Goal: Task Accomplishment & Management: Manage account settings

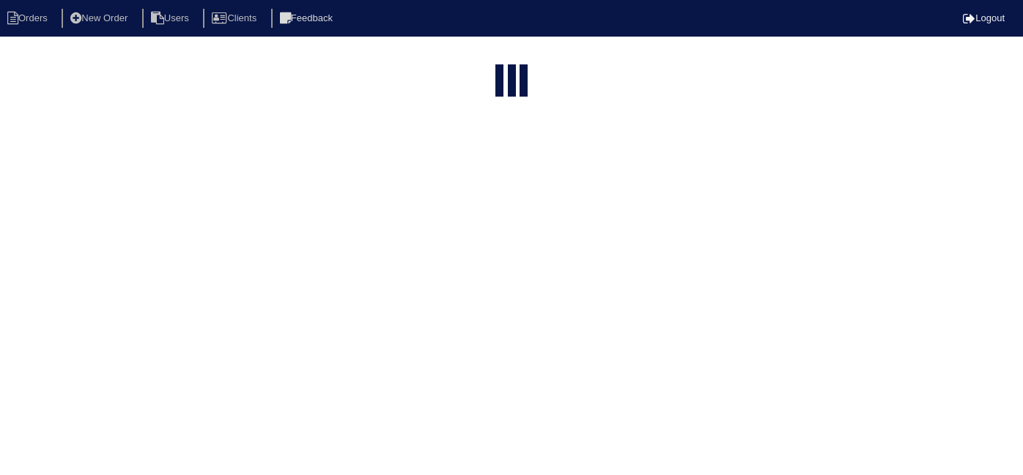
select select "15"
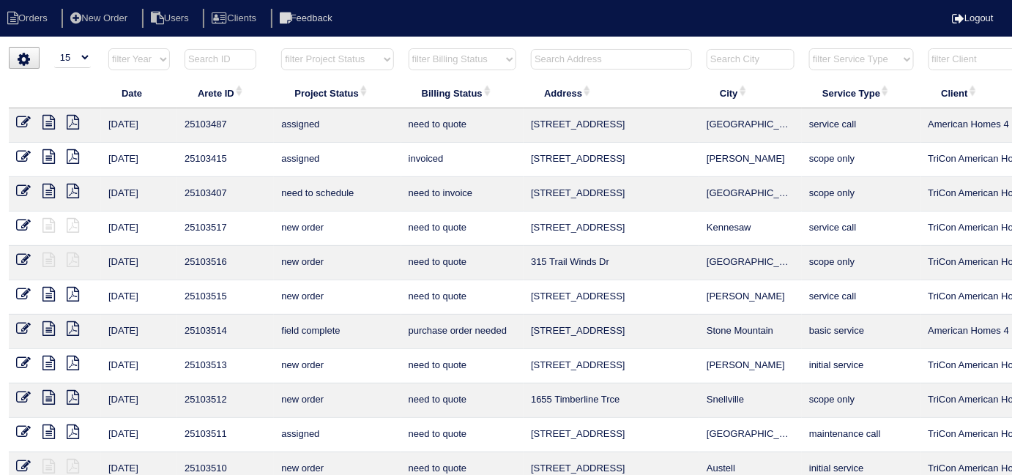
click at [476, 64] on select "filter Billing Status -- Any Billing Status -- need to quote quoted need to inv…" at bounding box center [463, 59] width 108 height 22
click at [409, 48] on select "filter Billing Status -- Any Billing Status -- need to quote quoted need to inv…" at bounding box center [463, 59] width 108 height 22
select select "in quickbooks"
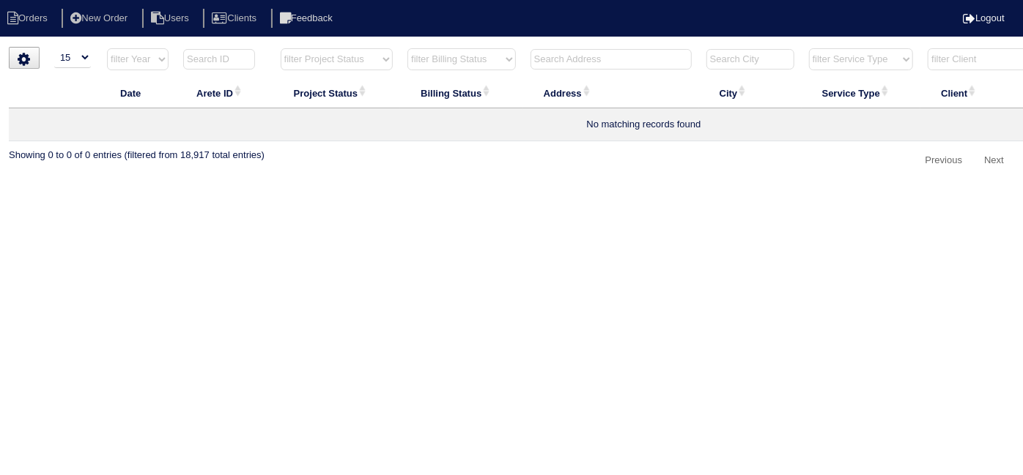
click at [472, 67] on select "filter Billing Status -- Any Billing Status -- need to quote quoted need to inv…" at bounding box center [461, 59] width 108 height 22
select select
click at [407, 48] on select "filter Billing Status -- Any Billing Status -- need to quote quoted need to inv…" at bounding box center [461, 59] width 108 height 22
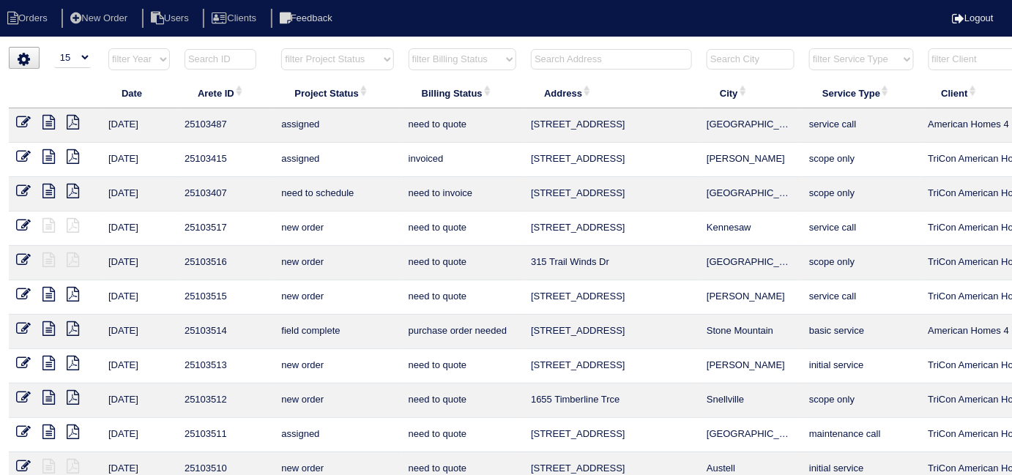
click at [576, 63] on input "text" at bounding box center [611, 59] width 161 height 21
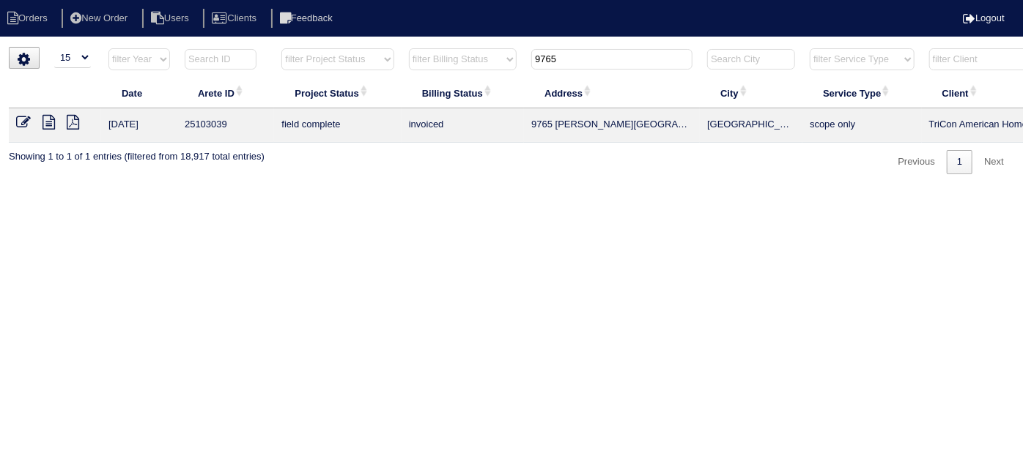
type input "9765"
click at [43, 121] on icon at bounding box center [48, 122] width 12 height 15
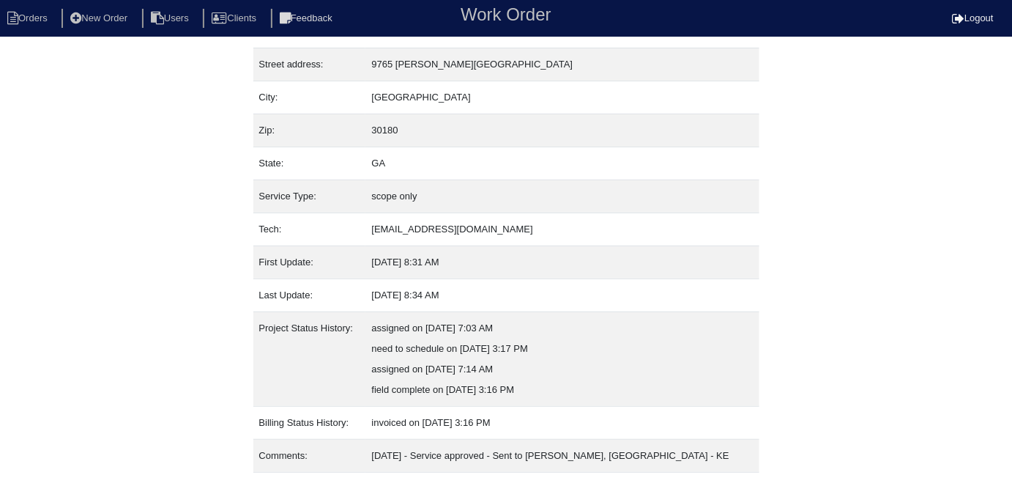
scroll to position [97, 0]
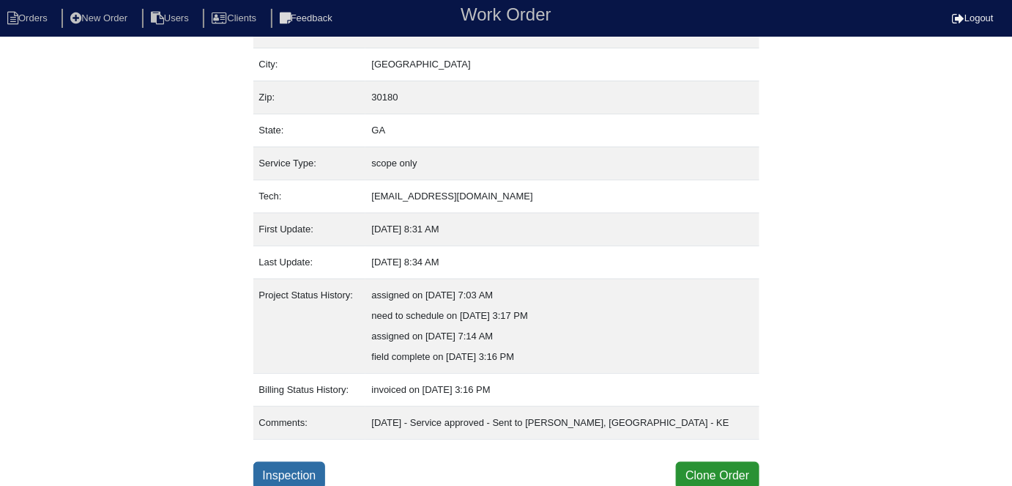
click at [297, 464] on link "Inspection" at bounding box center [289, 475] width 73 height 28
select select "0"
select select "Rheem"
select select "0"
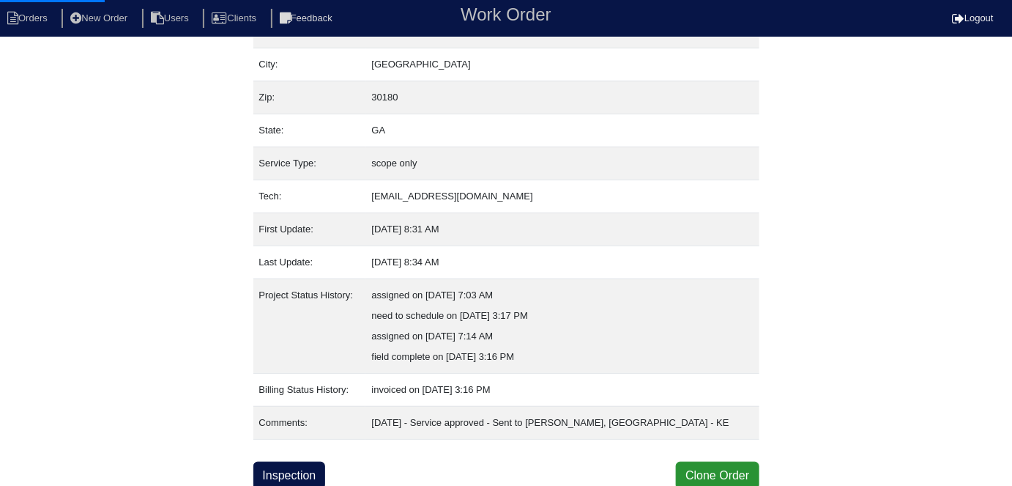
select select "0"
select select "1"
select select "0"
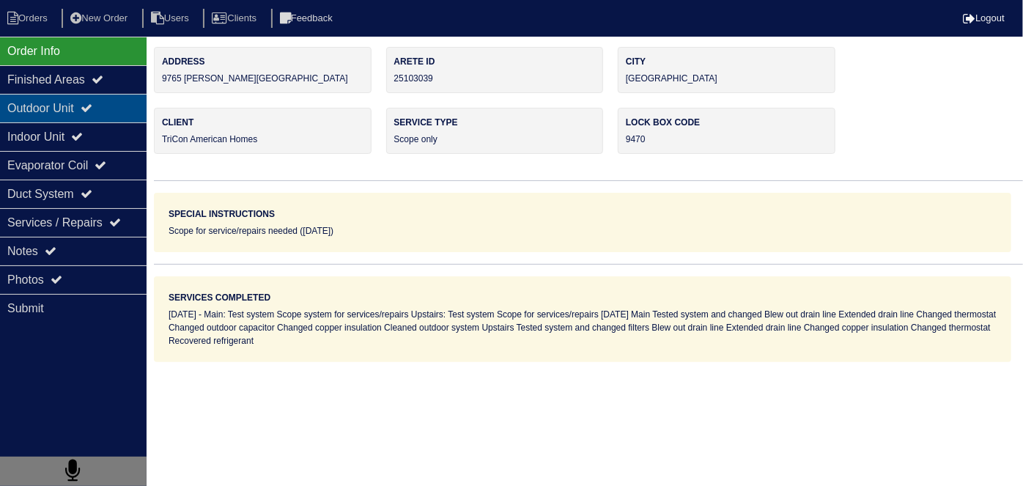
click at [80, 119] on div "Outdoor Unit" at bounding box center [73, 108] width 146 height 29
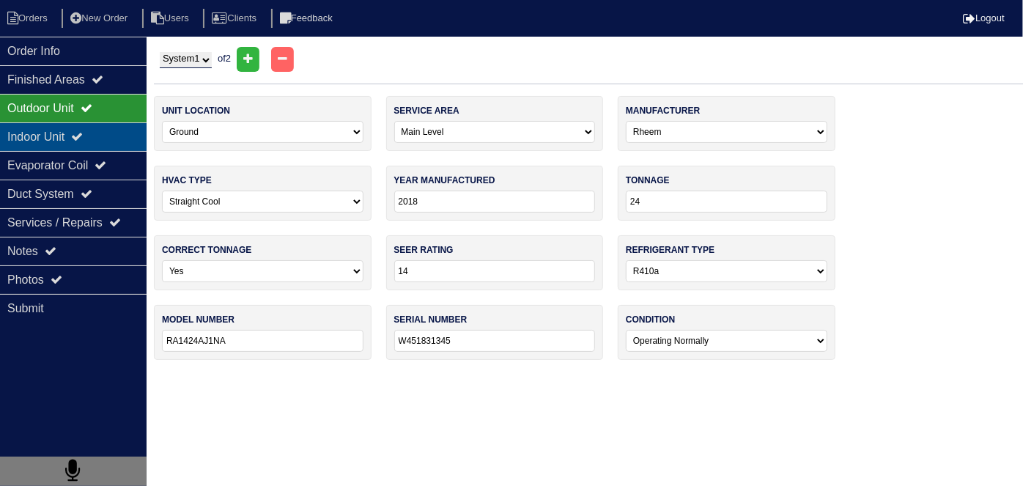
click at [66, 133] on div "Indoor Unit" at bounding box center [73, 136] width 146 height 29
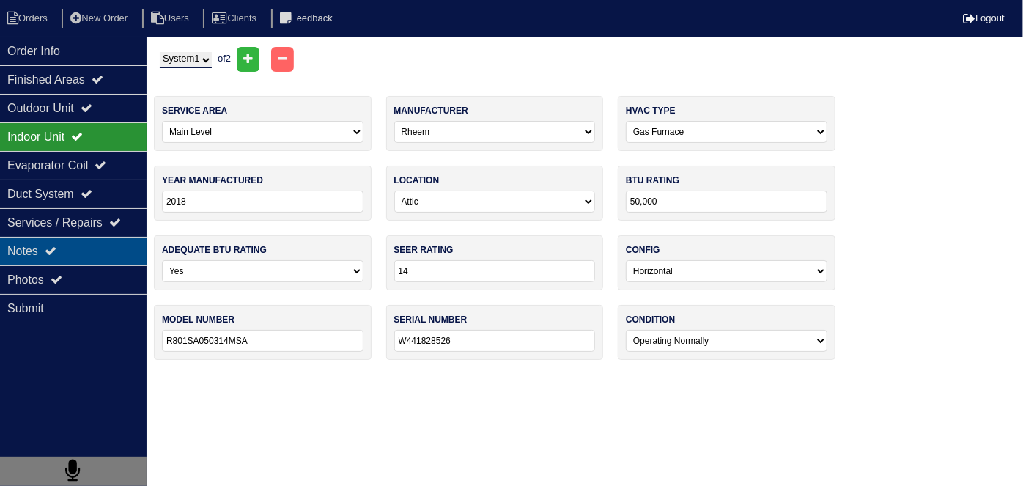
click at [78, 237] on div "Notes" at bounding box center [73, 251] width 146 height 29
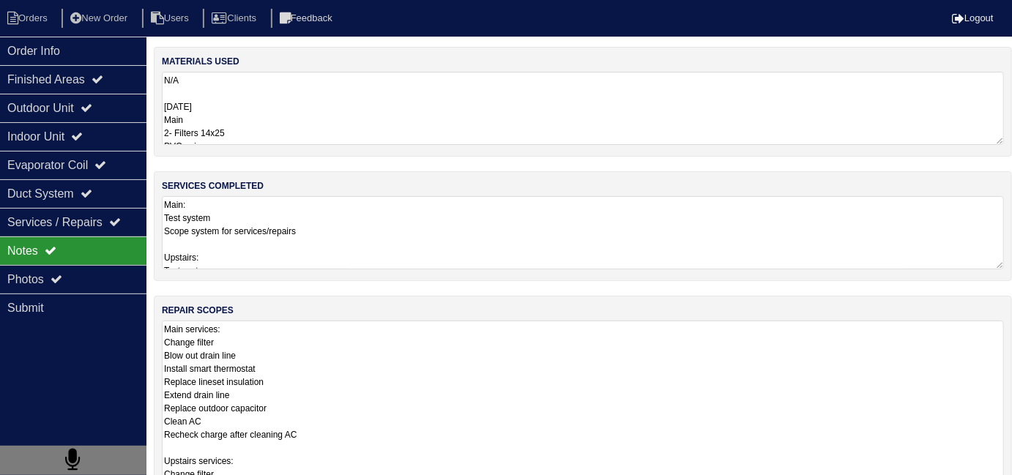
click at [359, 367] on textarea "Main services: Change filter Blow out drain line Install smart thermostat Repla…" at bounding box center [583, 434] width 842 height 227
click at [90, 108] on div "Outdoor Unit" at bounding box center [73, 108] width 146 height 29
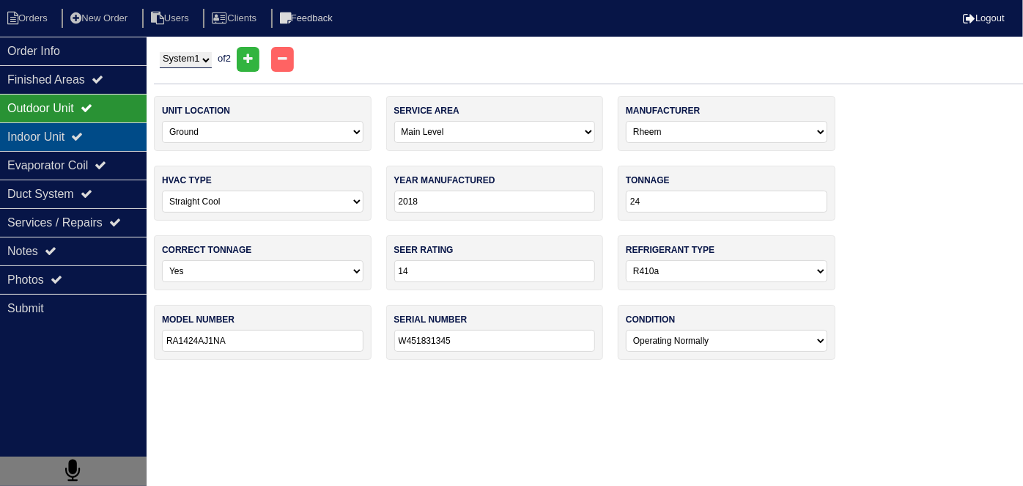
click at [76, 127] on div "Indoor Unit" at bounding box center [73, 136] width 146 height 29
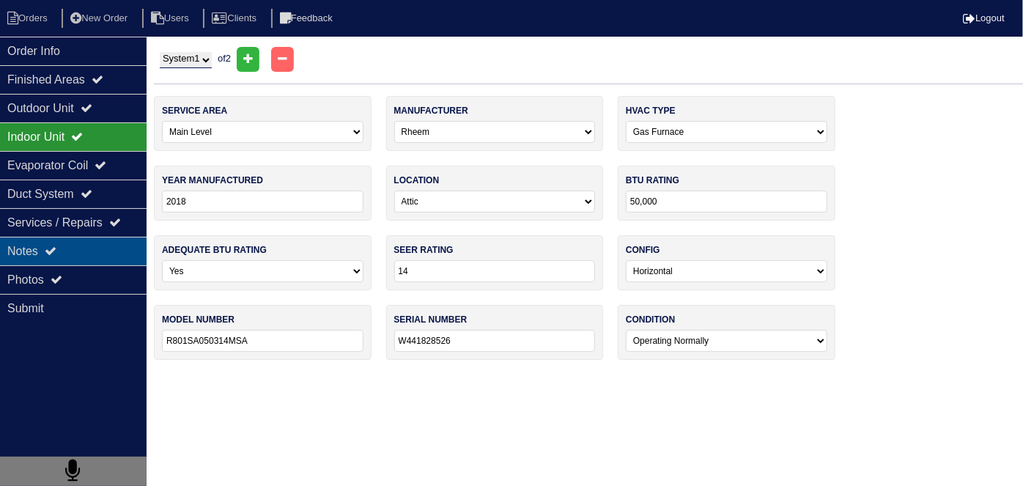
click at [88, 242] on div "Notes" at bounding box center [73, 251] width 146 height 29
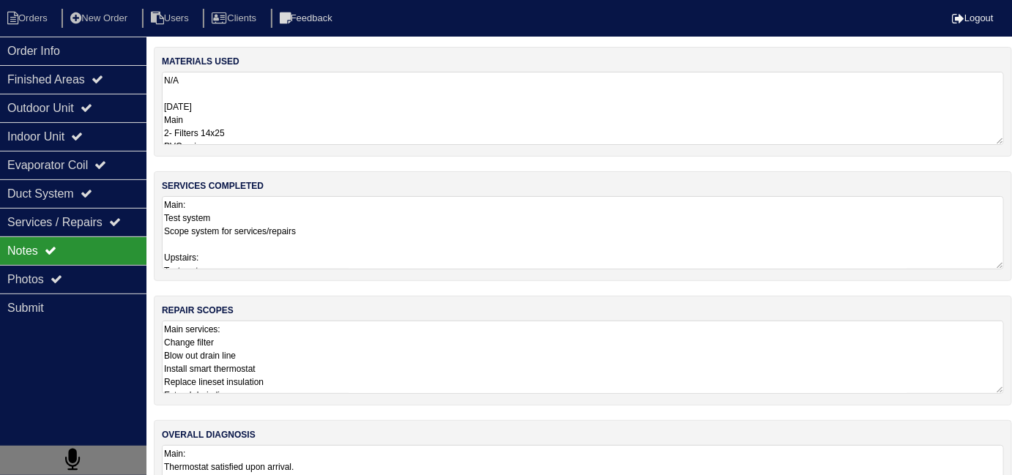
click at [258, 316] on div "repair scopes Main services: Change filter Blow out drain line Install smart th…" at bounding box center [583, 351] width 858 height 110
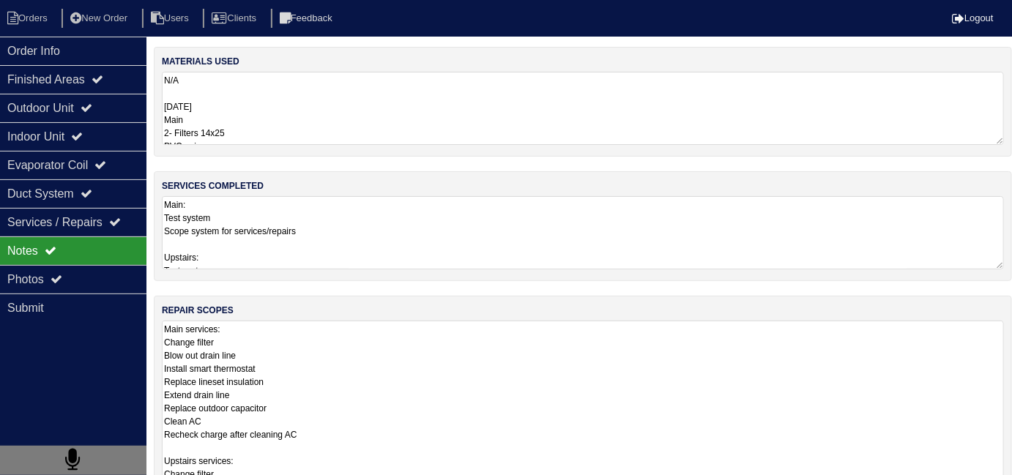
click at [360, 353] on textarea "Main services: Change filter Blow out drain line Install smart thermostat Repla…" at bounding box center [583, 434] width 842 height 227
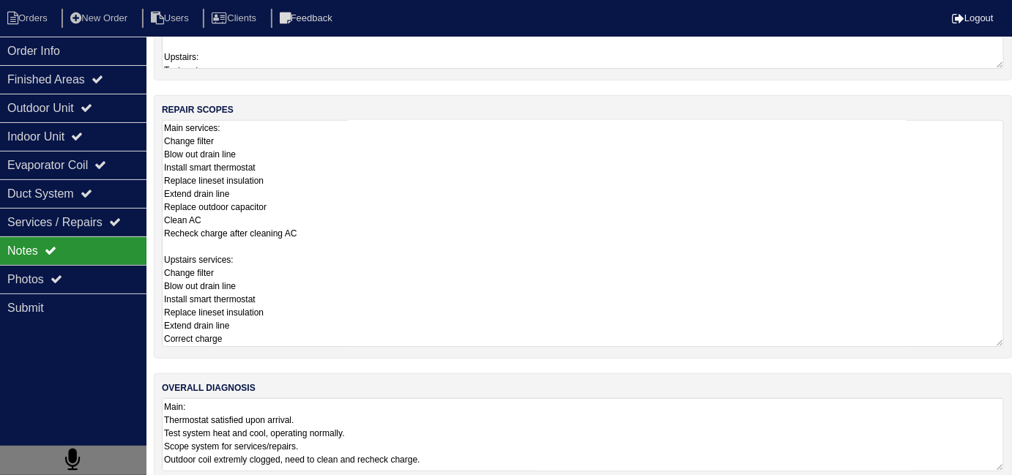
scroll to position [218, 0]
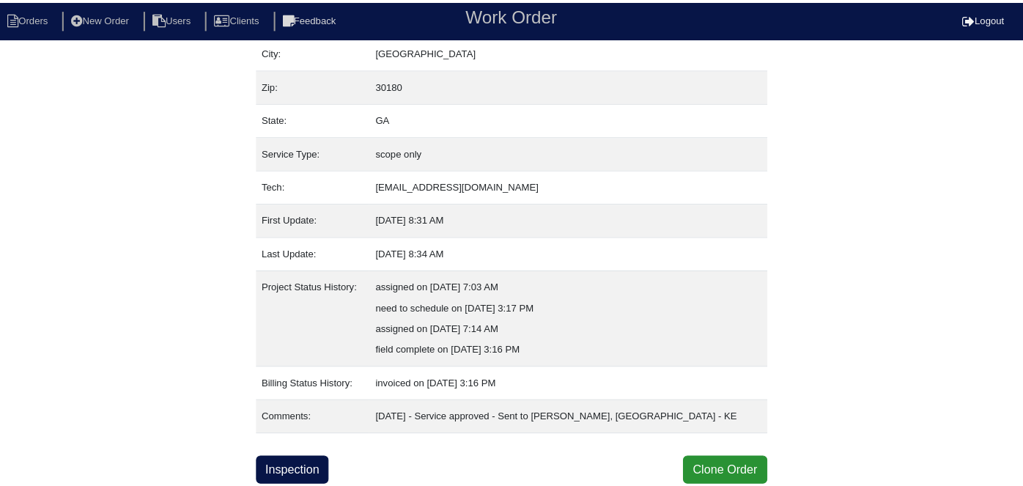
scroll to position [97, 0]
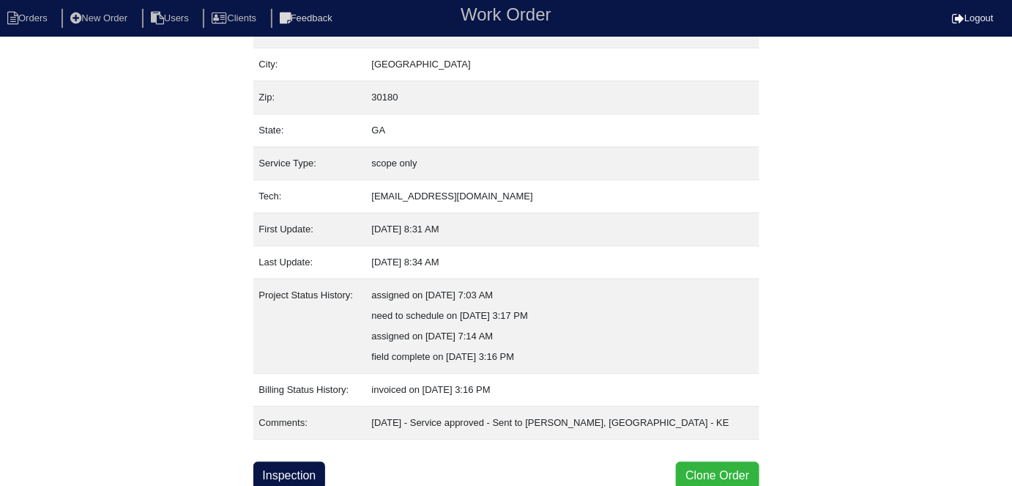
click at [678, 477] on button "Clone Order" at bounding box center [717, 475] width 83 height 28
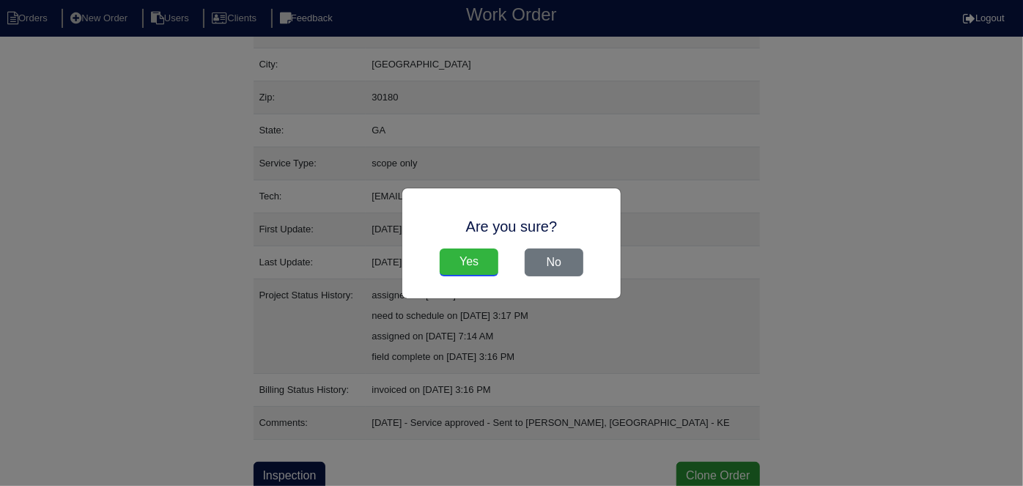
click at [477, 264] on input "Yes" at bounding box center [468, 262] width 59 height 28
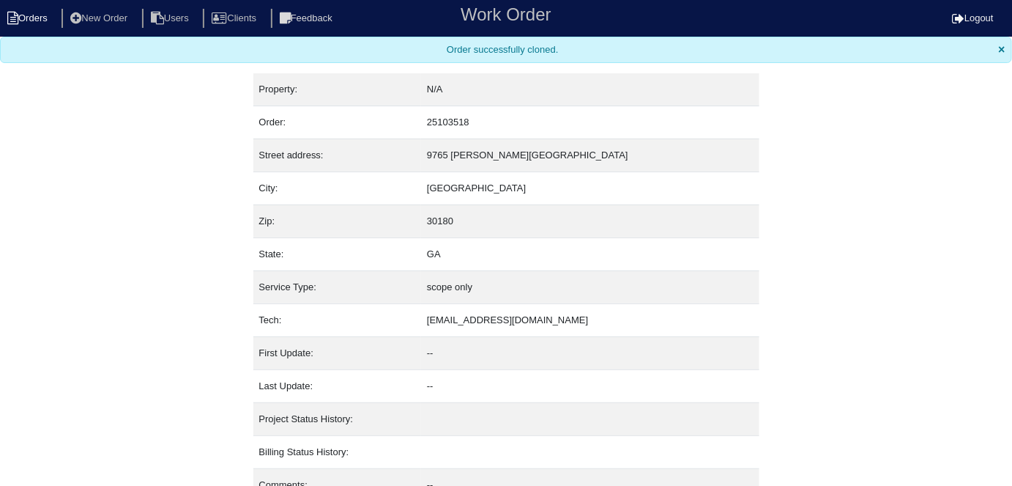
click at [12, 21] on icon at bounding box center [12, 18] width 11 height 13
select select "15"
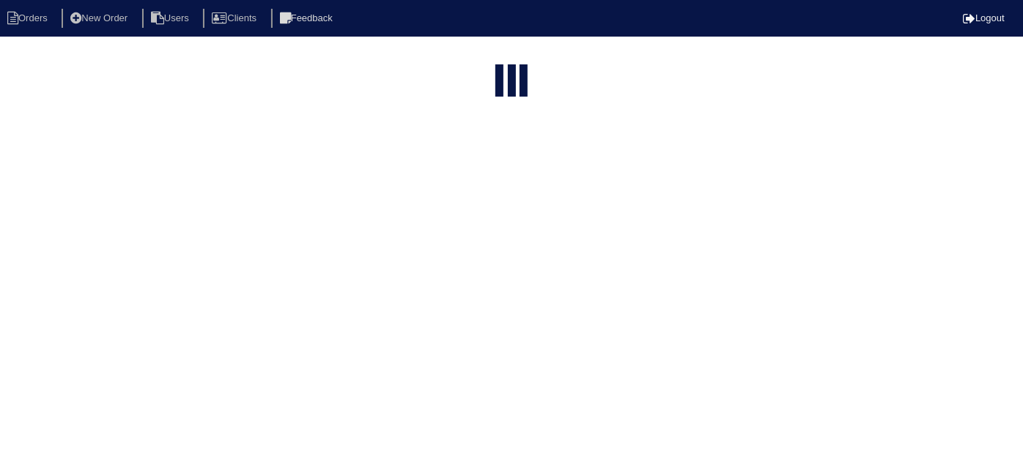
type input "9765"
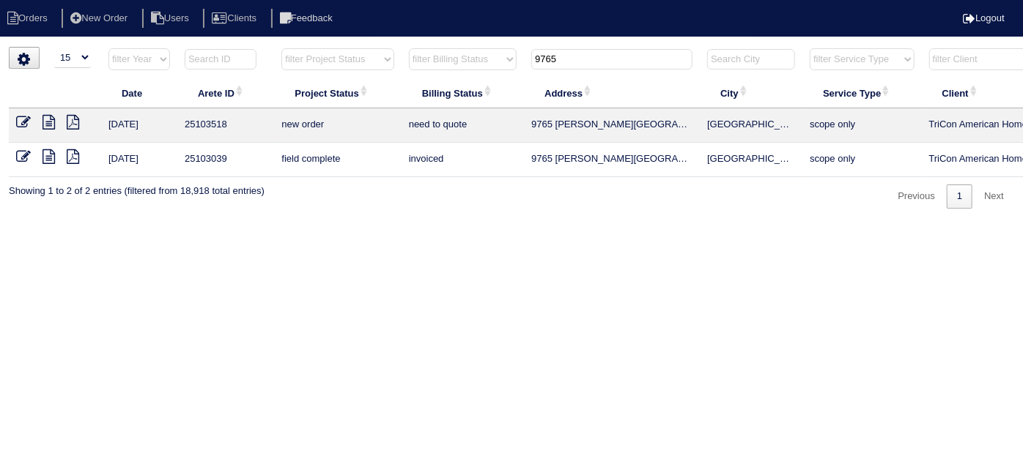
click at [17, 117] on icon at bounding box center [23, 122] width 15 height 15
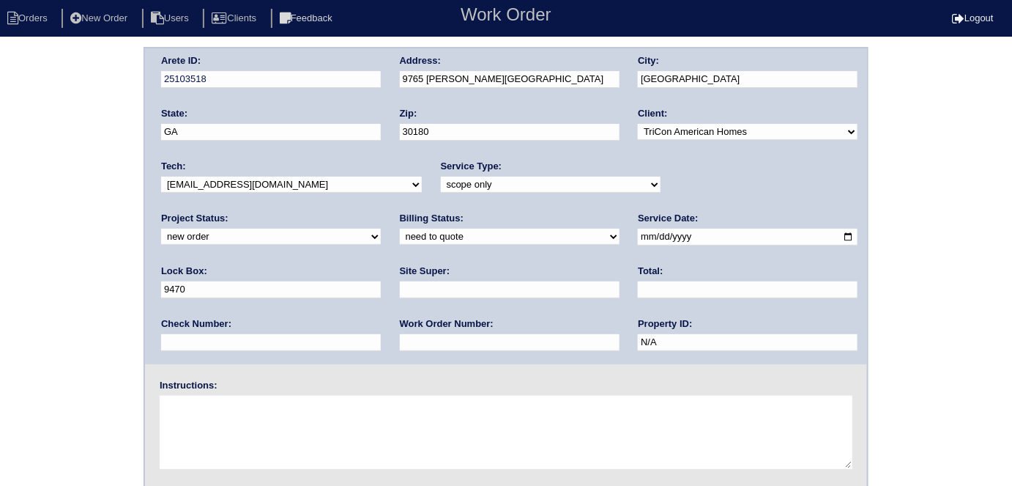
click at [441, 178] on select "-select- initial service basic service maintenance call replacement scope servi…" at bounding box center [551, 185] width 220 height 16
select select "service call"
click at [441, 177] on select "-select- initial service basic service maintenance call replacement scope servi…" at bounding box center [551, 185] width 220 height 16
drag, startPoint x: 667, startPoint y: 234, endPoint x: 375, endPoint y: 146, distance: 304.5
click at [376, 152] on div "Arete ID: 25103518 Address: 9765 Moss Pointe Path City: Villa Rica State: GA Zi…" at bounding box center [506, 206] width 722 height 316
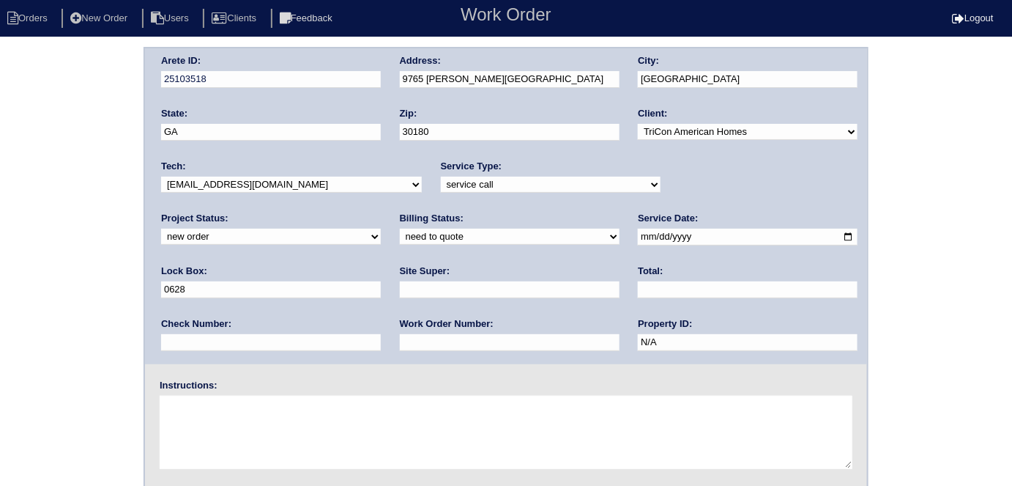
type input "0628"
click at [294, 420] on textarea at bounding box center [506, 432] width 693 height 73
paste textarea "LB 0628 - flue vent was attached with metal tape and is now detached. Need to c…"
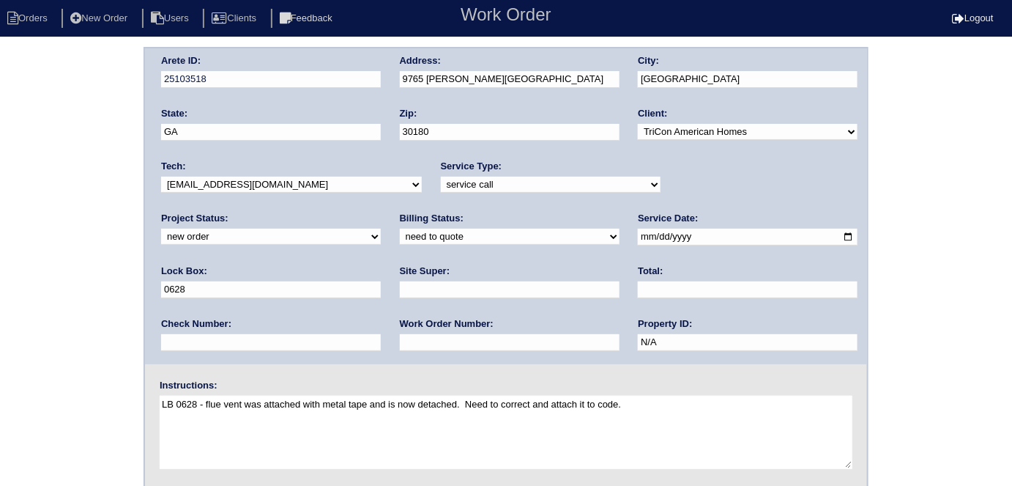
drag, startPoint x: 211, startPoint y: 399, endPoint x: 149, endPoint y: 385, distance: 63.8
click at [149, 385] on div "Instructions: LB 0628 - flue vent was attached with metal tape and is now detac…" at bounding box center [506, 426] width 722 height 94
click at [680, 411] on textarea "flue vent was attached with metal tape and is now detached. Need to correct and…" at bounding box center [506, 432] width 693 height 73
type textarea "flue vent was attached with metal tape and is now detached. Need to correct and…"
click at [72, 260] on div "Arete ID: 25103518 Address: 9765 Moss Pointe Path City: Villa Rica State: GA Zi…" at bounding box center [506, 343] width 1012 height 593
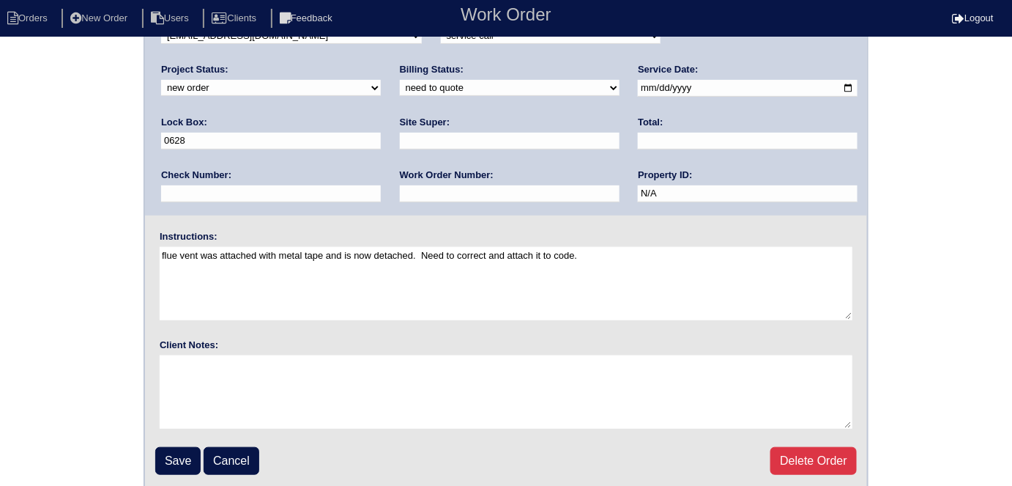
scroll to position [150, 0]
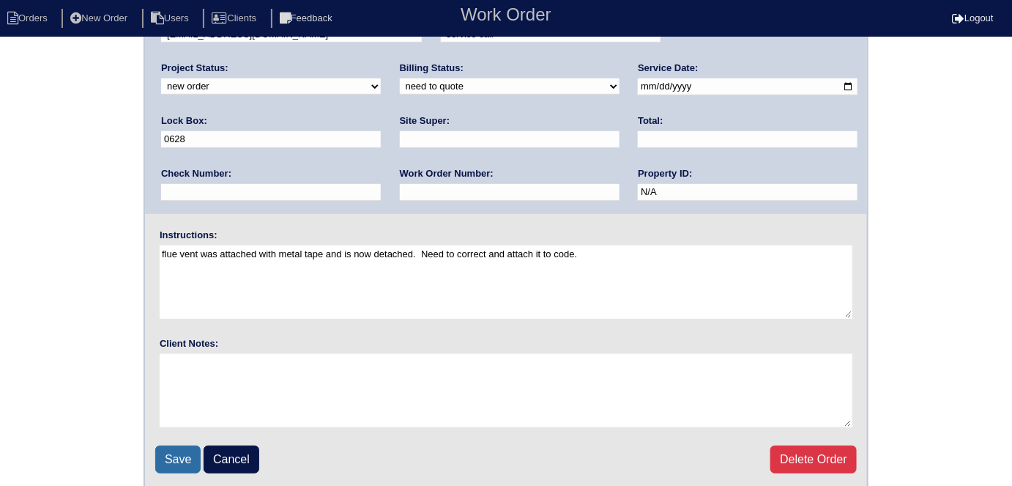
click at [171, 451] on input "Save" at bounding box center [177, 459] width 45 height 28
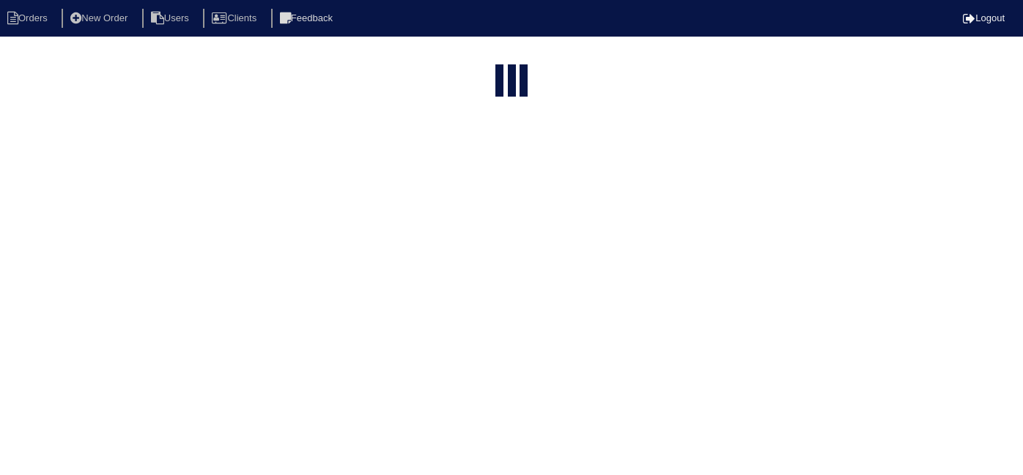
select select "15"
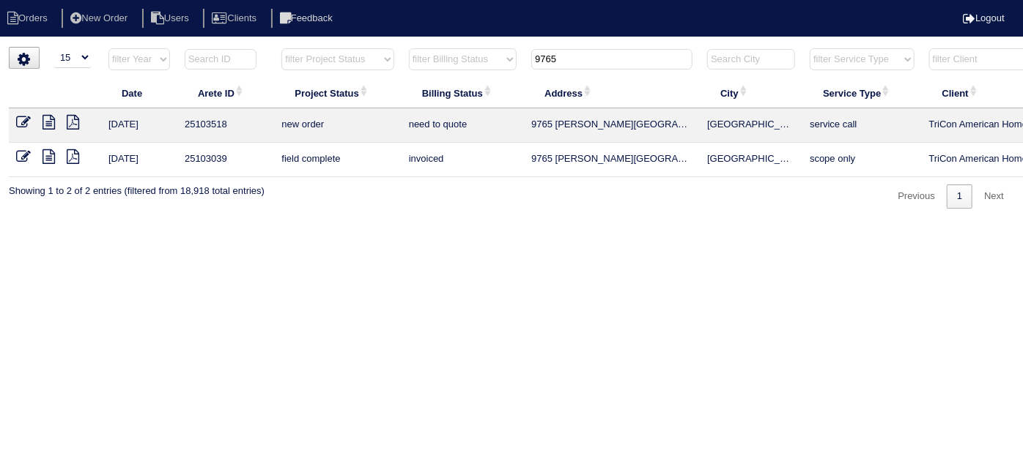
drag, startPoint x: 563, startPoint y: 57, endPoint x: 429, endPoint y: 28, distance: 136.5
click at [429, 47] on body "Orders New Order Users Clients Feedback Logout Orders New Order Users Clients M…" at bounding box center [511, 128] width 1023 height 162
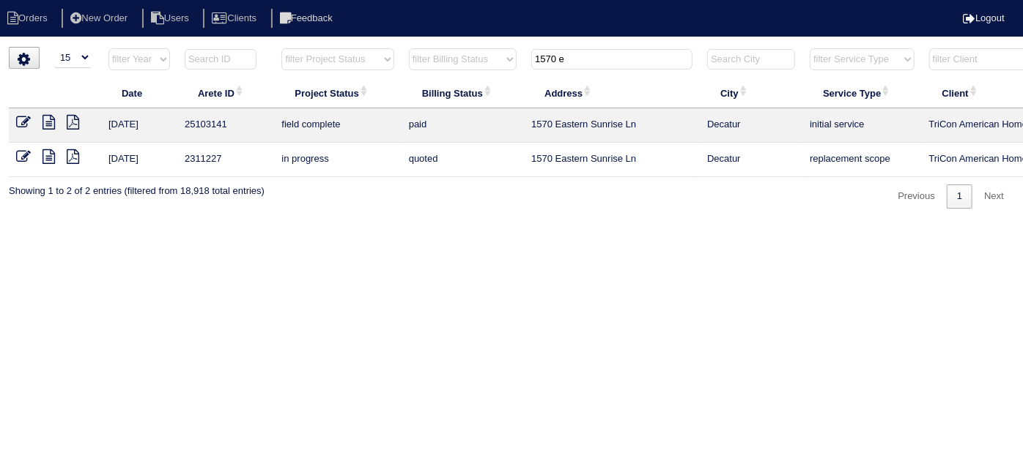
scroll to position [0, 255]
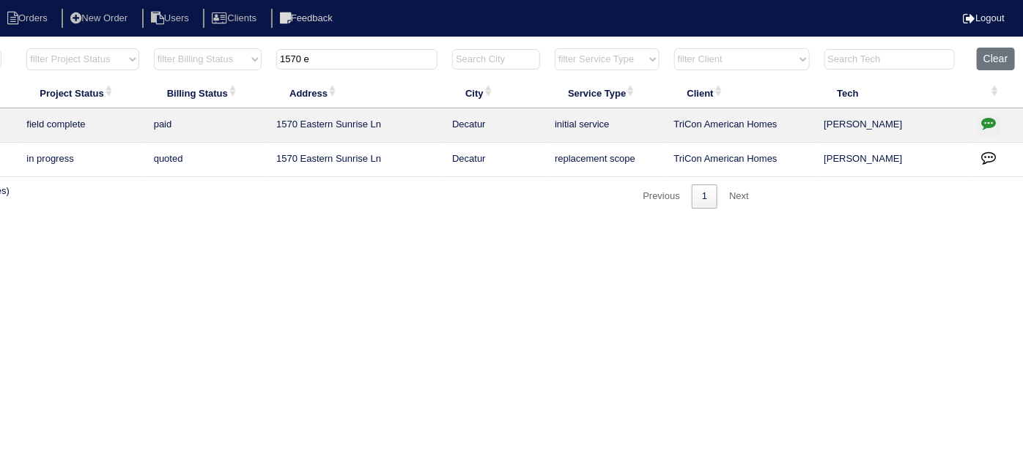
type input "1570 e"
click at [981, 126] on icon "button" at bounding box center [988, 123] width 15 height 15
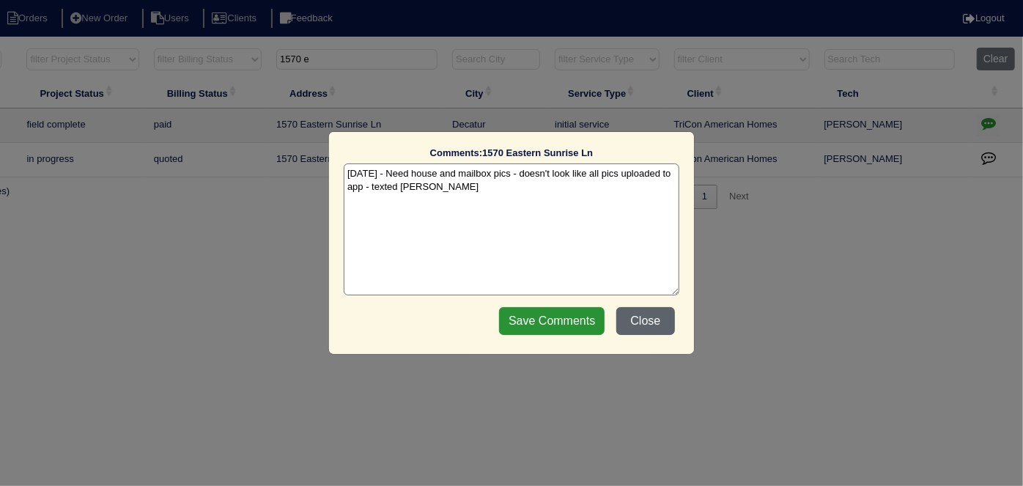
click at [646, 313] on button "Close" at bounding box center [645, 321] width 59 height 28
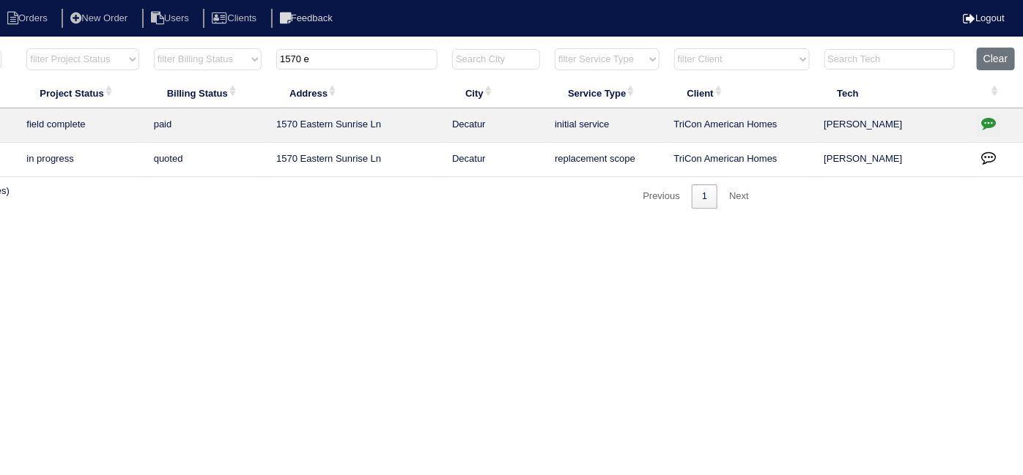
scroll to position [0, 0]
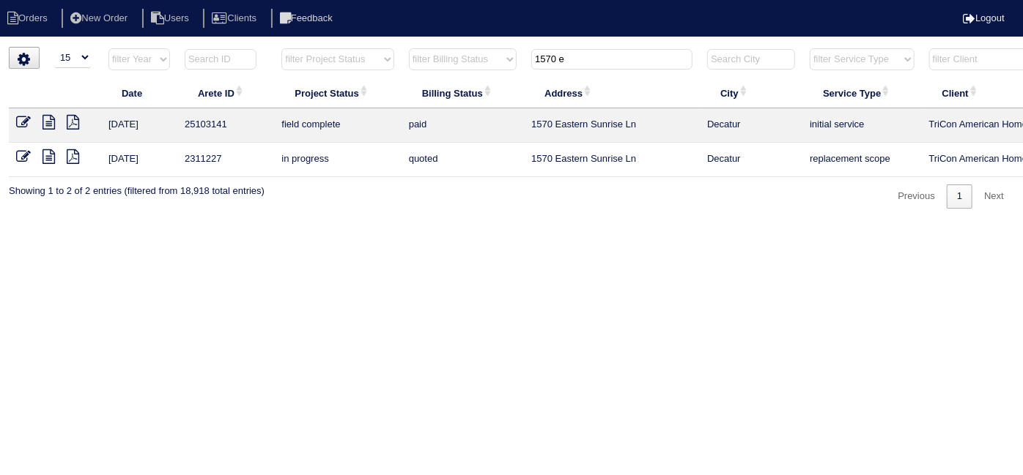
click at [49, 125] on icon at bounding box center [48, 122] width 12 height 15
click at [48, 117] on icon at bounding box center [48, 122] width 12 height 15
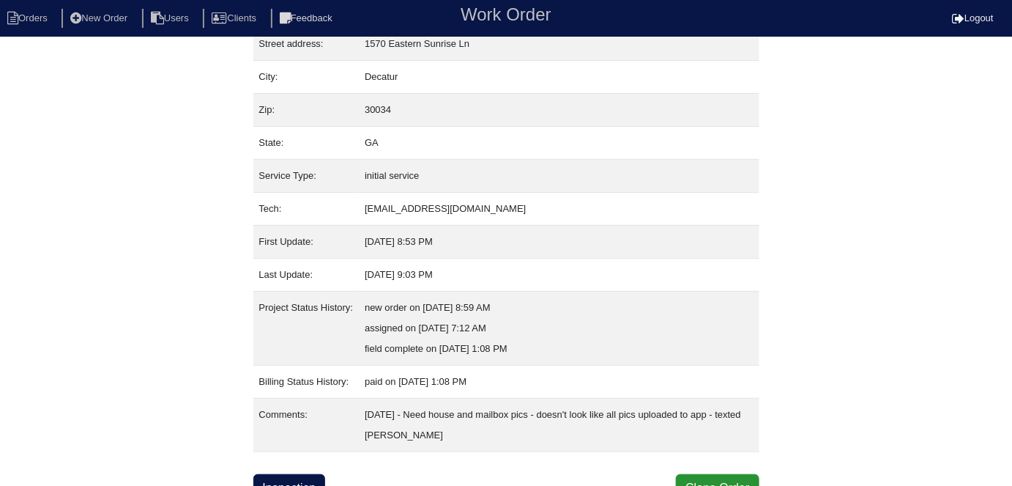
scroll to position [97, 0]
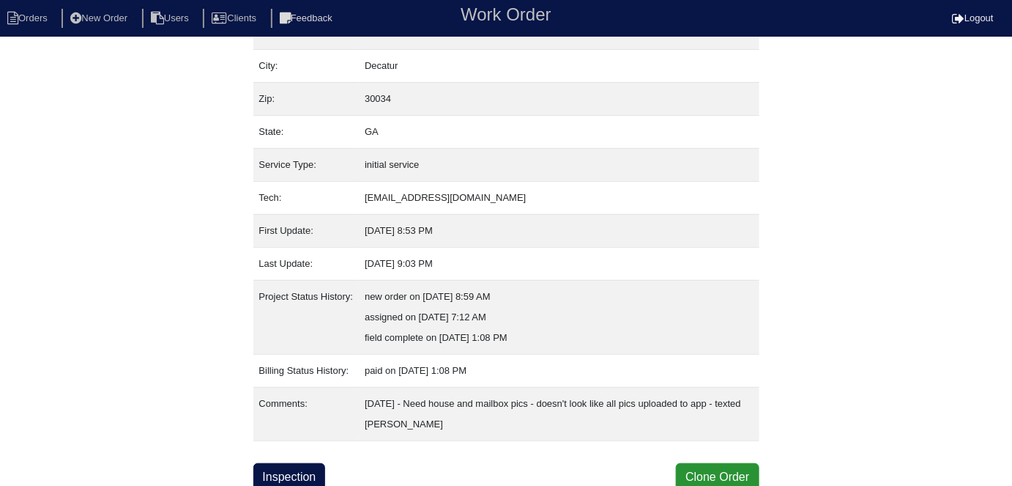
scroll to position [97, 0]
click at [322, 463] on link "Inspection" at bounding box center [289, 475] width 73 height 28
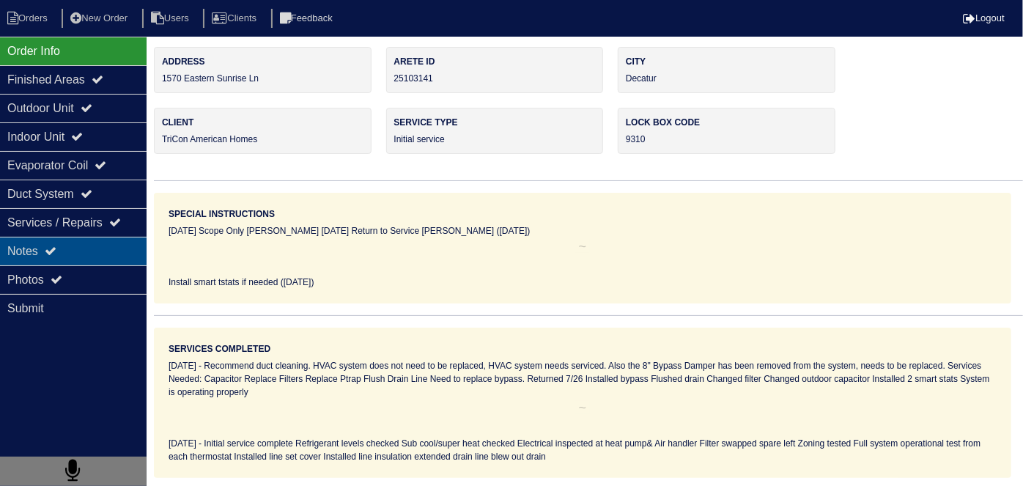
click at [70, 259] on div "Notes" at bounding box center [73, 251] width 146 height 29
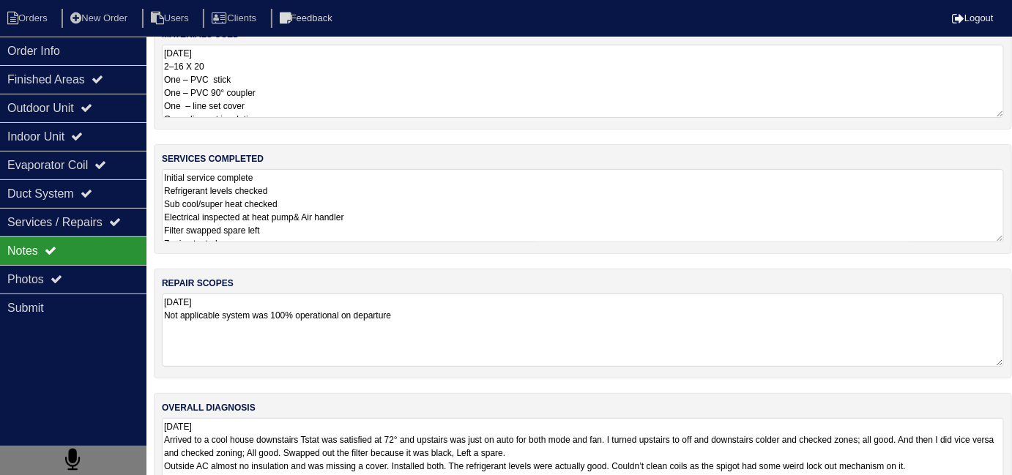
scroll to position [65, 0]
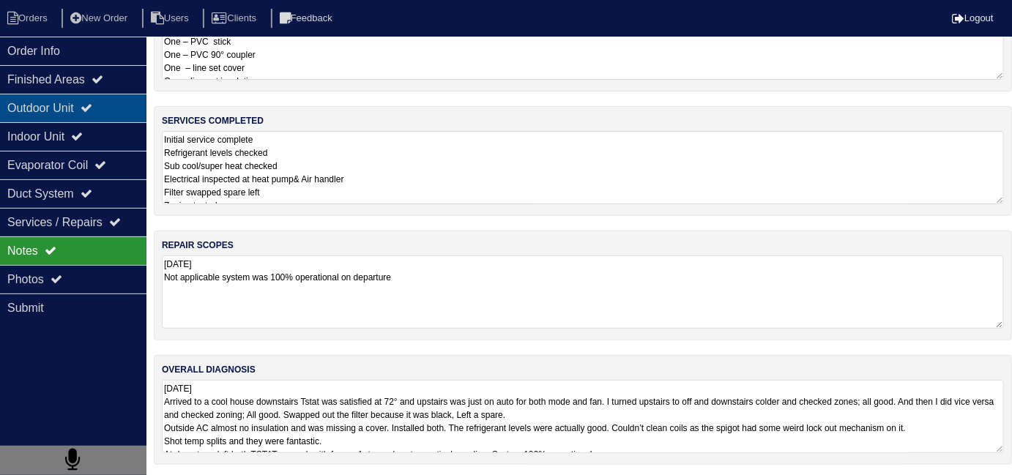
drag, startPoint x: 33, startPoint y: 100, endPoint x: 37, endPoint y: 114, distance: 14.4
click at [34, 100] on div "Outdoor Unit" at bounding box center [73, 108] width 146 height 29
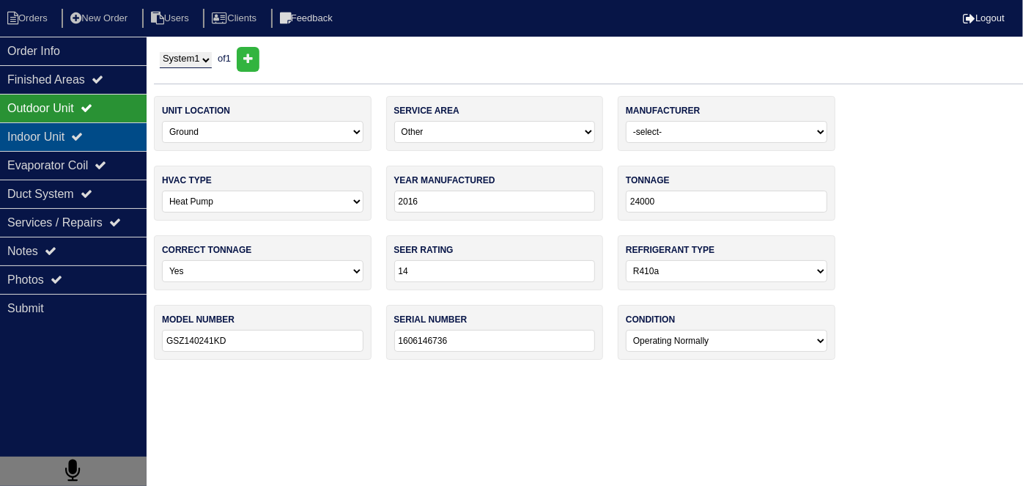
click at [39, 130] on div "Indoor Unit" at bounding box center [73, 136] width 146 height 29
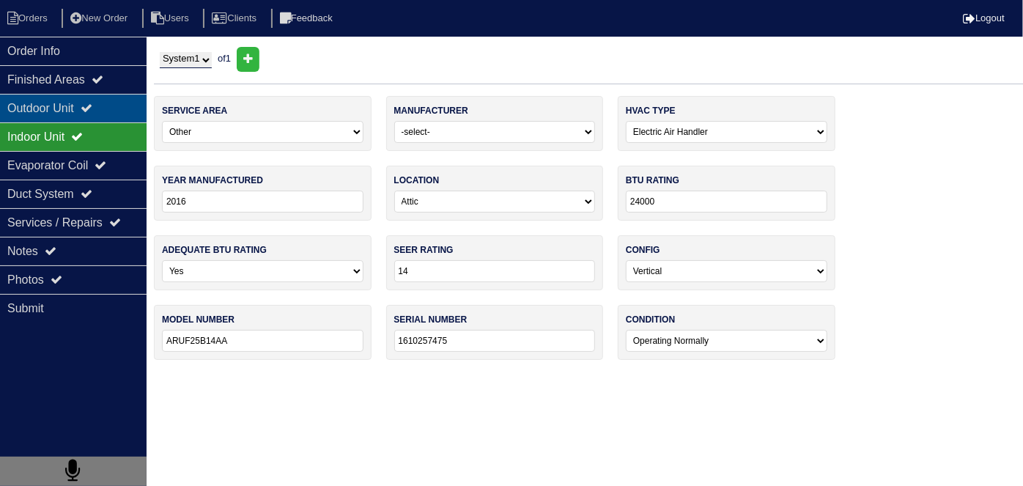
click at [38, 108] on div "Outdoor Unit" at bounding box center [73, 108] width 146 height 29
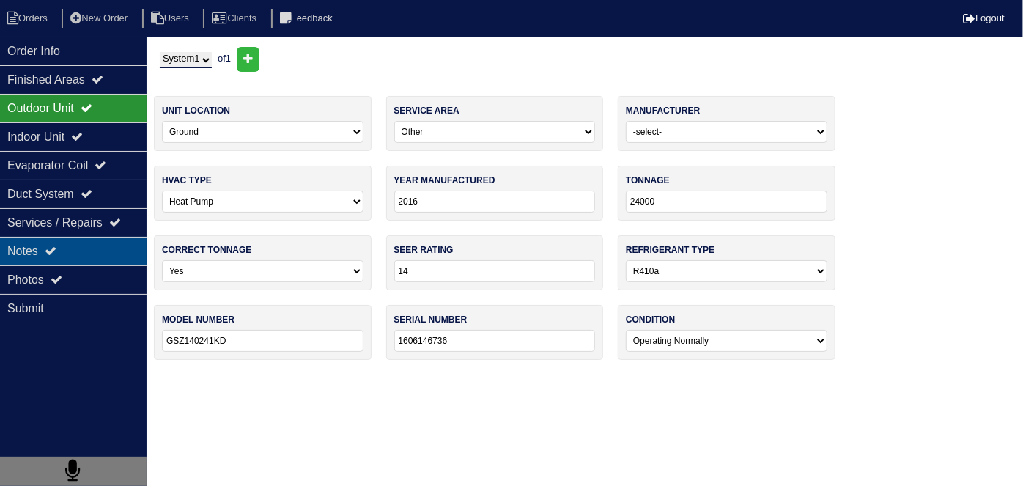
click at [97, 238] on div "Notes" at bounding box center [73, 251] width 146 height 29
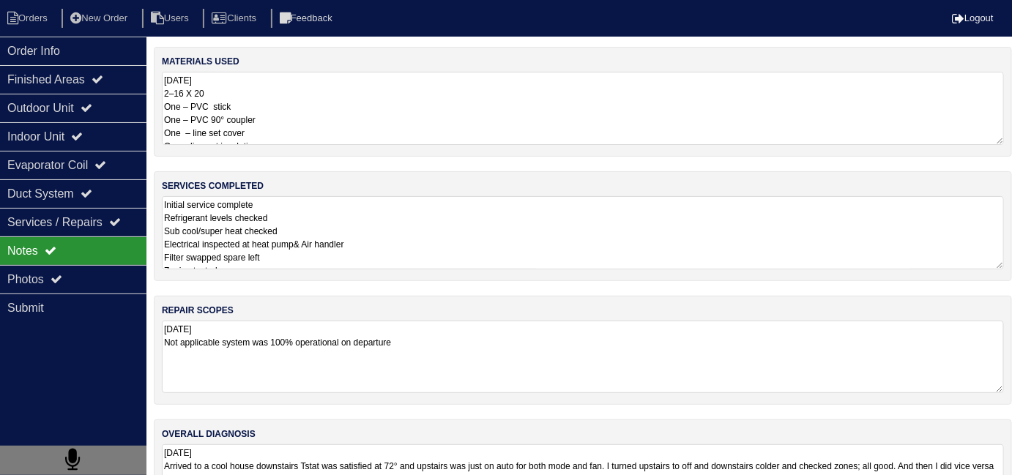
click at [541, 351] on textarea "8.29.25 Not applicable system was 100% operational on departure" at bounding box center [583, 357] width 842 height 73
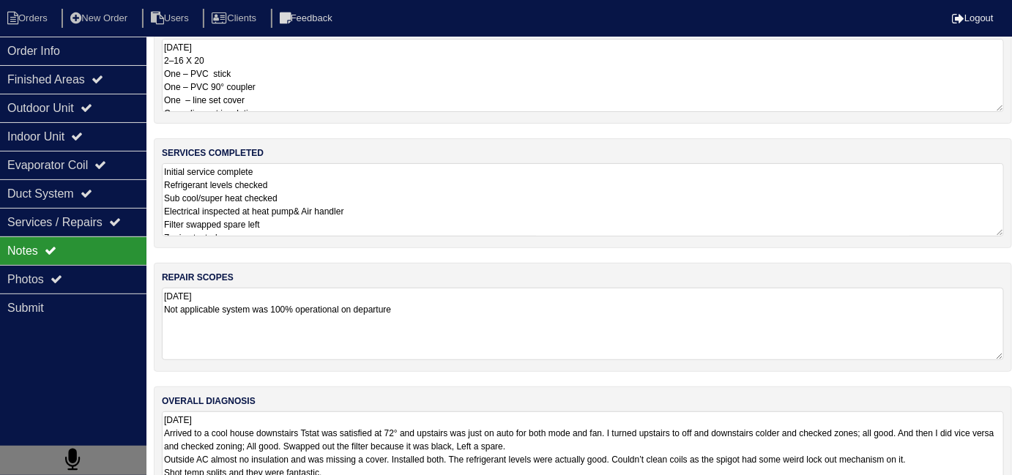
scroll to position [64, 0]
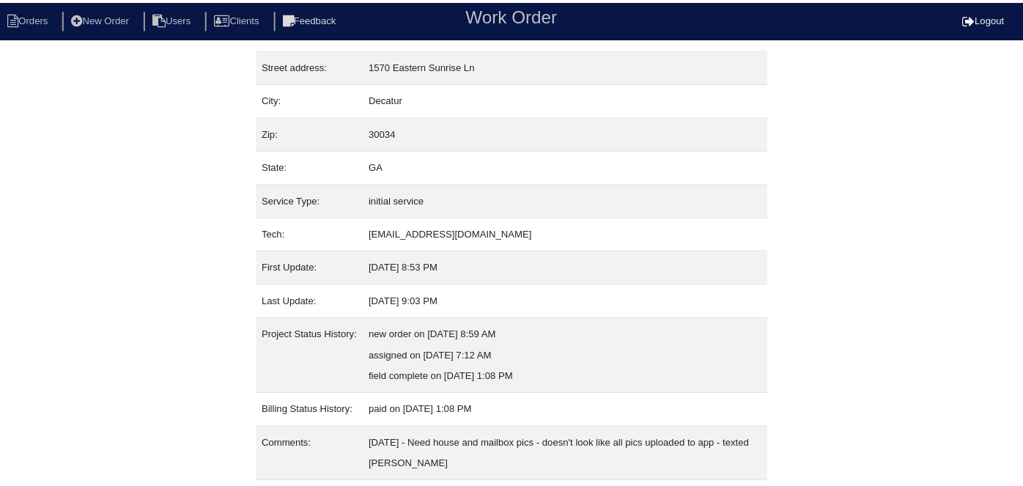
scroll to position [97, 0]
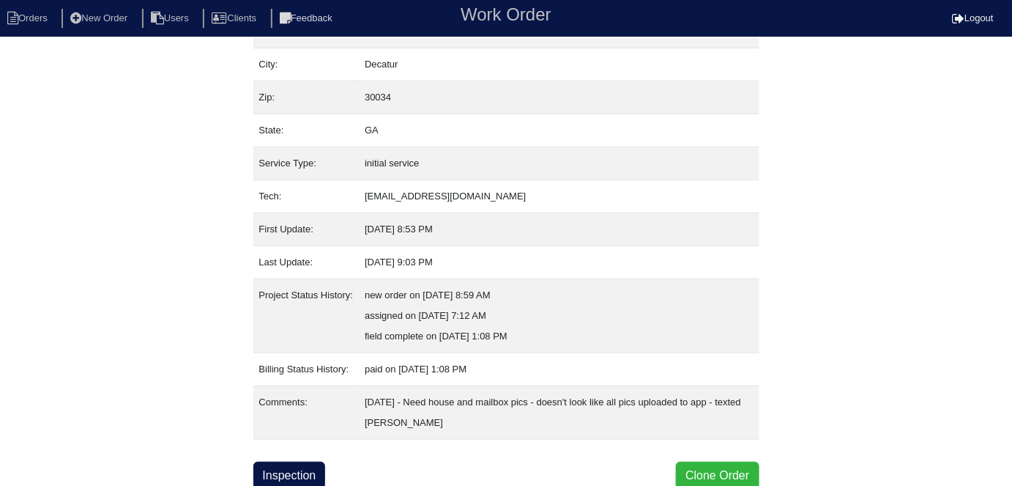
click at [727, 464] on button "Clone Order" at bounding box center [717, 475] width 83 height 28
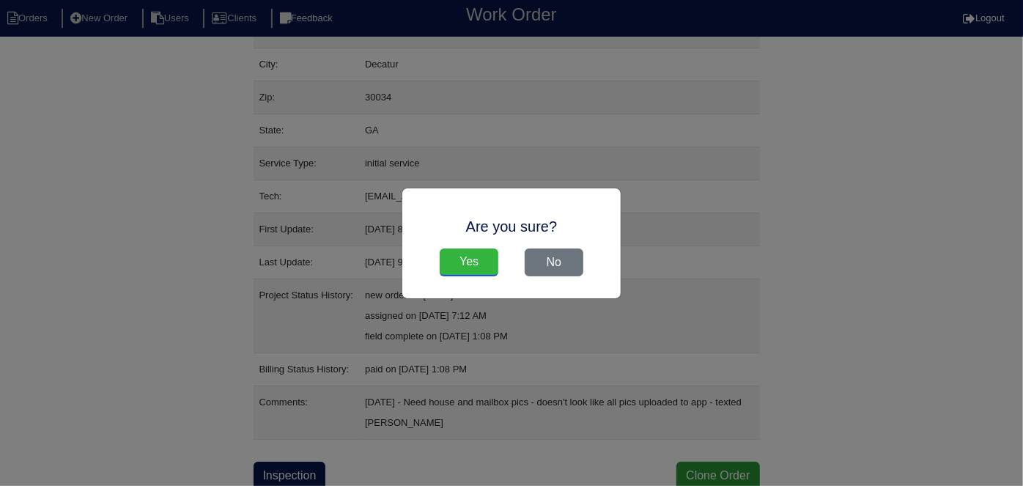
click at [465, 265] on input "Yes" at bounding box center [468, 262] width 59 height 28
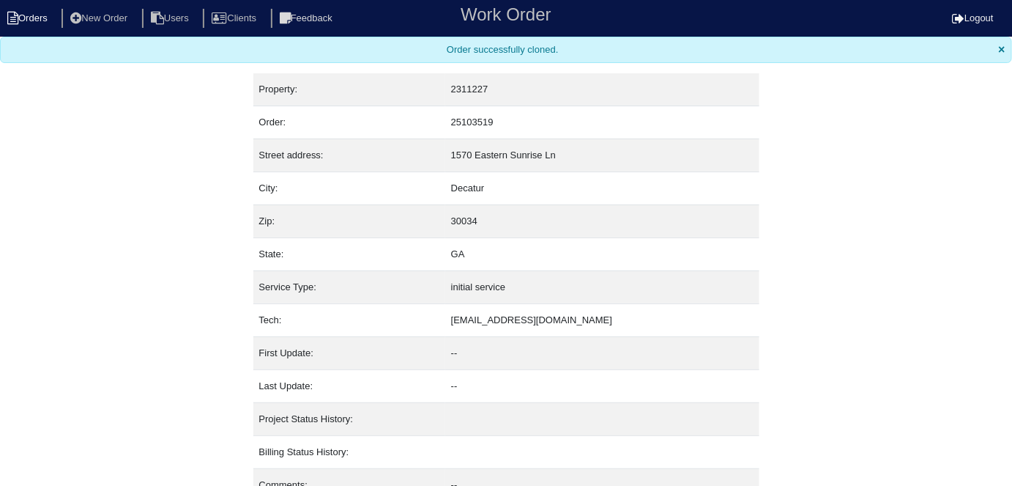
click at [35, 28] on li "Orders" at bounding box center [29, 19] width 59 height 20
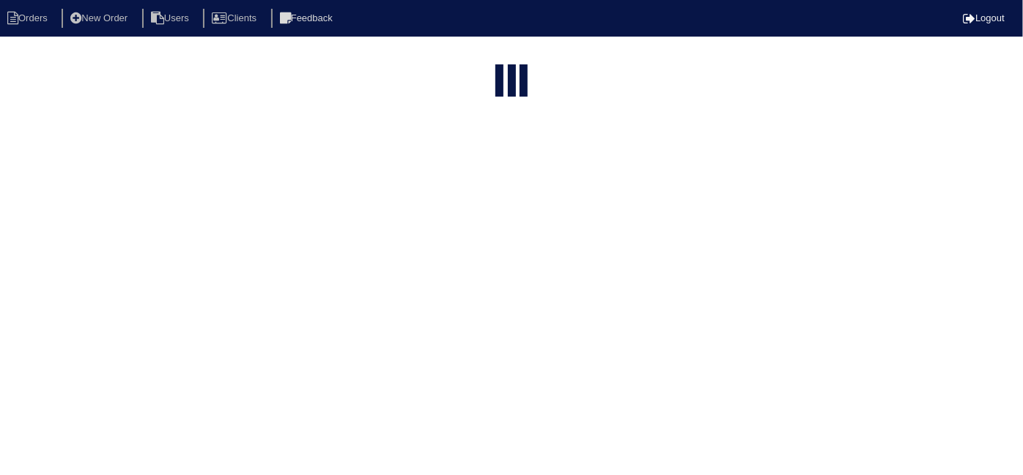
select select "15"
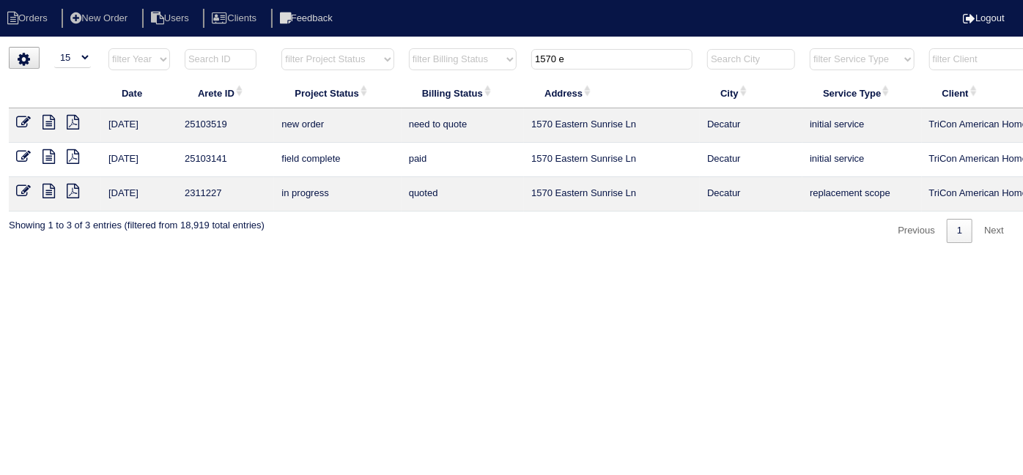
click at [23, 129] on td at bounding box center [55, 125] width 92 height 34
click at [33, 119] on link at bounding box center [29, 124] width 26 height 11
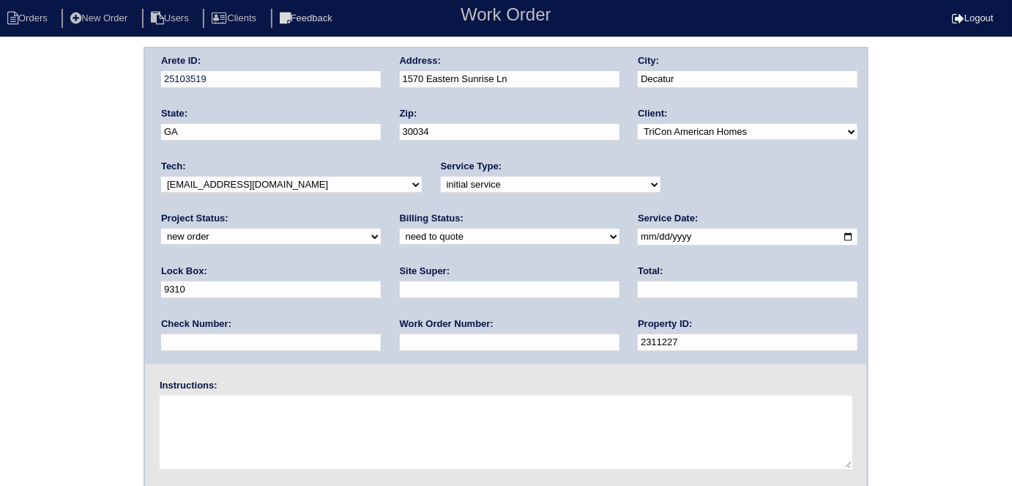
click at [475, 186] on select "-select- initial service basic service maintenance call replacement scope servi…" at bounding box center [551, 185] width 220 height 16
select select "service call"
click at [441, 177] on select "-select- initial service basic service maintenance call replacement scope servi…" at bounding box center [551, 185] width 220 height 16
click at [400, 285] on input "text" at bounding box center [510, 289] width 220 height 17
type input "Errol Cadet"
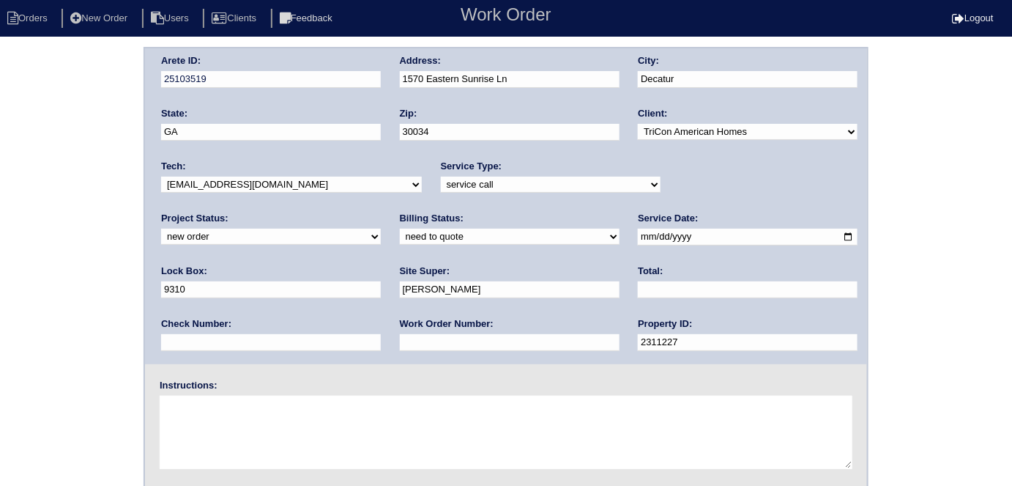
drag, startPoint x: 675, startPoint y: 240, endPoint x: 580, endPoint y: 240, distance: 95.2
click at [580, 240] on div "Arete ID: 25103519 Address: 1570 Eastern Sunrise Ln City: Decatur State: GA Zip…" at bounding box center [506, 206] width 722 height 316
click at [344, 423] on textarea at bounding box center [506, 432] width 693 height 73
type textarea "No cool New move in - 678-822-8396"
click at [10, 188] on div "Arete ID: 25103519 Address: 1570 Eastern Sunrise Ln City: Decatur State: GA Zip…" at bounding box center [506, 342] width 1012 height 593
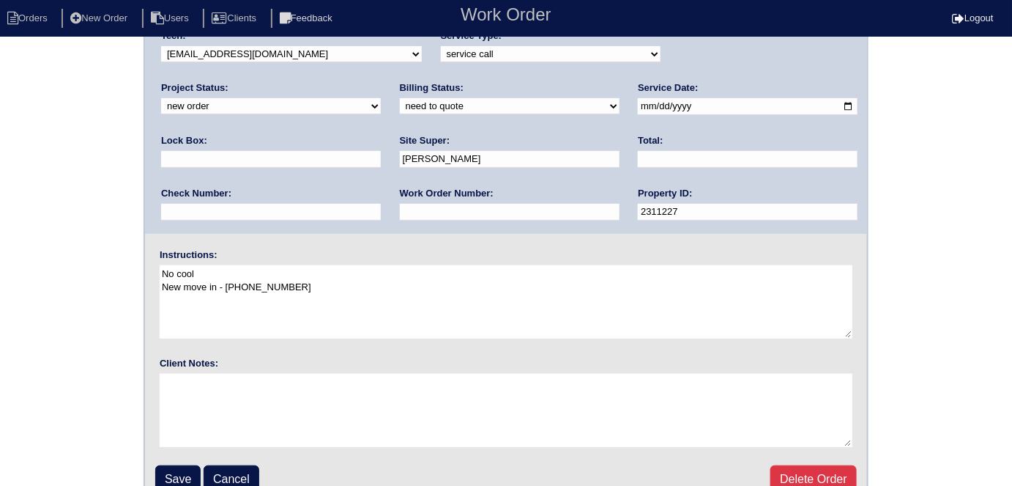
scroll to position [150, 0]
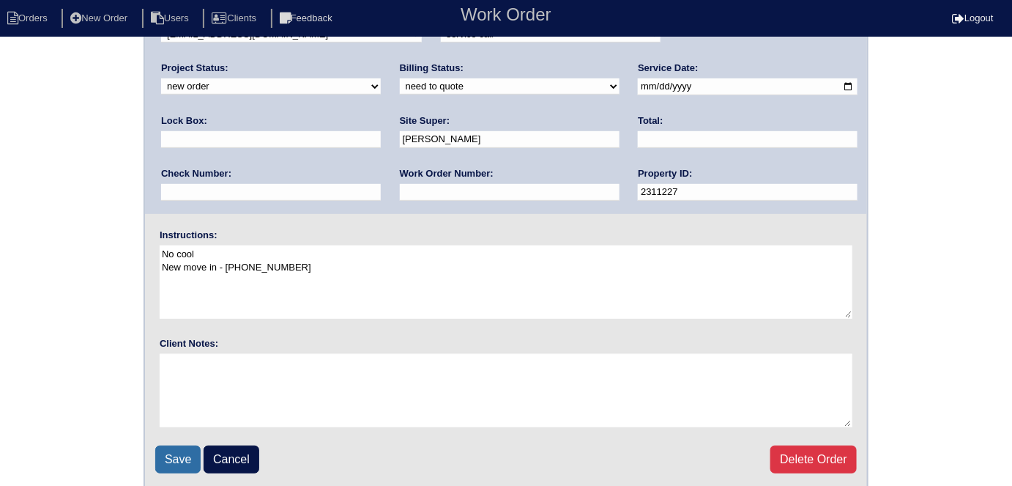
click at [191, 450] on input "Save" at bounding box center [177, 459] width 45 height 28
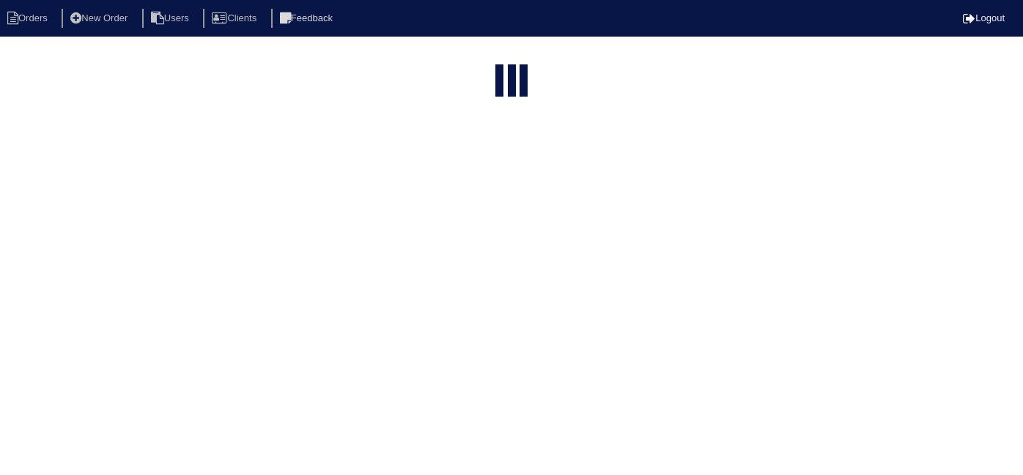
select select "15"
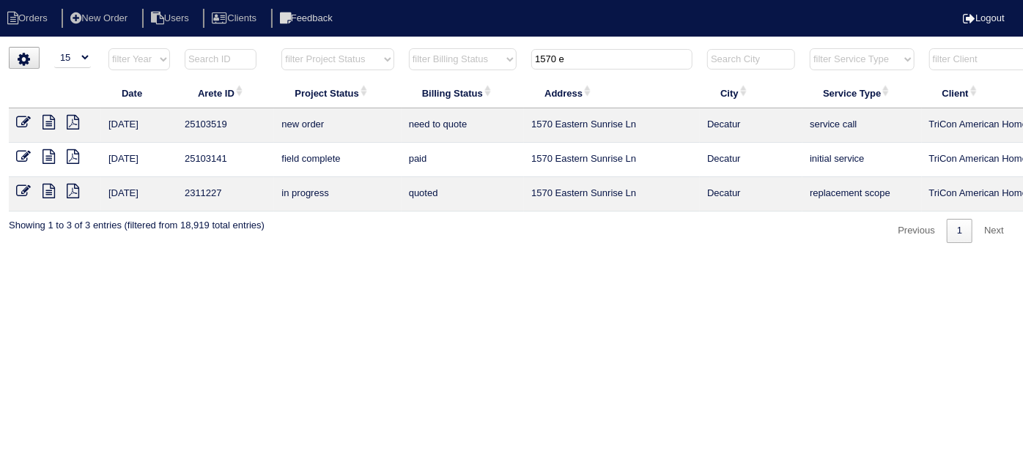
click at [21, 125] on icon at bounding box center [23, 122] width 15 height 15
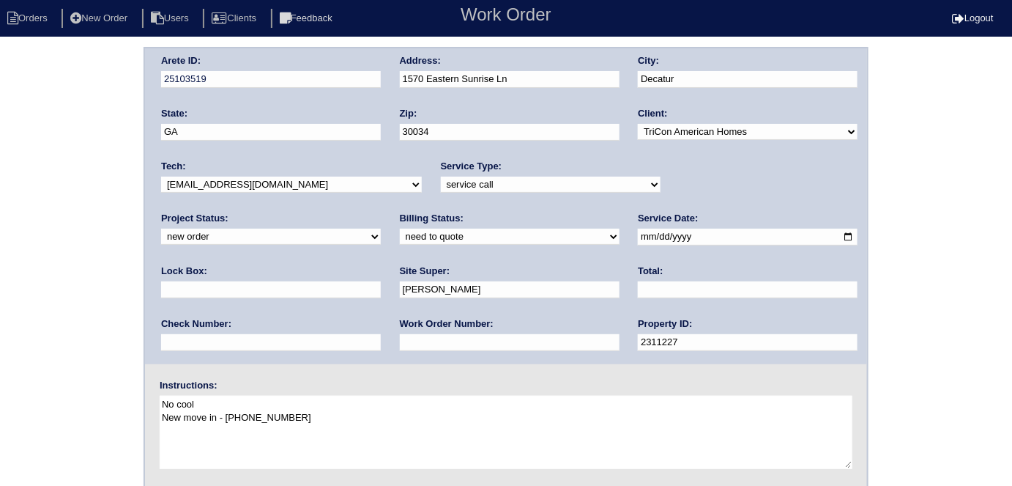
click at [311, 410] on textarea "No cool New move in - 678-822-8396" at bounding box center [506, 432] width 693 height 73
type textarea "No cool New move in - 678-822-8396 We were out August 29th"
click at [84, 168] on div "Arete ID: 25103519 Address: 1570 Eastern Sunrise Ln City: Decatur State: GA Zip…" at bounding box center [506, 343] width 1012 height 593
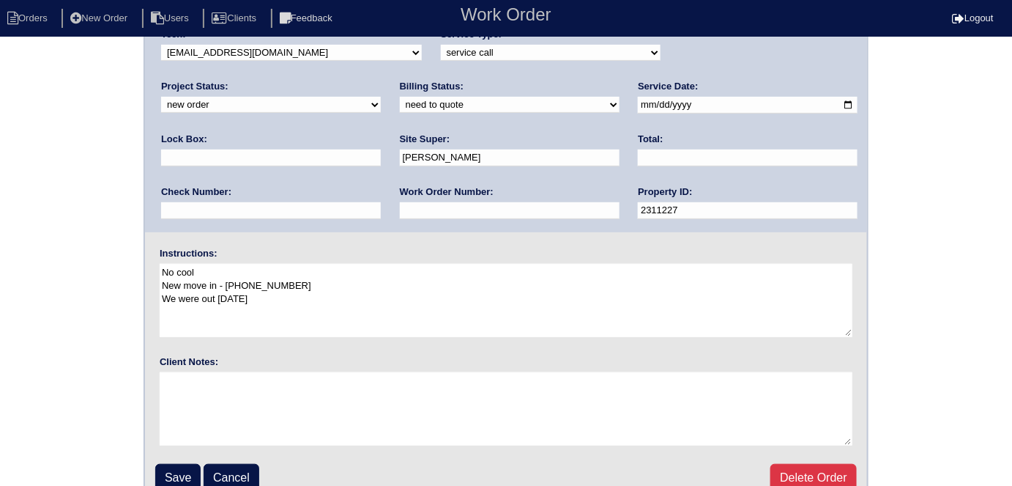
scroll to position [150, 0]
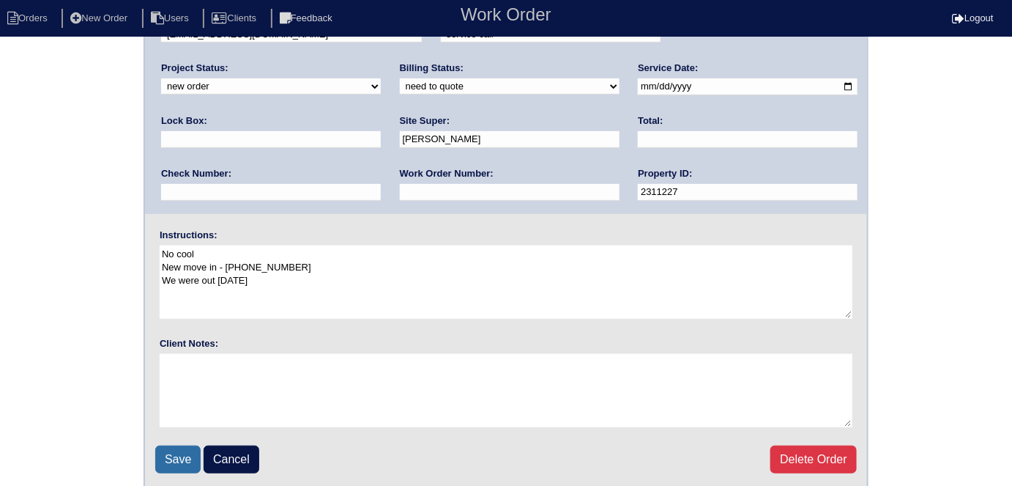
click at [164, 464] on input "Save" at bounding box center [177, 459] width 45 height 28
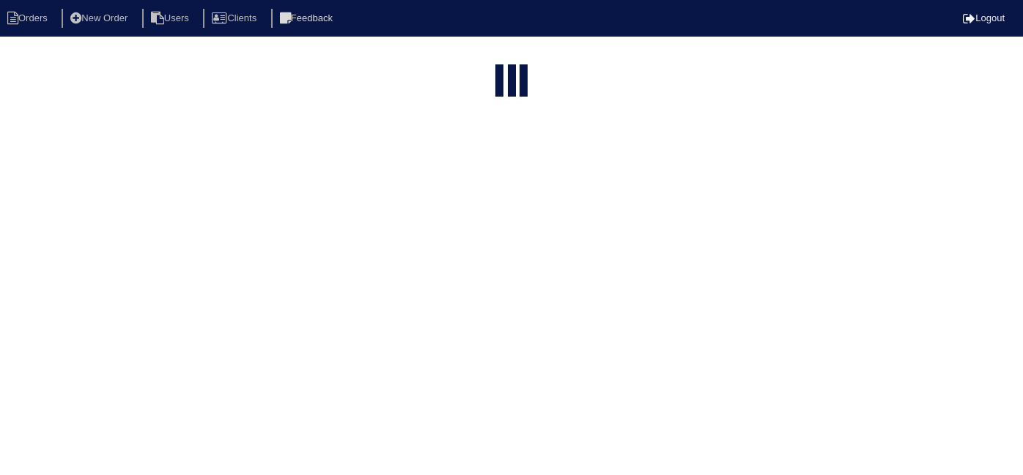
select select "15"
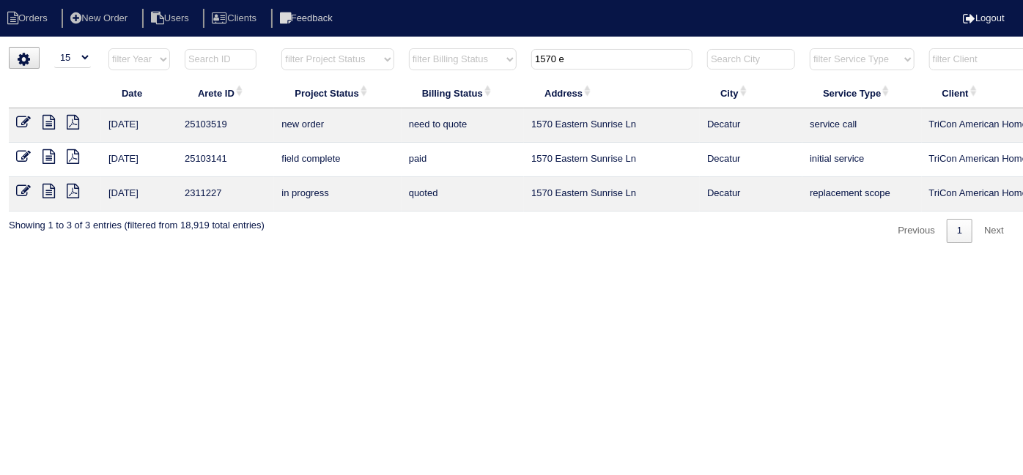
drag, startPoint x: 601, startPoint y: 61, endPoint x: 224, endPoint y: -49, distance: 392.9
click at [224, 0] on html "Orders New Order Users Clients Feedback Logout Orders New Order Users Clients M…" at bounding box center [511, 129] width 1023 height 258
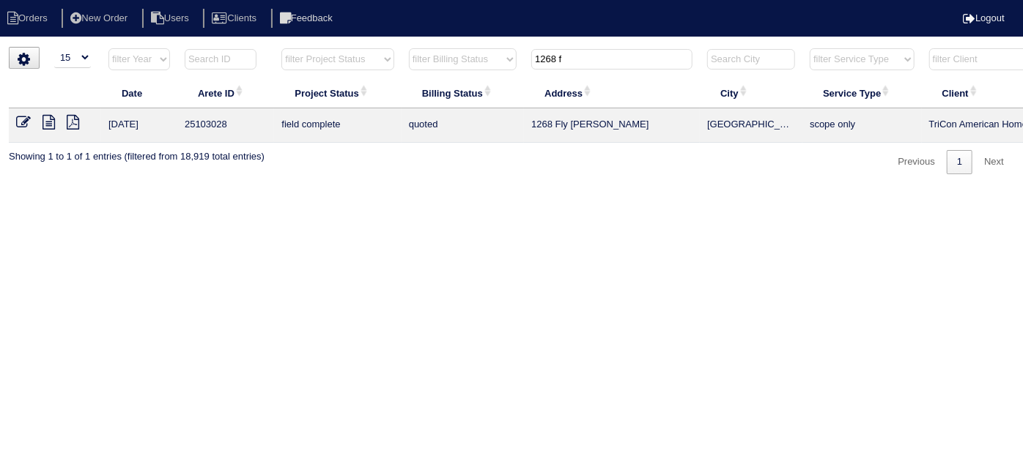
type input "1268 f"
click at [21, 118] on icon at bounding box center [23, 122] width 15 height 15
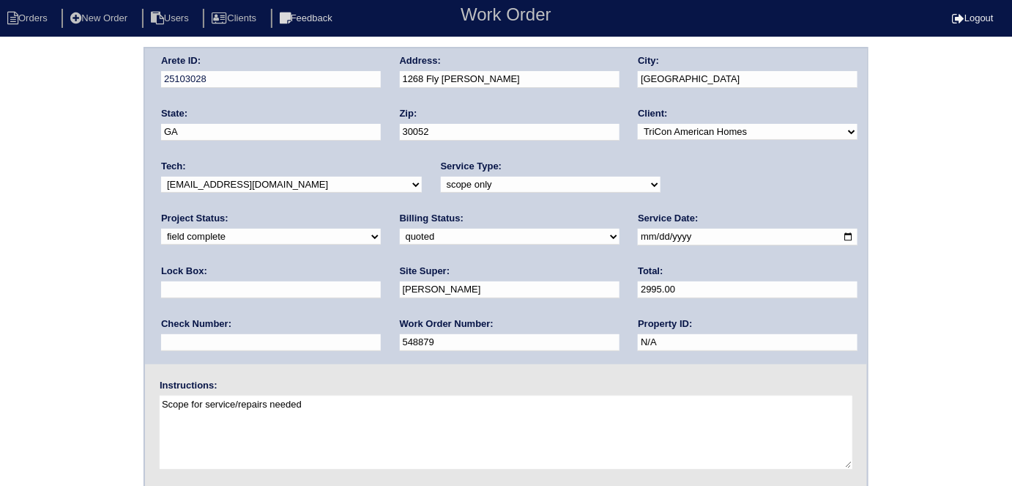
click at [109, 280] on div "Arete ID: 25103028 Address: 1268 Fly Rod Ln City: [GEOGRAPHIC_DATA] State: [GEO…" at bounding box center [506, 343] width 1012 height 593
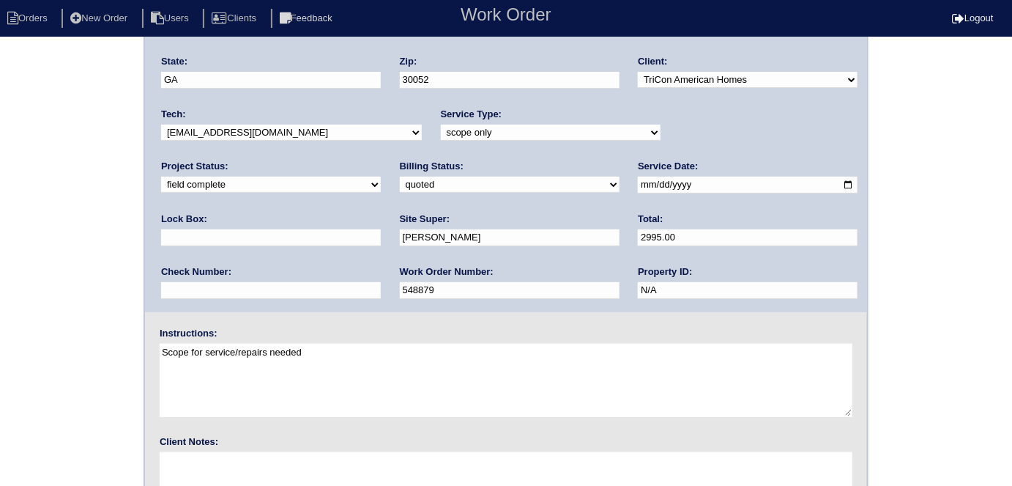
scroll to position [150, 0]
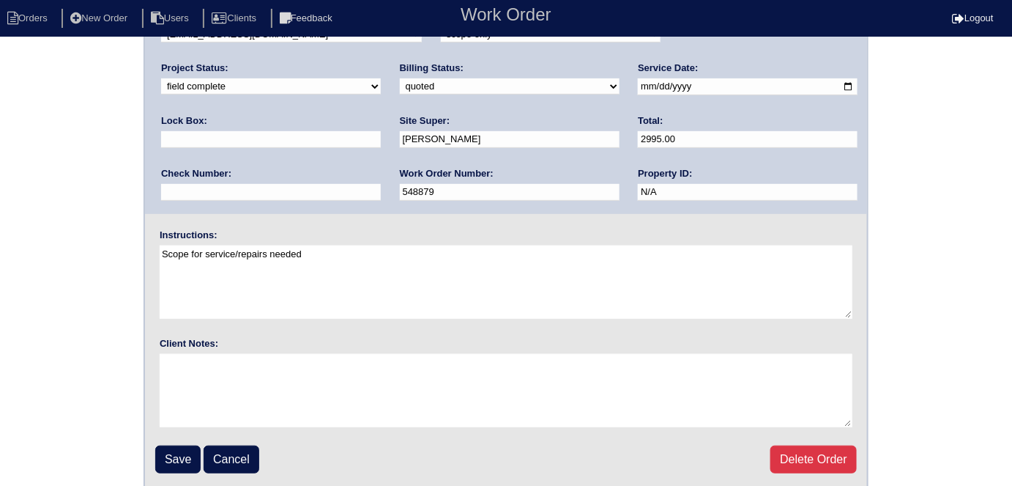
drag, startPoint x: 161, startPoint y: 445, endPoint x: 154, endPoint y: 440, distance: 8.9
click at [160, 445] on input "Save" at bounding box center [177, 459] width 45 height 28
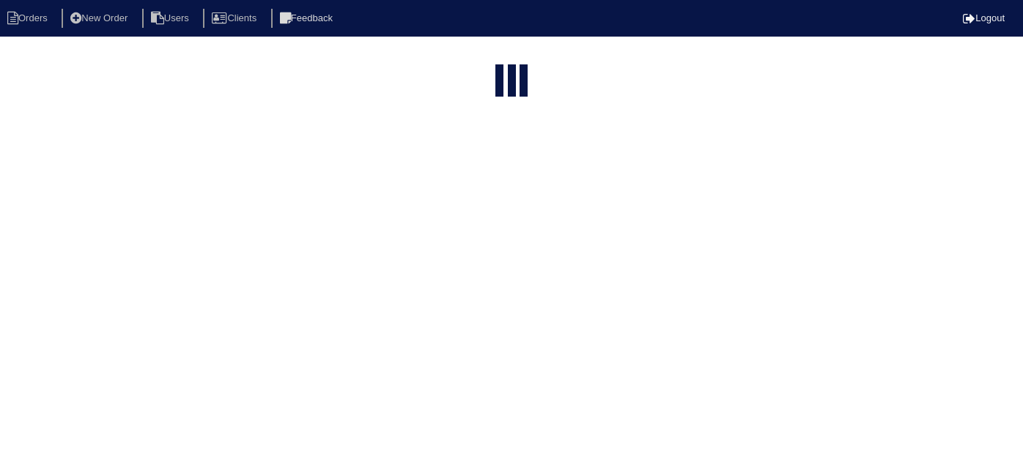
select select "15"
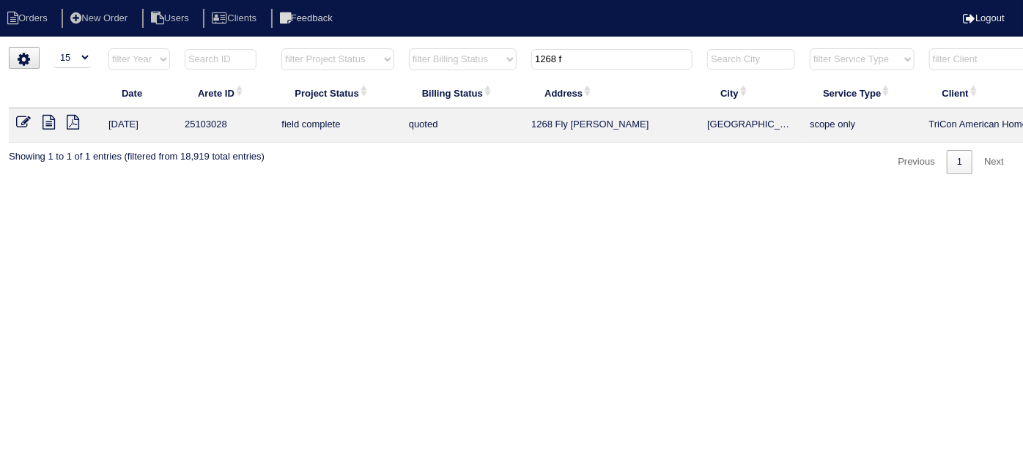
click at [47, 124] on icon at bounding box center [48, 122] width 12 height 15
click at [26, 122] on icon at bounding box center [23, 122] width 15 height 15
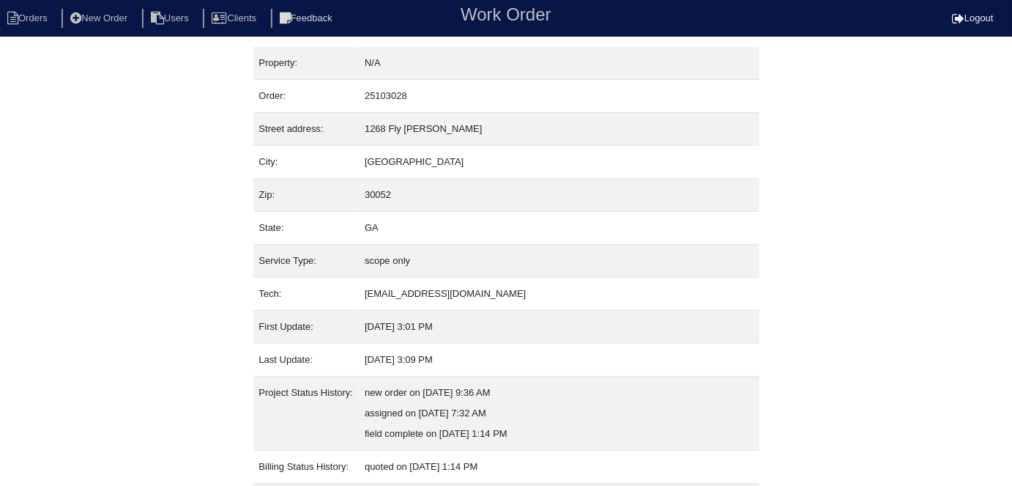
scroll to position [97, 0]
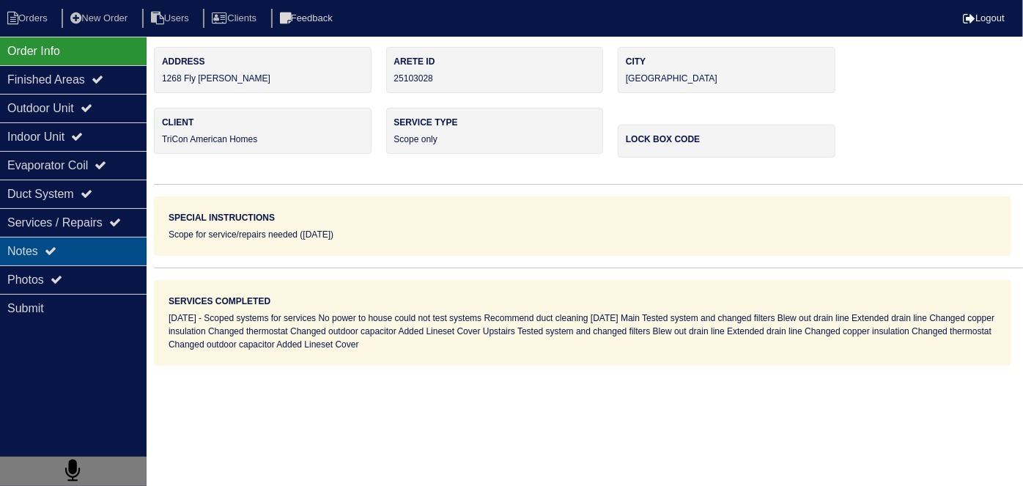
click at [65, 253] on div "Notes" at bounding box center [73, 251] width 146 height 29
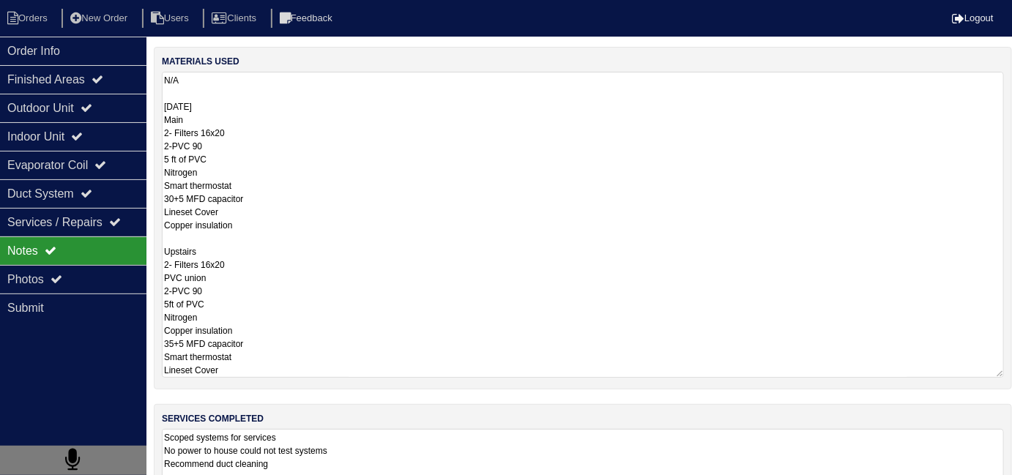
click at [396, 129] on textarea "N/A 09-22-25 Main 2- Filters 16x20 2-PVC 90 5 ft of PVC Nitrogen Smart thermost…" at bounding box center [583, 225] width 842 height 306
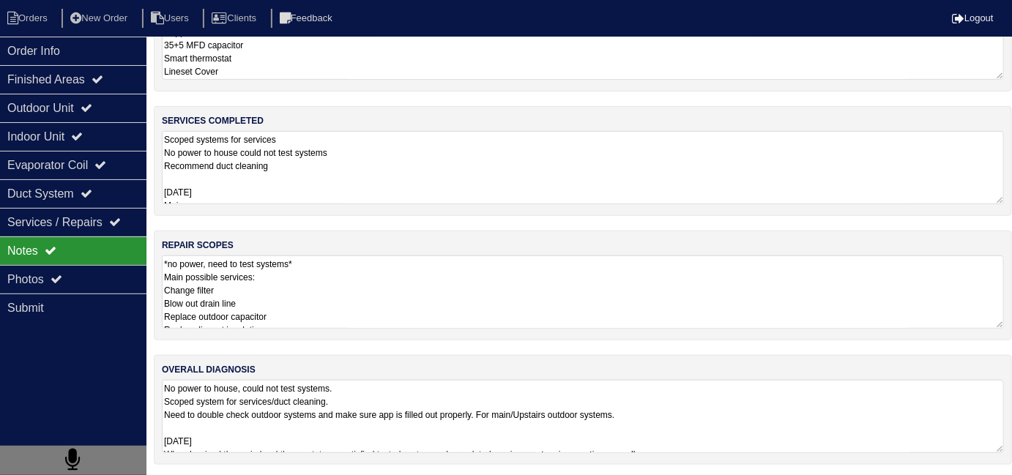
scroll to position [1, 0]
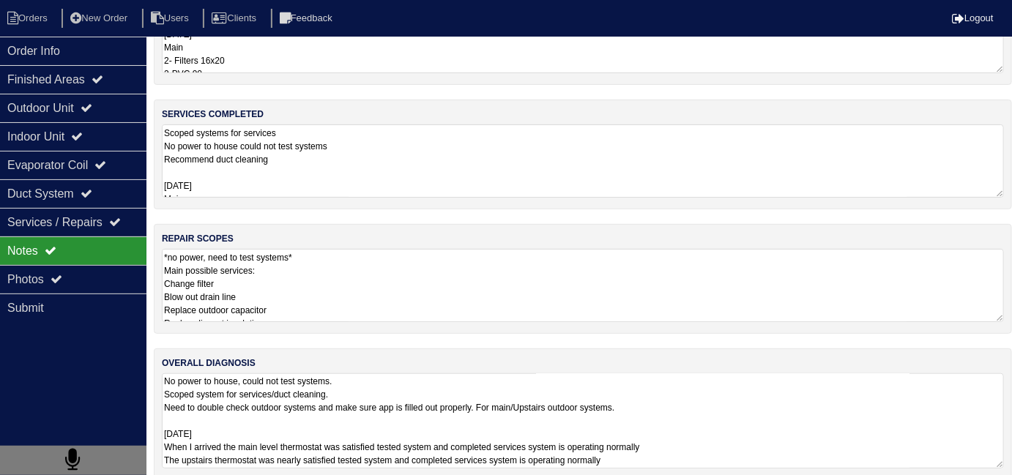
scroll to position [72, 0]
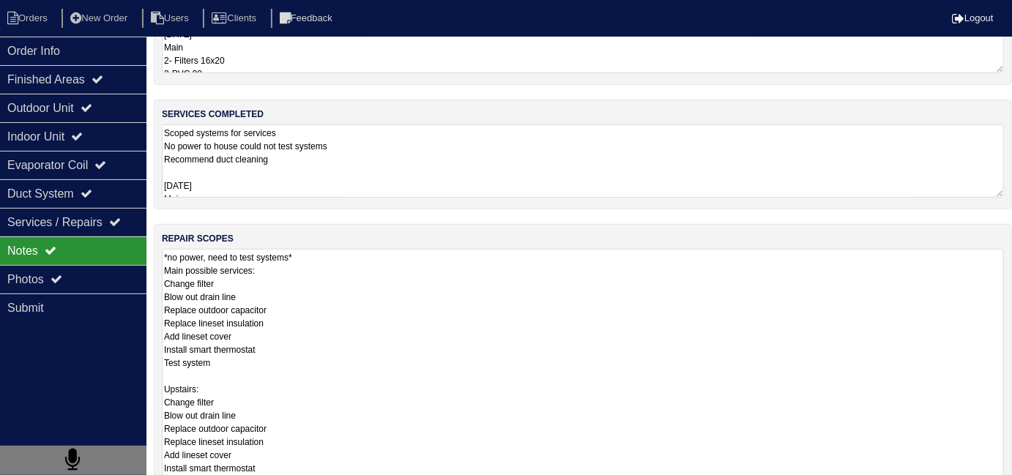
click at [501, 305] on textarea "*no power, need to test systems* Main possible services: Change filter Blow out…" at bounding box center [583, 375] width 842 height 253
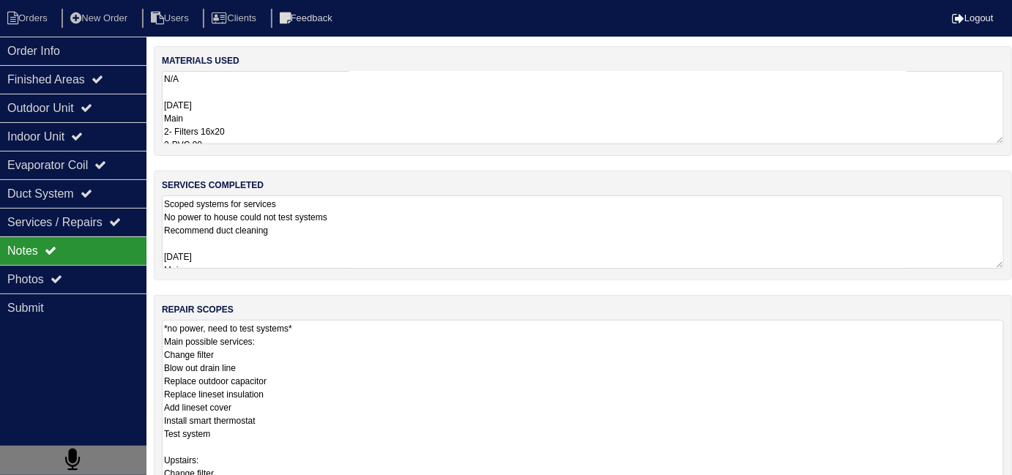
scroll to position [0, 0]
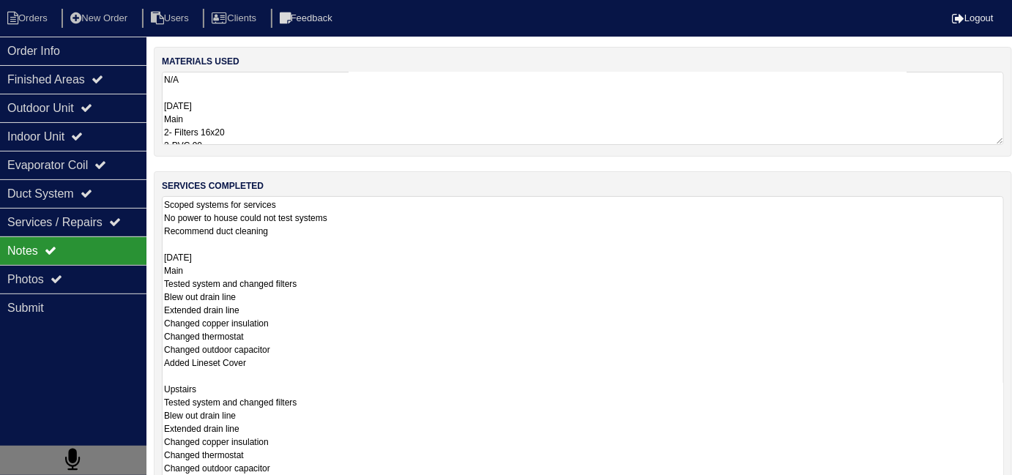
click at [459, 209] on textarea "Scoped systems for services No power to house could not test systems Recommend …" at bounding box center [583, 342] width 842 height 293
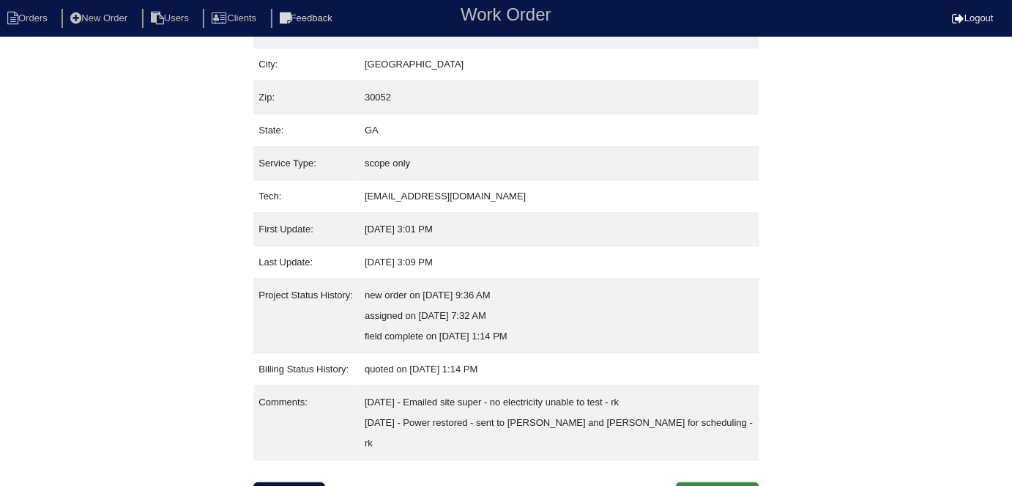
scroll to position [97, 0]
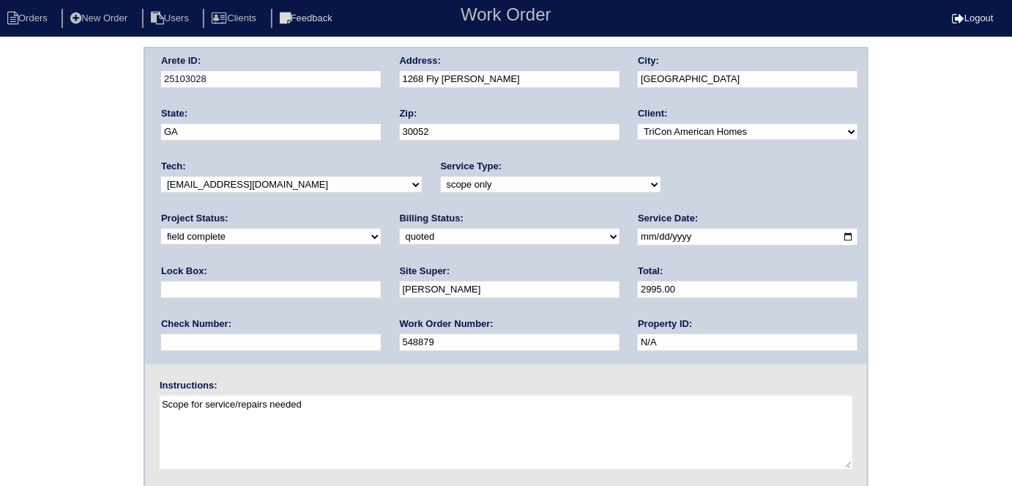
click at [400, 245] on div "Billing Status: need to quote quoted need to invoice invoiced paid warranty pur…" at bounding box center [510, 232] width 220 height 40
click at [400, 234] on select "need to quote quoted need to invoice invoiced paid warranty purchase order need…" at bounding box center [510, 237] width 220 height 16
select select "need to invoice"
click at [400, 229] on select "need to quote quoted need to invoice invoiced paid warranty purchase order need…" at bounding box center [510, 237] width 220 height 16
click at [381, 229] on select "new order assigned in progress field complete need to schedule admin review arc…" at bounding box center [271, 237] width 220 height 16
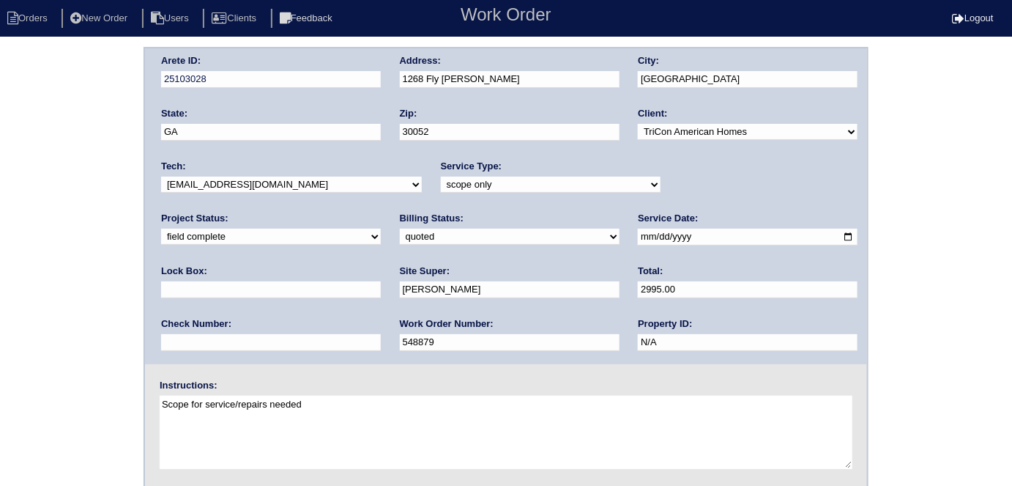
click at [381, 229] on select "new order assigned in progress field complete need to schedule admin review arc…" at bounding box center [271, 237] width 220 height 16
click at [38, 233] on div "Arete ID: 25103028 Address: 1268 Fly Rod Ln City: [GEOGRAPHIC_DATA] State: [GEO…" at bounding box center [506, 343] width 1012 height 593
click at [36, 250] on div "Arete ID: 25103028 Address: 1268 Fly Rod Ln City: [GEOGRAPHIC_DATA] State: [GEO…" at bounding box center [506, 343] width 1012 height 593
click at [48, 178] on div "Arete ID: 25103028 Address: 1268 Fly Rod Ln City: [GEOGRAPHIC_DATA] State: [GEO…" at bounding box center [506, 343] width 1012 height 593
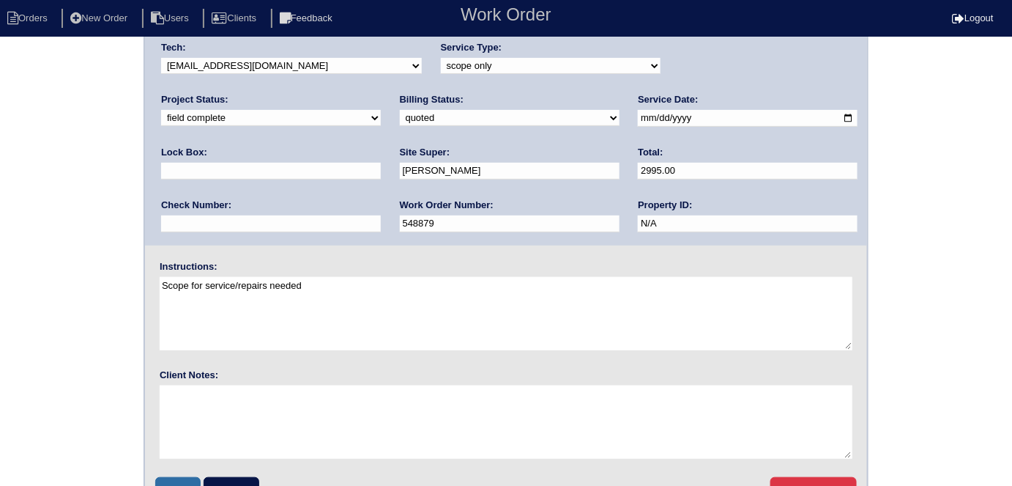
scroll to position [150, 0]
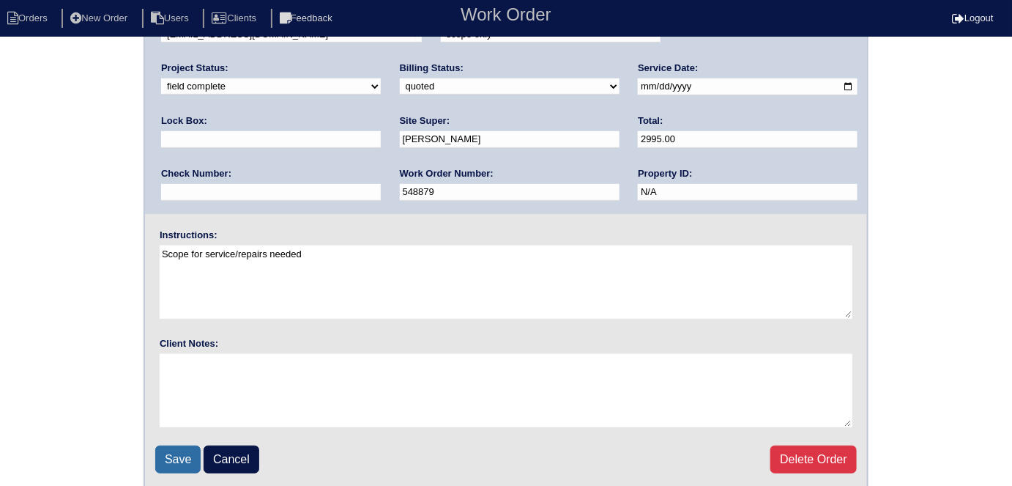
click at [163, 445] on input "Save" at bounding box center [177, 459] width 45 height 28
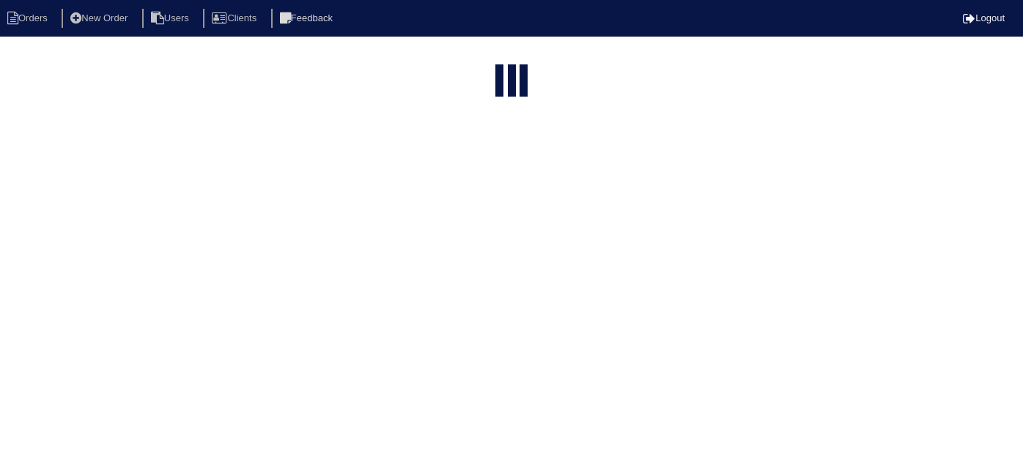
select select "15"
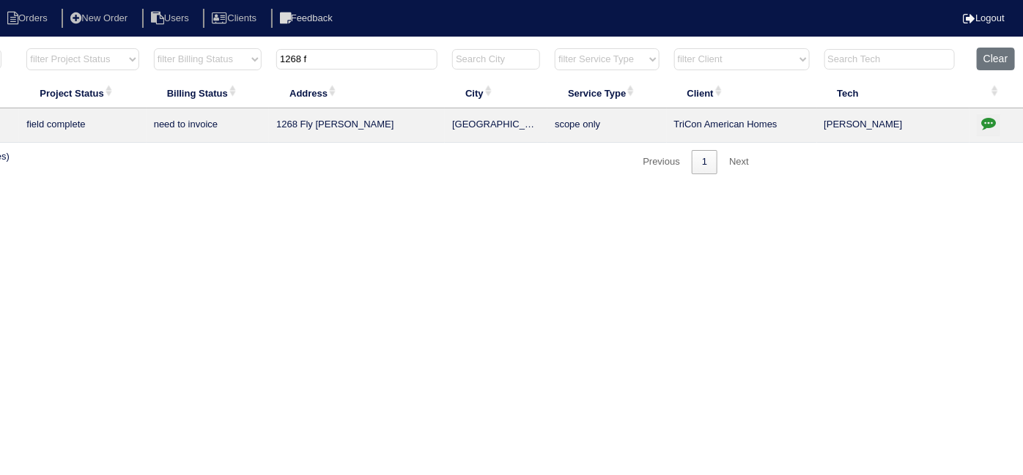
click at [994, 122] on icon "button" at bounding box center [988, 123] width 15 height 15
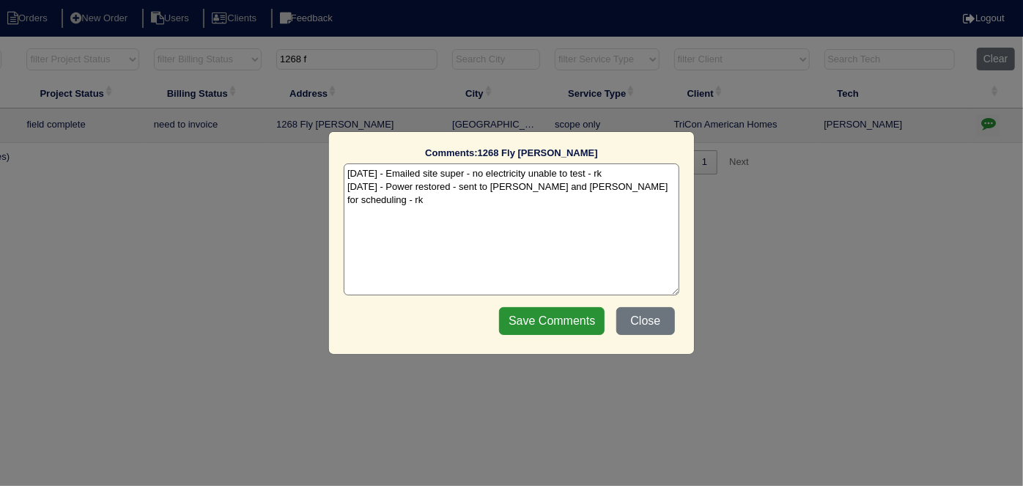
click at [664, 188] on textarea "8/19/25 - Emailed site super - no electricity unable to test - rk 9/19/25 - Pow…" at bounding box center [511, 229] width 335 height 132
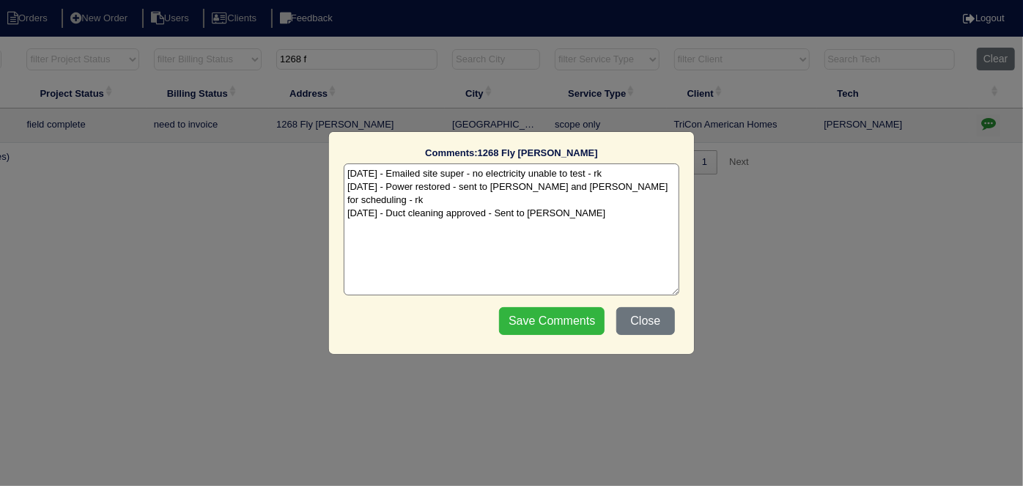
type textarea "8/19/25 - Emailed site super - no electricity unable to test - rk 9/19/25 - Pow…"
click at [557, 321] on input "Save Comments" at bounding box center [551, 321] width 105 height 28
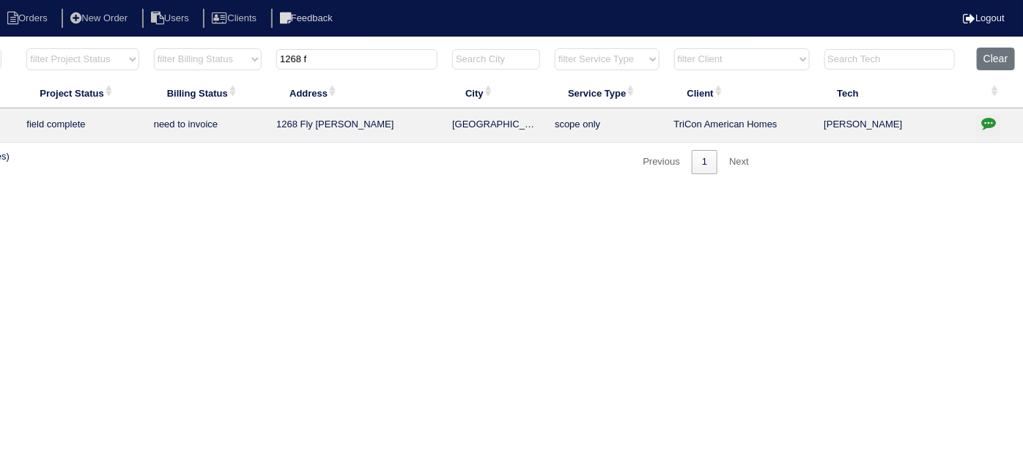
drag, startPoint x: 346, startPoint y: 61, endPoint x: 0, endPoint y: -59, distance: 365.8
click at [0, 0] on html "Orders New Order Users Clients Feedback Logout Orders New Order Users Clients M…" at bounding box center [256, 94] width 1023 height 189
drag, startPoint x: 363, startPoint y: 51, endPoint x: 66, endPoint y: -40, distance: 310.5
click at [66, 0] on html "Orders New Order Users Clients Feedback Logout Orders New Order Users Clients M…" at bounding box center [256, 94] width 1023 height 189
type input "1770 r"
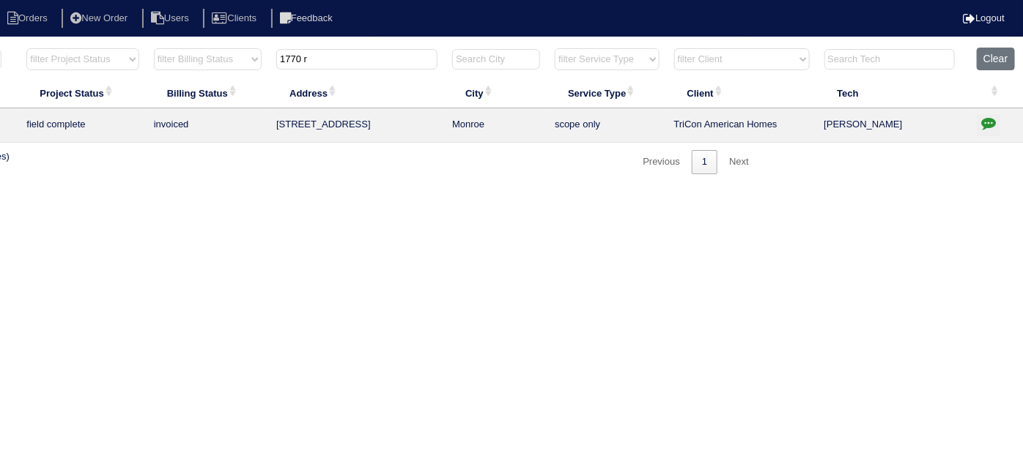
click at [989, 120] on icon "button" at bounding box center [988, 123] width 15 height 15
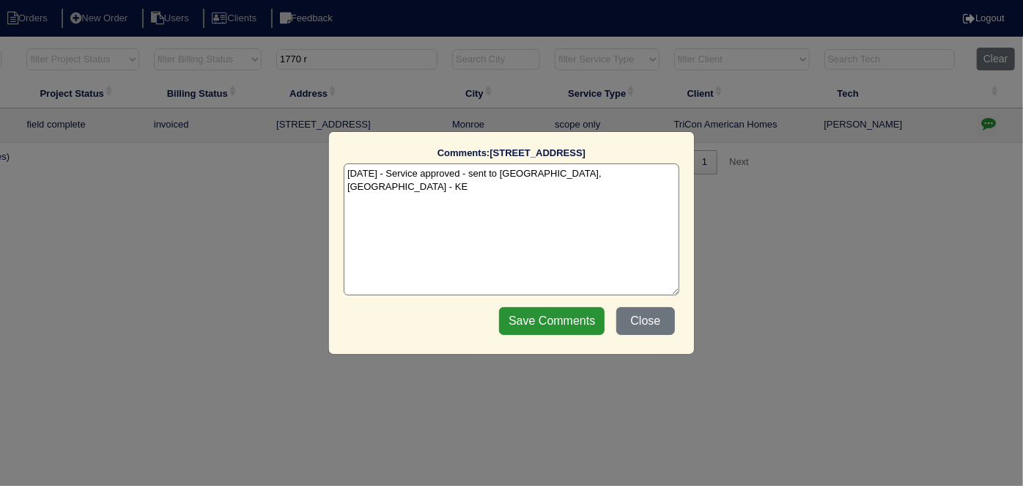
click at [586, 176] on textarea "9/22/25 - Service approved - sent to Dan, Payton - KE" at bounding box center [511, 229] width 335 height 132
click at [640, 319] on button "Close" at bounding box center [645, 321] width 59 height 28
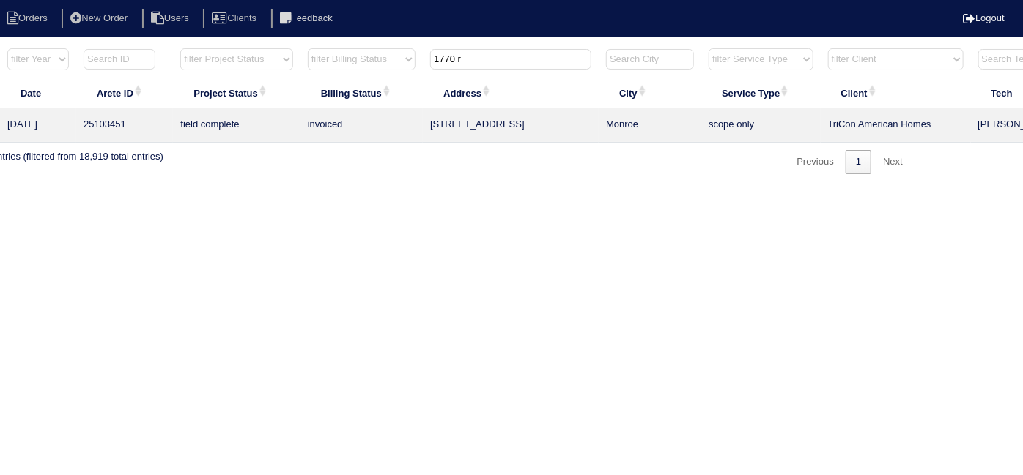
scroll to position [0, 0]
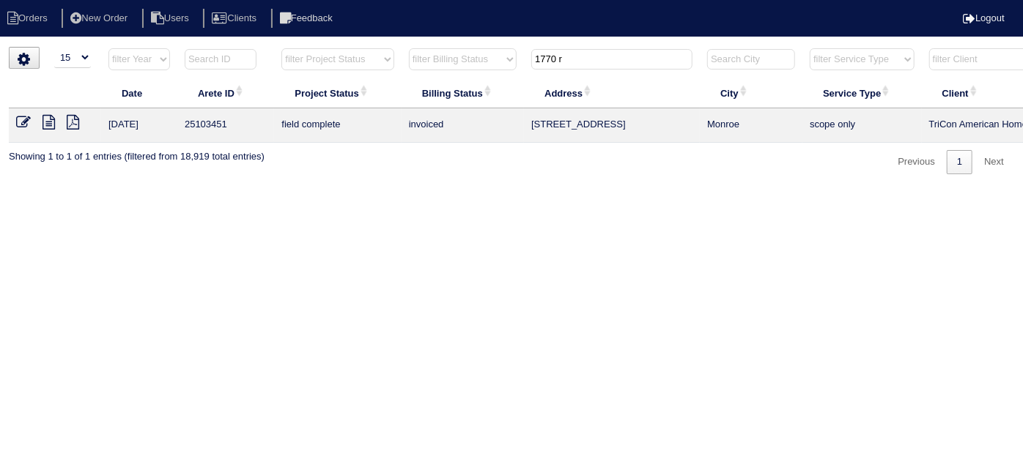
click at [44, 116] on icon at bounding box center [48, 122] width 12 height 15
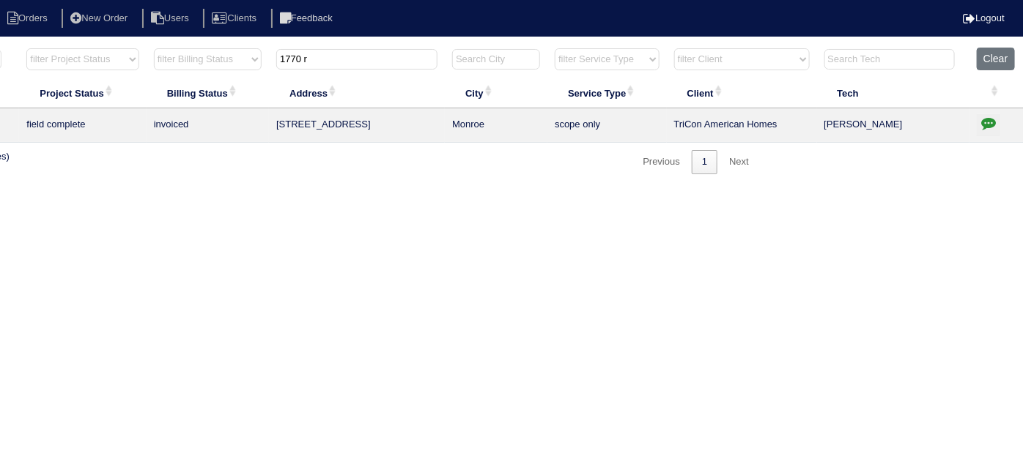
click at [990, 123] on icon "button" at bounding box center [988, 123] width 15 height 15
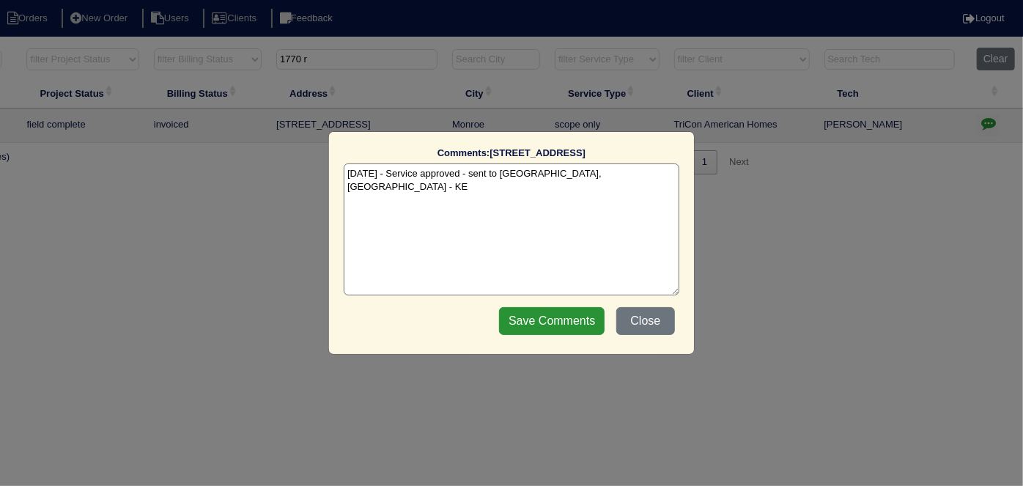
click at [609, 177] on textarea "9/22/25 - Service approved - sent to Dan, Payton - KE" at bounding box center [511, 229] width 335 height 132
type textarea "9/22/25 - Service approved - sent to Dan, Payton - KE 9/23/25 - Services comple…"
click at [550, 323] on input "Save Comments" at bounding box center [551, 321] width 105 height 28
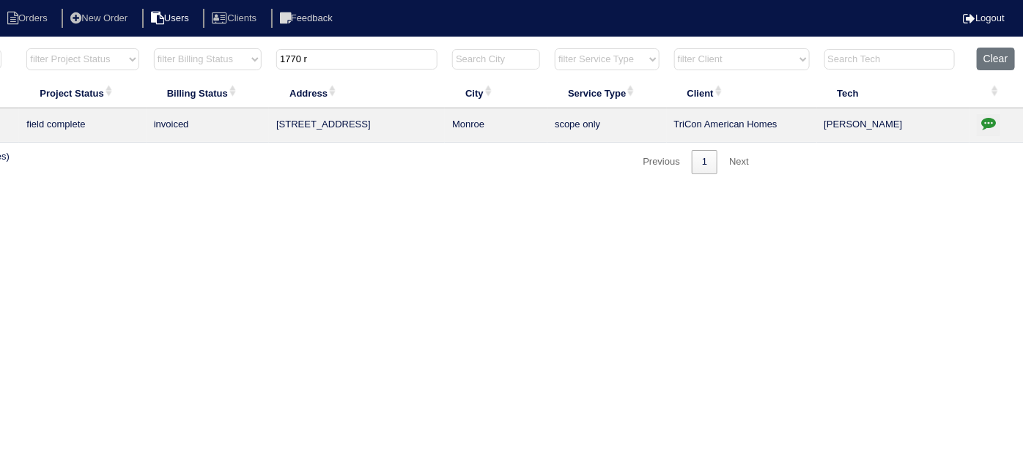
drag, startPoint x: 319, startPoint y: 62, endPoint x: 185, endPoint y: 26, distance: 139.0
click at [185, 47] on body "Orders New Order Users Clients Feedback Logout Orders New Order Users Clients M…" at bounding box center [256, 110] width 1023 height 127
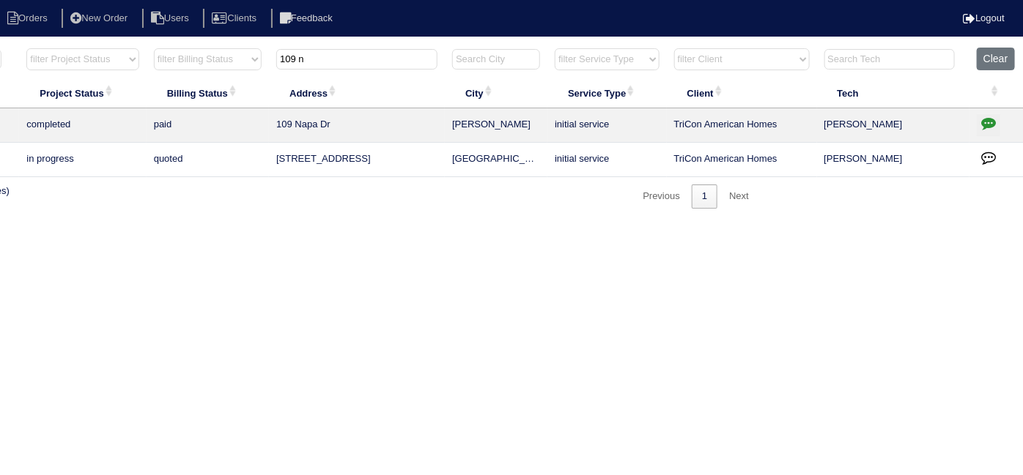
type input "109 n"
click at [979, 122] on button "button" at bounding box center [987, 125] width 23 height 22
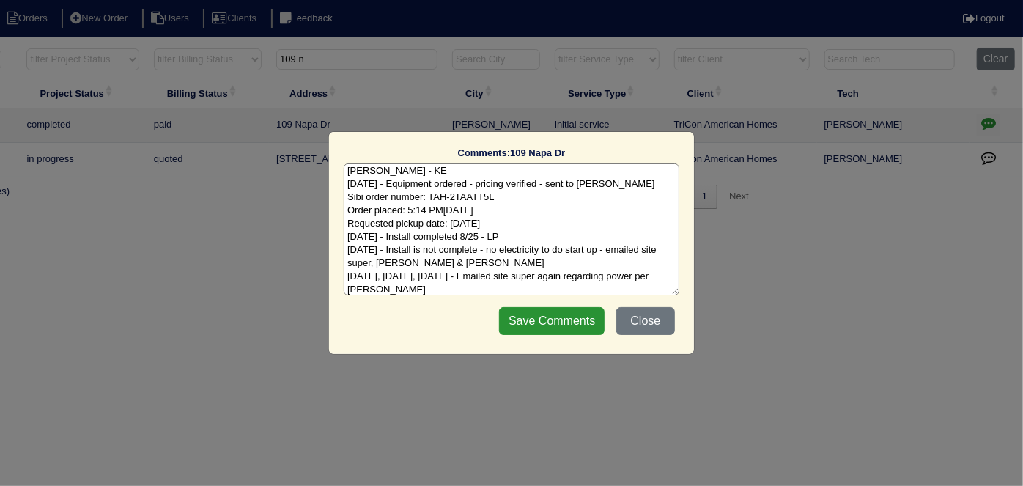
scroll to position [19, 0]
click at [582, 285] on textarea "8/12/25 - Replacement x 2 approved - Sent to Dan, Payton, Reeca - KE 8/12/25 - …" at bounding box center [511, 229] width 335 height 132
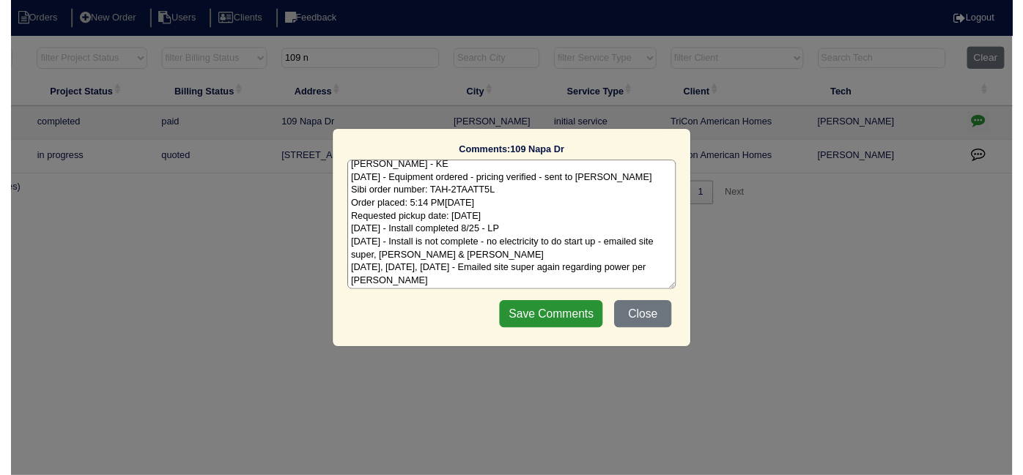
scroll to position [29, 0]
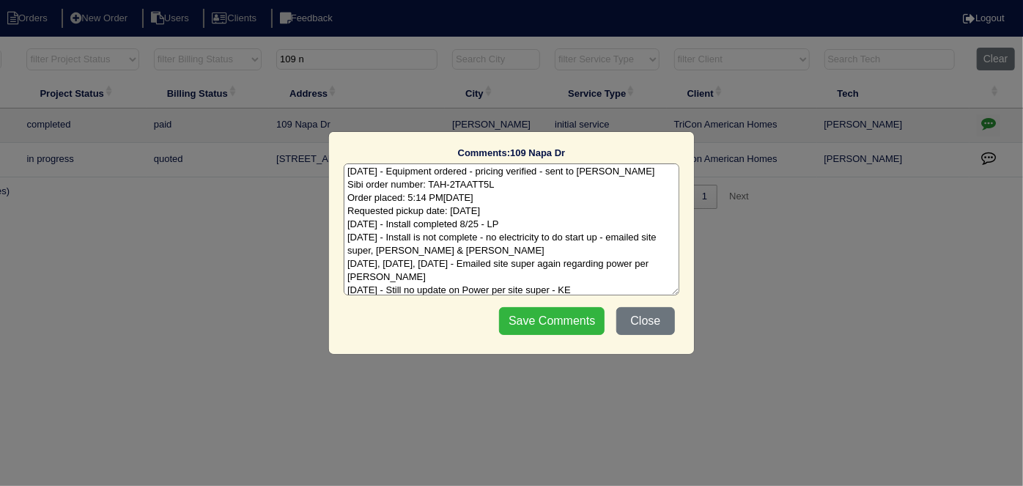
type textarea "8/12/25 - Replacement x 2 approved - Sent to Dan, Payton, Reeca - KE 8/12/25 - …"
click at [559, 328] on input "Save Comments" at bounding box center [551, 321] width 105 height 28
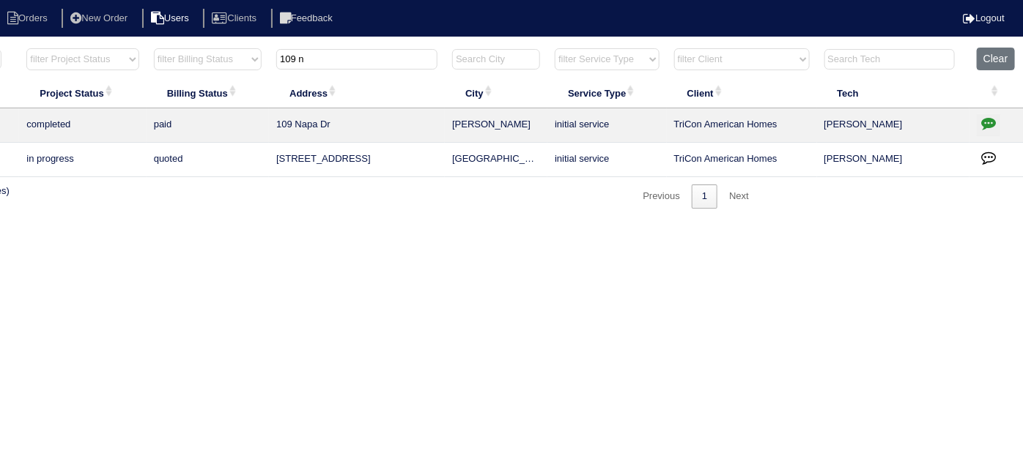
drag, startPoint x: 322, startPoint y: 55, endPoint x: 132, endPoint y: 2, distance: 196.9
click at [132, 47] on body "Orders New Order Users Clients Feedback Logout Orders New Order Users Clients M…" at bounding box center [256, 128] width 1023 height 162
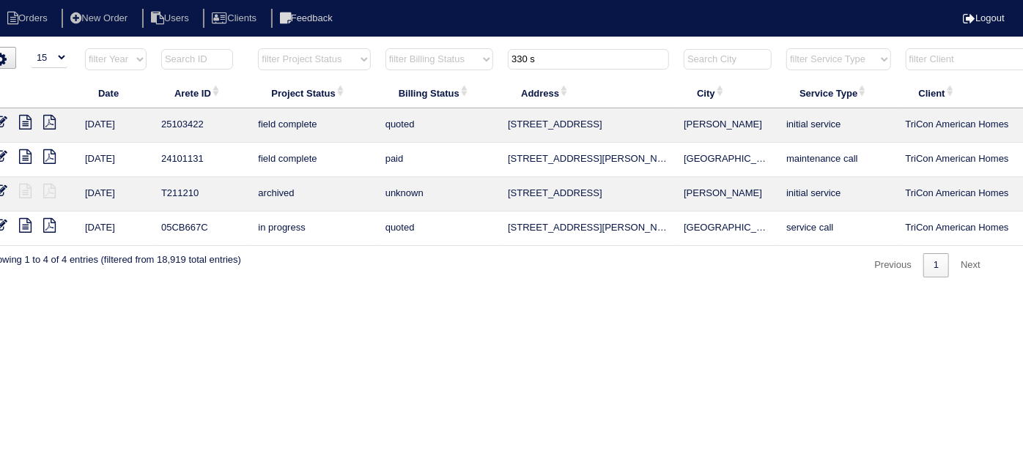
scroll to position [0, 0]
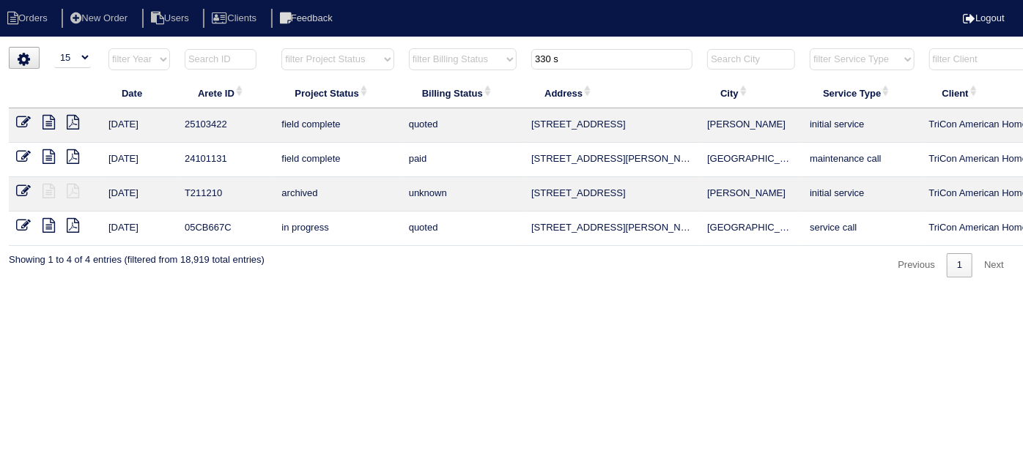
type input "330 s"
click at [21, 122] on icon at bounding box center [23, 122] width 15 height 15
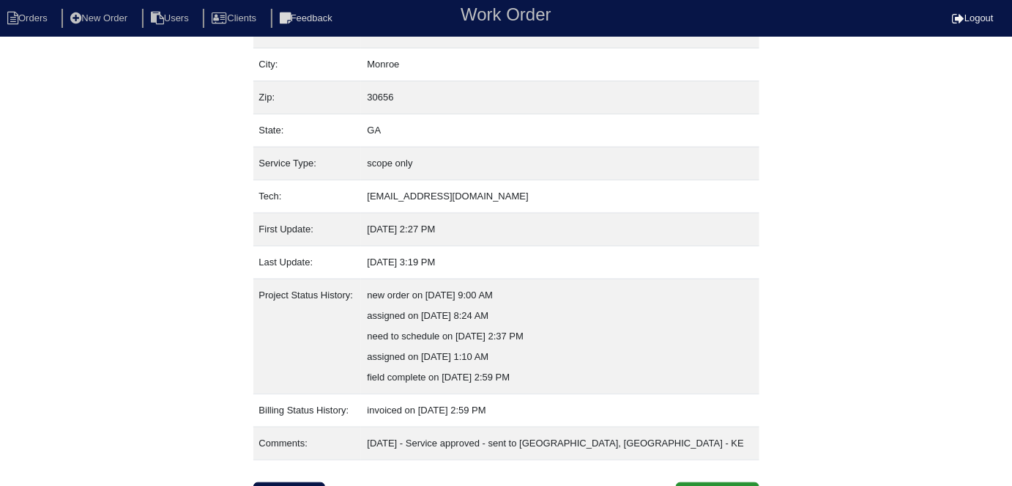
scroll to position [118, 0]
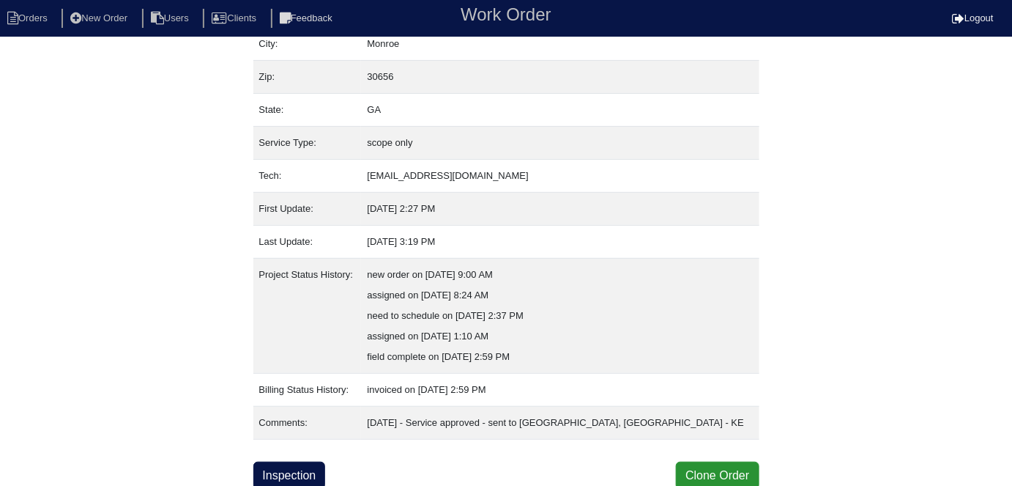
click at [138, 357] on div "Property: N/A Order: 25103451 Street address: 1770 River Bluff Rd City: Monroe …" at bounding box center [506, 209] width 1012 height 560
click at [283, 467] on link "Inspection" at bounding box center [289, 475] width 73 height 28
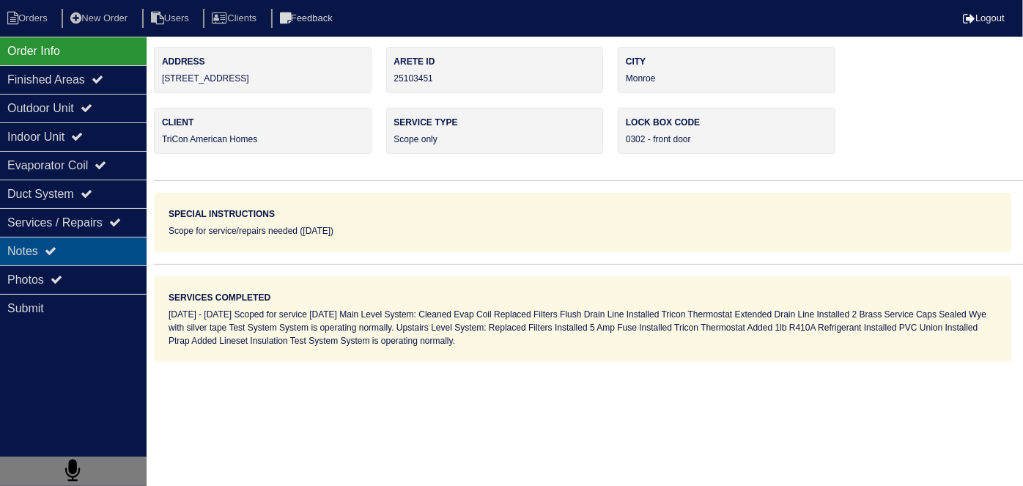
click at [75, 247] on div "Notes" at bounding box center [73, 251] width 146 height 29
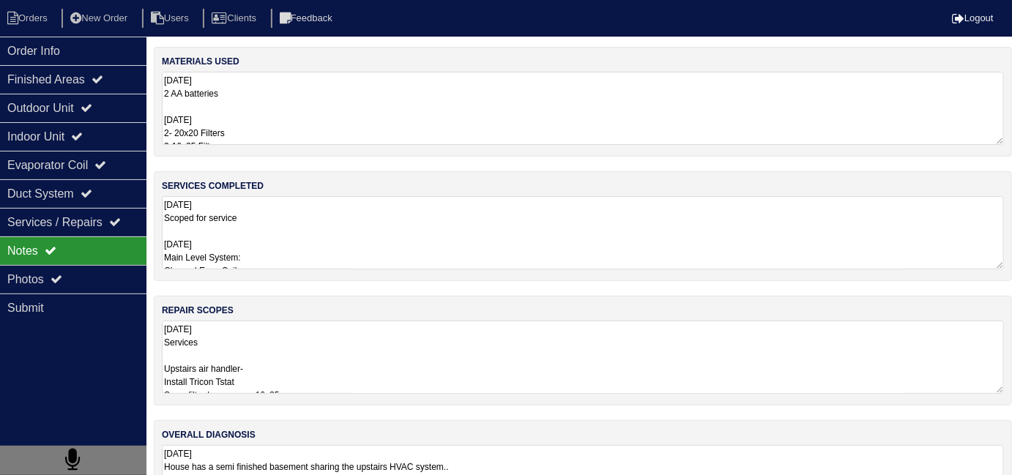
click at [303, 245] on textarea "9.19.25 Scoped for service 9/23/25 Main Level System: Cleaned Evap Coil Replace…" at bounding box center [583, 232] width 842 height 73
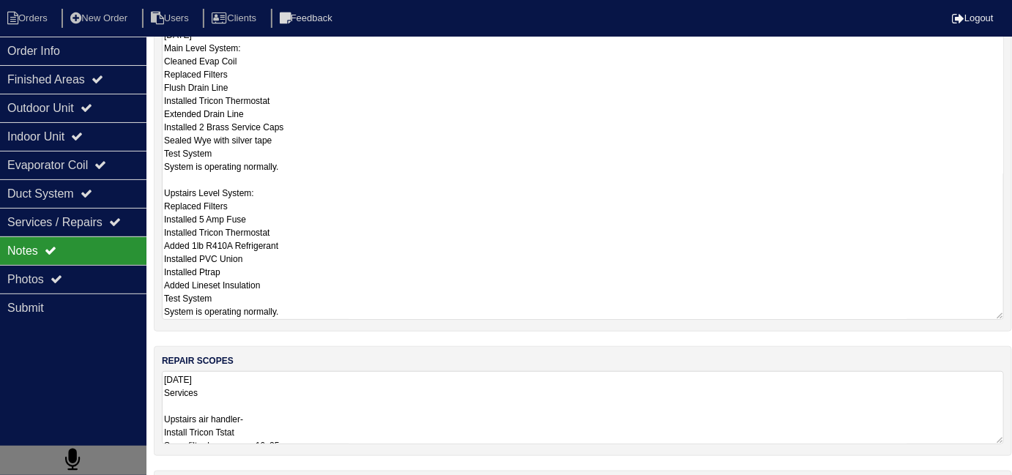
scroll to position [65, 0]
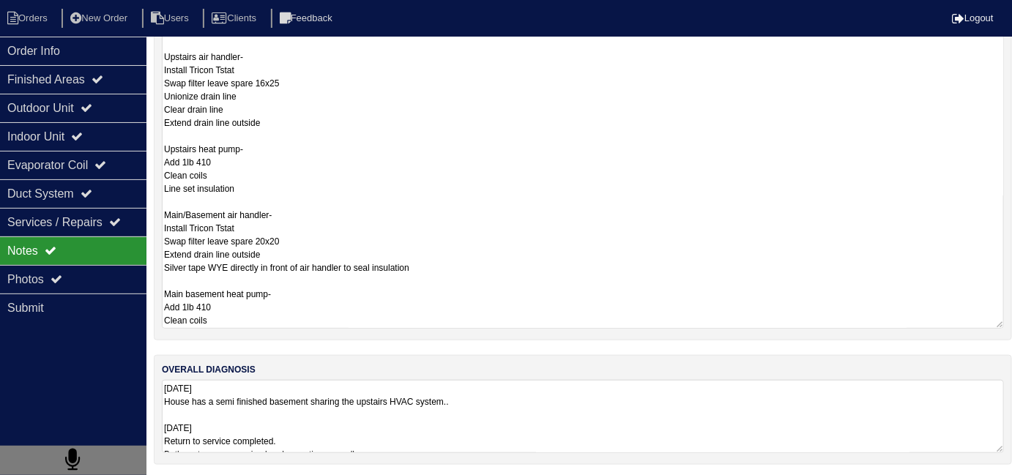
scroll to position [74, 0]
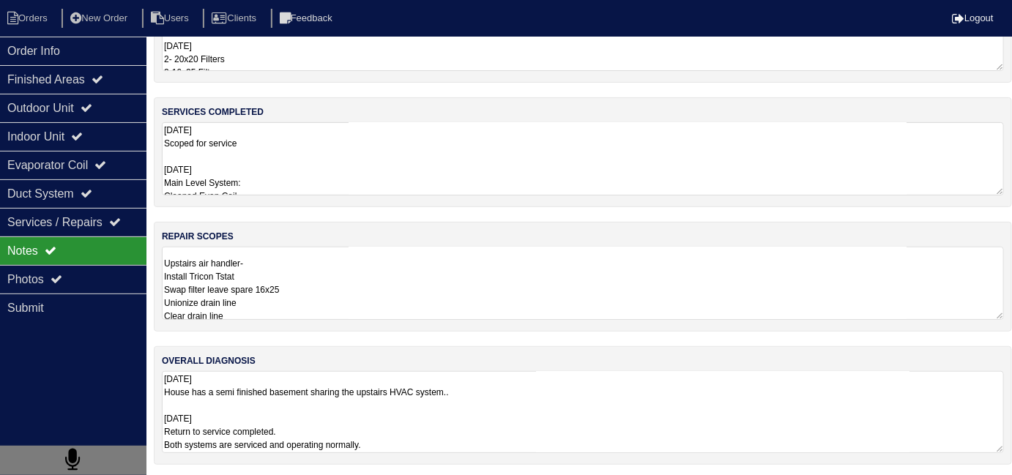
scroll to position [34, 0]
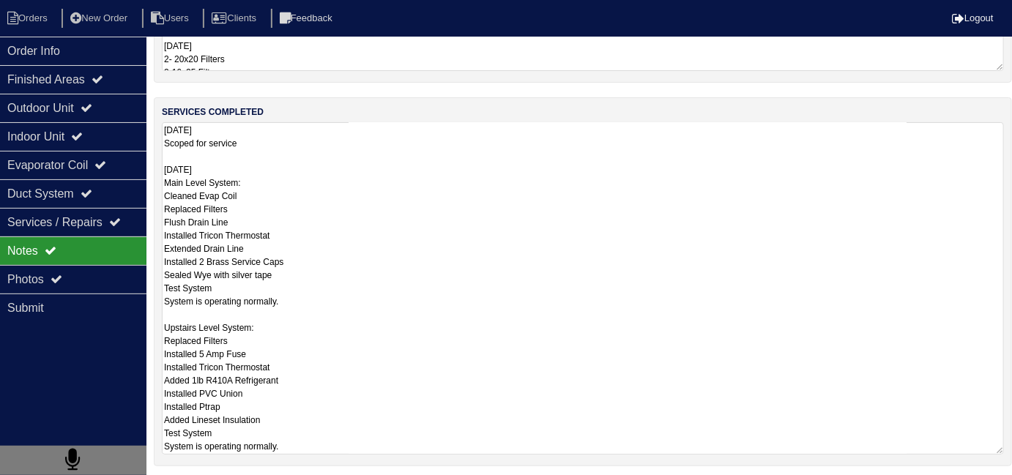
click at [308, 157] on textarea "9.19.25 Scoped for service 9/23/25 Main Level System: Cleaned Evap Coil Replace…" at bounding box center [583, 288] width 842 height 333
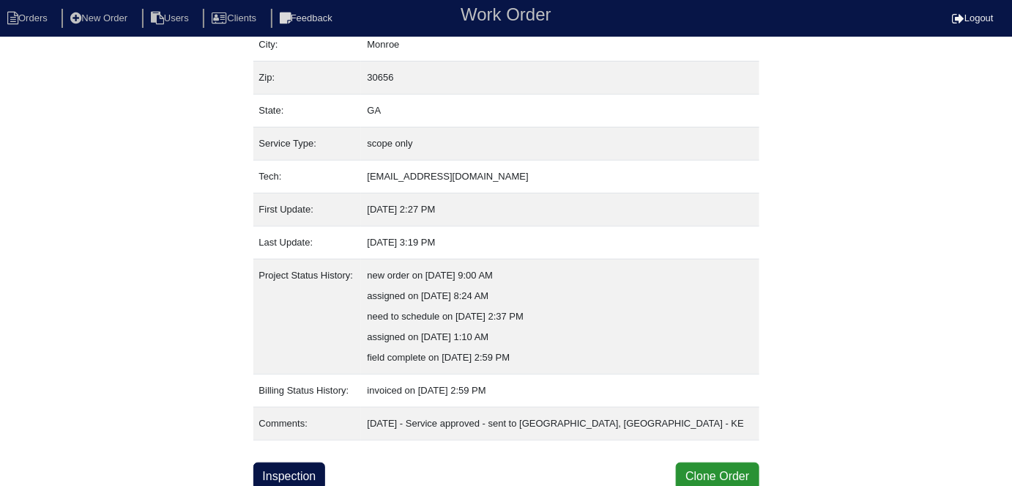
scroll to position [118, 0]
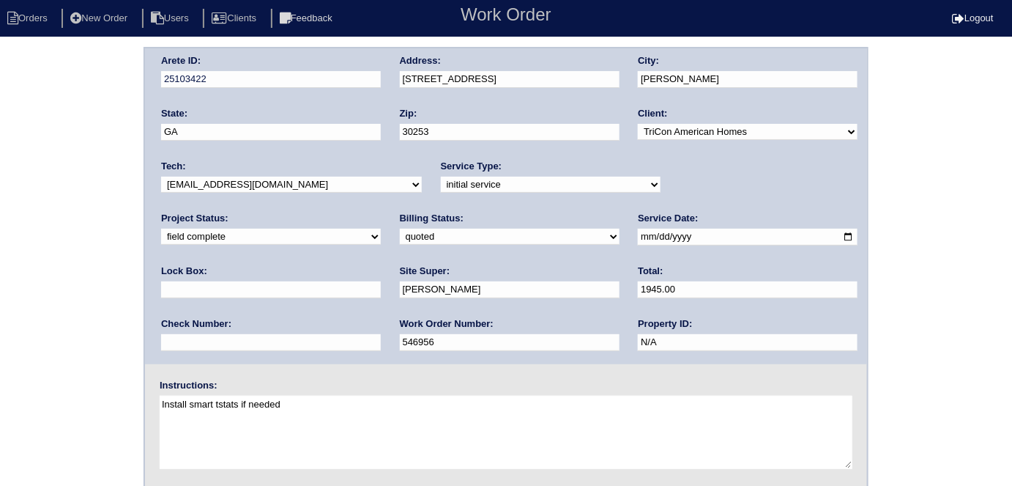
click at [400, 240] on select "need to quote quoted need to invoice invoiced paid warranty purchase order need…" at bounding box center [510, 237] width 220 height 16
select select "need to invoice"
click at [400, 229] on select "need to quote quoted need to invoice invoiced paid warranty purchase order need…" at bounding box center [510, 237] width 220 height 16
click at [99, 270] on div "Arete ID: 25103422 Address: [STREET_ADDRESS] City: [PERSON_NAME] State: [GEOGRA…" at bounding box center [506, 343] width 1012 height 593
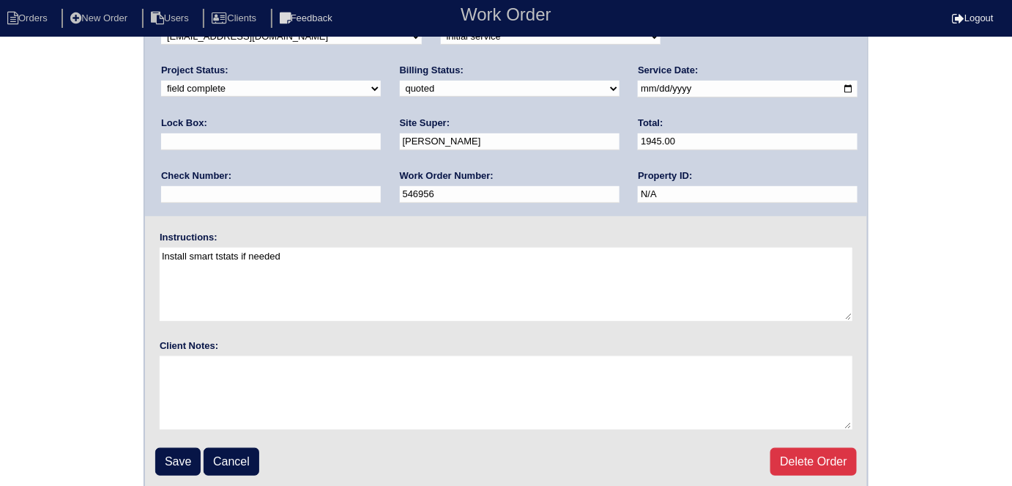
scroll to position [150, 0]
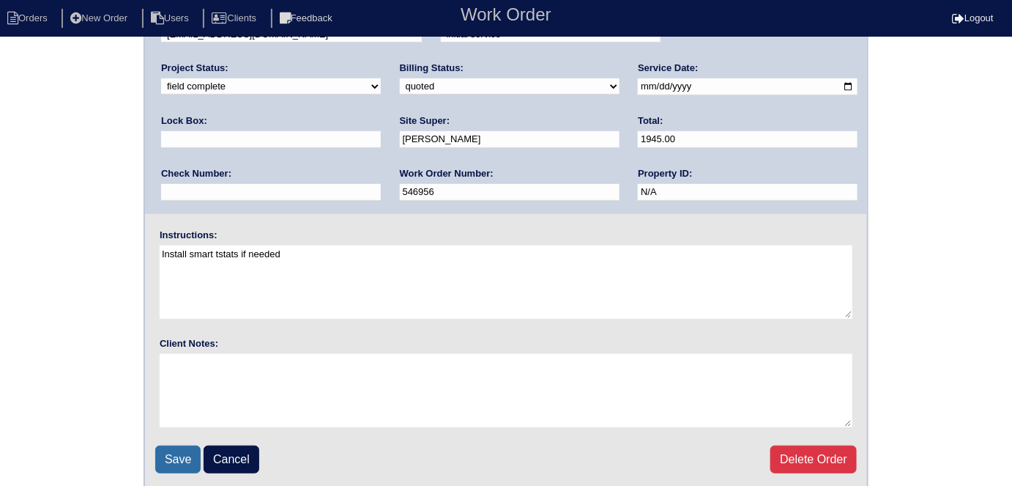
click at [182, 461] on input "Save" at bounding box center [177, 459] width 45 height 28
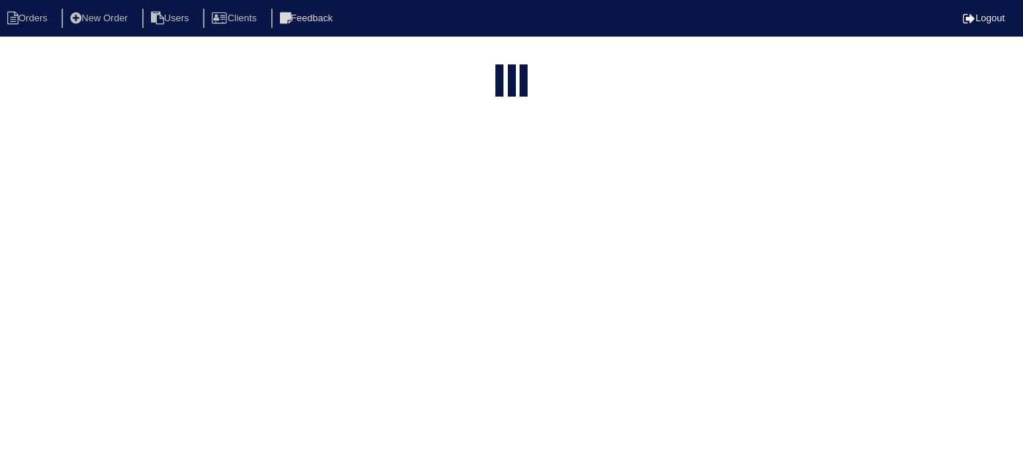
select select "15"
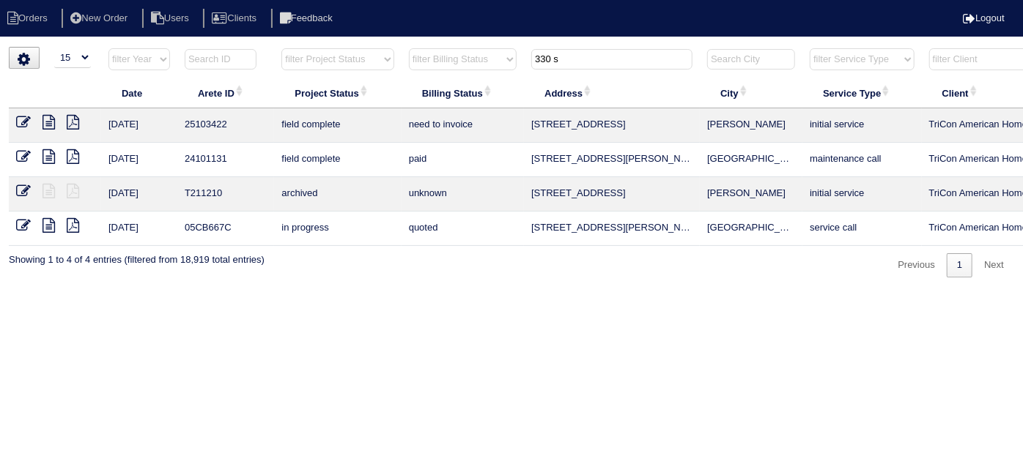
drag, startPoint x: 583, startPoint y: 55, endPoint x: 456, endPoint y: 47, distance: 127.0
click at [461, 48] on tr "filter Year -- Any Year -- 2025 2024 2023 2022 2021 2020 2019 filter Project St…" at bounding box center [643, 63] width 1269 height 30
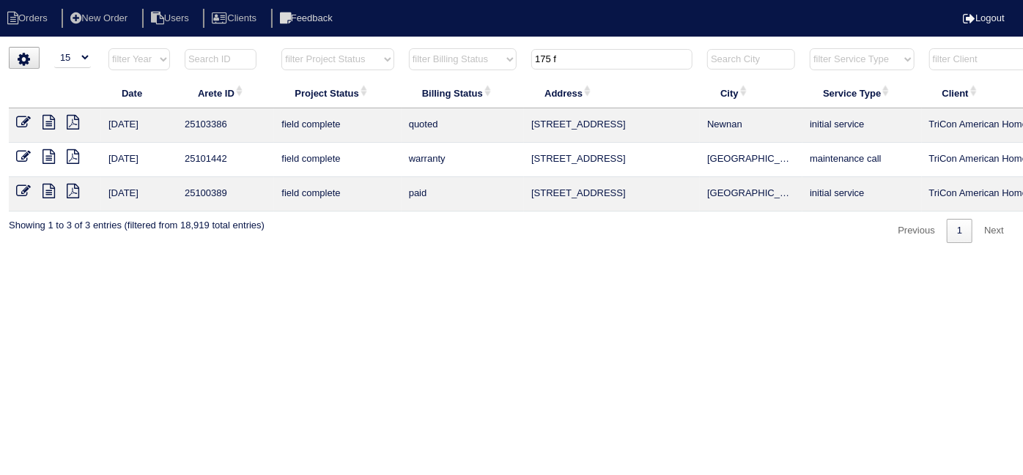
type input "175 f"
click at [18, 122] on icon at bounding box center [23, 122] width 15 height 15
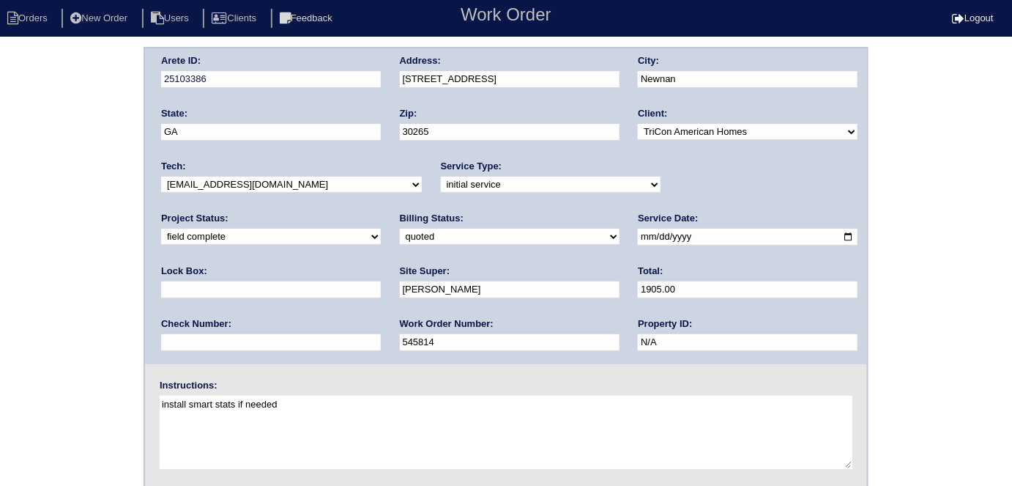
drag, startPoint x: 168, startPoint y: 238, endPoint x: 171, endPoint y: 252, distance: 14.4
click at [400, 238] on select "need to quote quoted need to invoice invoiced paid warranty purchase order need…" at bounding box center [510, 237] width 220 height 16
drag, startPoint x: 179, startPoint y: 237, endPoint x: 185, endPoint y: 264, distance: 27.9
click at [400, 237] on select "need to quote quoted need to invoice invoiced paid warranty purchase order need…" at bounding box center [510, 237] width 220 height 16
click at [400, 241] on select "need to quote quoted need to invoice invoiced paid warranty purchase order need…" at bounding box center [510, 237] width 220 height 16
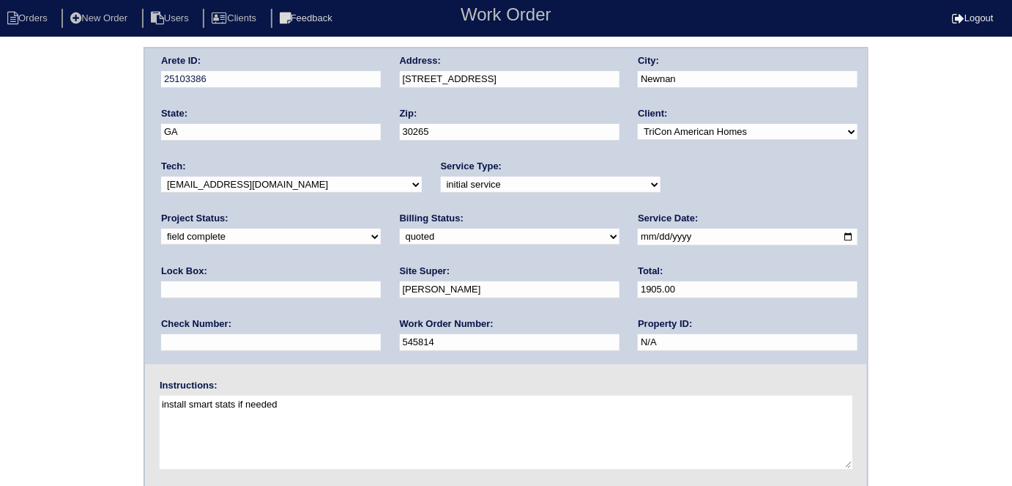
select select "need to invoice"
click at [400, 229] on select "need to quote quoted need to invoice invoiced paid warranty purchase order need…" at bounding box center [510, 237] width 220 height 16
drag, startPoint x: 7, startPoint y: 275, endPoint x: 23, endPoint y: 288, distance: 20.4
click at [10, 280] on div "Arete ID: 25103386 Address: [STREET_ADDRESS] City: [GEOGRAPHIC_DATA] State: [GE…" at bounding box center [506, 343] width 1012 height 593
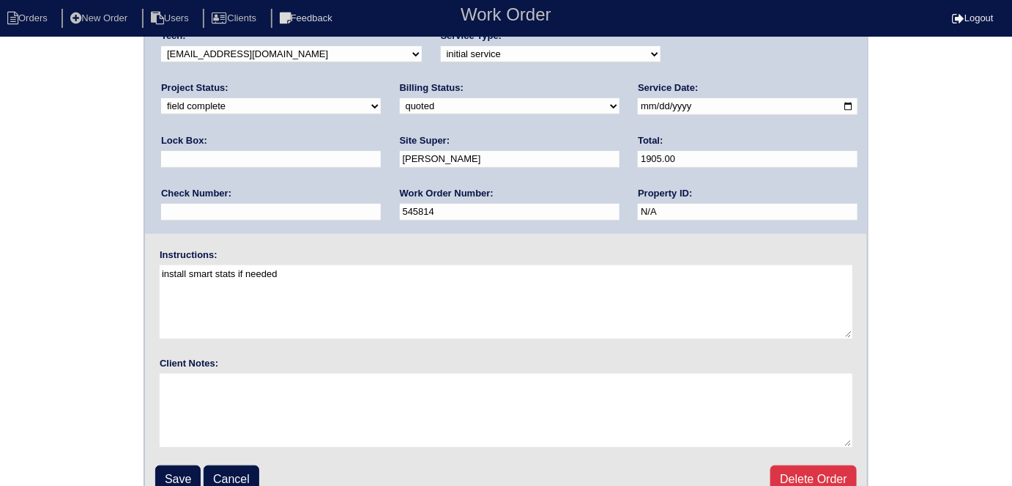
scroll to position [150, 0]
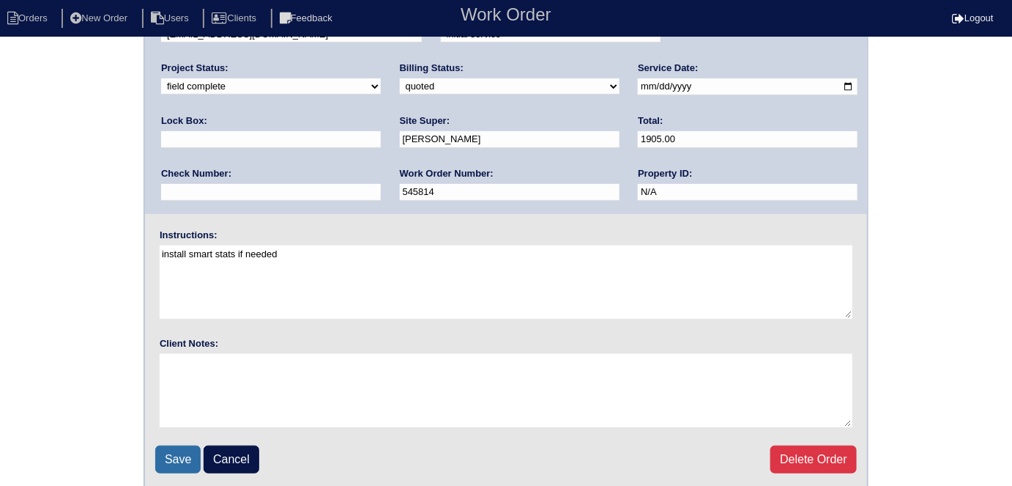
click at [162, 456] on input "Save" at bounding box center [177, 459] width 45 height 28
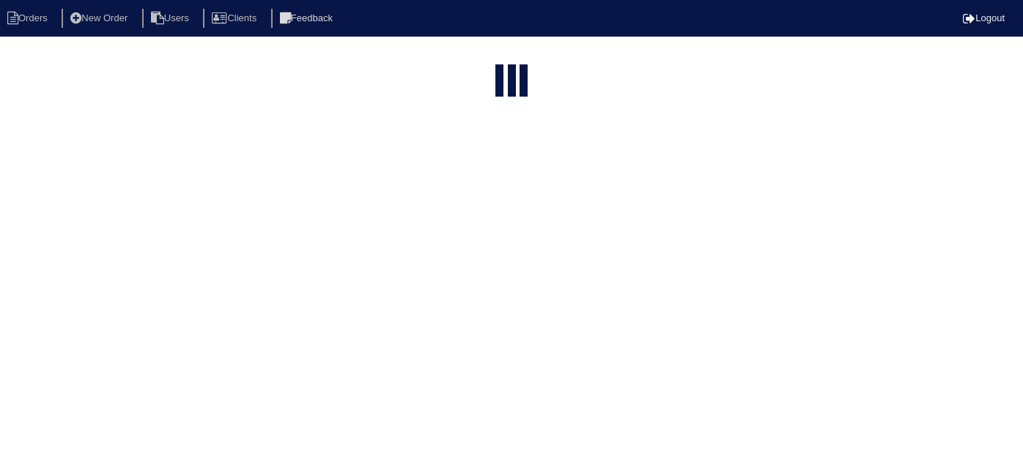
select select "15"
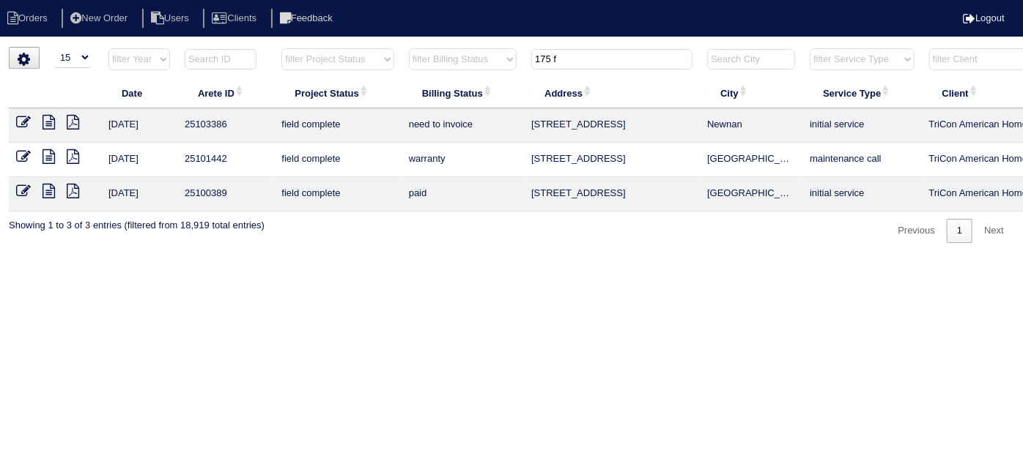
scroll to position [0, 255]
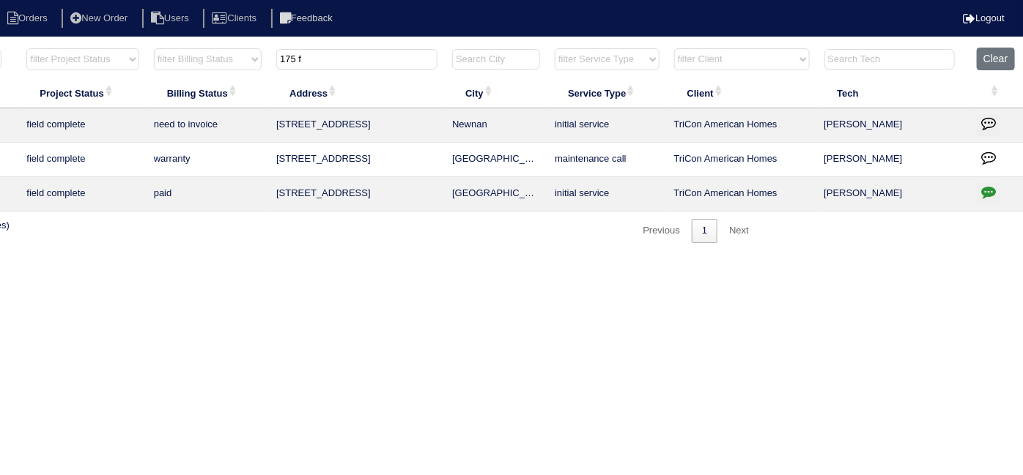
click at [992, 125] on icon "button" at bounding box center [988, 123] width 15 height 15
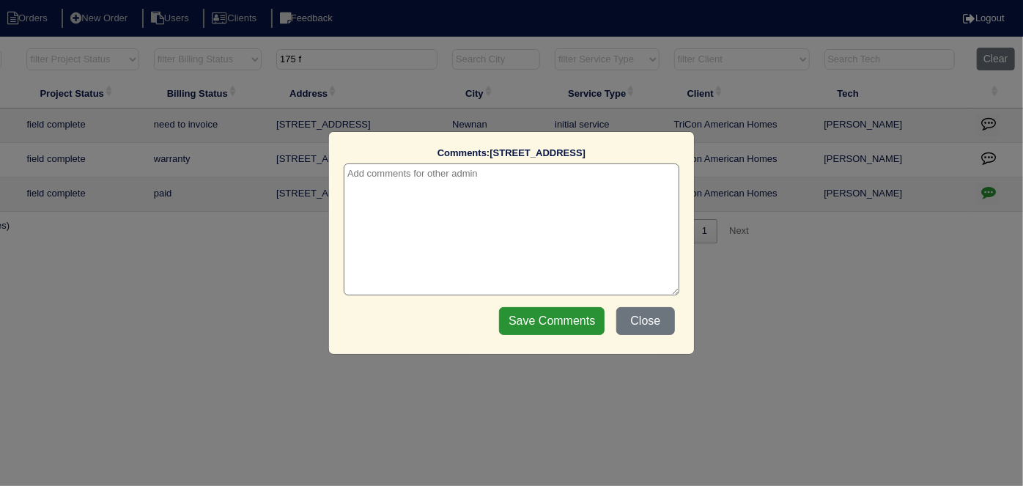
click at [436, 179] on textarea at bounding box center [511, 229] width 335 height 132
type textarea "8"
type textarea "[DATE] - Duct cleaning approved - Sent to [PERSON_NAME]"
click at [520, 335] on div "Save Comments Close" at bounding box center [586, 321] width 185 height 37
click at [578, 304] on div "Save Comments Close" at bounding box center [586, 321] width 185 height 37
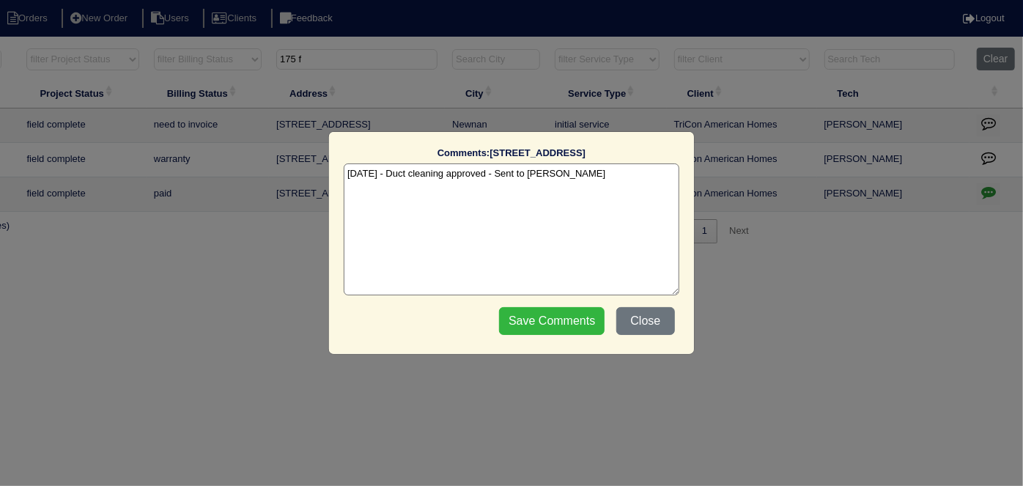
click at [574, 310] on input "Save Comments" at bounding box center [551, 321] width 105 height 28
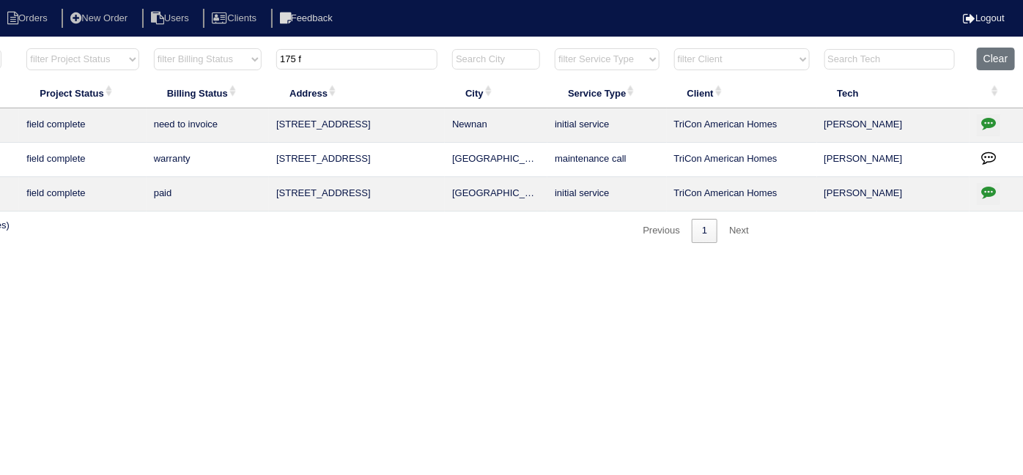
drag, startPoint x: 320, startPoint y: 63, endPoint x: 209, endPoint y: 1, distance: 127.6
click at [209, 47] on body "Orders New Order Users Clients Feedback Logout Orders New Order Users Clients M…" at bounding box center [256, 145] width 1023 height 196
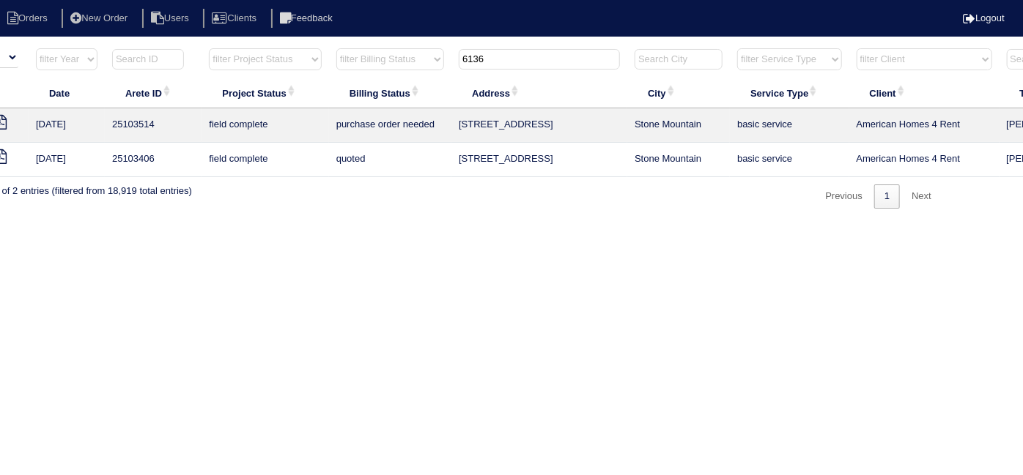
scroll to position [0, 0]
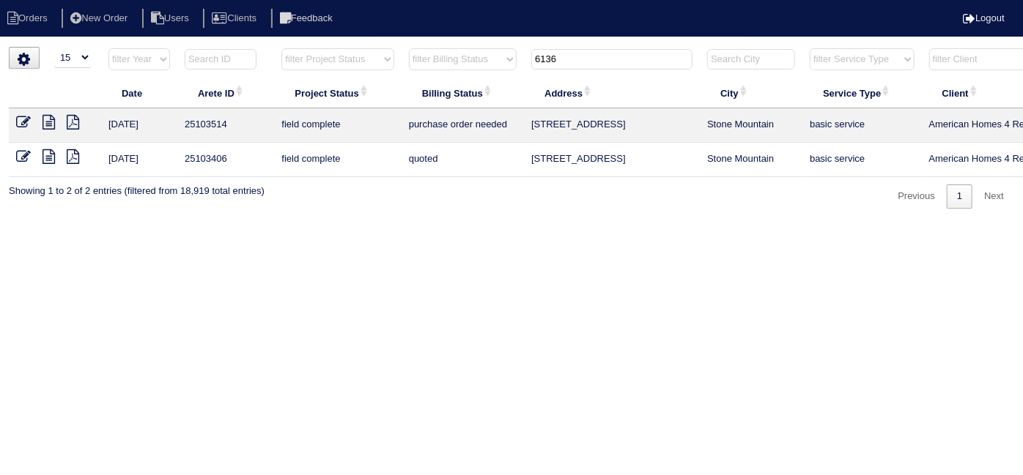
type input "6136"
click at [19, 122] on icon at bounding box center [23, 122] width 15 height 15
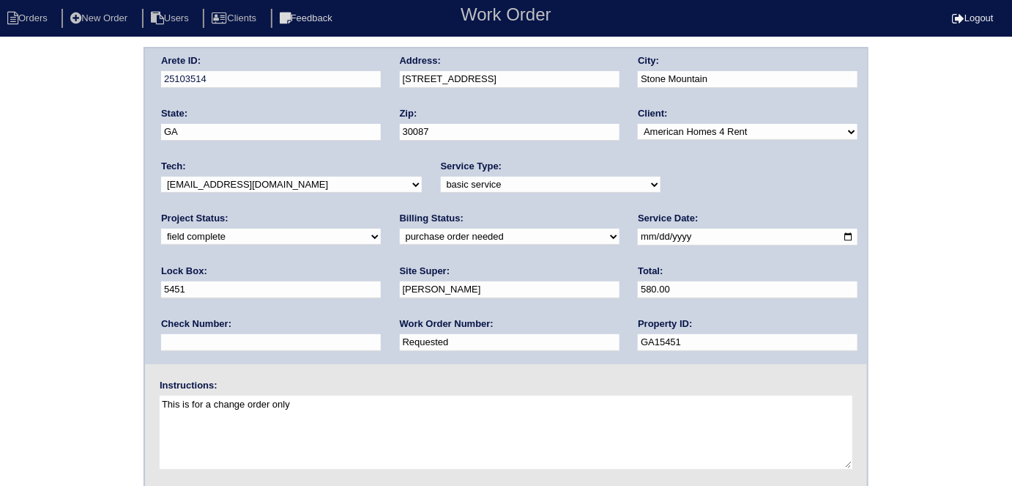
click at [400, 229] on select "need to quote quoted need to invoice invoiced paid warranty purchase order need…" at bounding box center [510, 237] width 220 height 16
select select "need to invoice"
click at [400, 229] on select "need to quote quoted need to invoice invoiced paid warranty purchase order need…" at bounding box center [510, 237] width 220 height 16
drag, startPoint x: 251, startPoint y: 332, endPoint x: 0, endPoint y: 202, distance: 282.7
click at [0, 205] on div "Arete ID: 25103514 Address: 6136 Swabia Ln City: Stone Mountain State: GA Zip: …" at bounding box center [506, 343] width 1012 height 593
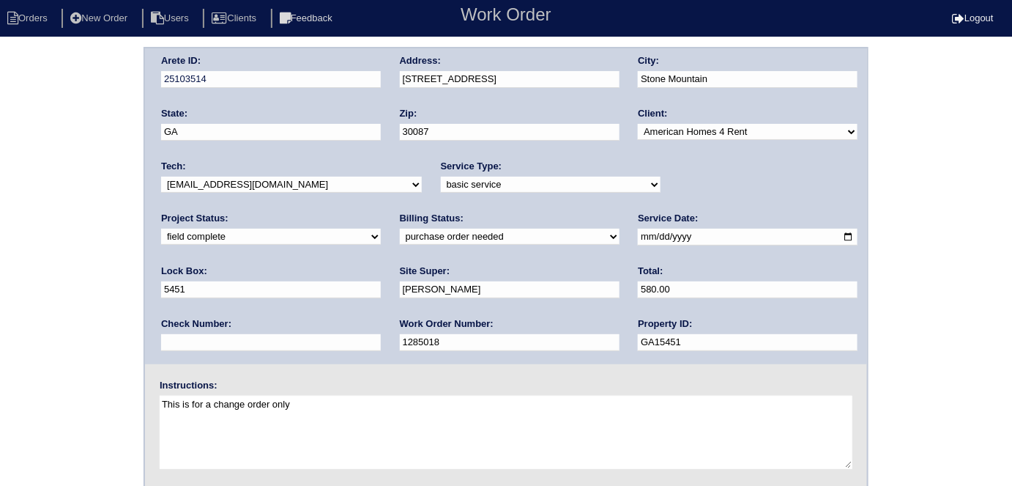
type input "1285018"
click at [0, 201] on div "Arete ID: 25103514 Address: 6136 Swabia Ln City: Stone Mountain State: GA Zip: …" at bounding box center [506, 343] width 1012 height 593
click at [57, 215] on div "Arete ID: 25103514 Address: 6136 Swabia Ln City: Stone Mountain State: GA Zip: …" at bounding box center [506, 343] width 1012 height 593
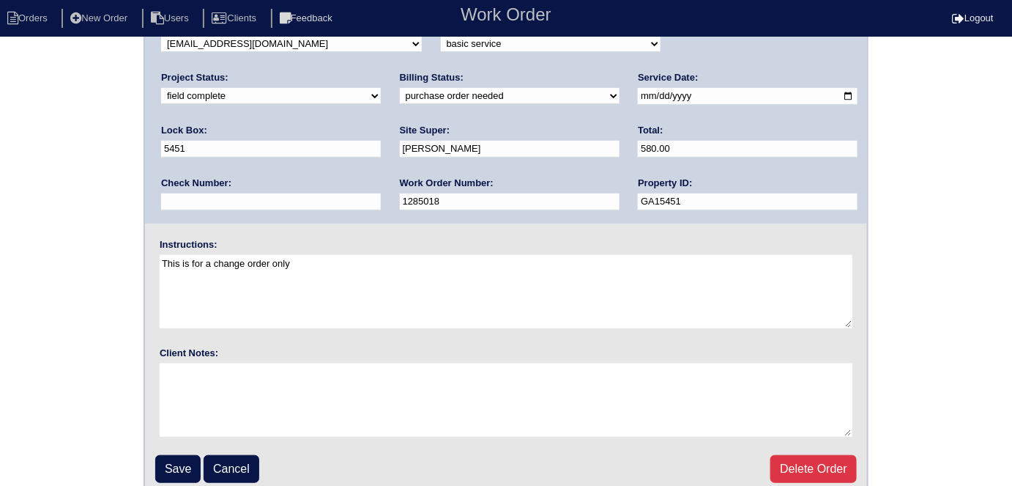
scroll to position [150, 0]
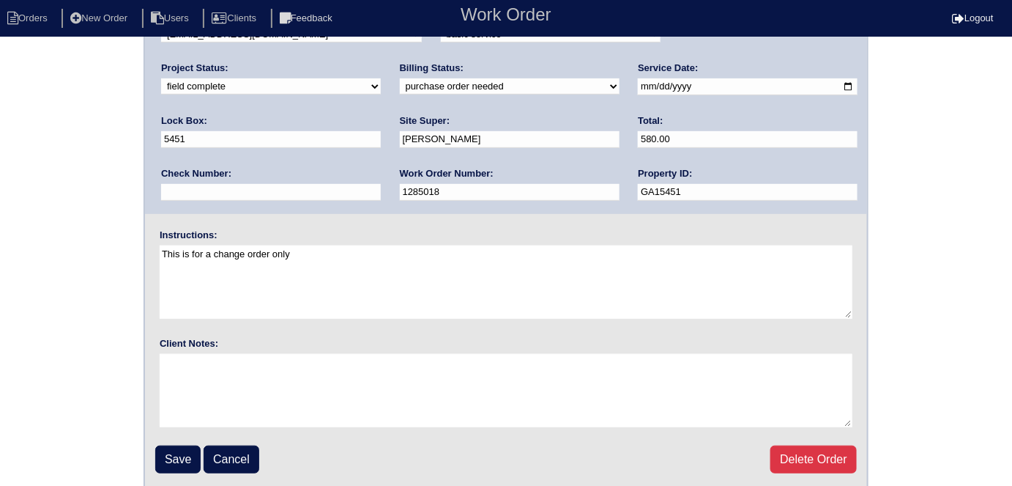
click at [39, 239] on div "Arete ID: 25103514 Address: 6136 Swabia Ln City: Stone Mountain State: GA Zip: …" at bounding box center [506, 193] width 1012 height 593
drag, startPoint x: 179, startPoint y: 459, endPoint x: 226, endPoint y: 379, distance: 92.0
click at [179, 457] on input "Save" at bounding box center [177, 459] width 45 height 28
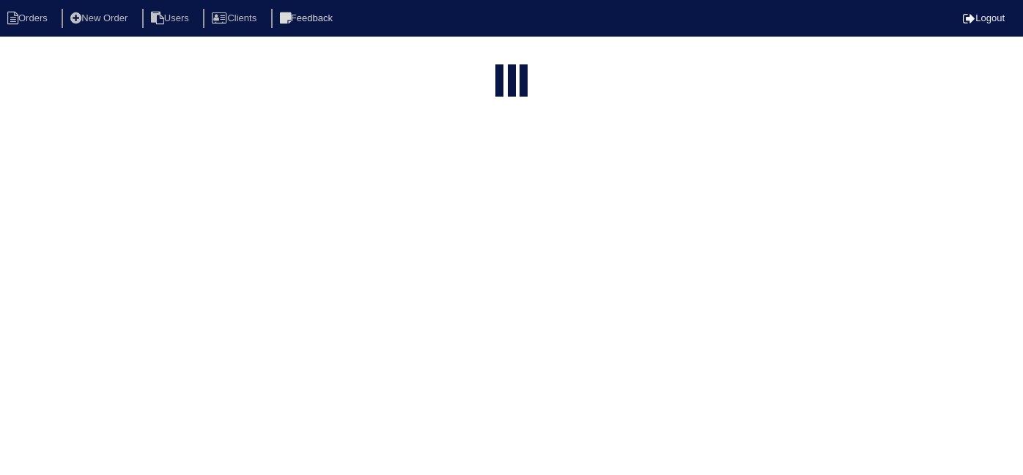
select select "15"
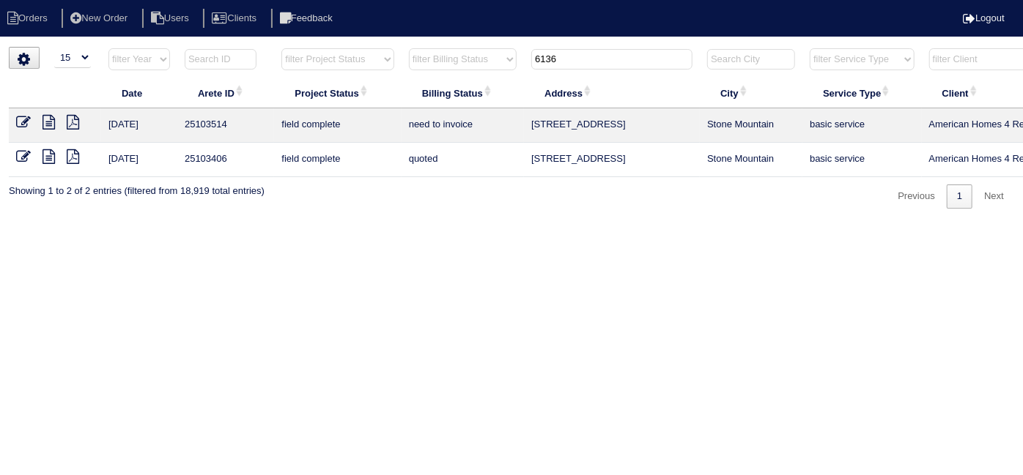
drag, startPoint x: 580, startPoint y: 52, endPoint x: 349, endPoint y: 3, distance: 235.9
click at [349, 47] on body "Orders New Order Users Clients Feedback Logout Orders New Order Users Clients M…" at bounding box center [511, 128] width 1023 height 162
type input "6195 f"
click at [22, 118] on icon at bounding box center [23, 122] width 15 height 15
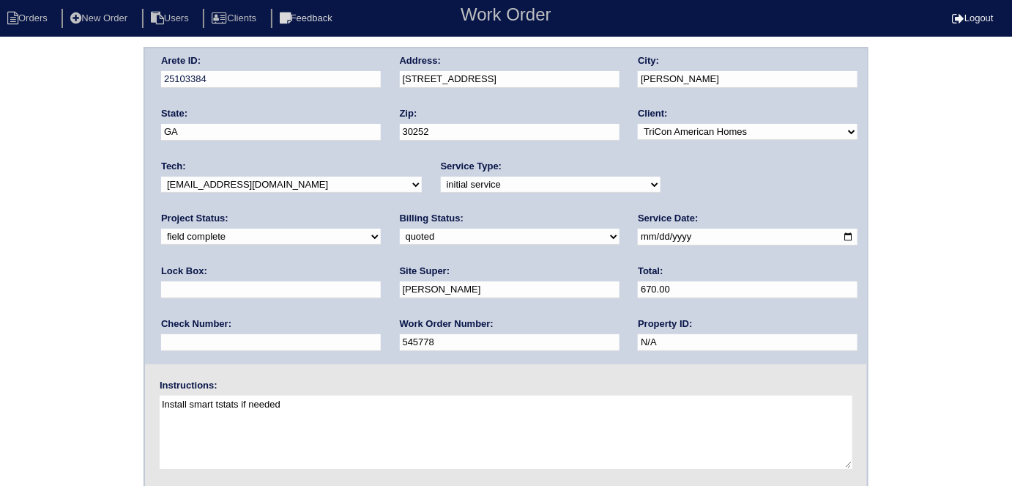
click at [400, 234] on select "need to quote quoted need to invoice invoiced paid warranty purchase order need…" at bounding box center [510, 237] width 220 height 16
select select "need to invoice"
click at [400, 229] on select "need to quote quoted need to invoice invoiced paid warranty purchase order need…" at bounding box center [510, 237] width 220 height 16
click at [73, 276] on div "Arete ID: 25103384 Address: [STREET_ADDRESS] City: [PERSON_NAME] State: [GEOGRA…" at bounding box center [506, 343] width 1012 height 593
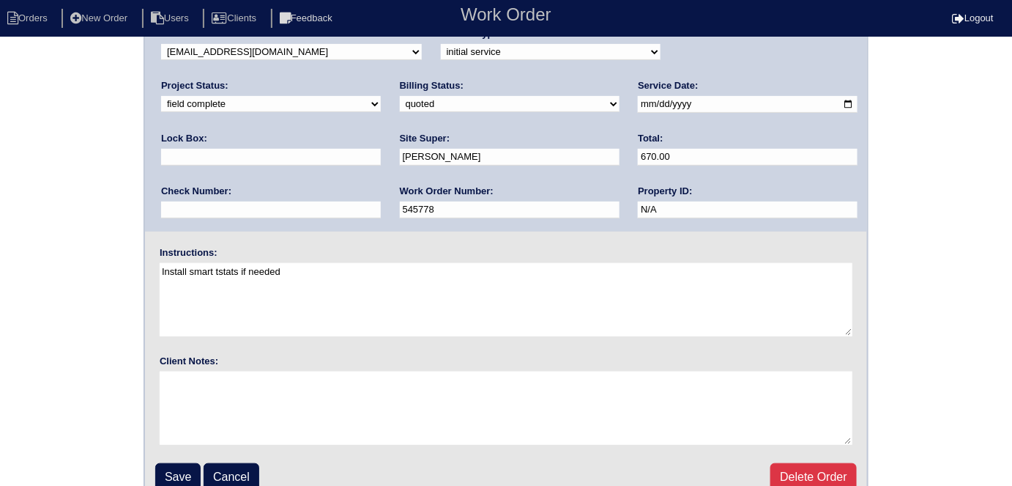
scroll to position [150, 0]
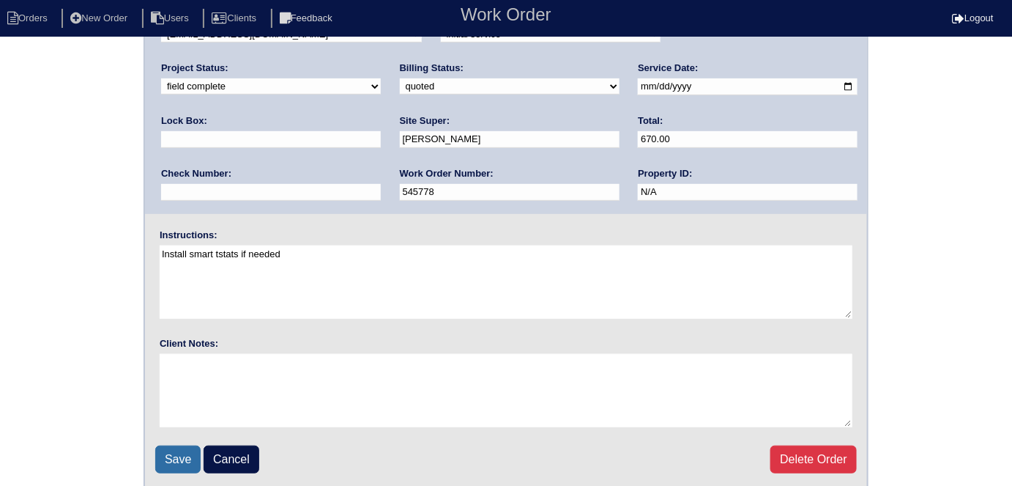
drag, startPoint x: 183, startPoint y: 449, endPoint x: 174, endPoint y: 434, distance: 18.1
click at [179, 448] on input "Save" at bounding box center [177, 459] width 45 height 28
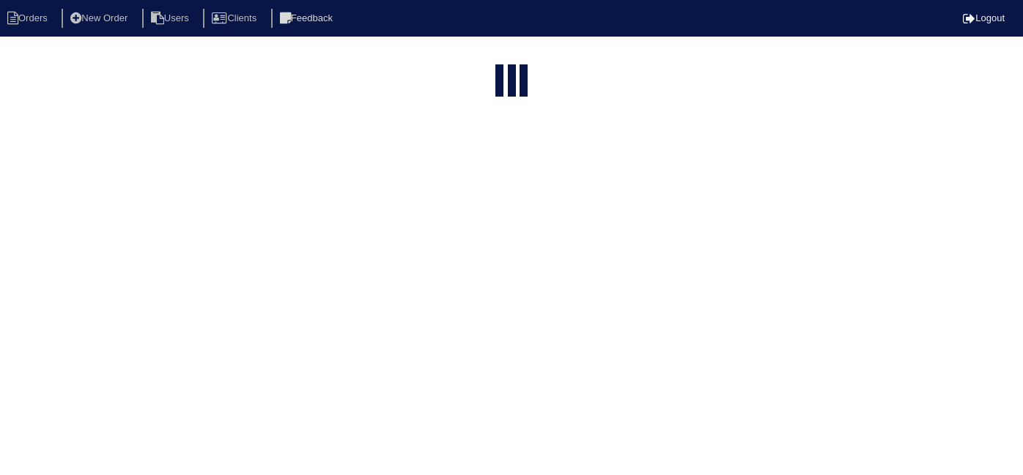
select select "15"
type input "6195 f"
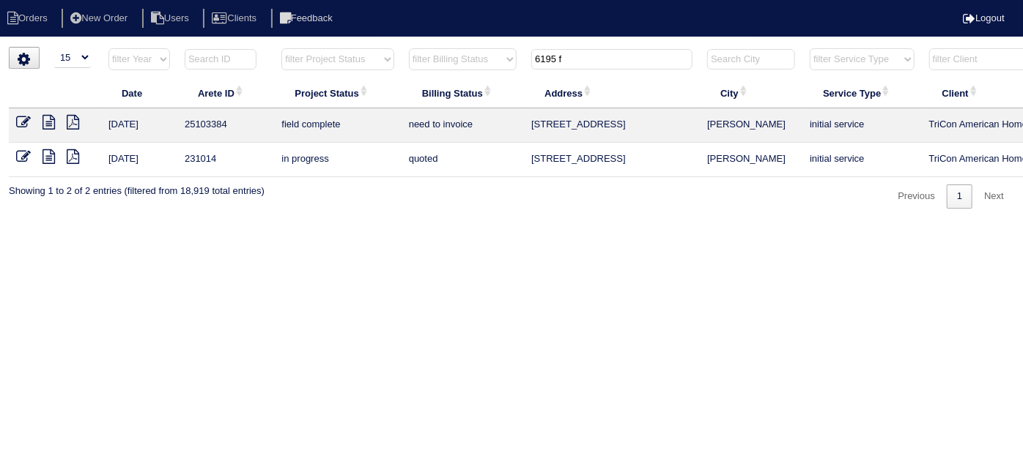
drag, startPoint x: 594, startPoint y: 57, endPoint x: 513, endPoint y: 53, distance: 80.7
click at [513, 53] on tr "filter Year -- Any Year -- 2025 2024 2023 2022 2021 2020 2019 filter Project St…" at bounding box center [643, 63] width 1269 height 30
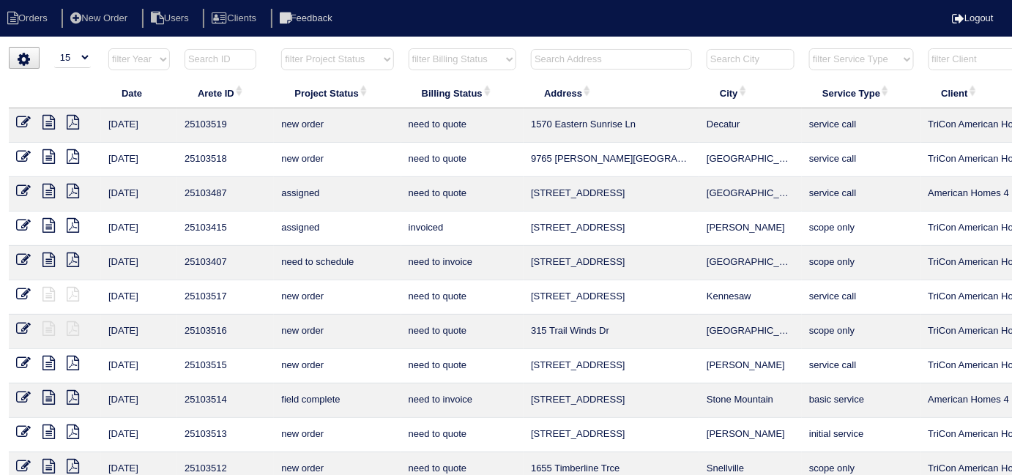
click at [558, 63] on input "text" at bounding box center [611, 59] width 161 height 21
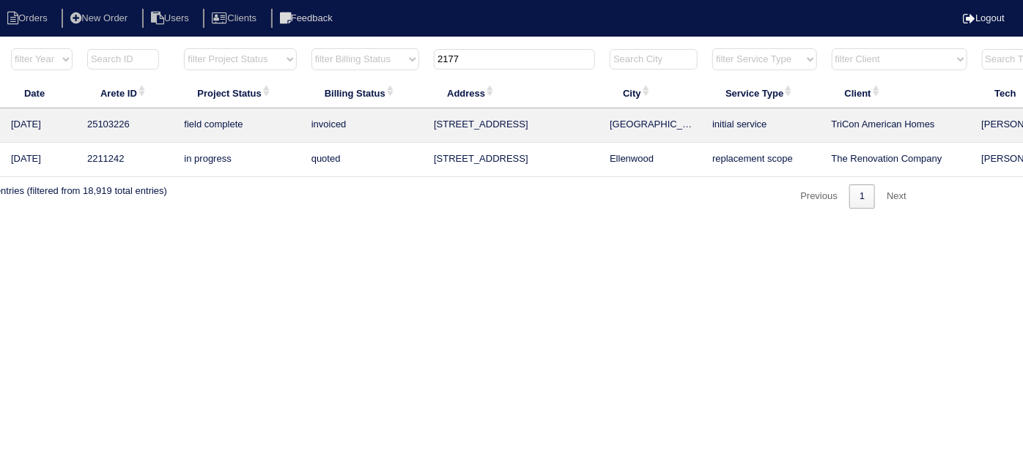
scroll to position [0, 255]
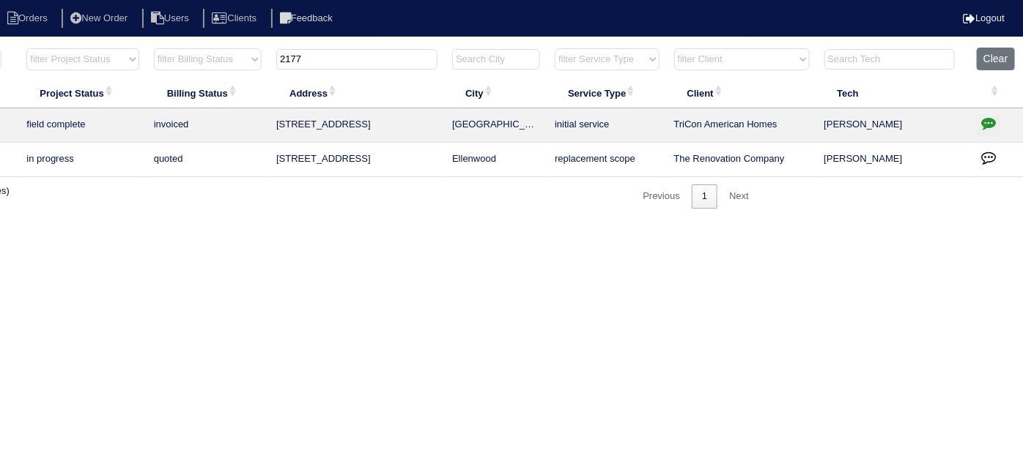
type input "2177"
click at [981, 122] on icon "button" at bounding box center [988, 123] width 15 height 15
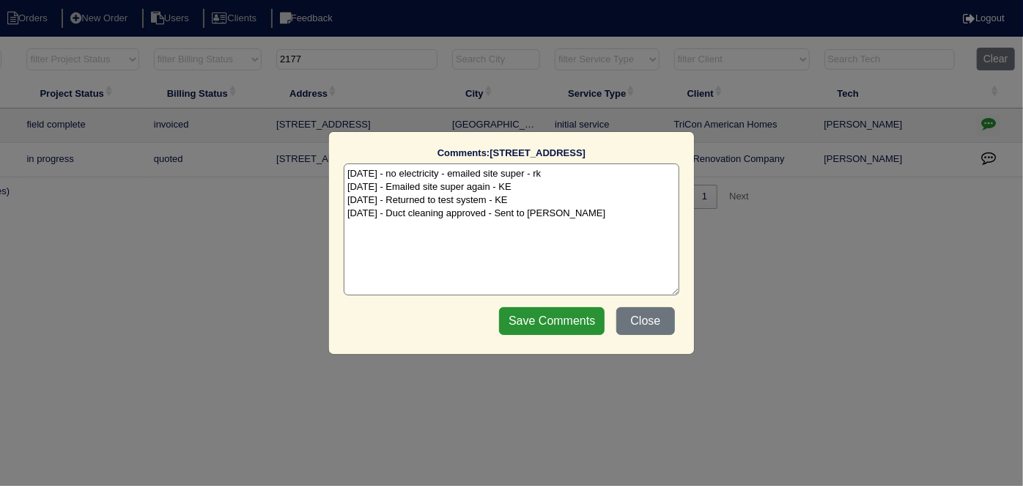
click at [617, 210] on textarea "[DATE] - no electricity - emailed site super - rk [DATE] - Emailed site super a…" at bounding box center [511, 229] width 335 height 132
type textarea "[DATE] - no electricity - emailed site super - rk [DATE] - Emailed site super a…"
click at [569, 315] on input "Save Comments" at bounding box center [551, 321] width 105 height 28
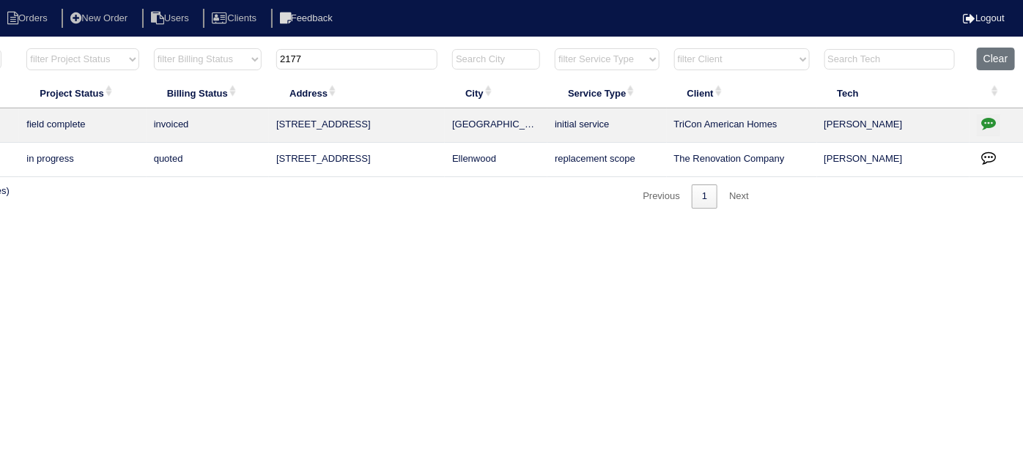
drag, startPoint x: 318, startPoint y: 59, endPoint x: 0, endPoint y: -45, distance: 334.5
click at [0, 0] on html "Orders New Order Users Clients Feedback Logout Orders New Order Users Clients M…" at bounding box center [256, 111] width 1023 height 223
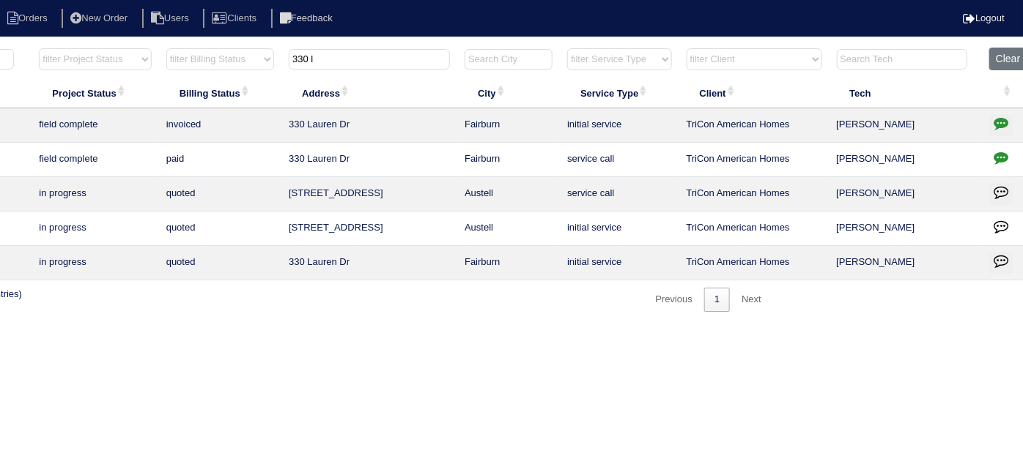
type input "330 l"
click at [993, 120] on icon "button" at bounding box center [1000, 123] width 15 height 15
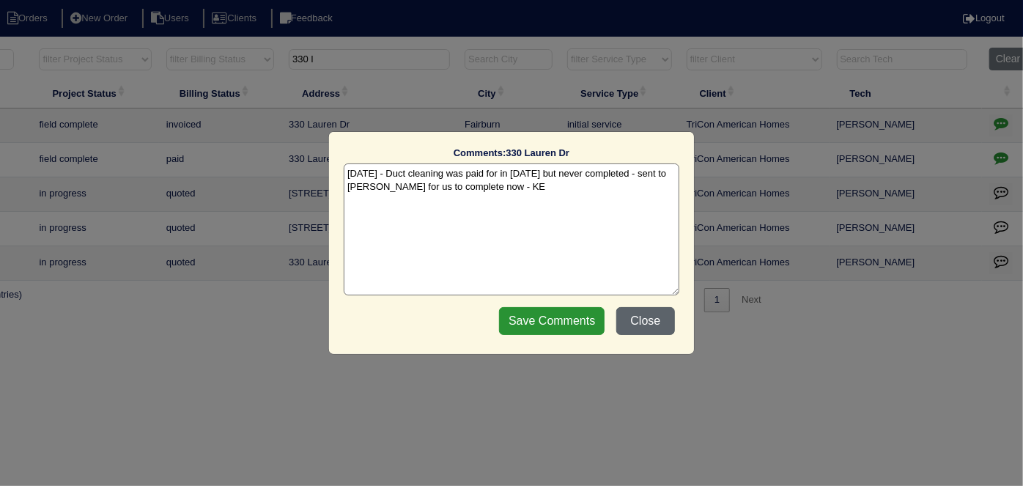
click at [646, 314] on button "Close" at bounding box center [645, 321] width 59 height 28
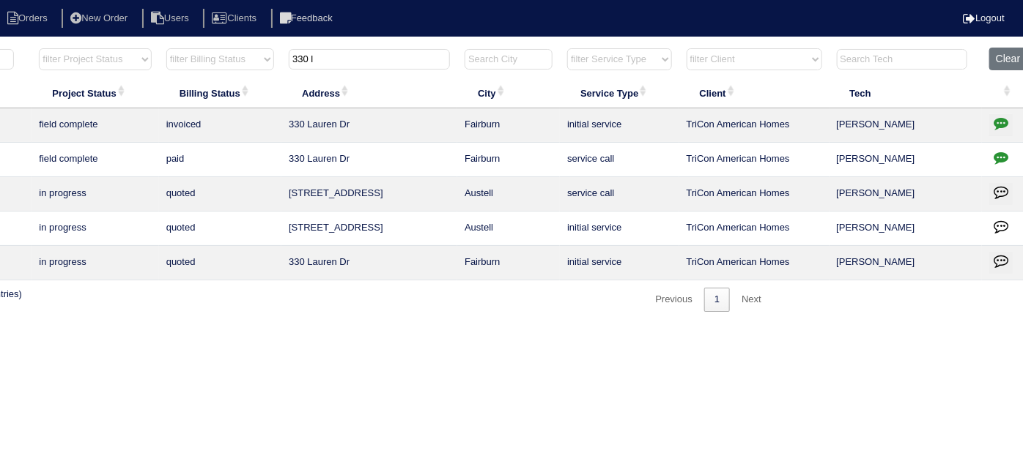
click at [996, 155] on icon "button" at bounding box center [1000, 157] width 15 height 15
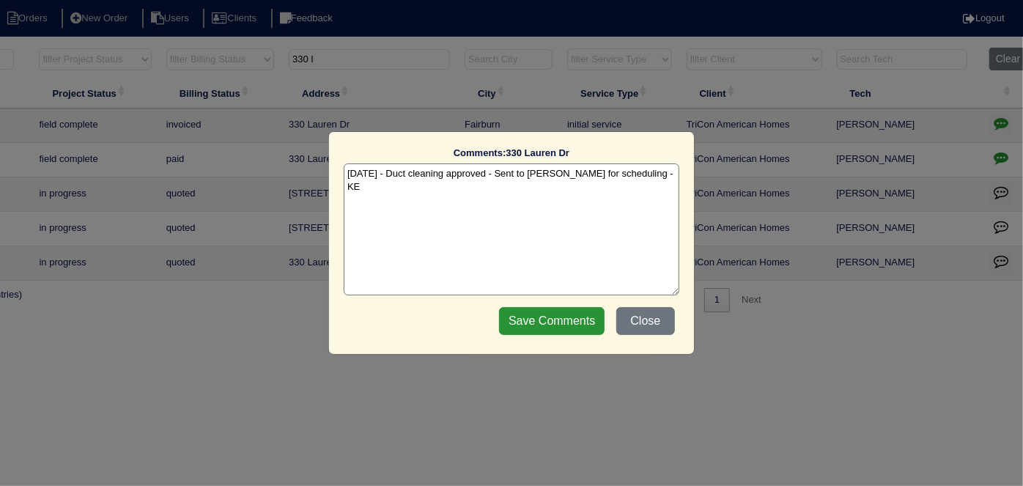
drag, startPoint x: 640, startPoint y: 173, endPoint x: 647, endPoint y: 163, distance: 11.6
click at [640, 173] on textarea "[DATE] - Duct cleaning approved - Sent to [PERSON_NAME] for scheduling - KE" at bounding box center [511, 229] width 335 height 132
click at [568, 319] on input "Save Comments" at bounding box center [551, 321] width 105 height 28
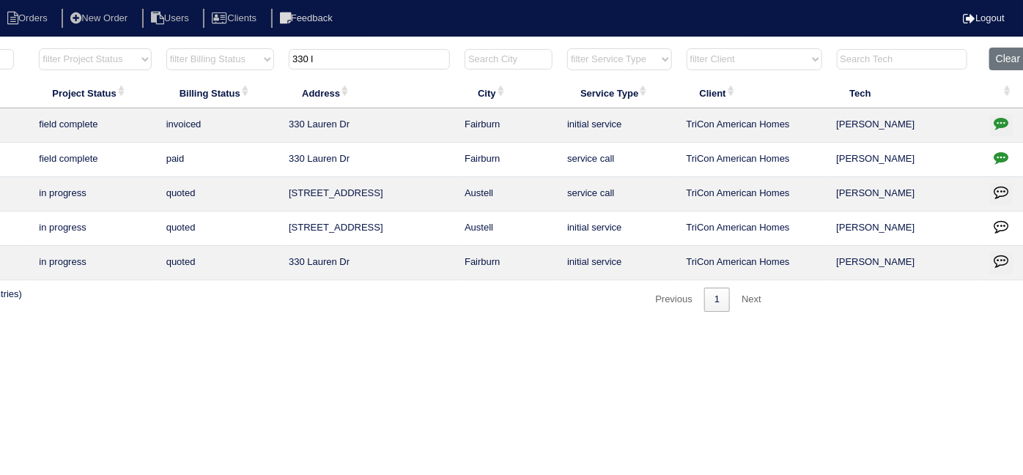
click at [990, 118] on button "button" at bounding box center [1000, 125] width 23 height 22
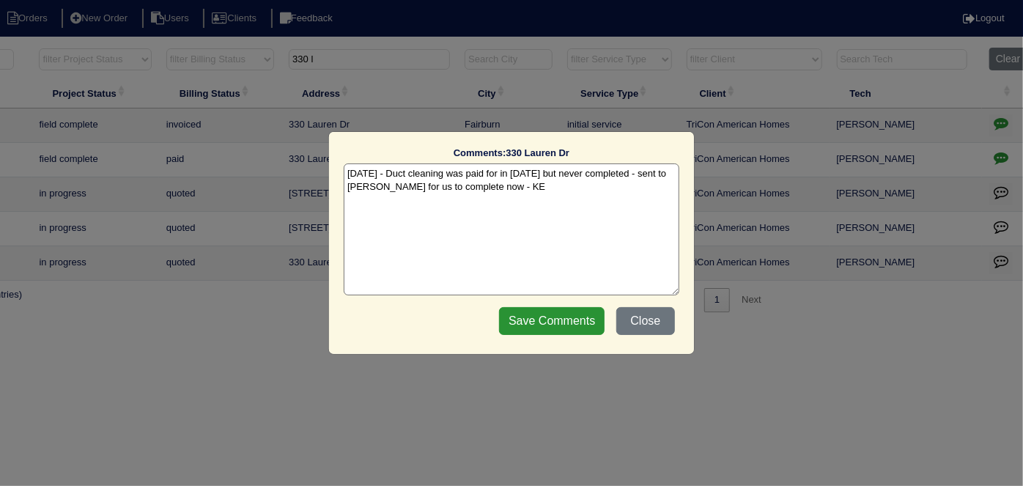
click at [540, 190] on textarea "[DATE] - Duct cleaning was paid for in [DATE] but never completed - sent to [PE…" at bounding box center [511, 229] width 335 height 132
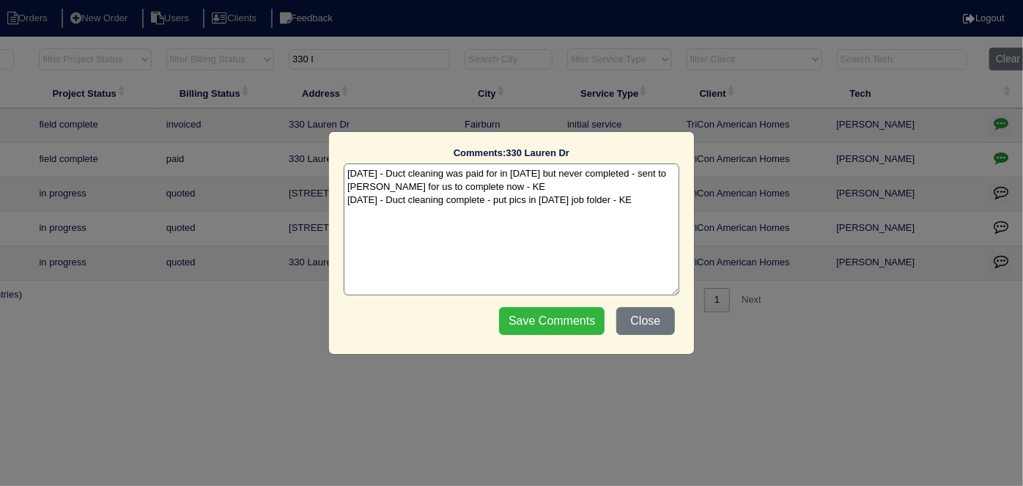
type textarea "[DATE] - Duct cleaning was paid for in [DATE] but never completed - sent to [PE…"
click at [558, 316] on input "Save Comments" at bounding box center [551, 321] width 105 height 28
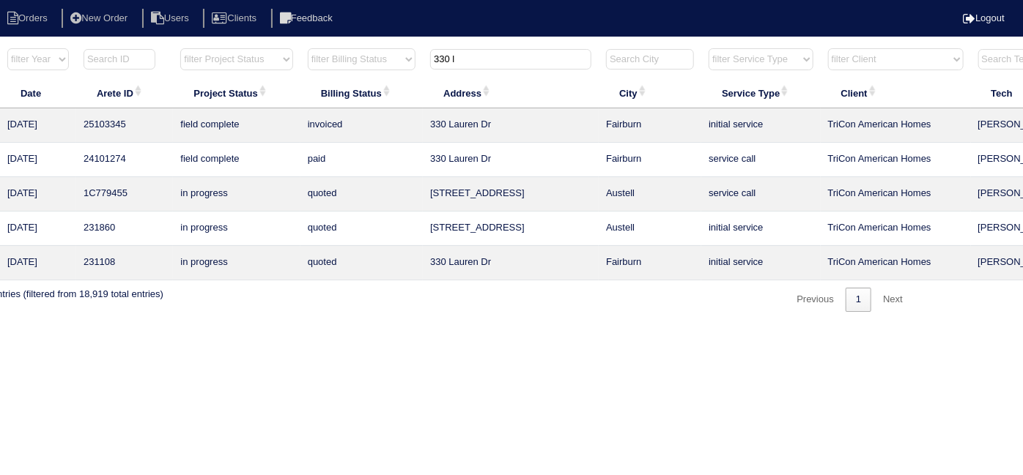
scroll to position [0, 0]
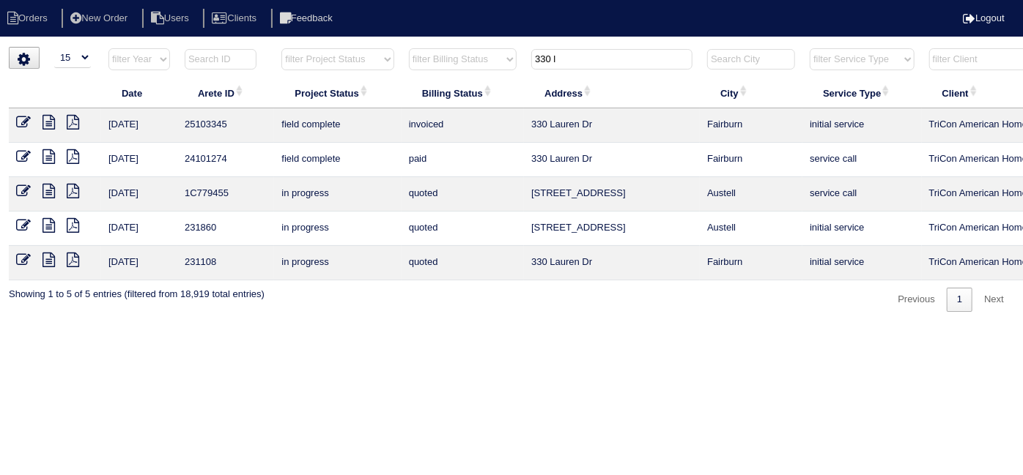
drag, startPoint x: 573, startPoint y: 59, endPoint x: 480, endPoint y: 49, distance: 93.5
click at [481, 50] on tr "filter Year -- Any Year -- 2025 2024 2023 2022 2021 2020 2019 filter Project St…" at bounding box center [643, 63] width 1269 height 30
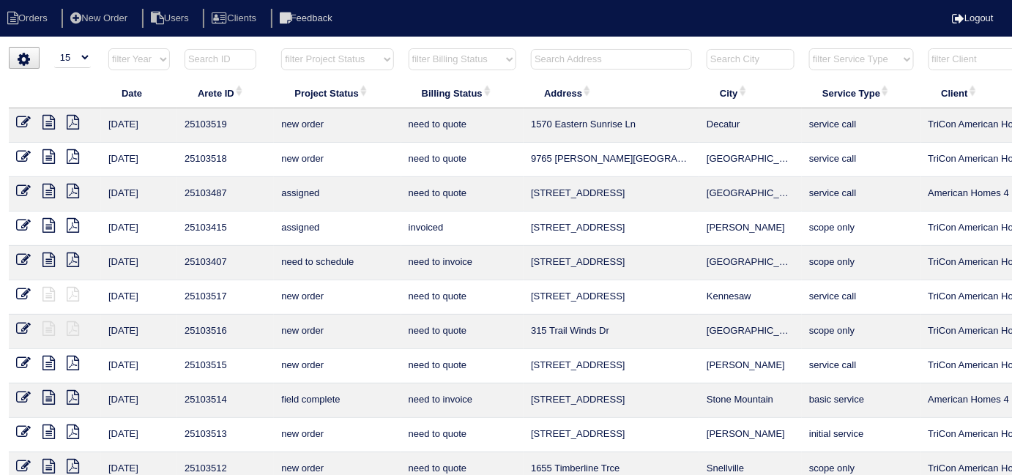
click at [574, 64] on input "text" at bounding box center [611, 59] width 161 height 21
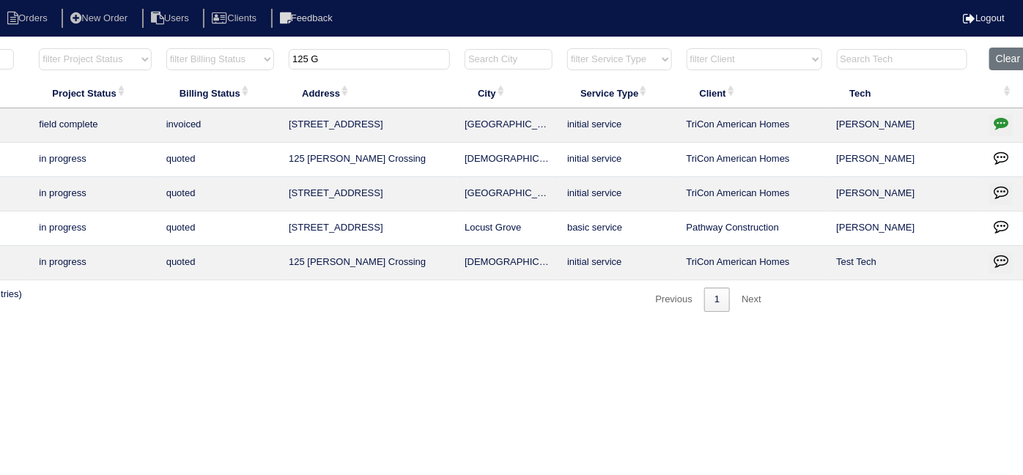
scroll to position [0, 244]
type input "125 G"
click at [992, 122] on icon "button" at bounding box center [999, 123] width 15 height 15
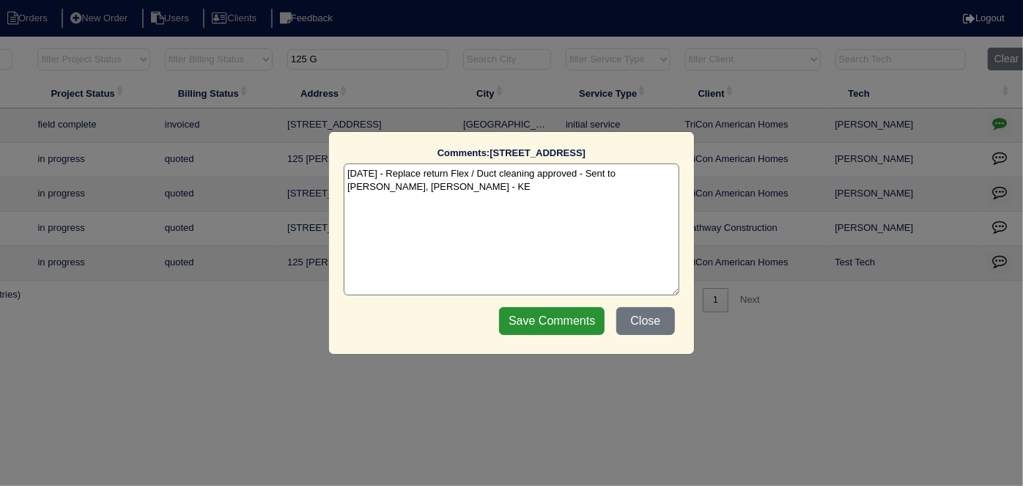
click at [428, 190] on textarea "[DATE] - Replace return Flex / Duct cleaning approved - Sent to [PERSON_NAME], …" at bounding box center [511, 229] width 335 height 132
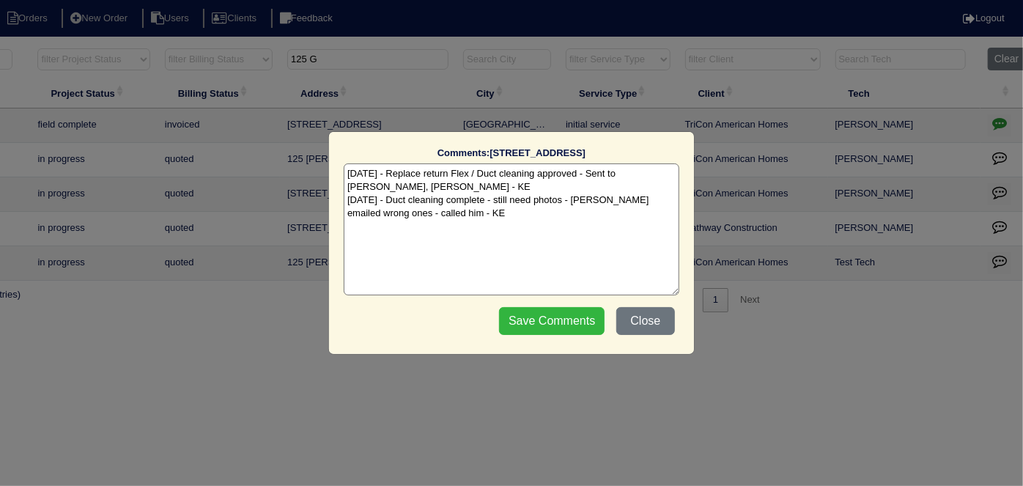
type textarea "[DATE] - Replace return Flex / Duct cleaning approved - Sent to [PERSON_NAME], …"
click at [576, 322] on input "Save Comments" at bounding box center [551, 321] width 105 height 28
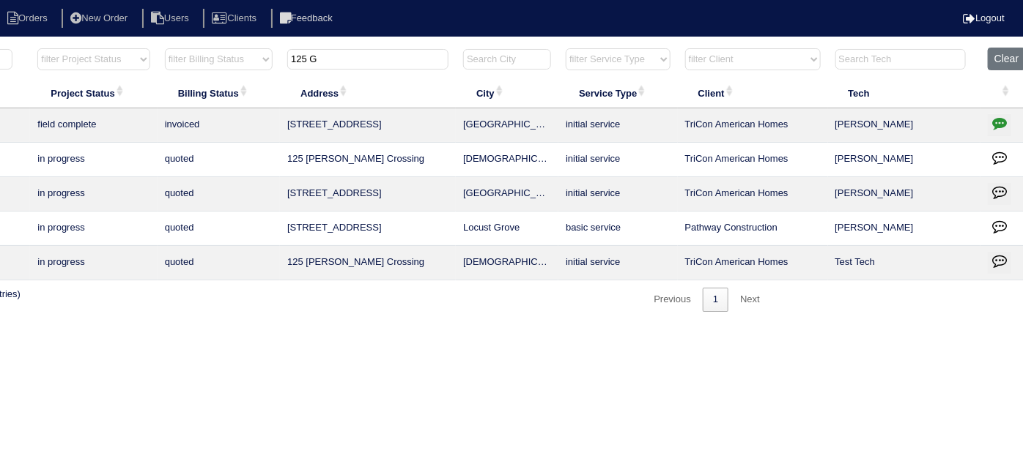
drag, startPoint x: 365, startPoint y: 62, endPoint x: 73, endPoint y: -20, distance: 304.1
click at [73, 0] on html "Orders New Order Users Clients Feedback Logout Orders New Order Users Clients M…" at bounding box center [267, 163] width 1023 height 327
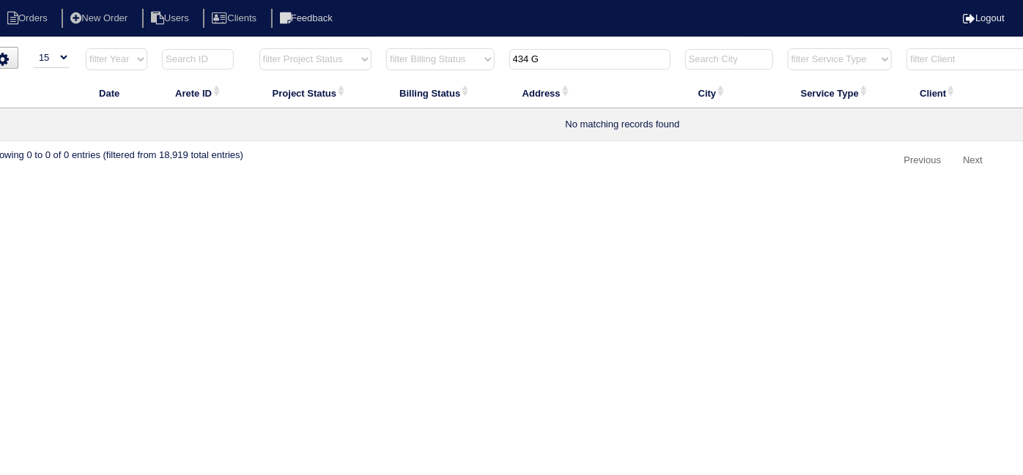
scroll to position [0, 20]
type input "434 G"
click at [130, 20] on li "New Order" at bounding box center [101, 19] width 78 height 20
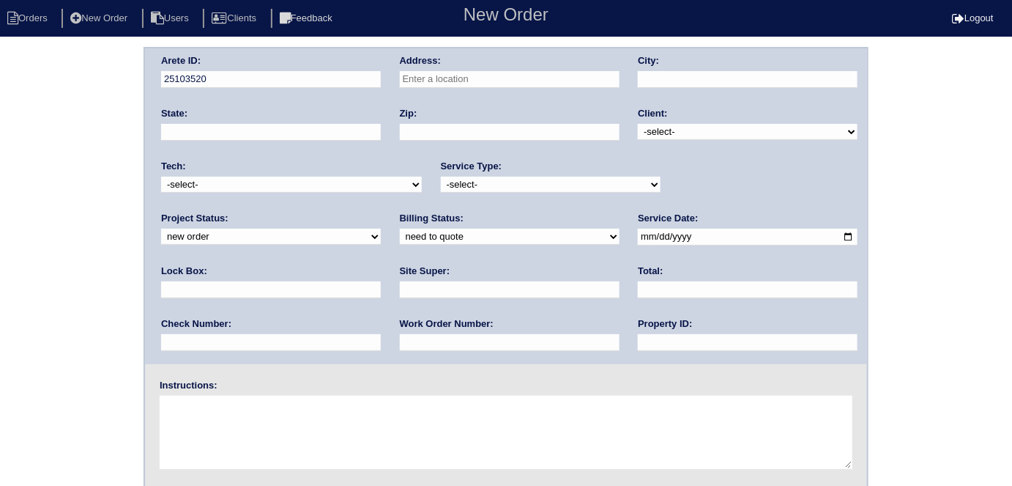
click at [415, 81] on input "text" at bounding box center [510, 79] width 220 height 17
type input "434 Grandiflora Dr"
type input "[PERSON_NAME]"
type input "GA"
type input "30253"
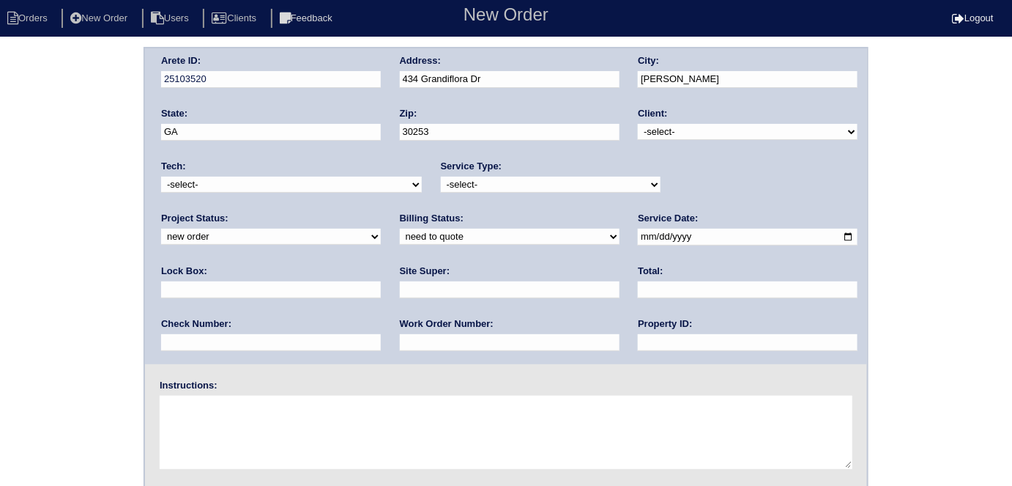
drag, startPoint x: 700, startPoint y: 129, endPoint x: 693, endPoint y: 138, distance: 11.4
click at [699, 129] on select "-select- TriCon American Homes American Homes 4 Rent First Key Homes Zillow The…" at bounding box center [748, 132] width 220 height 16
select select "1"
click at [639, 124] on select "-select- TriCon American Homes American Homes 4 Rent First Key Homes Zillow The…" at bounding box center [748, 132] width 220 height 16
click at [517, 190] on select "-select- initial service basic service maintenance call replacement scope servi…" at bounding box center [551, 185] width 220 height 16
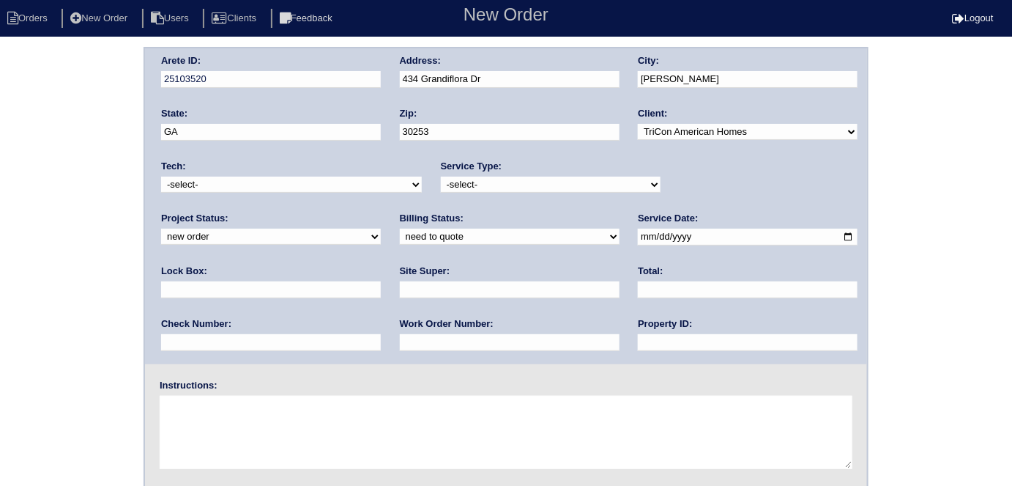
select select "scope only"
click at [441, 177] on select "-select- initial service basic service maintenance call replacement scope servi…" at bounding box center [551, 185] width 220 height 16
click at [381, 281] on input "text" at bounding box center [271, 289] width 220 height 17
type input "9470"
click at [638, 237] on input "date" at bounding box center [748, 237] width 220 height 17
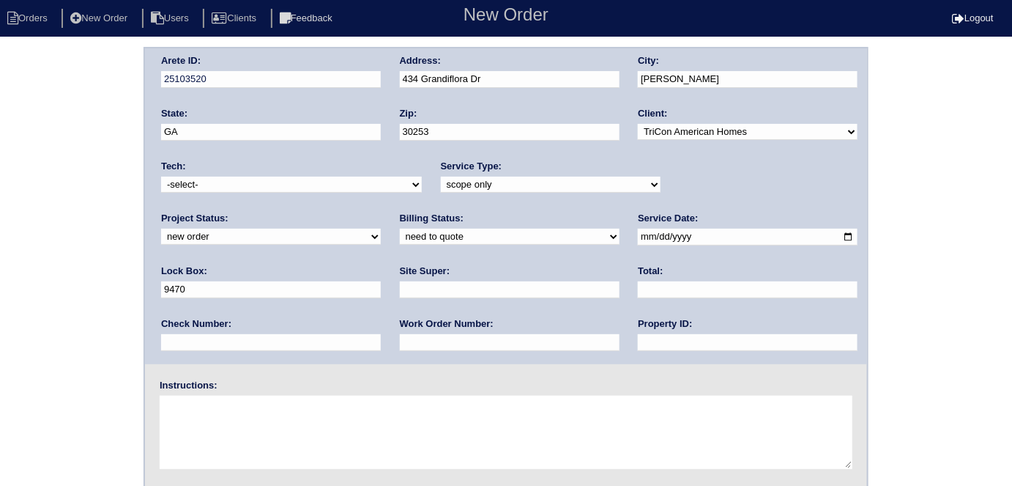
type input "[DATE]"
click at [638, 349] on input "text" at bounding box center [748, 342] width 220 height 17
type input "N/A"
click at [400, 292] on input "text" at bounding box center [510, 289] width 220 height 17
type input "Ackeem Cadet"
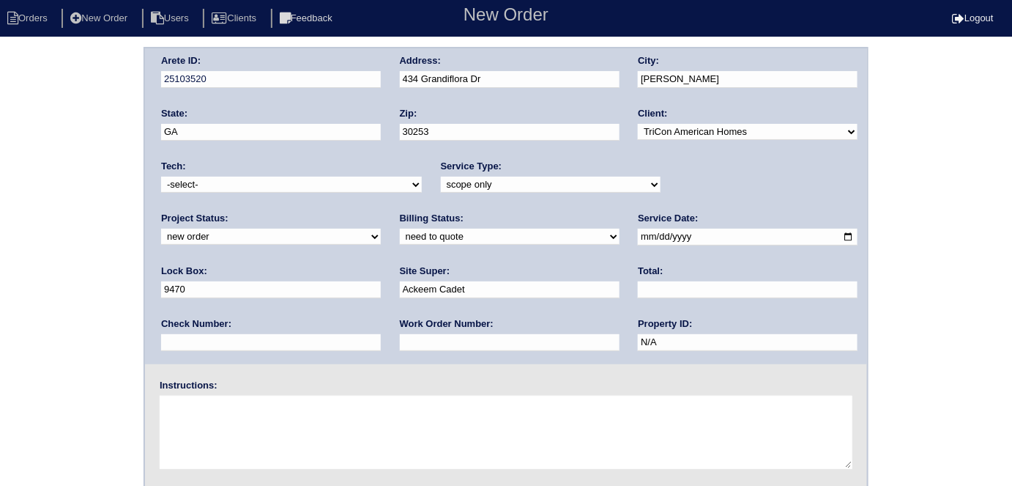
click at [249, 414] on textarea at bounding box center [506, 432] width 693 height 73
type textarea "Scope for service/repairs needed"
click at [519, 92] on div "Address: [STREET_ADDRESS]" at bounding box center [510, 74] width 220 height 41
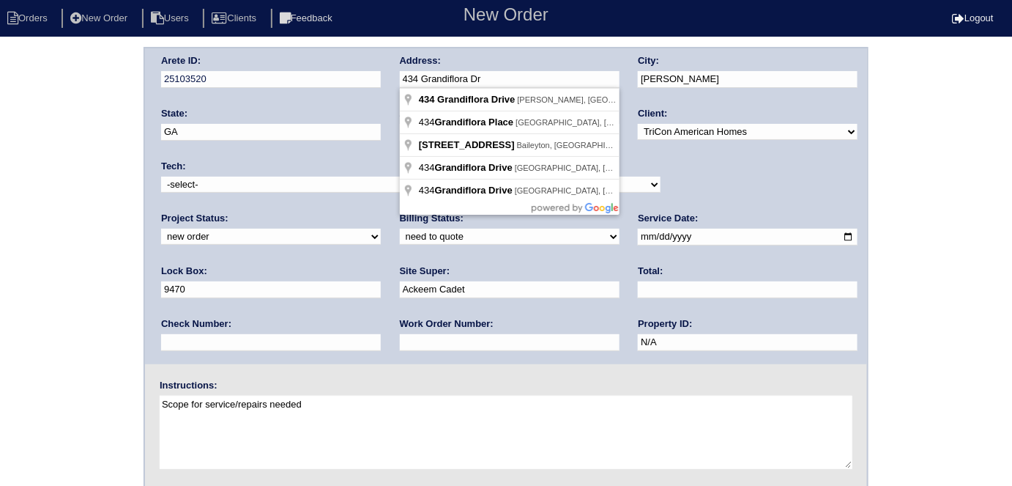
click at [346, 79] on div "Arete ID: 25103520 Address: [STREET_ADDRESS] City: [PERSON_NAME] State: [GEOGRA…" at bounding box center [506, 206] width 722 height 316
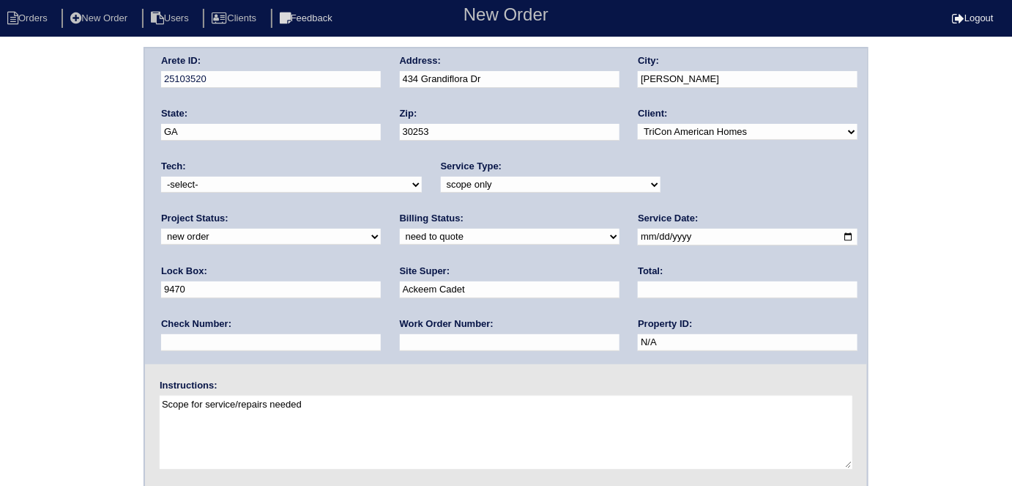
click at [79, 248] on div "Arete ID: 25103520 Address: [STREET_ADDRESS] City: [PERSON_NAME] State: [GEOGRA…" at bounding box center [506, 343] width 1012 height 593
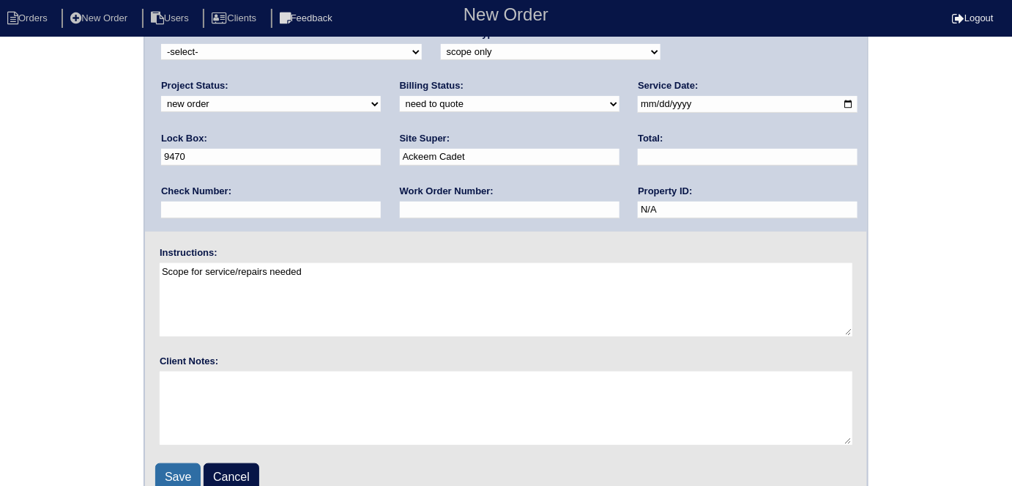
scroll to position [133, 0]
click at [172, 467] on input "Save" at bounding box center [177, 477] width 45 height 28
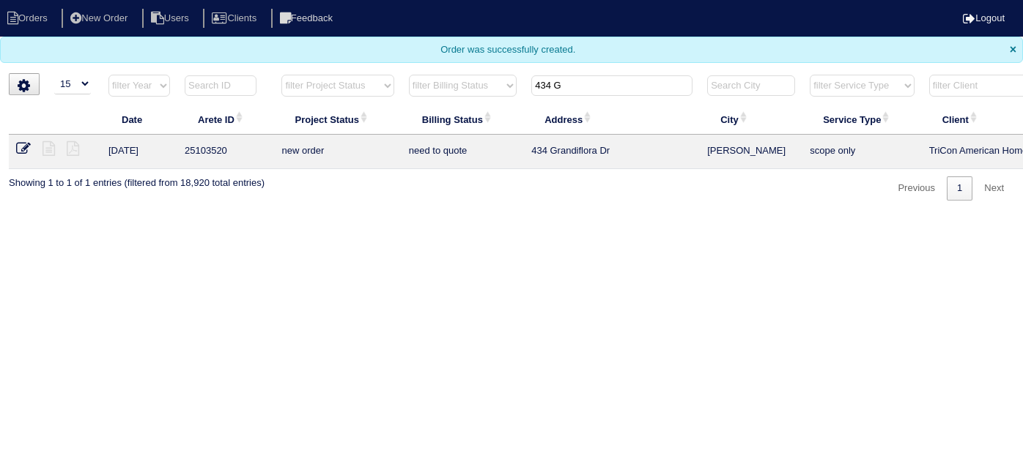
select select "15"
drag, startPoint x: 572, startPoint y: 84, endPoint x: 264, endPoint y: -59, distance: 338.9
click at [264, 0] on html "Orders New Order Users Clients Feedback Logout Orders New Order Users Clients M…" at bounding box center [511, 107] width 1023 height 215
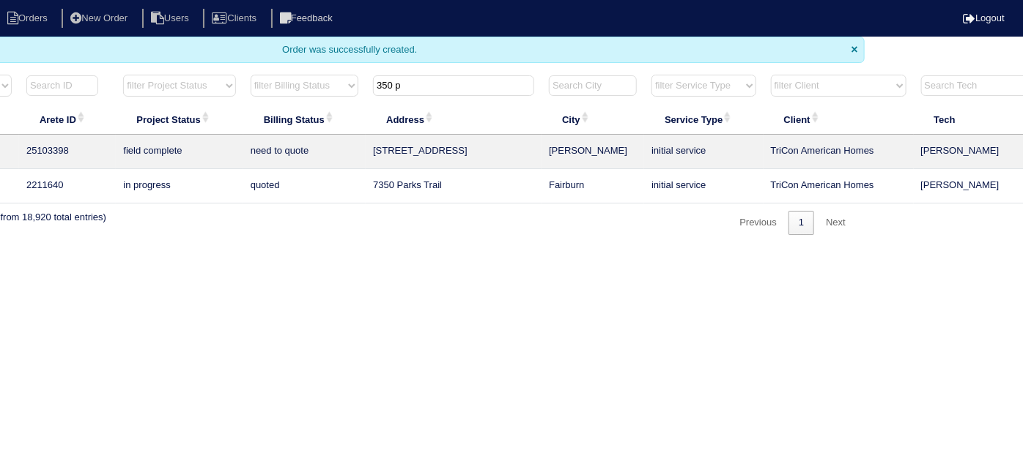
scroll to position [0, 255]
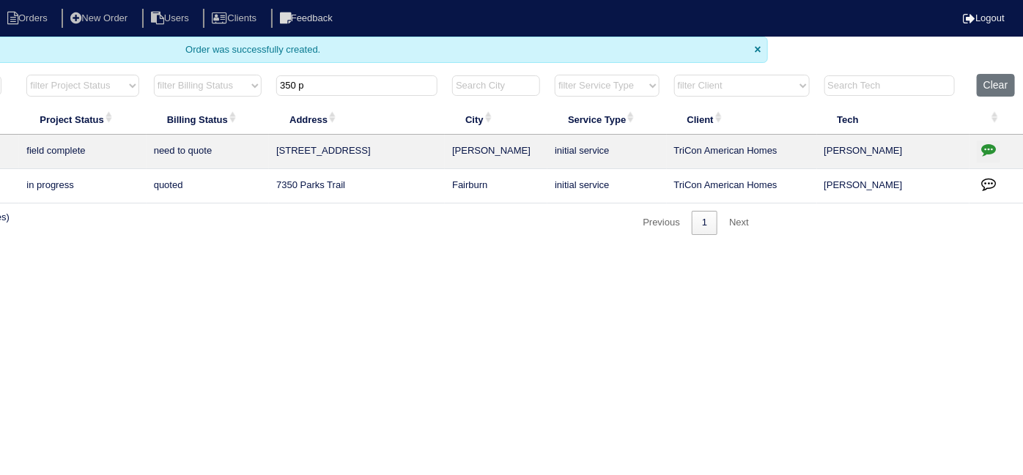
type input "350 p"
click at [992, 142] on icon "button" at bounding box center [988, 149] width 15 height 15
type textarea "9/19/25 - Hold off on quoting per Payton - Matt going back to get second system…"
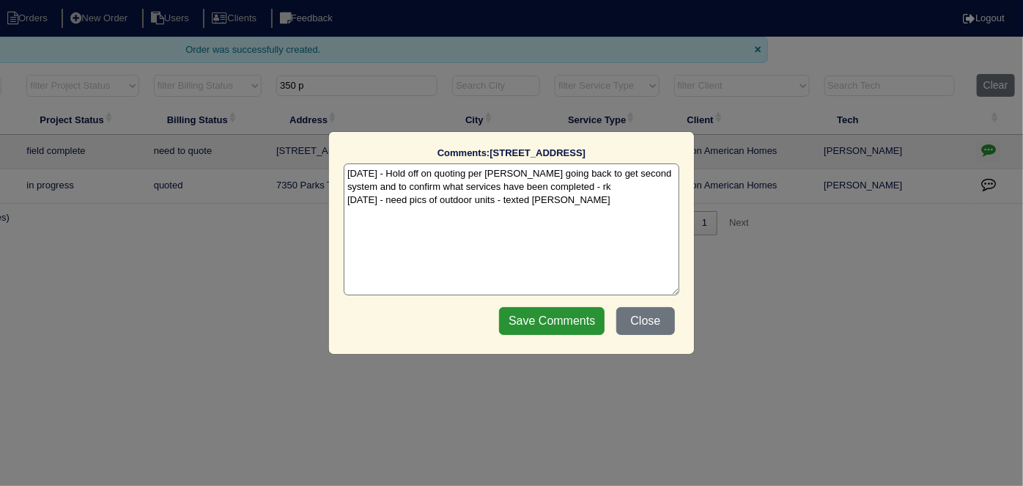
click at [604, 201] on textarea "9/19/25 - Hold off on quoting per Payton - Matt going back to get second system…" at bounding box center [511, 229] width 335 height 132
click at [632, 315] on button "Close" at bounding box center [645, 321] width 59 height 28
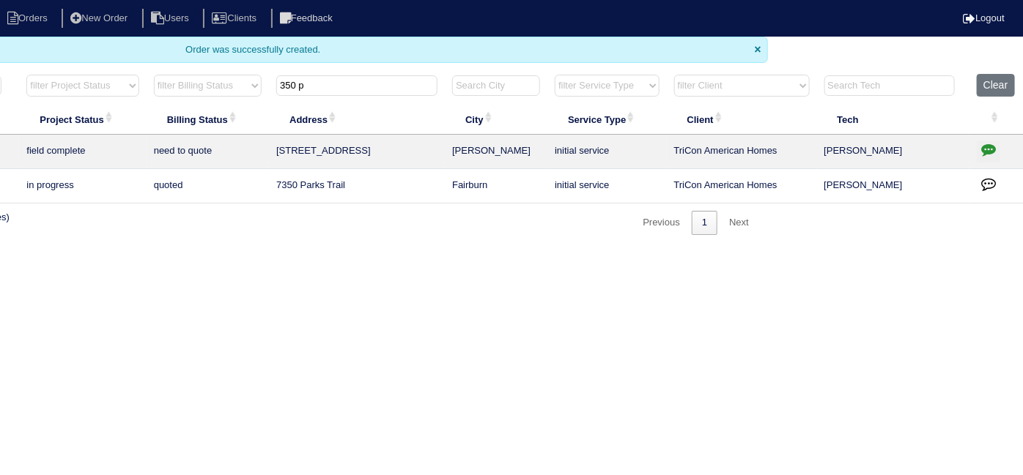
scroll to position [0, 0]
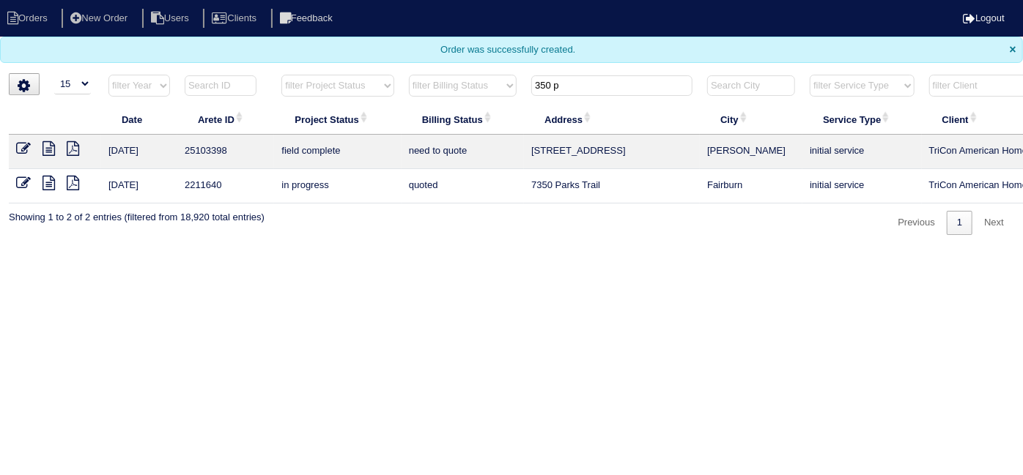
click at [49, 148] on icon at bounding box center [48, 148] width 12 height 15
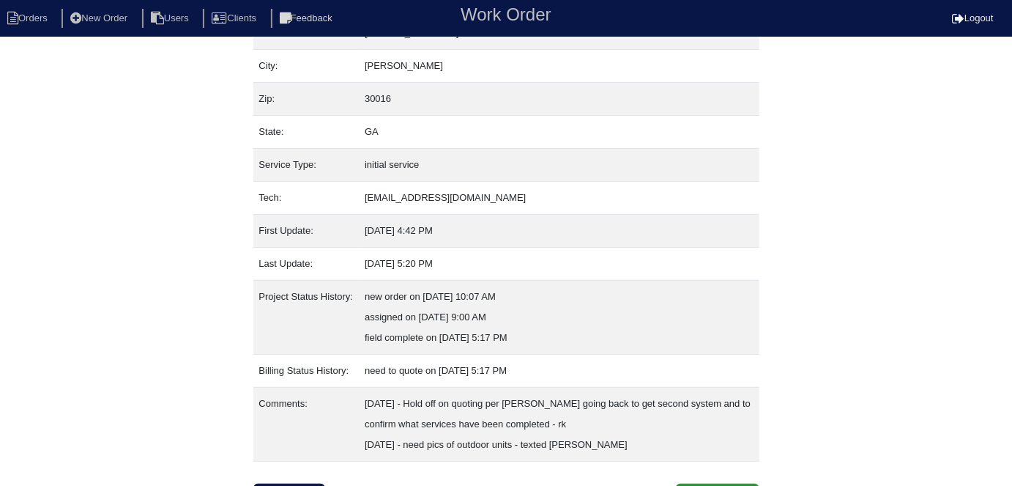
scroll to position [118, 0]
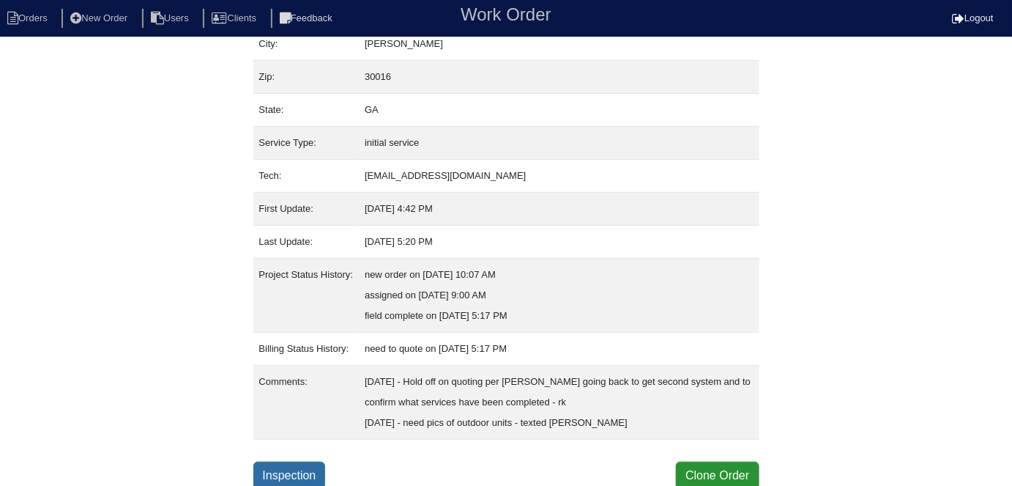
click at [298, 480] on link "Inspection" at bounding box center [289, 475] width 73 height 28
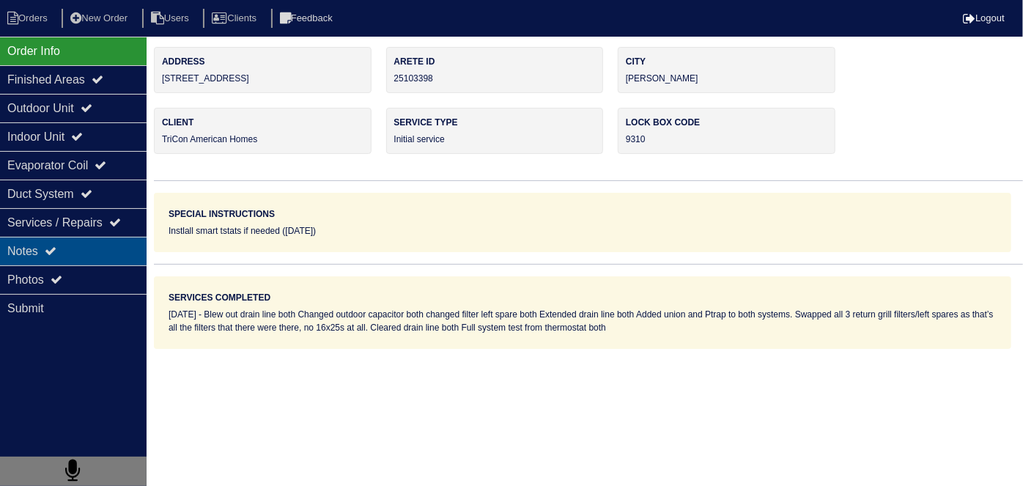
click at [103, 242] on div "Notes" at bounding box center [73, 251] width 146 height 29
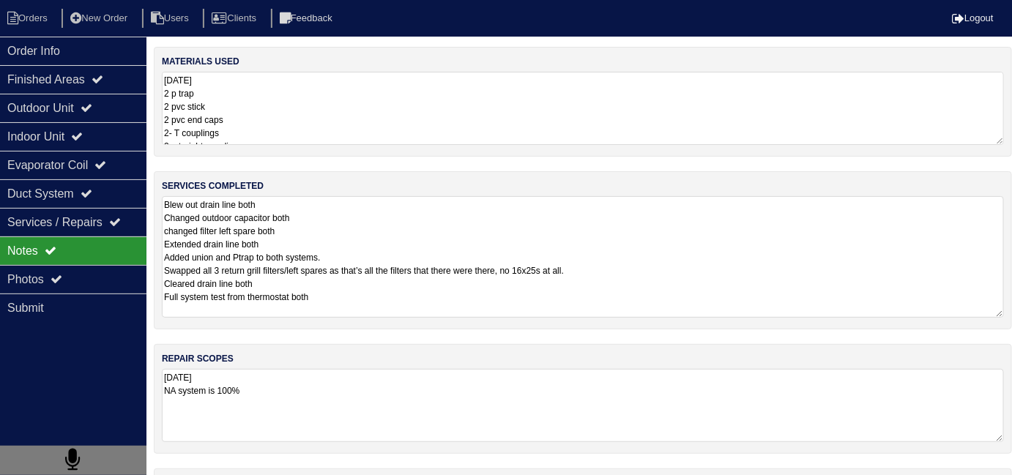
click at [453, 238] on textarea "Blew out drain line both Changed outdoor capacitor both changed filter left spa…" at bounding box center [583, 257] width 842 height 122
click at [502, 396] on div "repair scopes [DATE] NA system is 100%" at bounding box center [583, 399] width 858 height 110
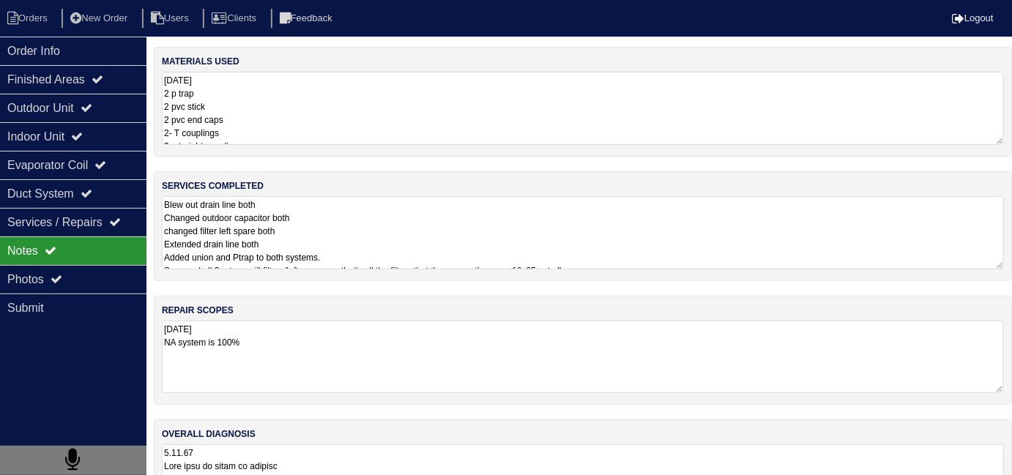
drag, startPoint x: 437, startPoint y: 223, endPoint x: 363, endPoint y: 221, distance: 73.3
click at [435, 223] on textarea "Blew out drain line both Changed outdoor capacitor both changed filter left spa…" at bounding box center [583, 232] width 842 height 73
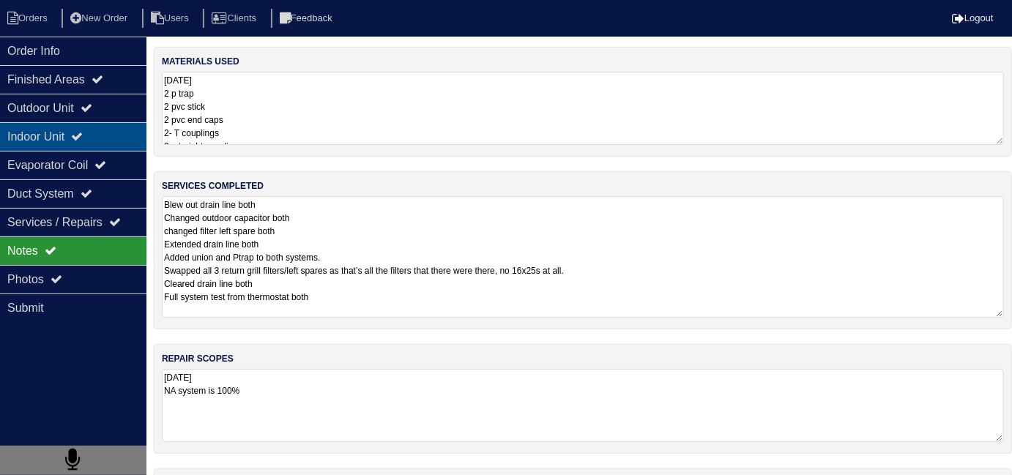
click at [103, 123] on div "Indoor Unit" at bounding box center [73, 136] width 146 height 29
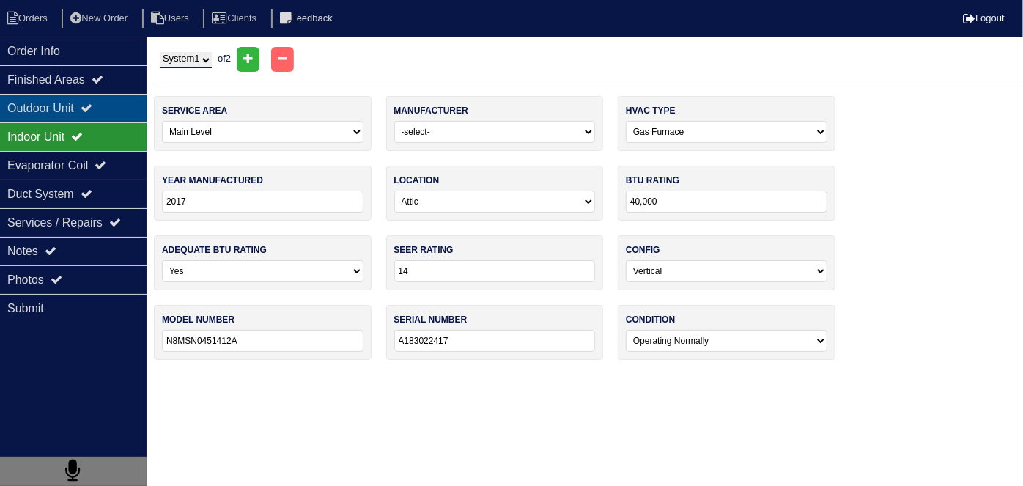
click at [103, 114] on div "Outdoor Unit" at bounding box center [73, 108] width 146 height 29
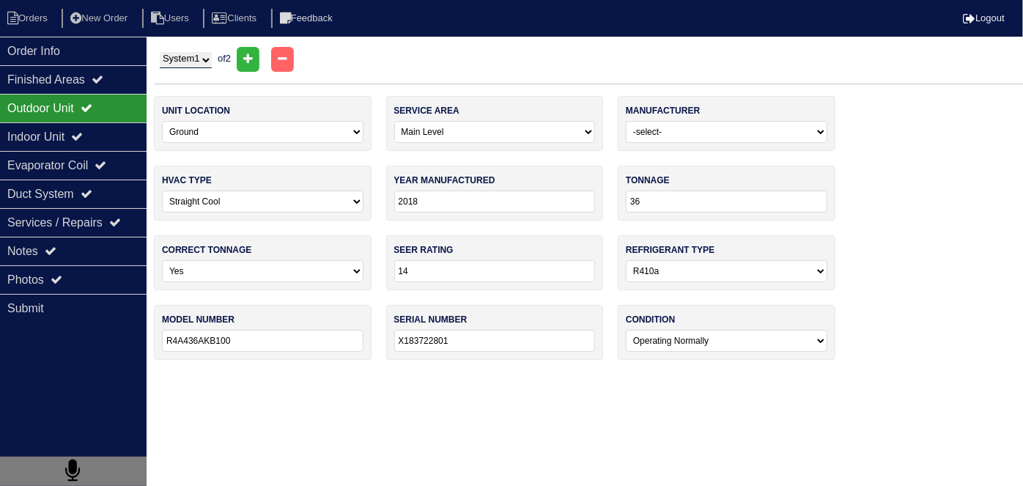
click at [196, 59] on select "System 1 System 2" at bounding box center [186, 60] width 52 height 16
drag, startPoint x: 196, startPoint y: 60, endPoint x: 188, endPoint y: 60, distance: 8.8
click at [196, 60] on select "System 1 System 2" at bounding box center [186, 60] width 52 height 16
click at [72, 245] on div "Notes" at bounding box center [73, 251] width 146 height 29
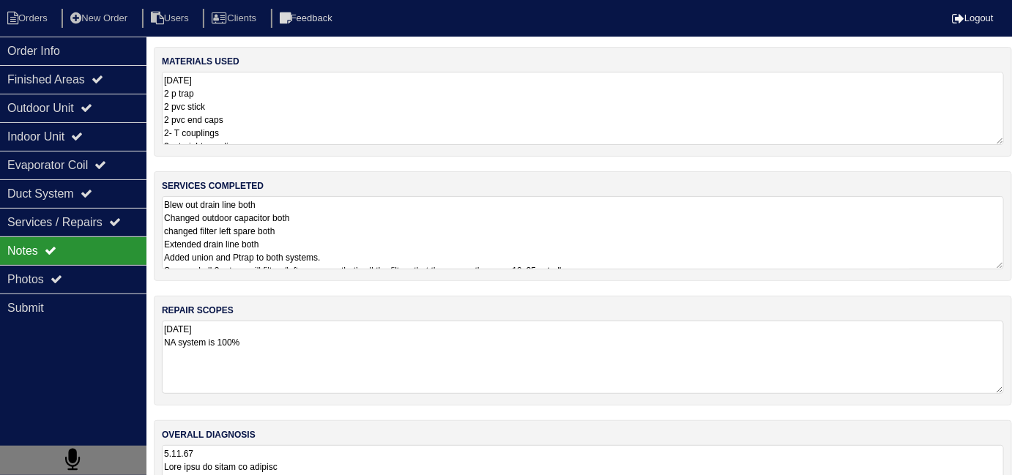
click at [420, 226] on textarea "Blew out drain line both Changed outdoor capacitor both changed filter left spa…" at bounding box center [583, 232] width 842 height 73
click at [15, 12] on icon at bounding box center [12, 18] width 11 height 13
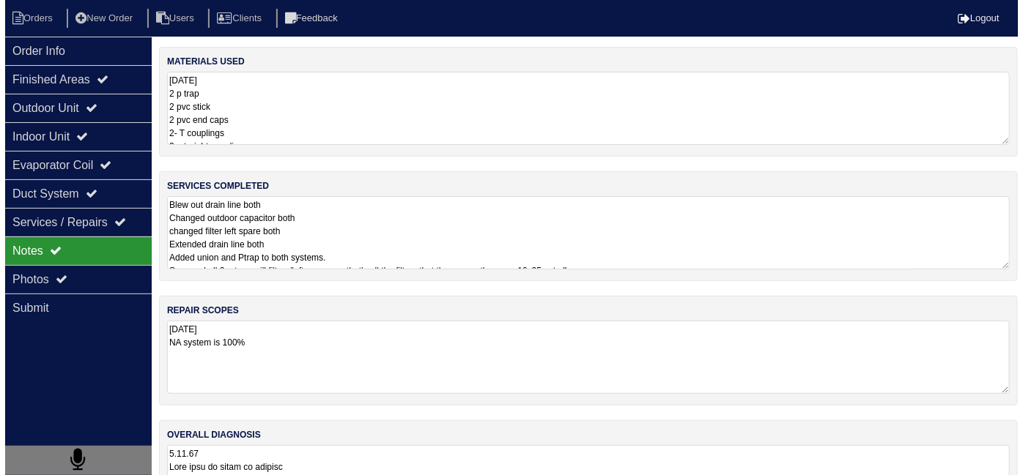
select select "15"
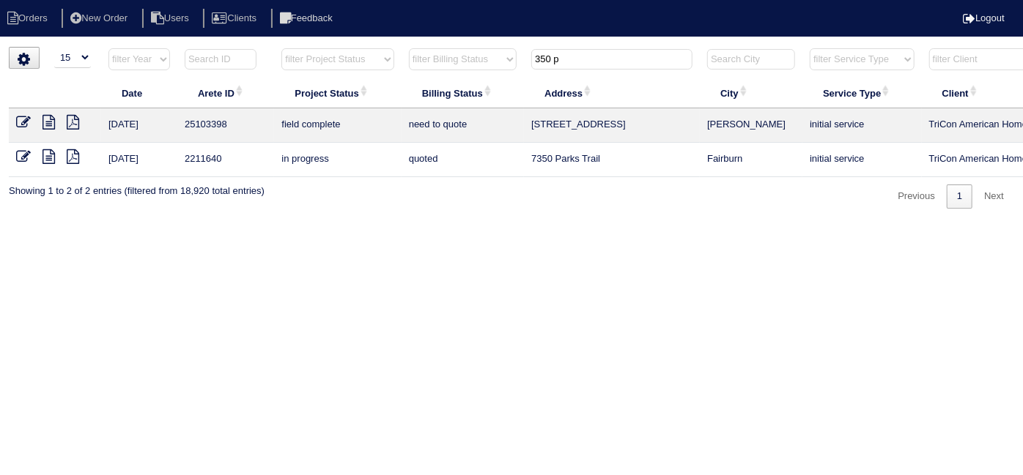
drag, startPoint x: 579, startPoint y: 63, endPoint x: 344, endPoint y: 47, distance: 235.7
click at [345, 51] on tr "filter Year -- Any Year -- 2025 2024 2023 2022 2021 2020 2019 filter Project St…" at bounding box center [643, 63] width 1269 height 30
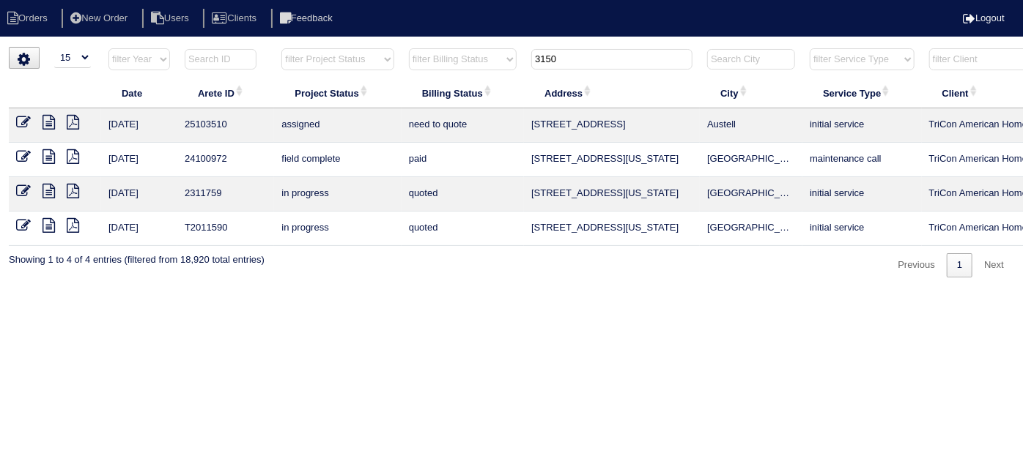
type input "3150"
click at [53, 152] on icon at bounding box center [48, 156] width 12 height 15
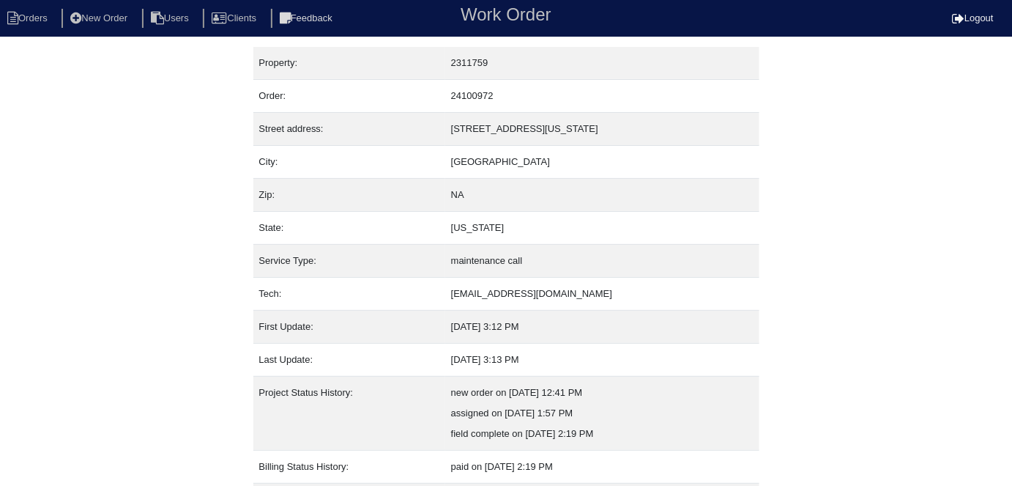
scroll to position [77, 0]
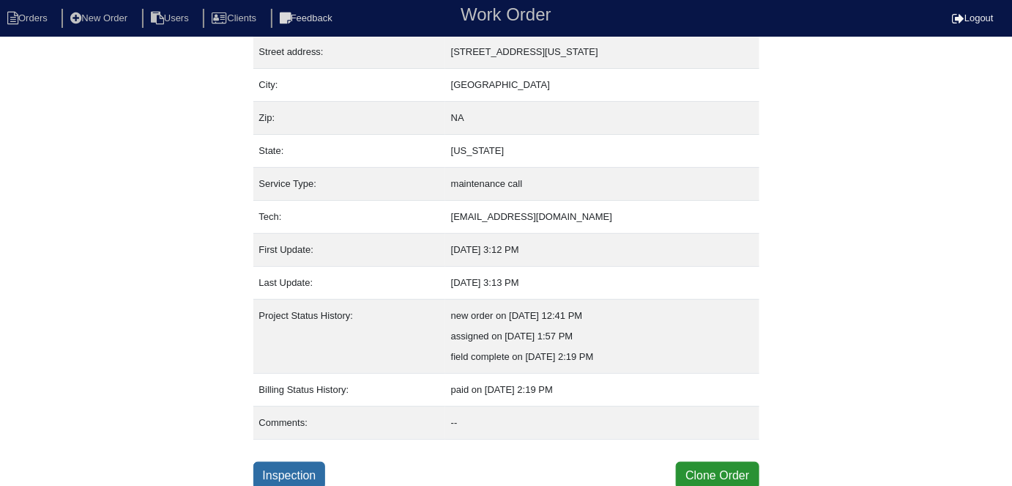
click at [256, 463] on link "Inspection" at bounding box center [289, 475] width 73 height 28
select select "0"
select select "Carrier"
select select "0"
select select "2"
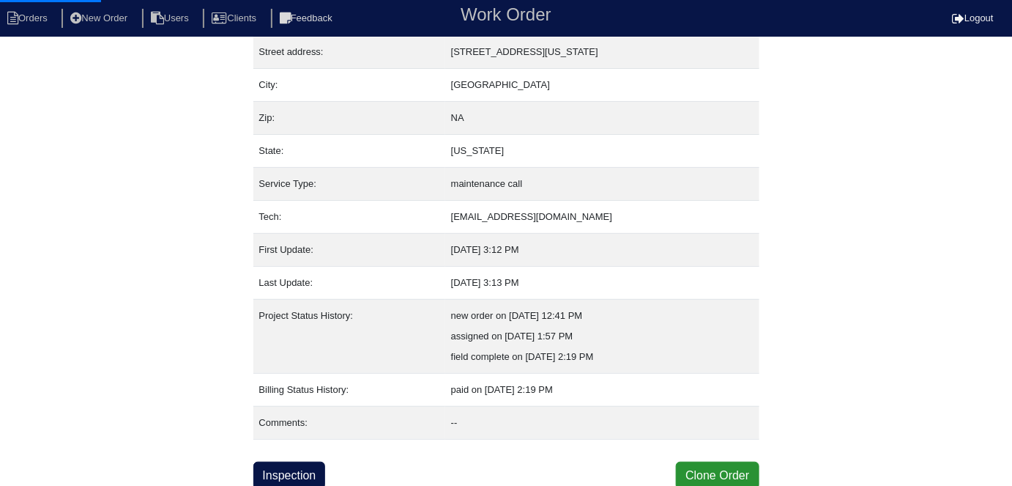
select select "0"
select select "1"
select select "0"
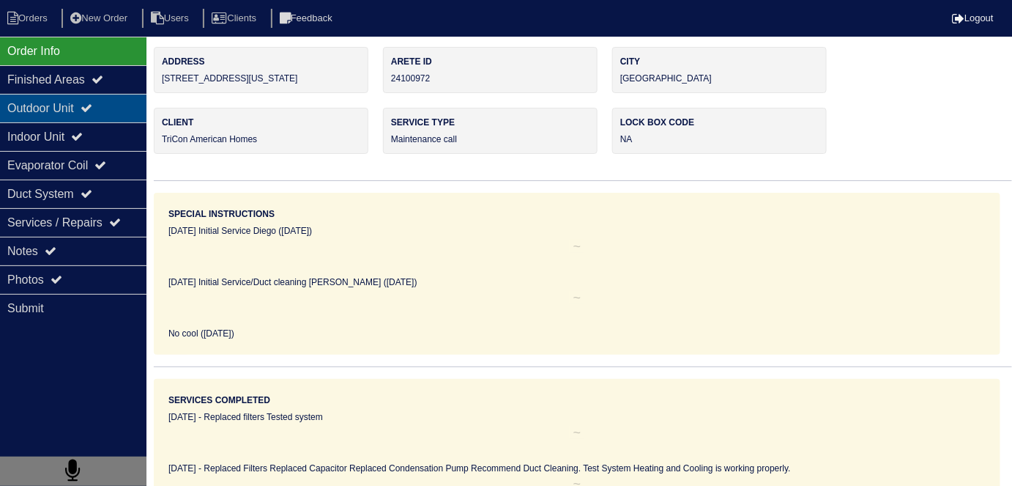
click at [70, 99] on div "Outdoor Unit" at bounding box center [73, 108] width 146 height 29
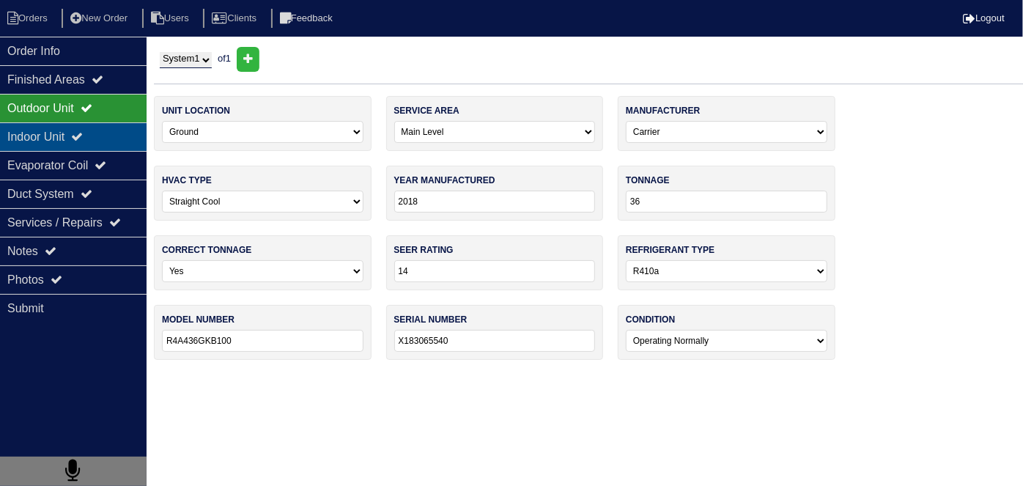
click at [54, 133] on div "Indoor Unit" at bounding box center [73, 136] width 146 height 29
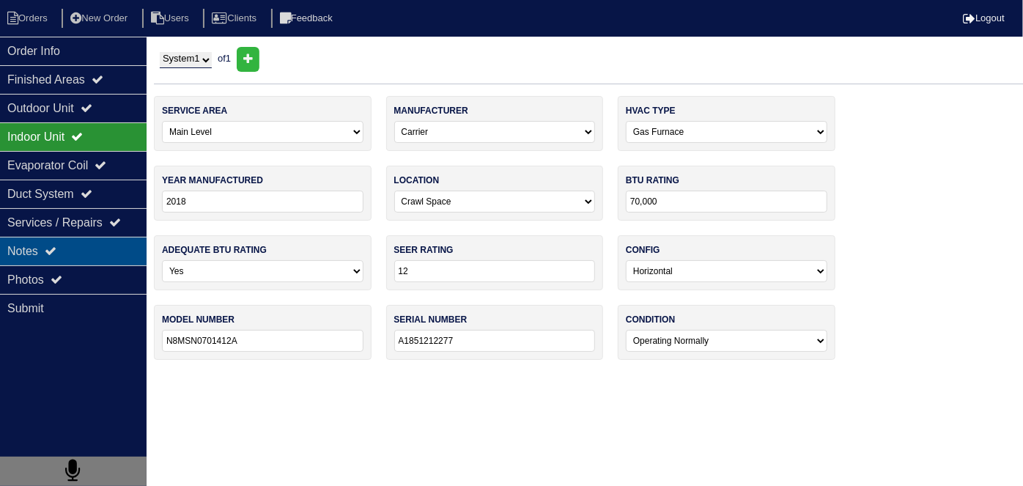
click at [73, 253] on div "Notes" at bounding box center [73, 251] width 146 height 29
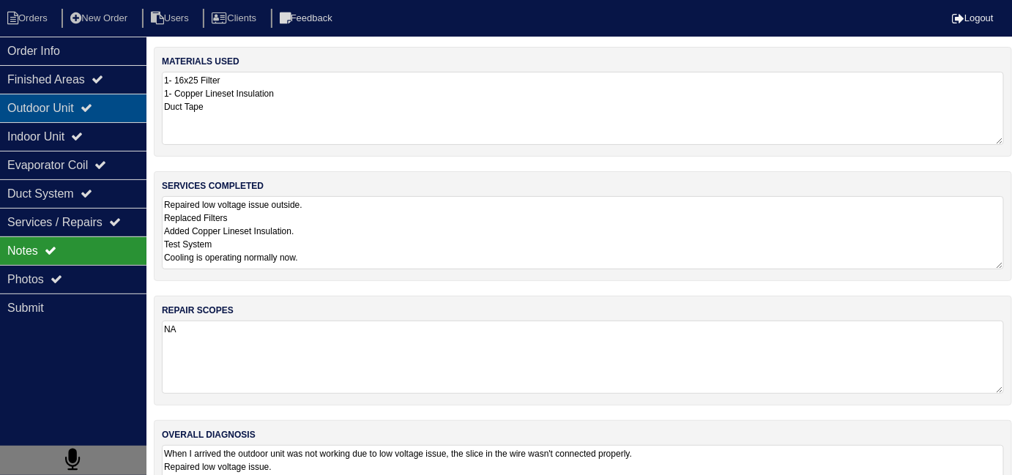
click at [114, 111] on div "Outdoor Unit" at bounding box center [73, 108] width 146 height 29
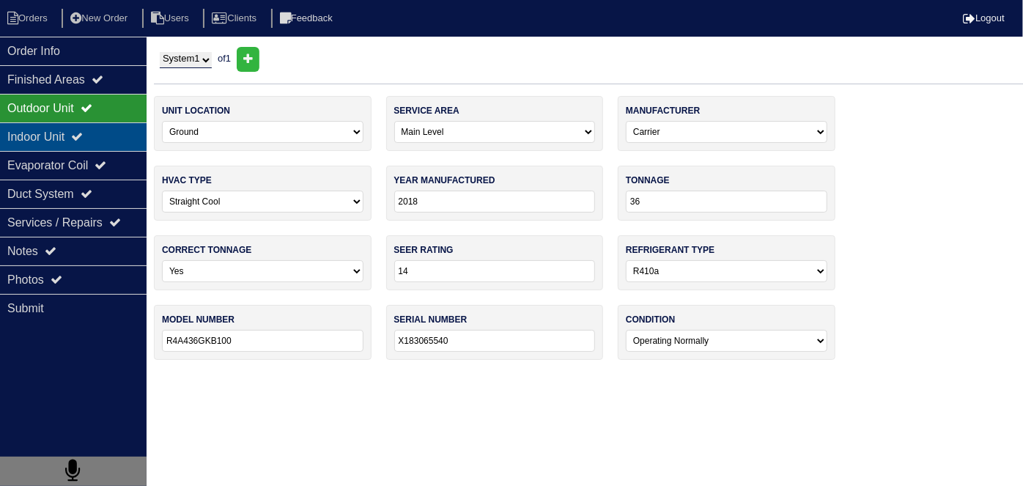
click at [97, 134] on div "Indoor Unit" at bounding box center [73, 136] width 146 height 29
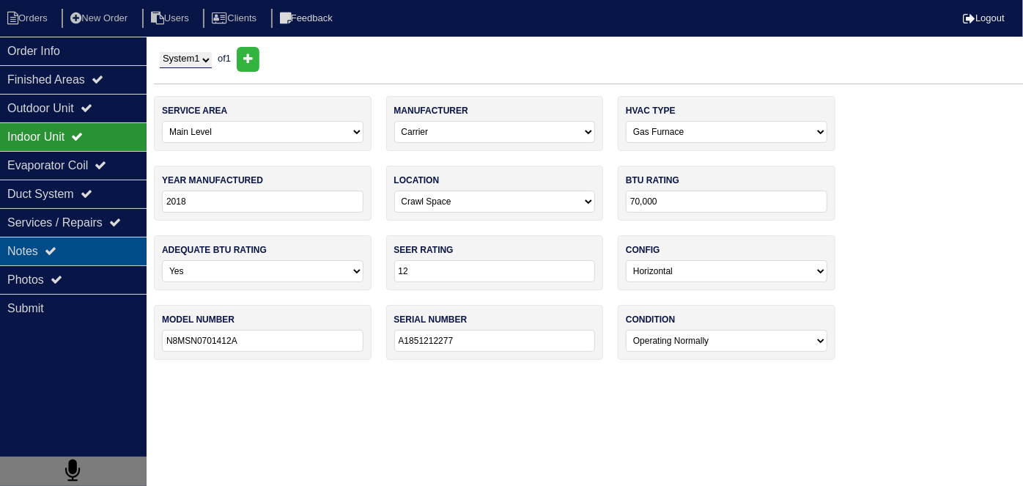
click at [80, 256] on div "Notes" at bounding box center [73, 251] width 146 height 29
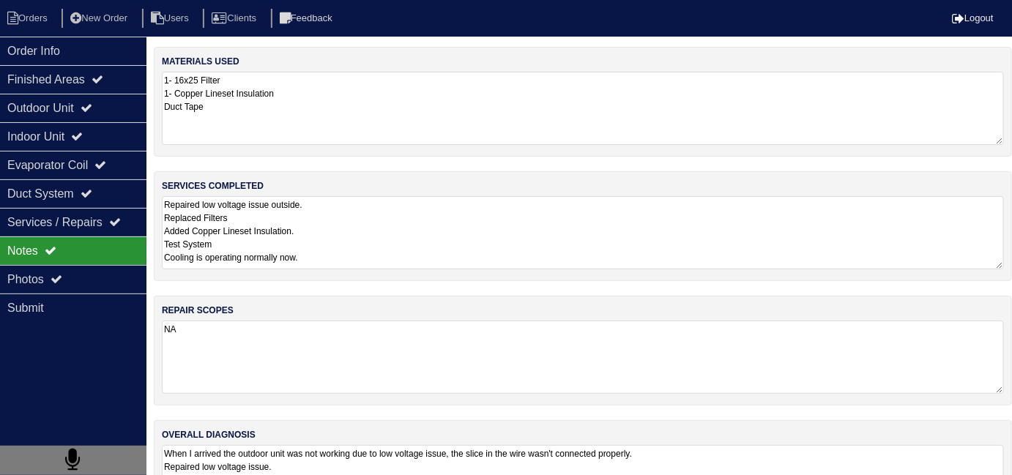
click at [470, 251] on textarea "Repaired low voltage issue outside. Replaced Filters Added Copper Lineset Insul…" at bounding box center [583, 232] width 842 height 73
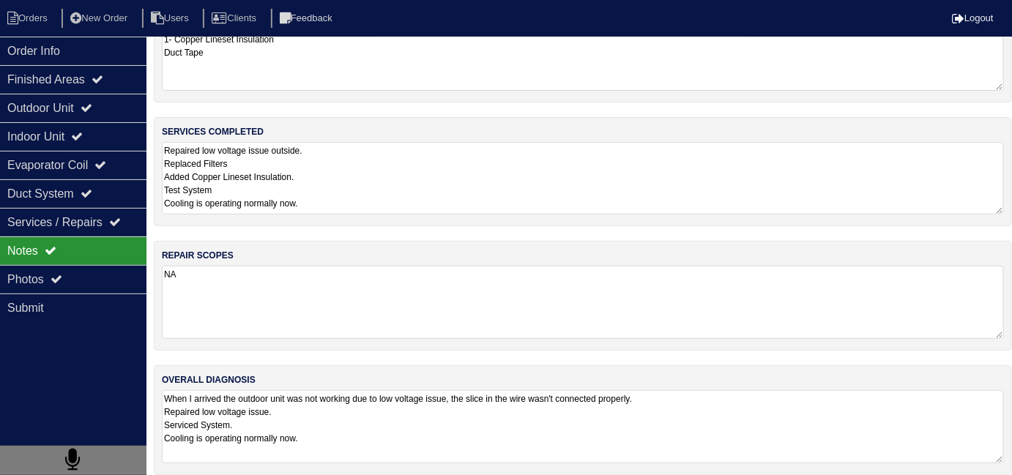
scroll to position [64, 0]
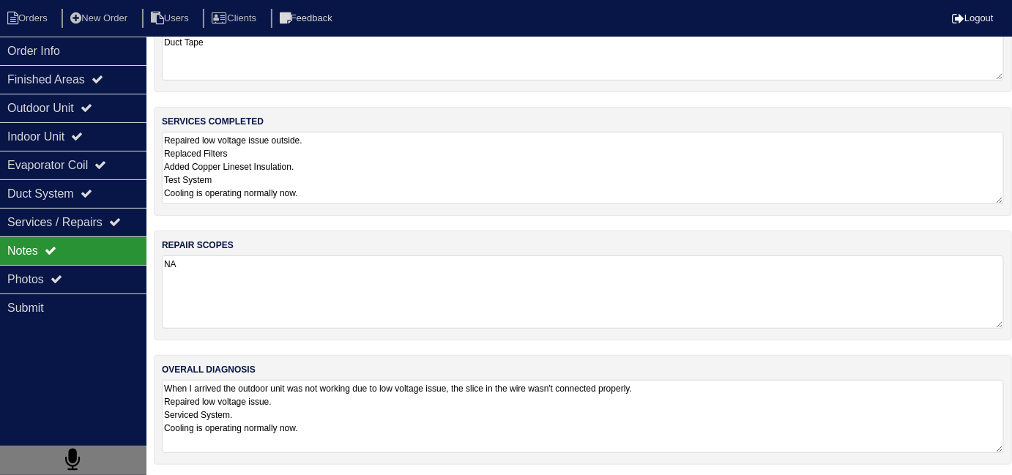
click at [760, 439] on textarea "When I arrived the outdoor unit was not working due to low voltage issue, the s…" at bounding box center [583, 416] width 842 height 73
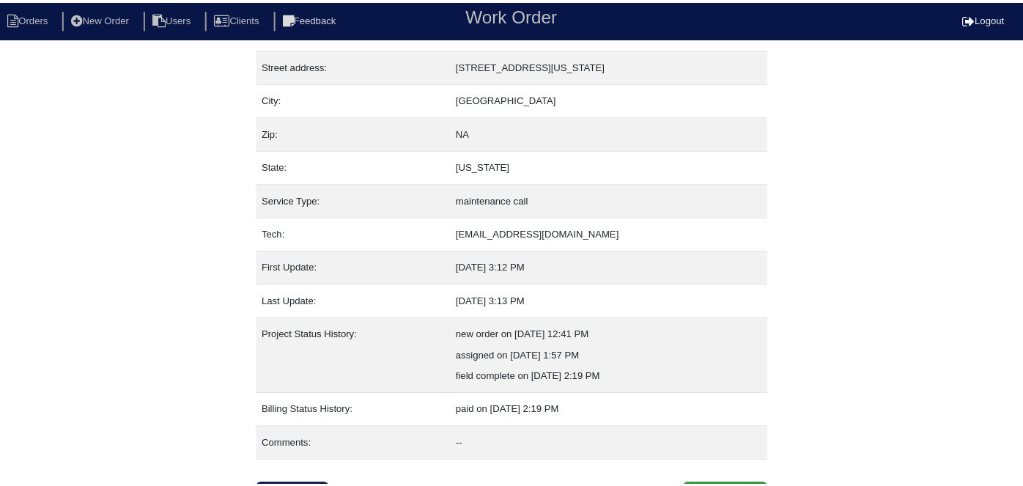
scroll to position [77, 0]
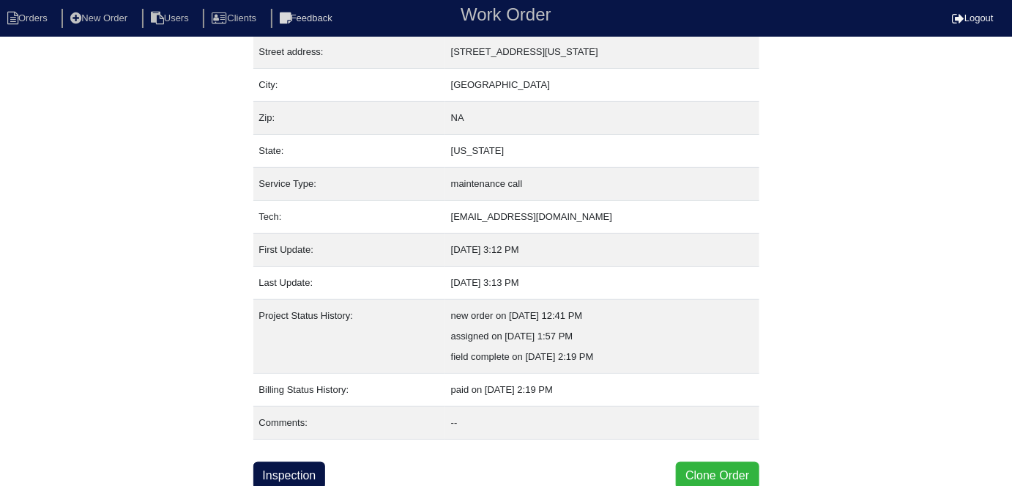
click at [692, 461] on button "Clone Order" at bounding box center [717, 475] width 83 height 28
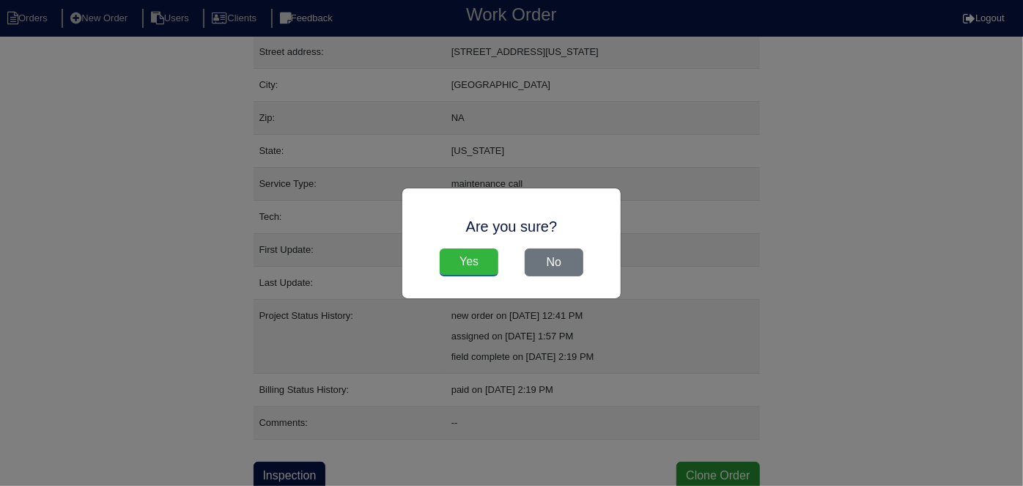
click at [472, 266] on input "Yes" at bounding box center [468, 262] width 59 height 28
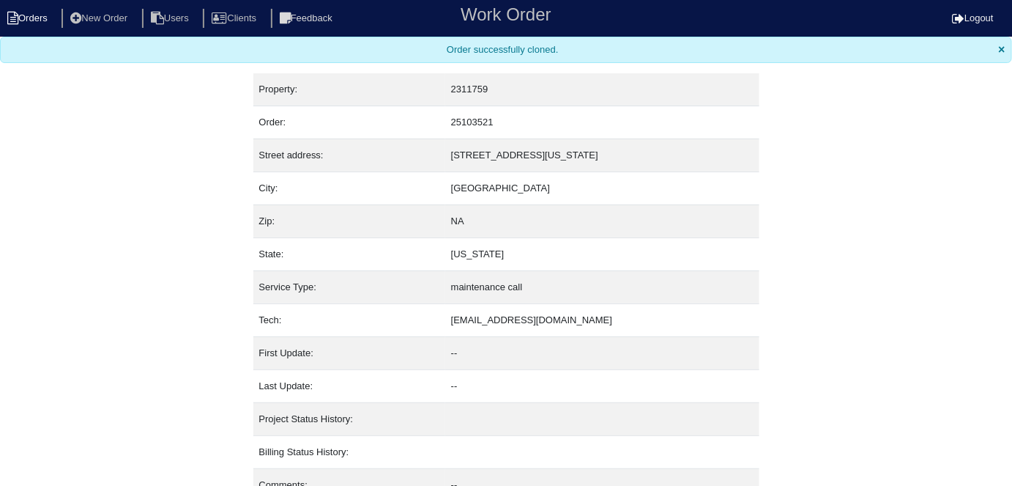
click at [15, 26] on li "Orders" at bounding box center [29, 19] width 59 height 20
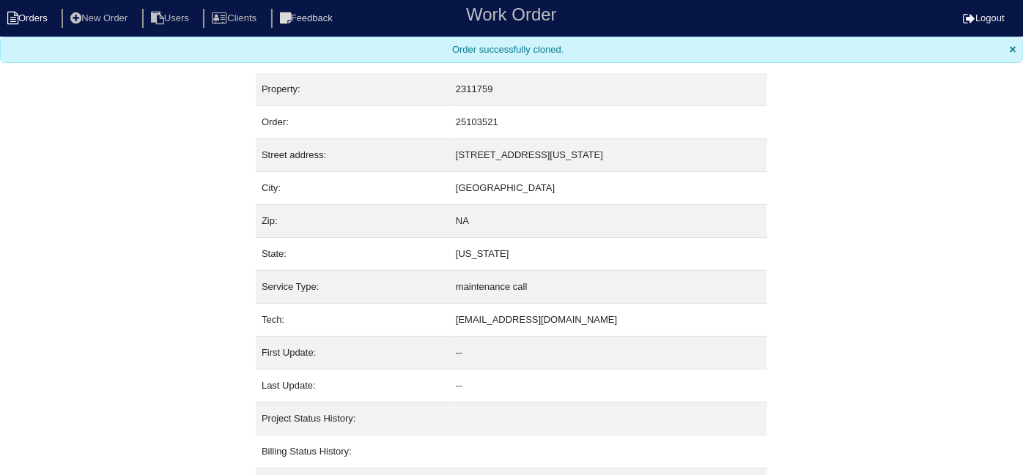
select select "15"
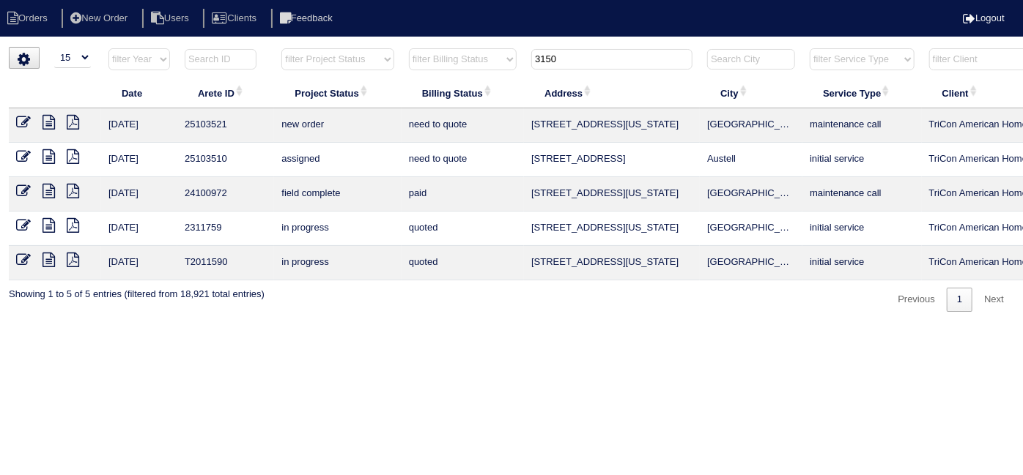
click at [22, 124] on icon at bounding box center [23, 122] width 15 height 15
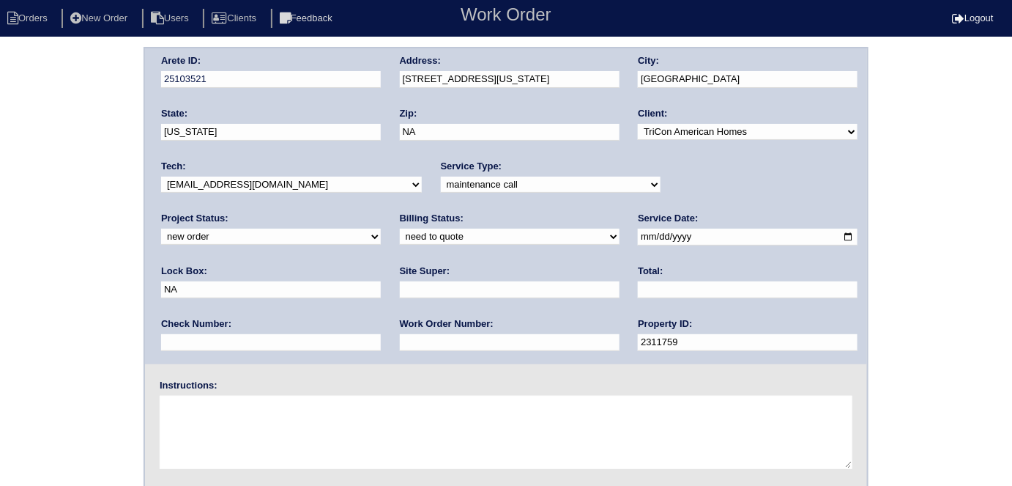
click at [441, 186] on select "-select- initial service basic service maintenance call replacement scope servi…" at bounding box center [551, 185] width 220 height 16
select select "initial service"
click at [441, 177] on select "-select- initial service basic service maintenance call replacement scope servi…" at bounding box center [551, 185] width 220 height 16
drag, startPoint x: 665, startPoint y: 234, endPoint x: 584, endPoint y: 240, distance: 81.5
click at [584, 240] on div "Arete ID: 25103521 Address: 3150 Colorado Drive City: Powder Springs State: Geo…" at bounding box center [506, 206] width 722 height 316
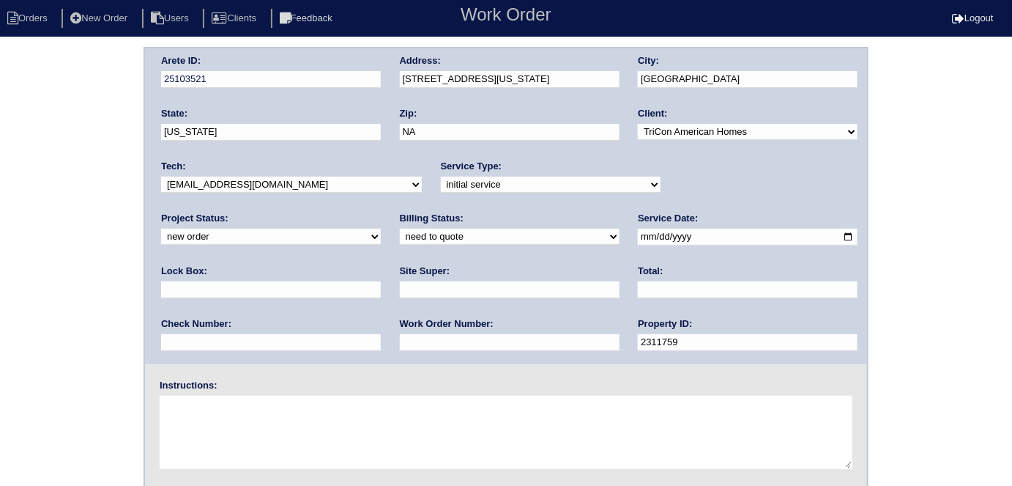
click at [400, 286] on input "text" at bounding box center [510, 289] width 220 height 17
type input "James House"
click at [400, 344] on input "text" at bounding box center [510, 342] width 220 height 17
type input "550772"
click at [215, 411] on textarea at bounding box center [506, 432] width 693 height 73
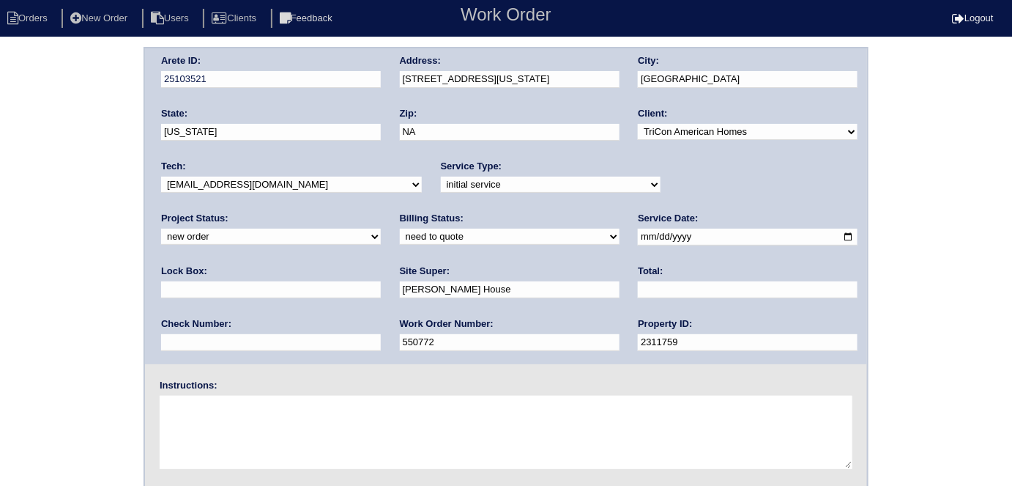
paste textarea "Also add filter grill at living room return"
drag, startPoint x: 187, startPoint y: 404, endPoint x: 144, endPoint y: 401, distance: 42.6
click at [145, 401] on div "Instructions: Also add filter grill at living room return" at bounding box center [506, 426] width 722 height 94
click at [384, 409] on textarea "Add filter grill at living room return" at bounding box center [506, 432] width 693 height 73
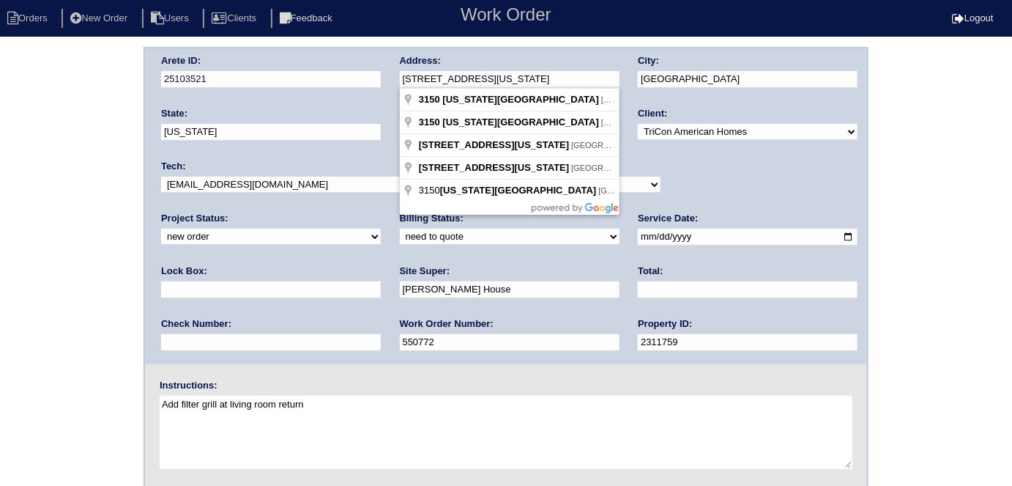
drag, startPoint x: 523, startPoint y: 70, endPoint x: 393, endPoint y: 75, distance: 129.7
click at [393, 75] on div "Arete ID: 25103521 Address: 3150 Colorado Drive City: Powder Springs State: Geo…" at bounding box center [506, 206] width 722 height 316
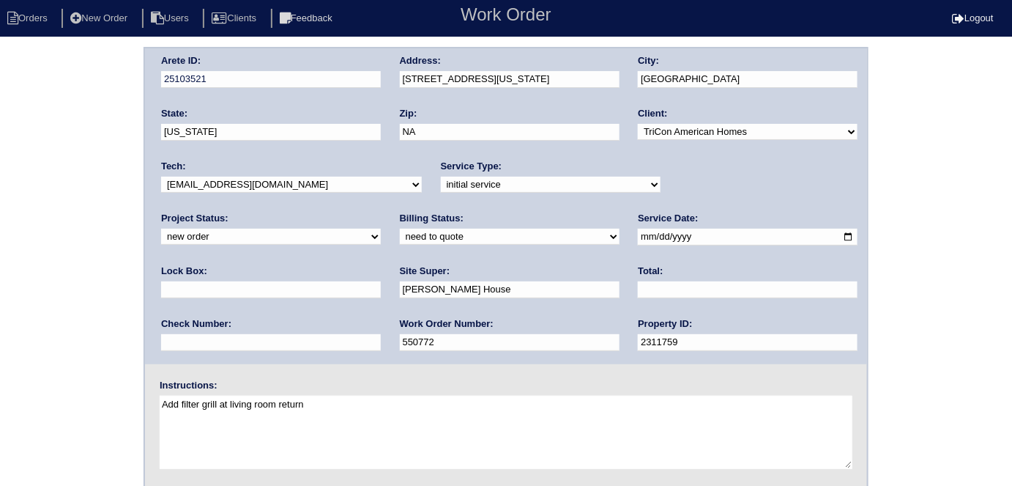
click at [26, 209] on div "Arete ID: 25103521 Address: 3150 Colorado Drive City: Powder Springs State: Geo…" at bounding box center [506, 343] width 1012 height 593
click at [38, 259] on div "Arete ID: 25103521 Address: 3150 Colorado Drive City: Powder Springs State: Geo…" at bounding box center [506, 343] width 1012 height 593
click at [391, 407] on textarea "Add filter grill at living room return" at bounding box center [506, 432] width 693 height 73
type textarea "Add filter grill at living room return Install smart tstats if needed"
click at [97, 281] on div "Arete ID: 25103521 Address: 3150 Colorado Drive City: Powder Springs State: Geo…" at bounding box center [506, 343] width 1012 height 593
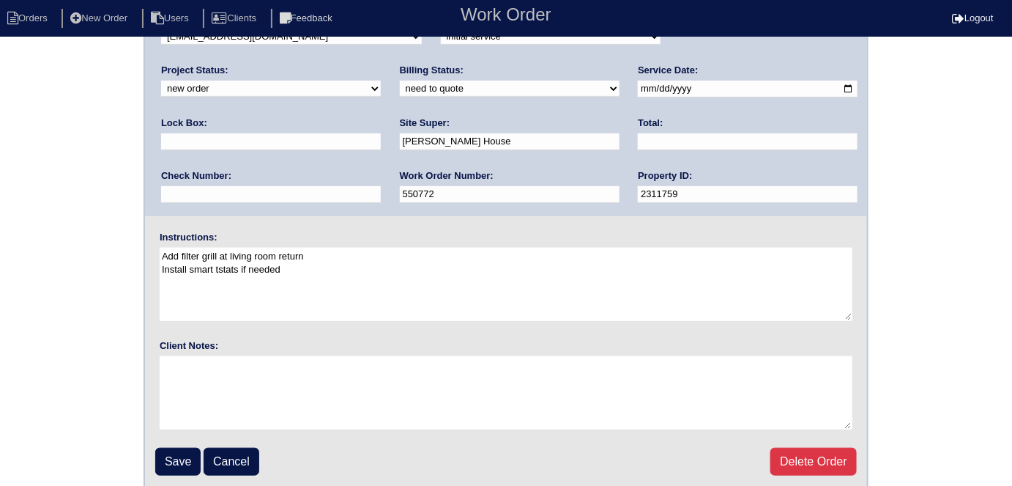
scroll to position [150, 0]
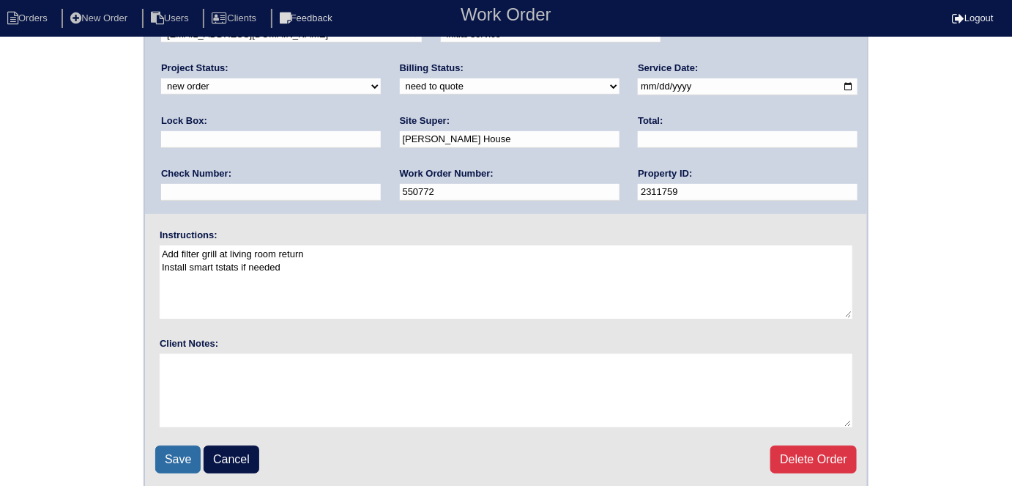
click at [180, 451] on input "Save" at bounding box center [177, 459] width 45 height 28
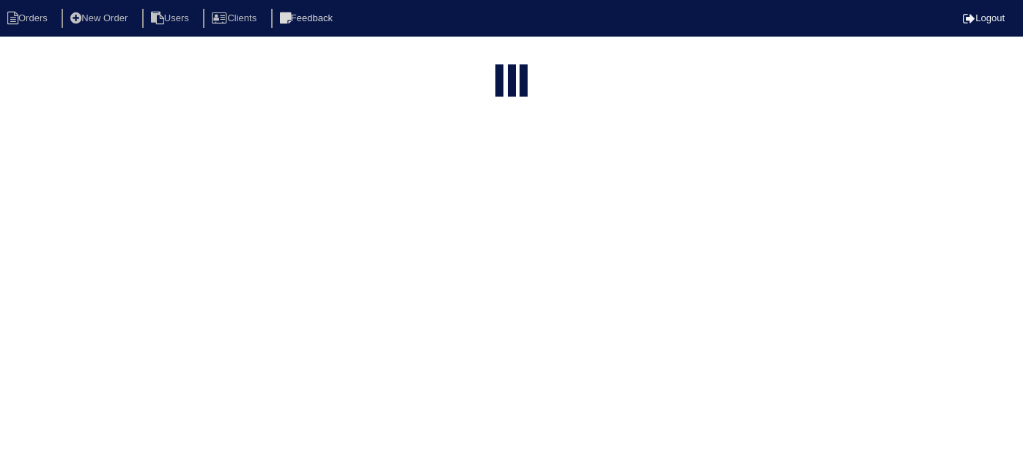
select select "15"
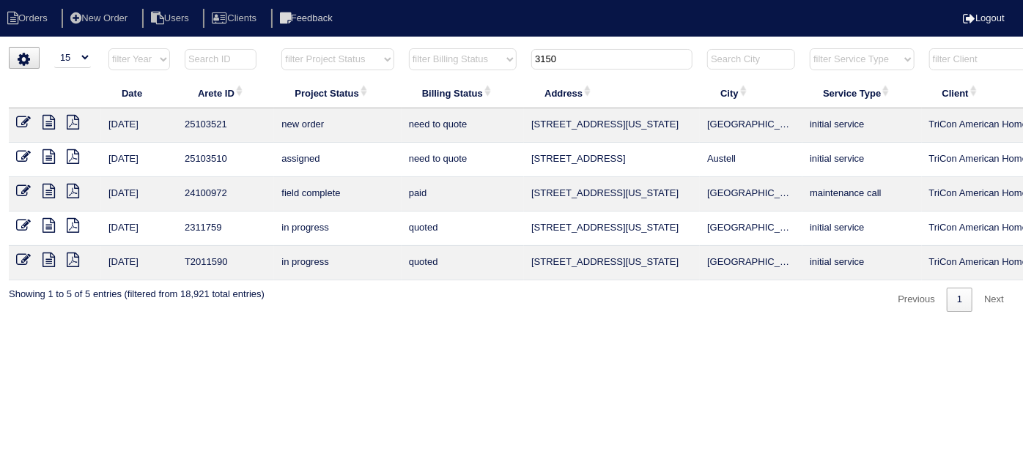
drag, startPoint x: 621, startPoint y: 64, endPoint x: 385, endPoint y: 6, distance: 243.0
click at [385, 47] on body "Orders New Order Users Clients Feedback Logout Orders New Order Users Clients M…" at bounding box center [511, 179] width 1023 height 265
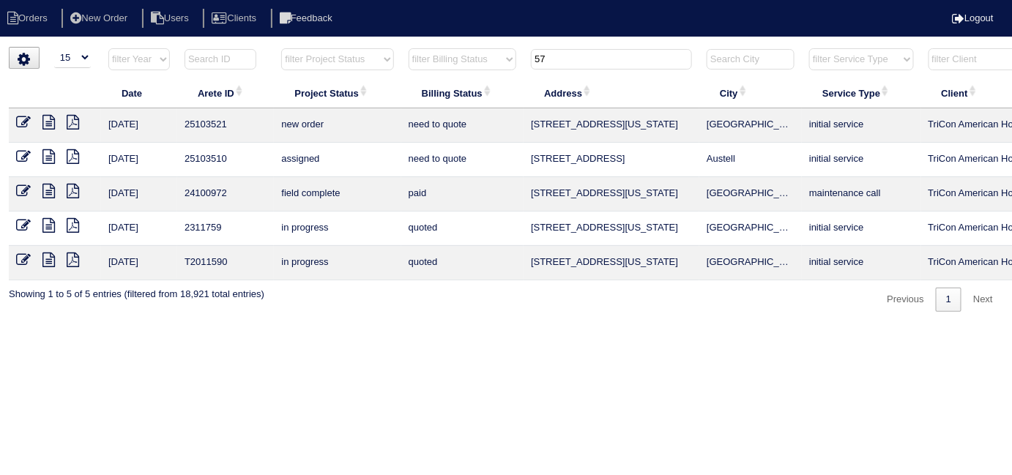
type input "5"
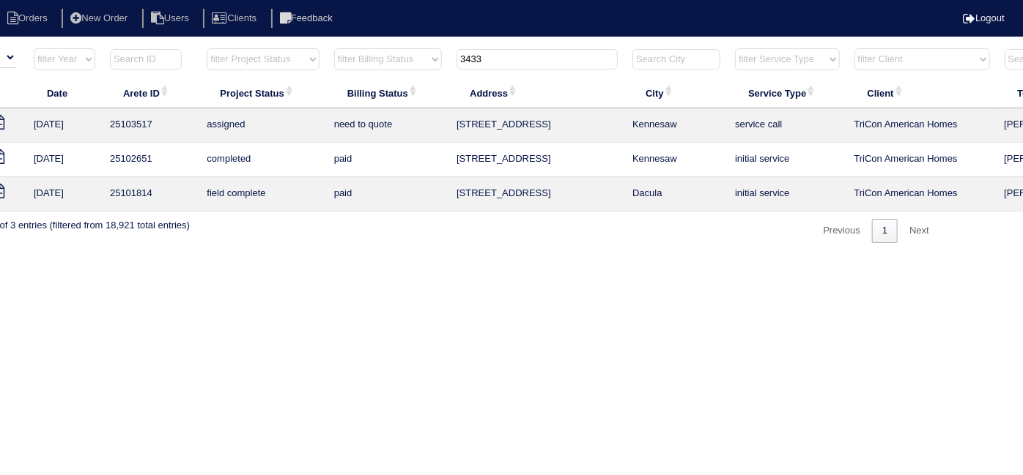
scroll to position [0, 88]
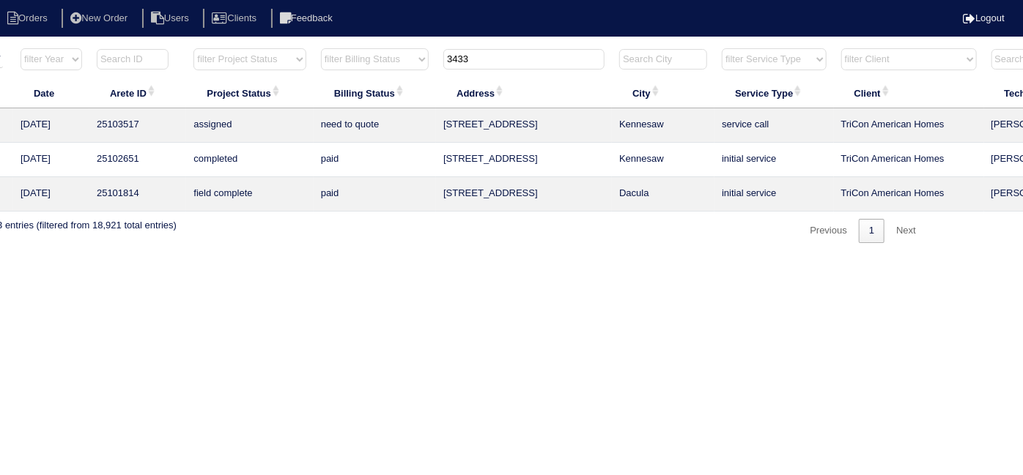
drag, startPoint x: 489, startPoint y: 54, endPoint x: 273, endPoint y: -18, distance: 227.7
click at [273, 0] on html "Orders New Order Users Clients Feedback Logout Orders New Order Users Clients M…" at bounding box center [423, 129] width 1023 height 258
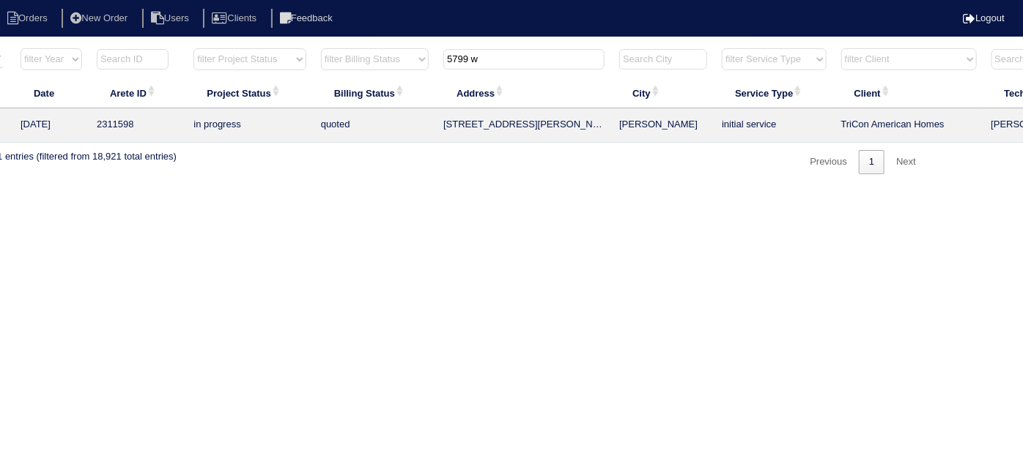
scroll to position [0, 0]
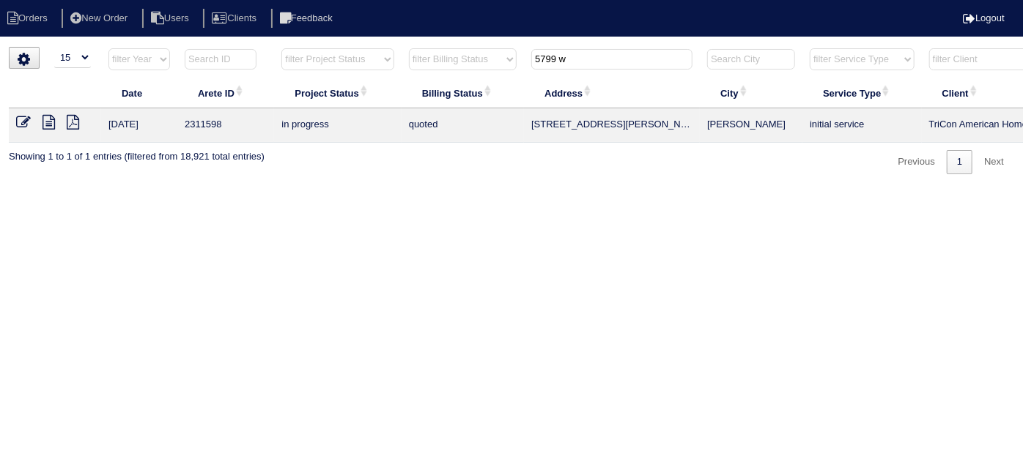
type input "5799 w"
click at [51, 123] on icon at bounding box center [48, 122] width 12 height 15
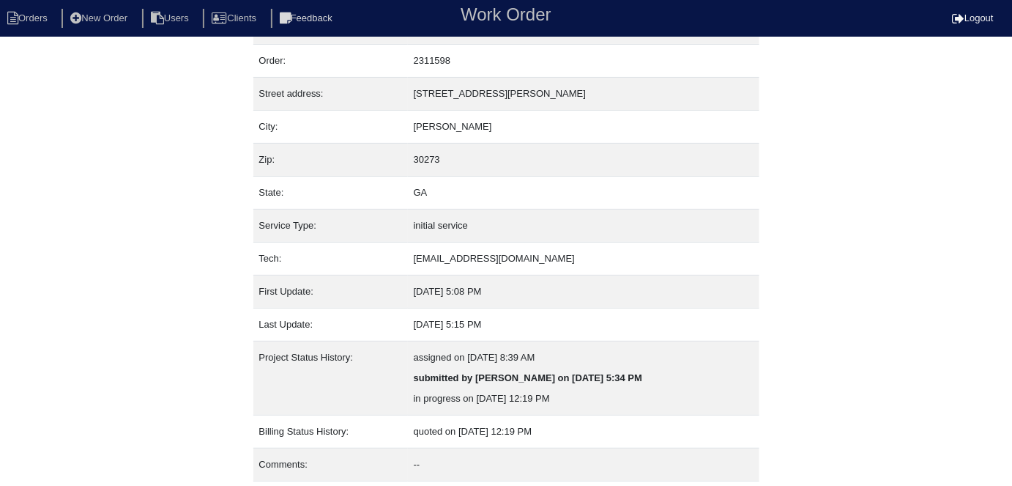
scroll to position [77, 0]
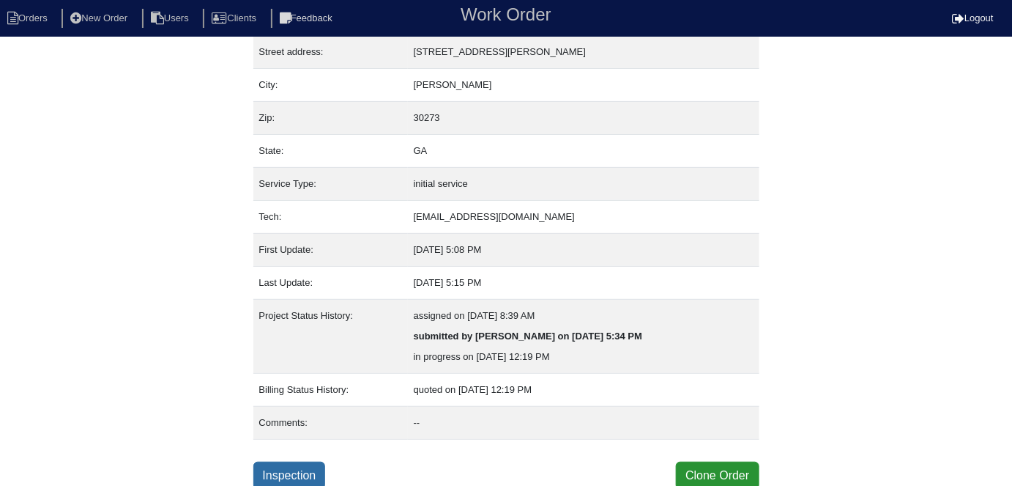
click at [311, 465] on link "Inspection" at bounding box center [289, 475] width 73 height 28
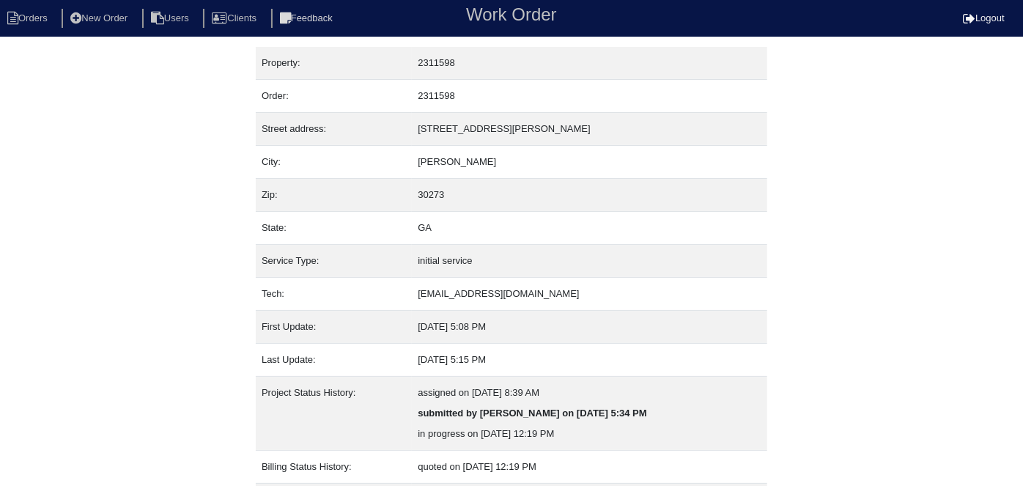
select select "0"
select select "Carrier"
select select "1"
select select "0"
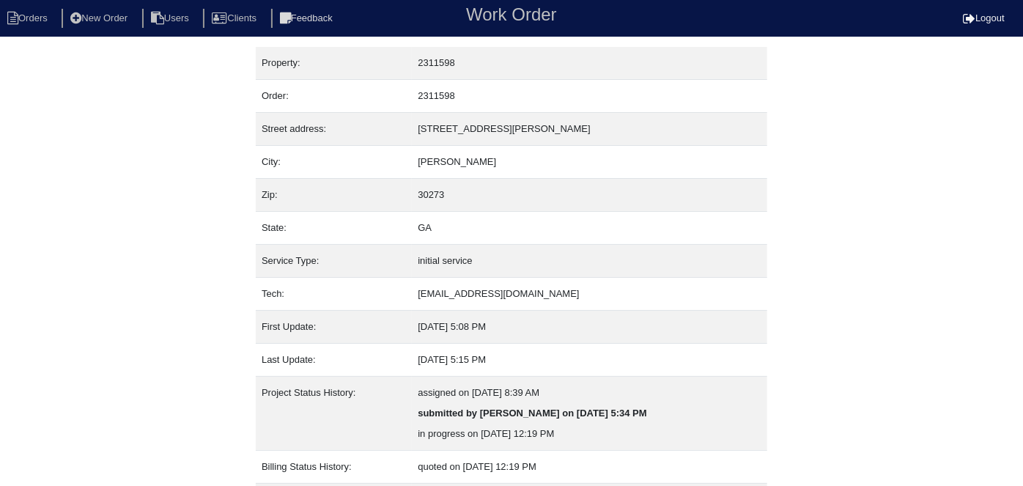
select select "0"
select select "2"
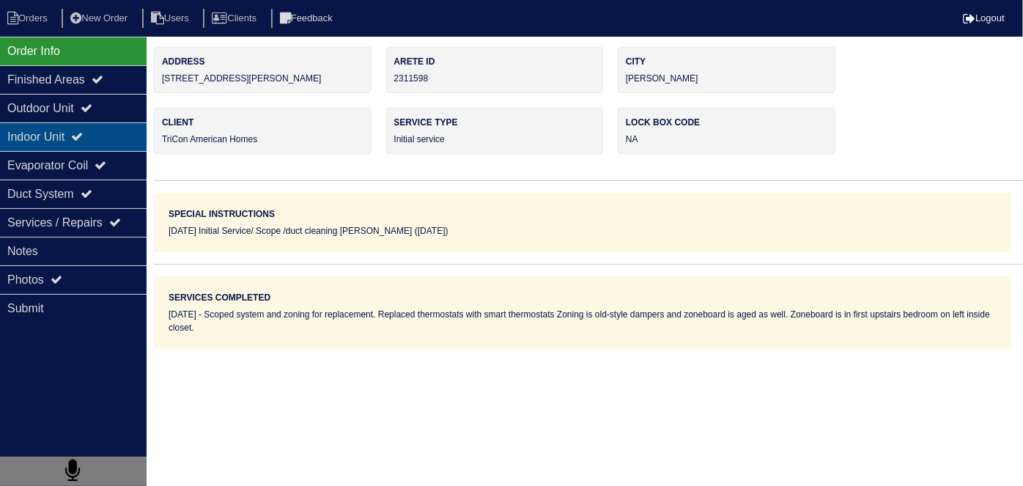
click at [84, 126] on div "Indoor Unit" at bounding box center [73, 136] width 146 height 29
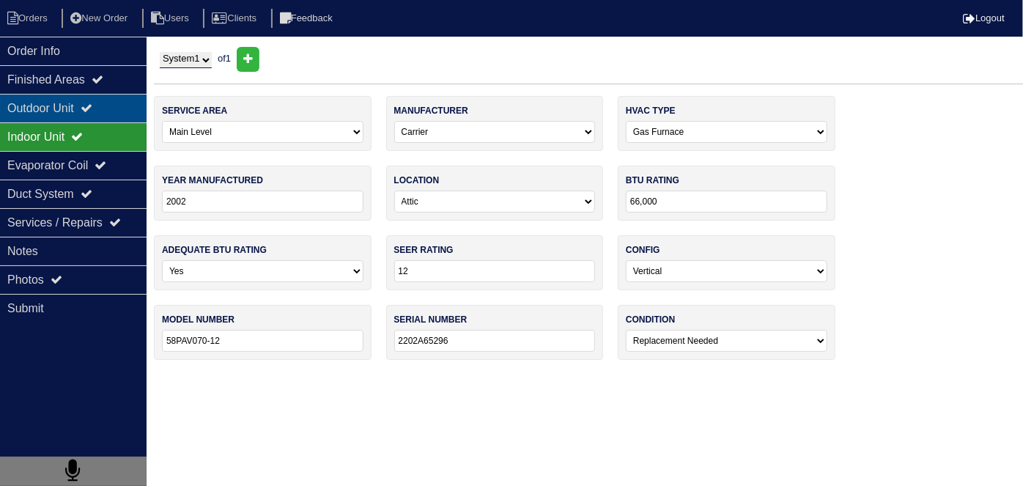
click at [86, 111] on div "Outdoor Unit" at bounding box center [73, 108] width 146 height 29
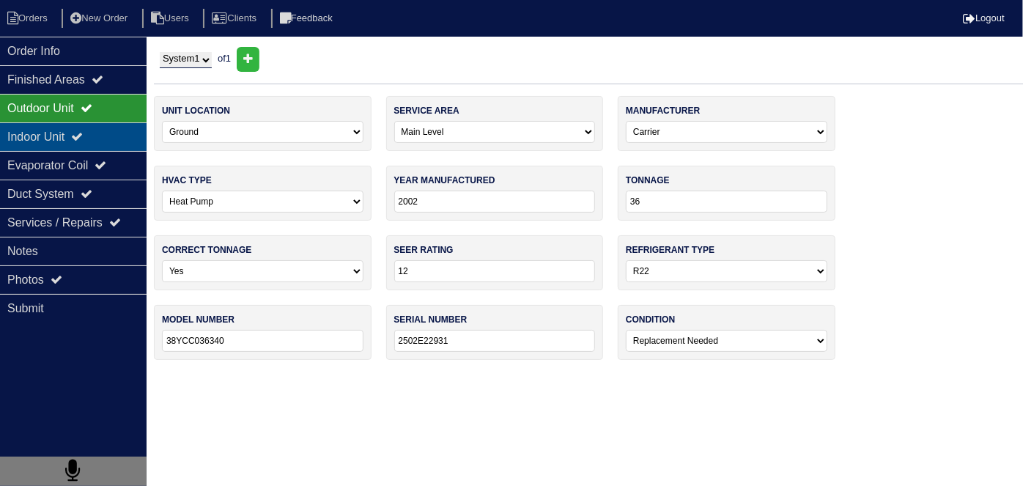
click at [72, 139] on div "Indoor Unit" at bounding box center [73, 136] width 146 height 29
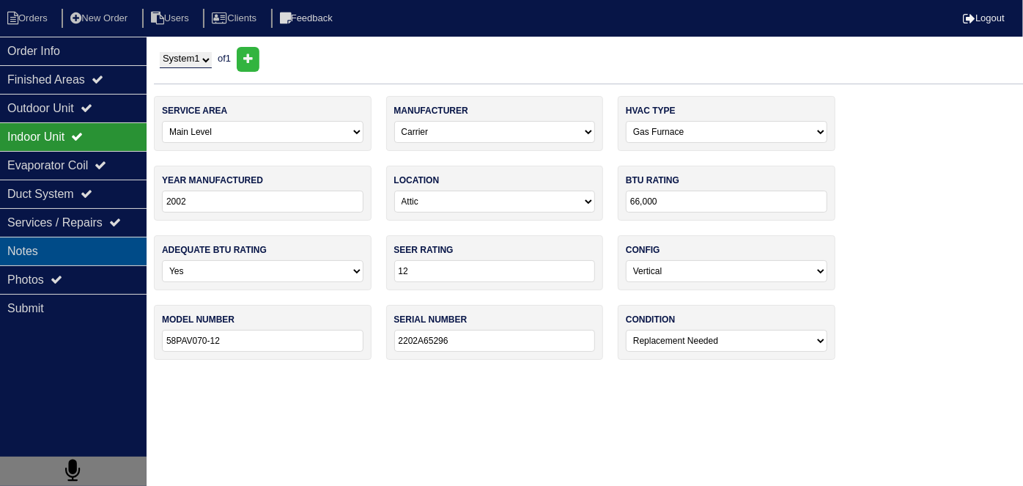
click at [25, 242] on div "Notes" at bounding box center [73, 251] width 146 height 29
type textarea "Scoped system and zoning for replacement. Replaced thermostats with smart therm…"
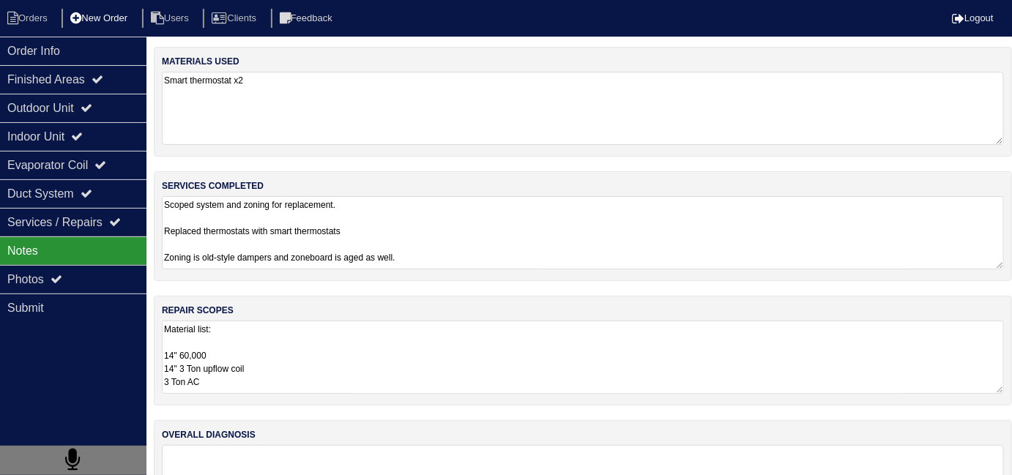
click at [110, 23] on li "New Order" at bounding box center [101, 19] width 78 height 20
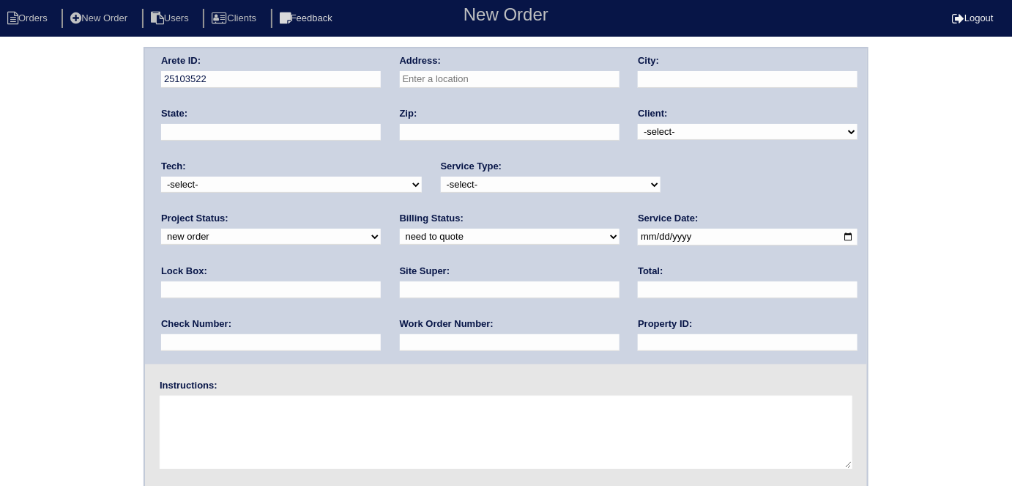
click at [475, 71] on input "text" at bounding box center [510, 79] width 220 height 17
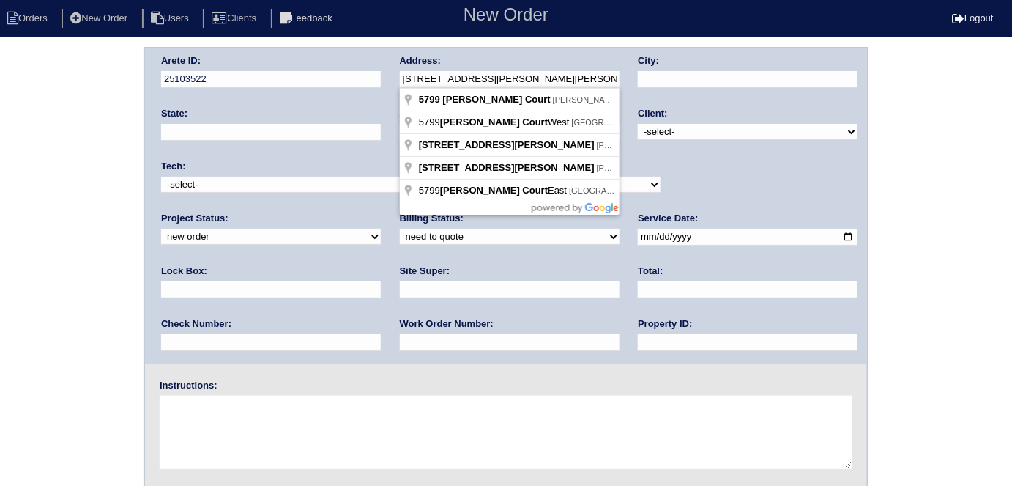
drag, startPoint x: 475, startPoint y: 92, endPoint x: 512, endPoint y: 100, distance: 38.1
type input "[STREET_ADDRESS][PERSON_NAME]"
type input "[PERSON_NAME]"
type input "GA"
type input "30273"
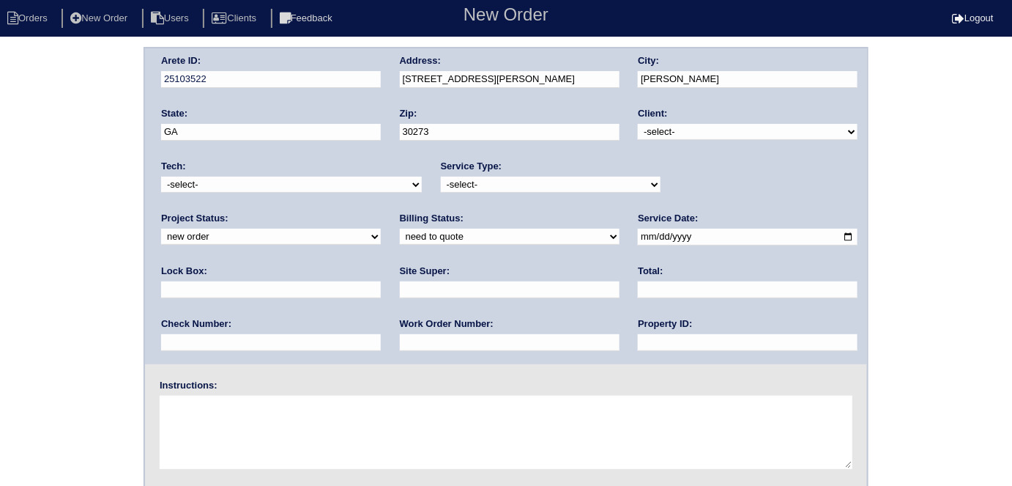
click at [651, 130] on select "-select- TriCon American Homes American Homes 4 Rent First Key Homes Zillow The…" at bounding box center [748, 132] width 220 height 16
select select "1"
click at [639, 124] on select "-select- TriCon American Homes American Homes 4 Rent First Key Homes Zillow The…" at bounding box center [748, 132] width 220 height 16
click at [490, 190] on select "-select- initial service basic service maintenance call replacement scope servi…" at bounding box center [551, 185] width 220 height 16
select select "initial service"
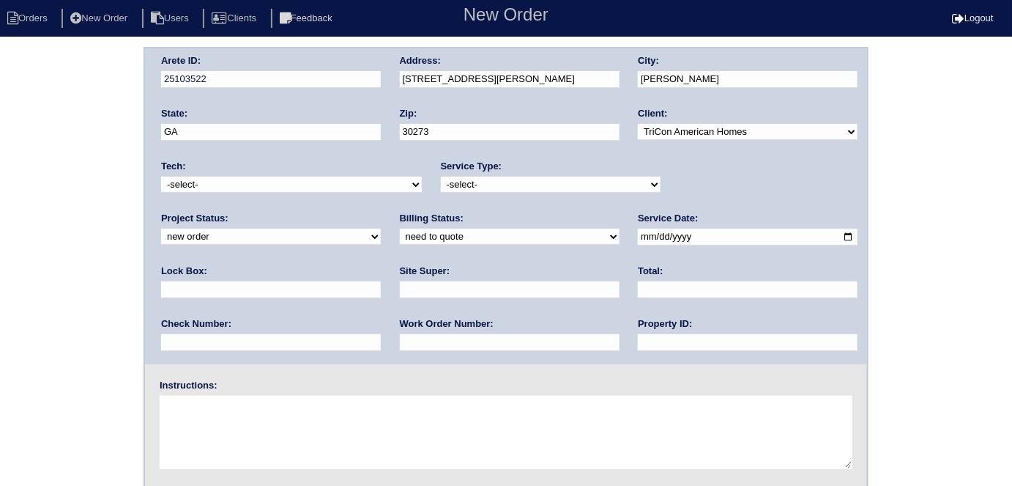
click at [441, 177] on select "-select- initial service basic service maintenance call replacement scope servi…" at bounding box center [551, 185] width 220 height 16
click at [381, 281] on input "text" at bounding box center [271, 289] width 220 height 17
type input "3444 - front door"
click at [638, 233] on input "date" at bounding box center [748, 237] width 220 height 17
type input "[DATE]"
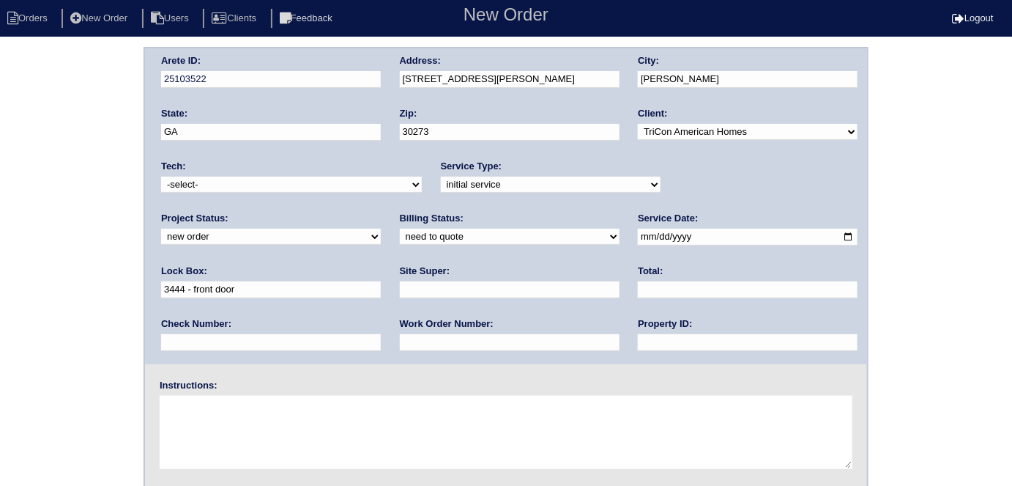
click at [638, 348] on input "text" at bounding box center [748, 342] width 220 height 17
type input "N/A"
click at [400, 294] on input "text" at bounding box center [510, 289] width 220 height 17
type input "Theresa Iverson"
click at [400, 335] on input "text" at bounding box center [510, 342] width 220 height 17
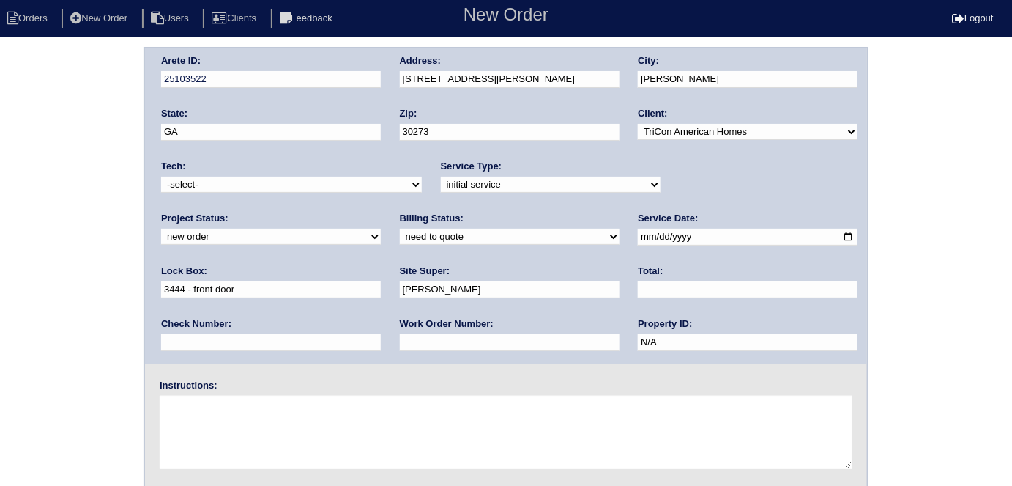
click at [400, 341] on input "text" at bounding box center [510, 342] width 220 height 17
type input "550778"
click at [229, 419] on textarea at bounding box center [506, 432] width 693 height 73
type textarea "Install smart tstats if needed"
drag, startPoint x: 552, startPoint y: 75, endPoint x: 373, endPoint y: 41, distance: 181.9
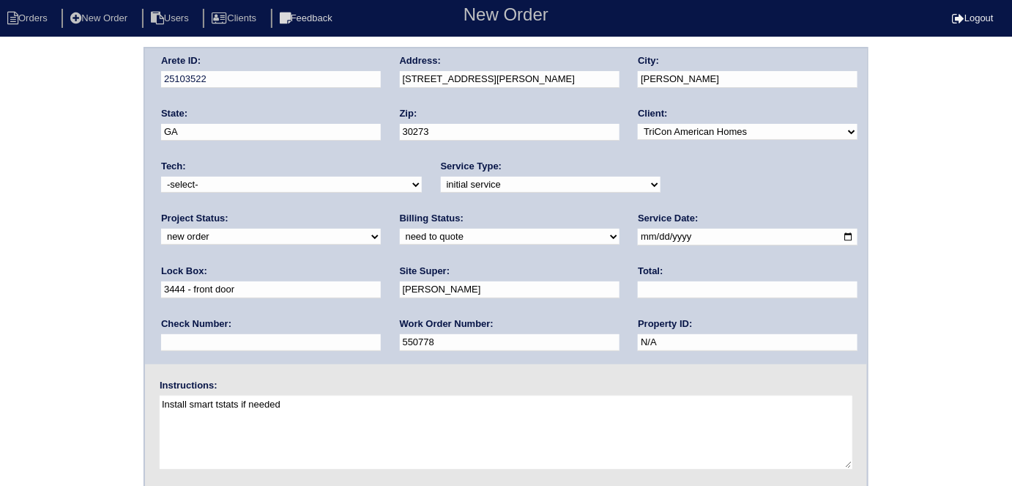
click at [373, 41] on html "Orders New Order Users Clients Feedback New Order Logout New Order Orders New O…" at bounding box center [506, 319] width 1012 height 639
click at [31, 149] on div "Arete ID: 25103522 Address: 5799 Waggoner Ct City: Rex State: GA Zip: 30273 Cli…" at bounding box center [506, 343] width 1012 height 593
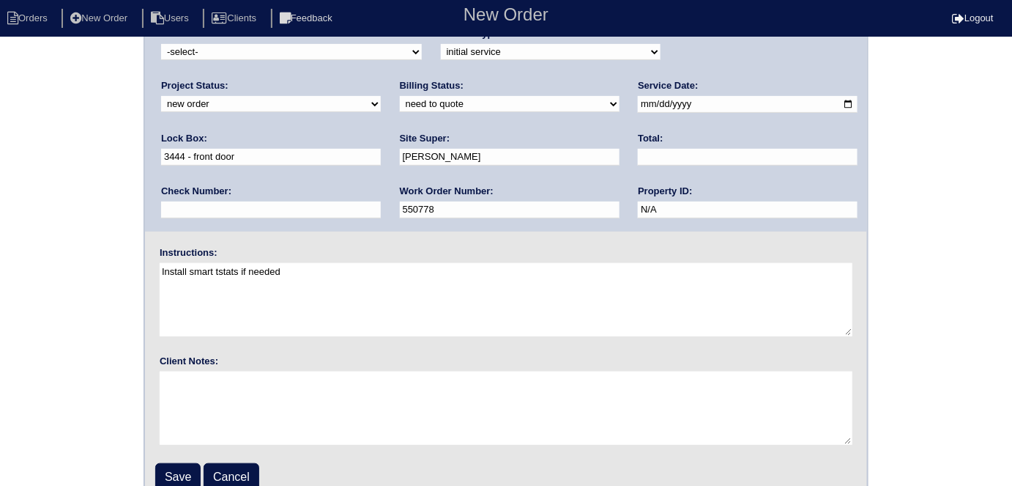
scroll to position [150, 0]
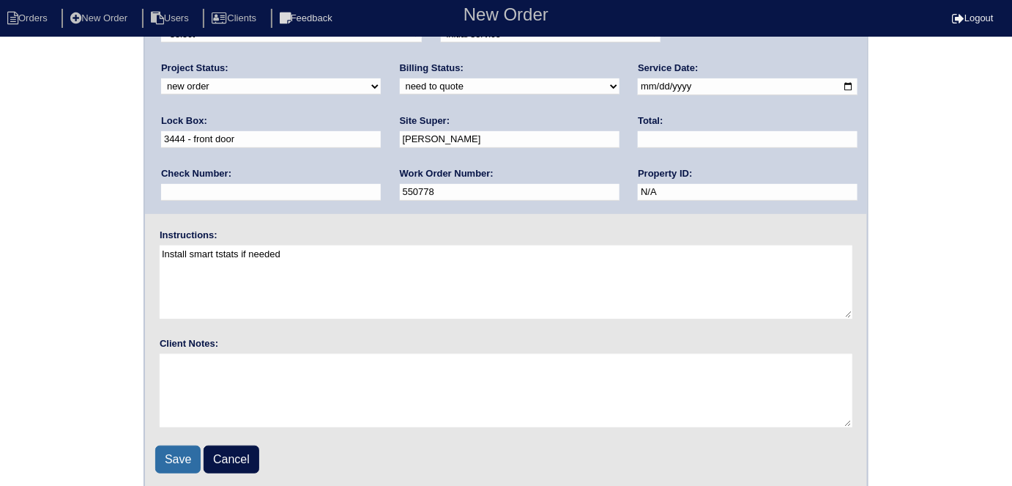
click at [169, 453] on input "Save" at bounding box center [177, 459] width 45 height 28
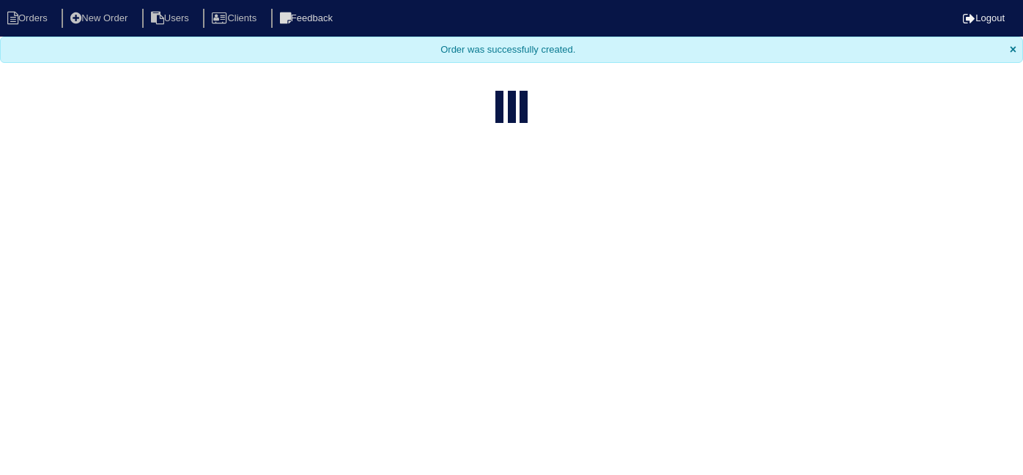
select select "15"
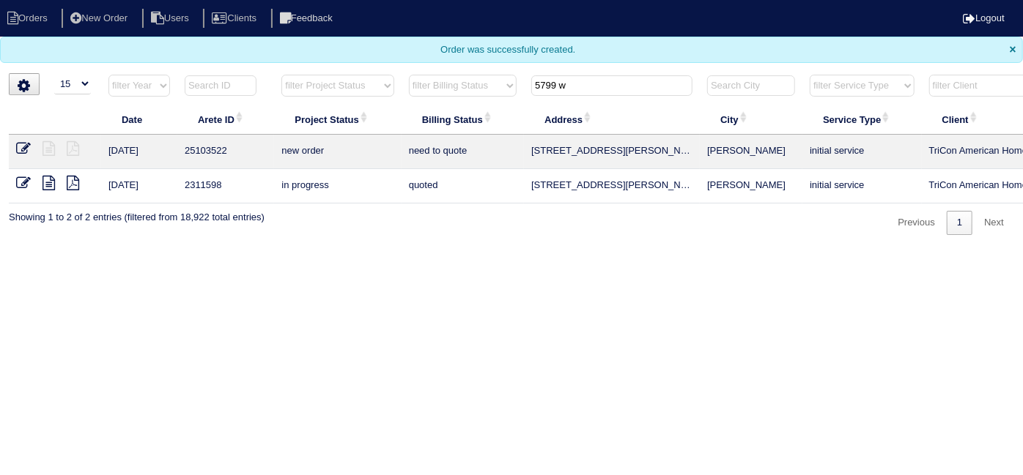
drag, startPoint x: 593, startPoint y: 81, endPoint x: 228, endPoint y: 7, distance: 372.9
click at [228, 7] on body "Orders New Order Users Clients Feedback Logout Orders New Order Users Clients M…" at bounding box center [511, 117] width 1023 height 235
type input "5"
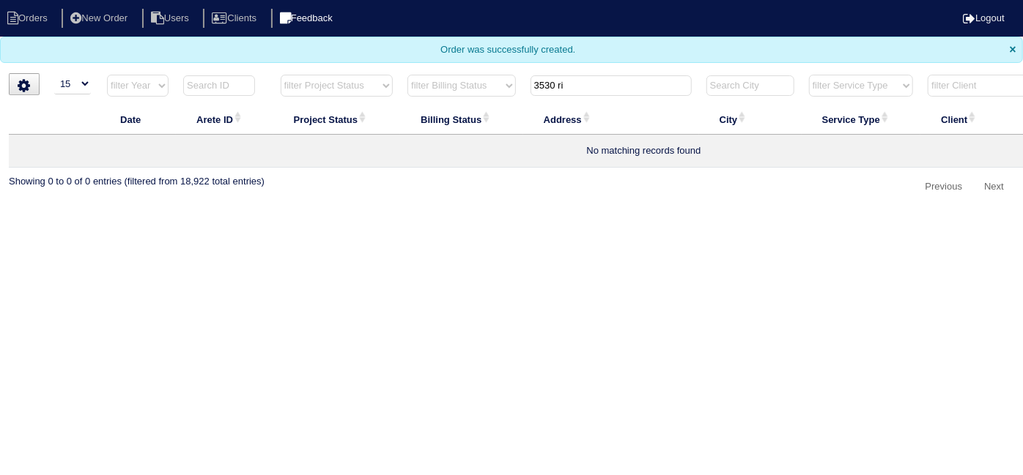
type input "3530 ri"
click at [108, 25] on li "New Order" at bounding box center [101, 19] width 78 height 20
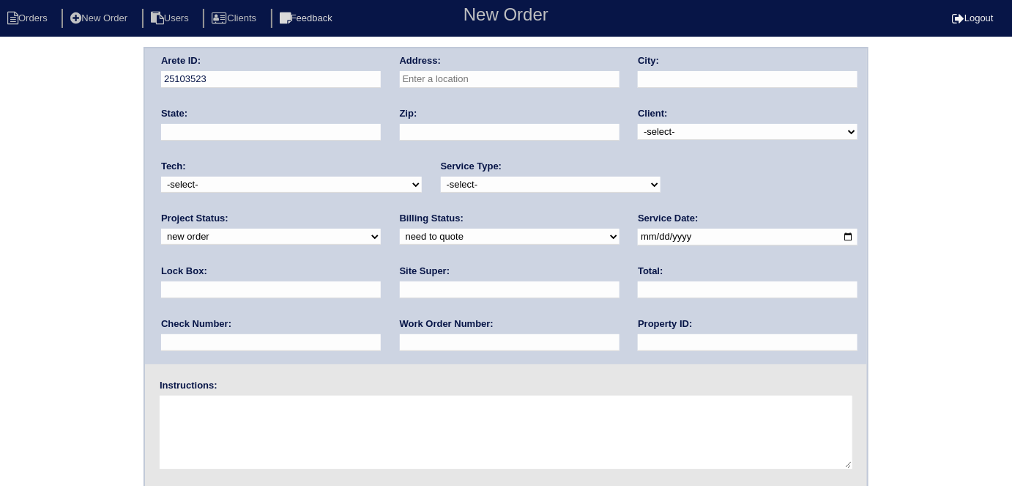
click at [412, 84] on input "text" at bounding box center [510, 79] width 220 height 17
type input "[STREET_ADDRESS]"
type input "Douglasville"
type input "GA"
type input "30135"
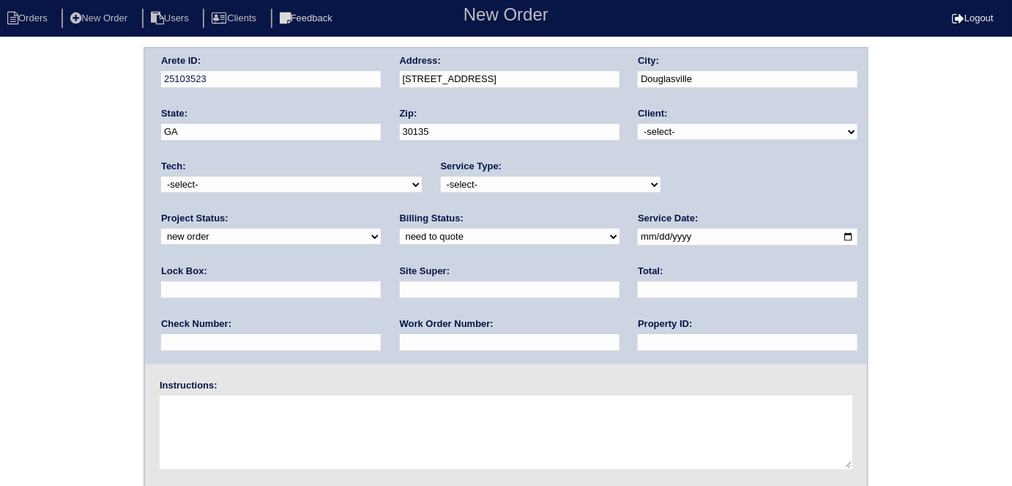
click at [666, 130] on select "-select- TriCon American Homes American Homes 4 Rent First Key Homes Zillow The…" at bounding box center [748, 132] width 220 height 16
select select "1"
click at [639, 124] on select "-select- TriCon American Homes American Homes 4 Rent First Key Homes Zillow The…" at bounding box center [748, 132] width 220 height 16
click at [458, 186] on select "-select- initial service basic service maintenance call replacement scope servi…" at bounding box center [551, 185] width 220 height 16
select select "initial service"
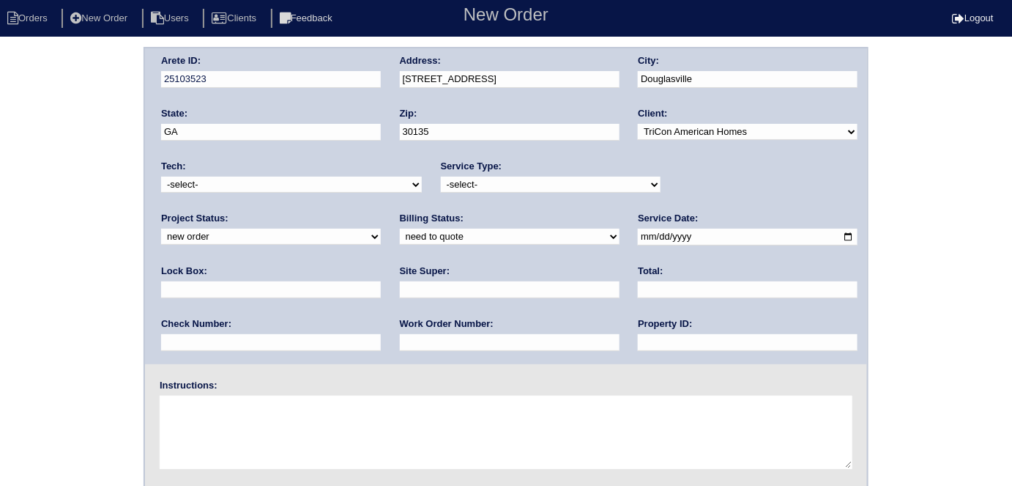
click at [441, 177] on select "-select- initial service basic service maintenance call replacement scope servi…" at bounding box center [551, 185] width 220 height 16
drag, startPoint x: 610, startPoint y: 237, endPoint x: 585, endPoint y: 238, distance: 25.7
click at [638, 237] on input "date" at bounding box center [748, 237] width 220 height 17
type input "[DATE]"
drag, startPoint x: 468, startPoint y: 348, endPoint x: 467, endPoint y: 336, distance: 11.8
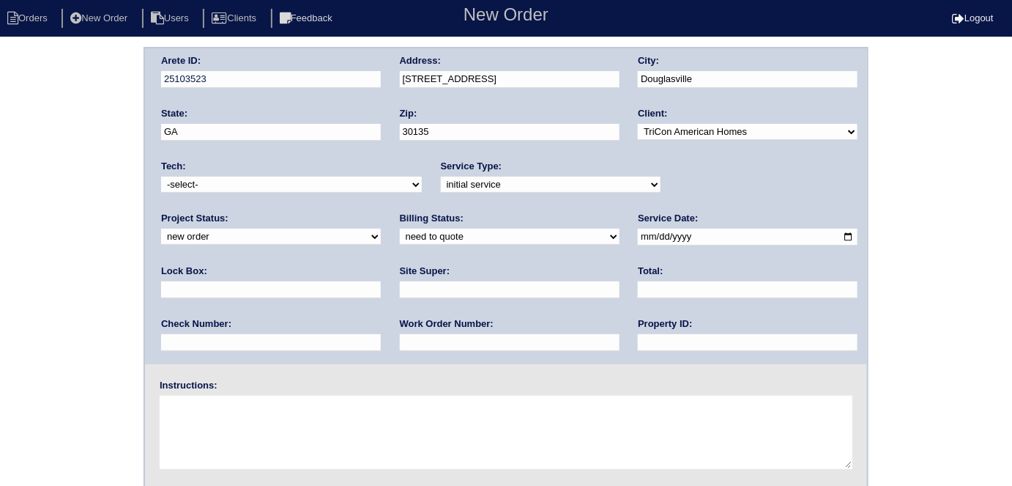
click at [638, 348] on input "text" at bounding box center [748, 342] width 220 height 17
type input "N/A"
click at [400, 346] on input "text" at bounding box center [510, 342] width 220 height 17
type input "550784"
click at [381, 281] on input "text" at bounding box center [271, 289] width 220 height 17
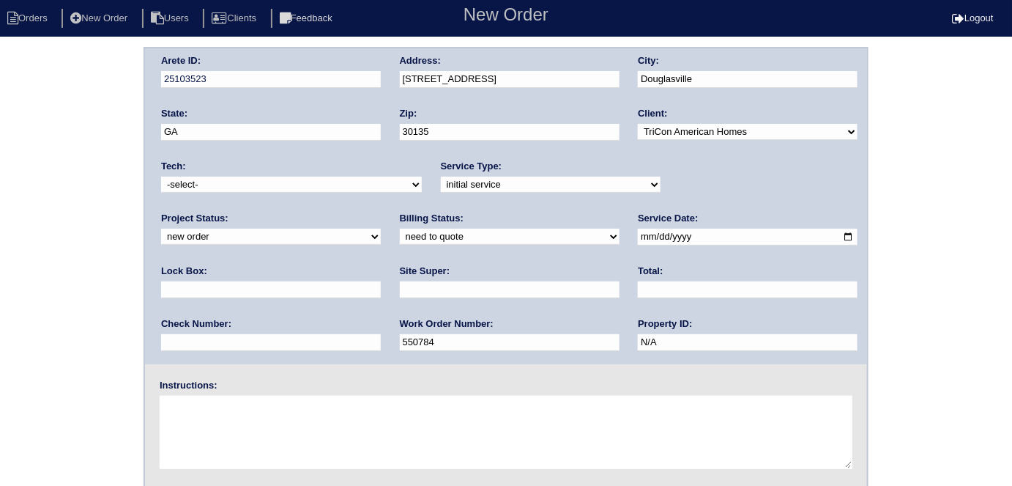
type input "9310"
click at [400, 295] on input "text" at bounding box center [510, 289] width 220 height 17
type input "h"
type input "Jacob Gaither"
click at [229, 420] on textarea at bounding box center [506, 432] width 693 height 73
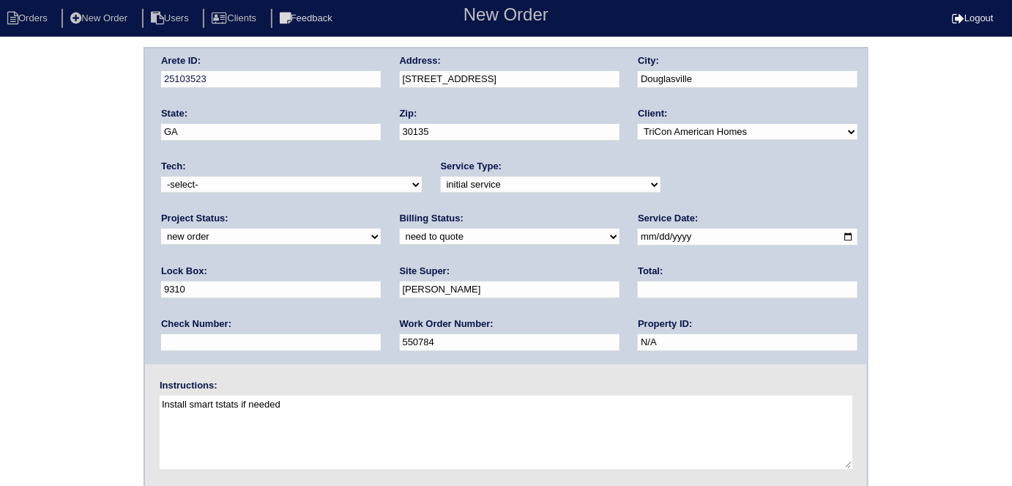
type textarea "Install smart tstats if needed"
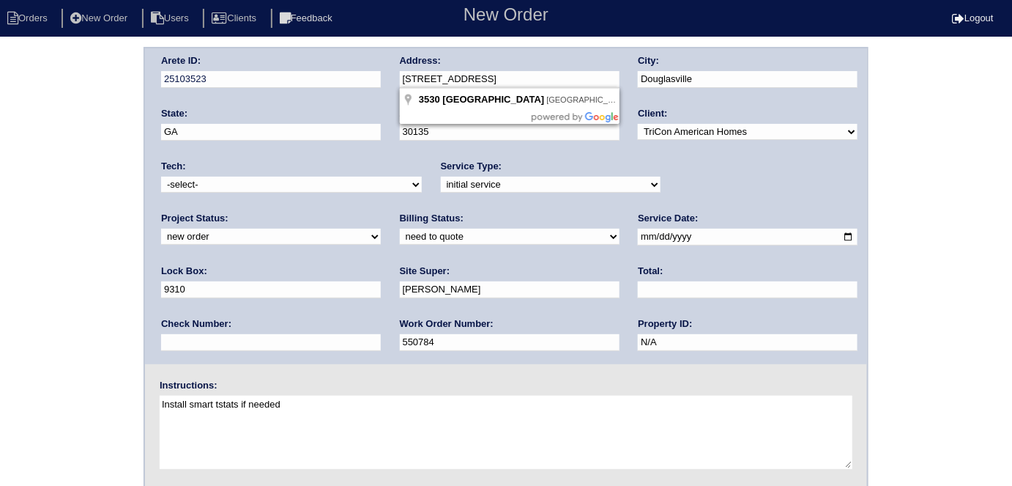
click at [376, 75] on div "Arete ID: 25103523 Address: 3530 Ridge Hill Pkwy City: Douglasville State: GA Z…" at bounding box center [506, 206] width 722 height 316
click at [20, 168] on div "Arete ID: 25103523 Address: 3530 Ridge Hill Pkwy City: Douglasville State: GA Z…" at bounding box center [506, 343] width 1012 height 593
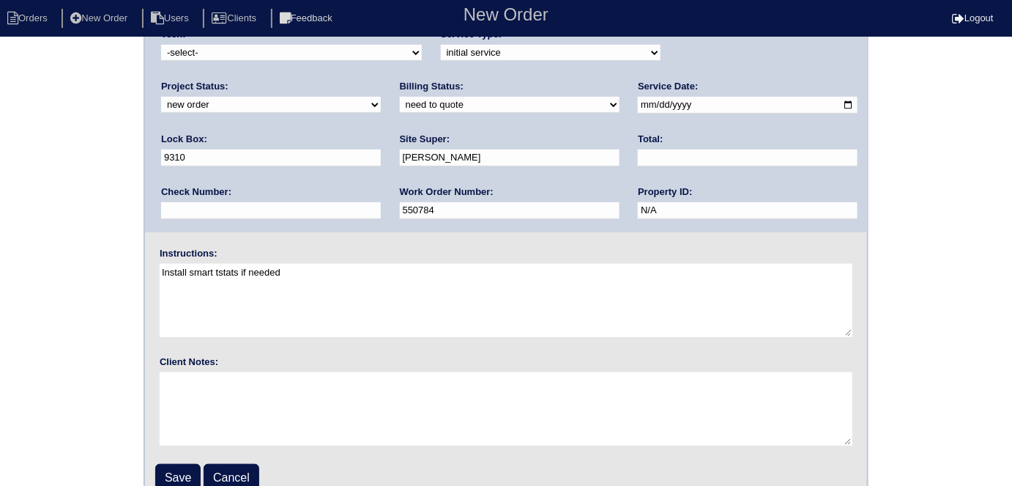
scroll to position [133, 0]
click at [180, 469] on input "Save" at bounding box center [177, 477] width 45 height 28
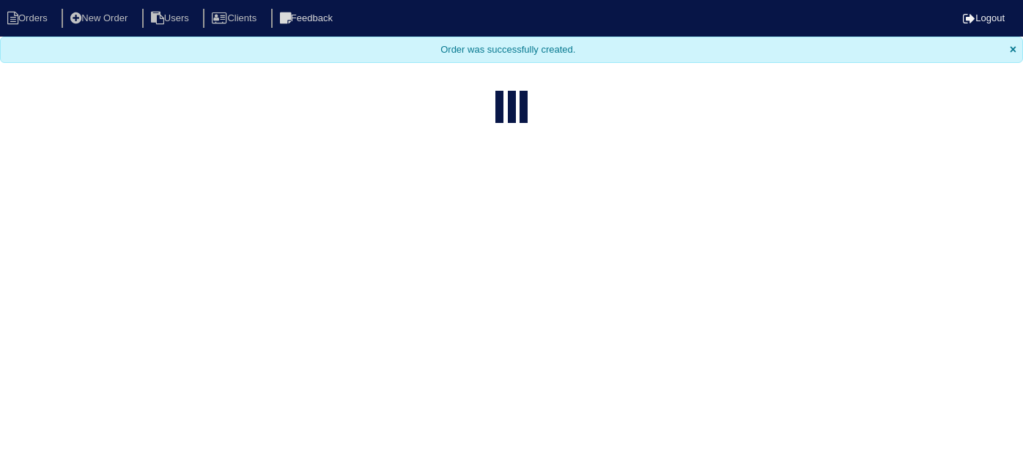
select select "15"
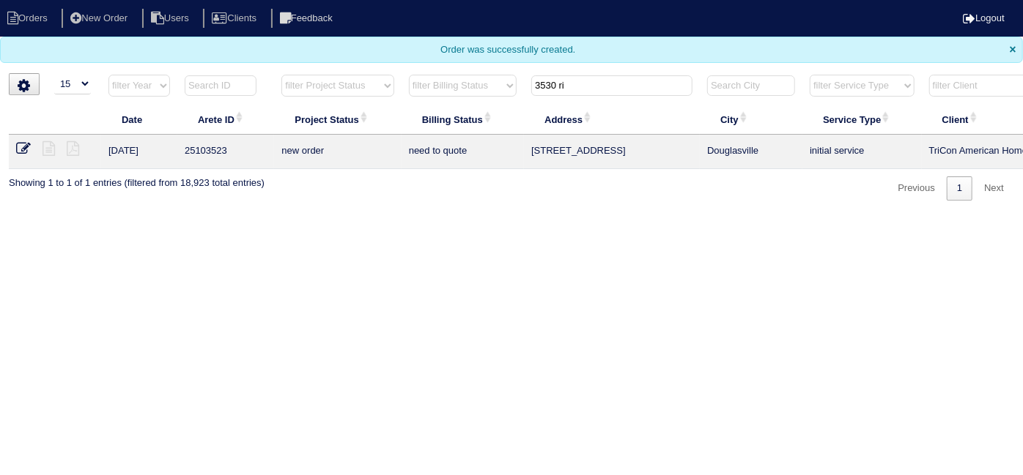
drag, startPoint x: 582, startPoint y: 82, endPoint x: 251, endPoint y: -10, distance: 343.0
click at [251, 0] on html "Orders New Order Users Clients Feedback Logout Orders New Order Users Clients M…" at bounding box center [511, 107] width 1023 height 215
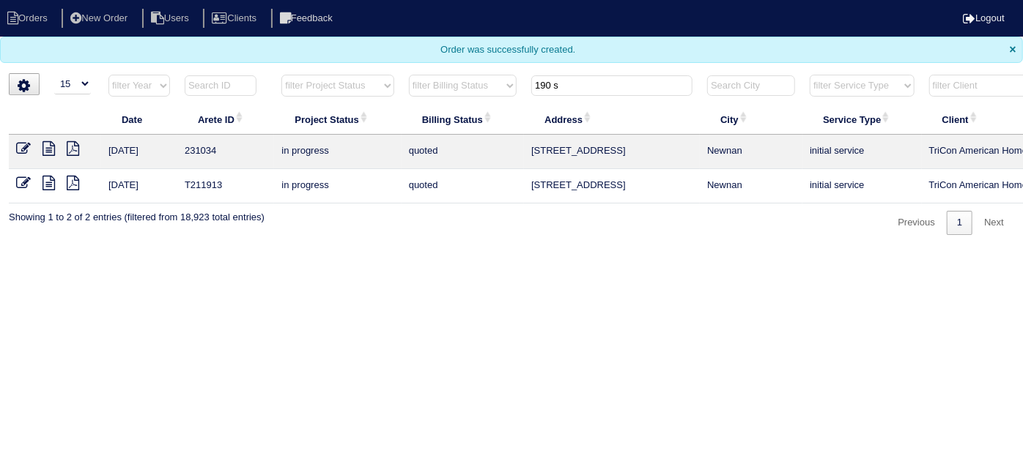
type input "190 s"
click at [54, 149] on icon at bounding box center [48, 148] width 12 height 15
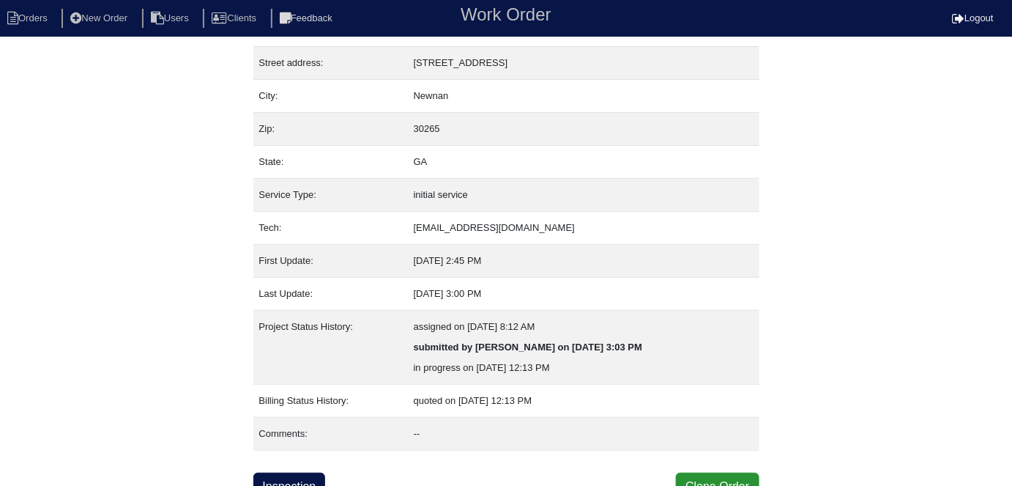
scroll to position [77, 0]
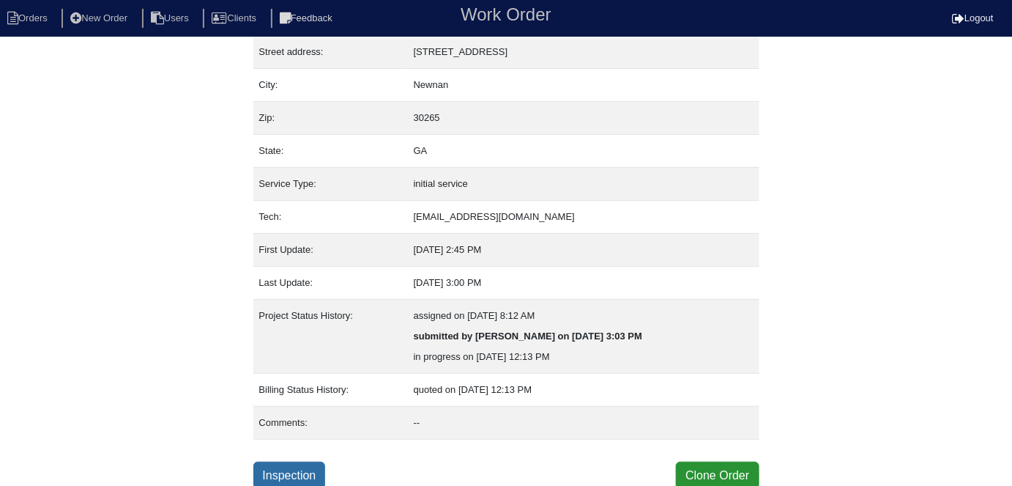
click at [322, 479] on link "Inspection" at bounding box center [289, 475] width 73 height 28
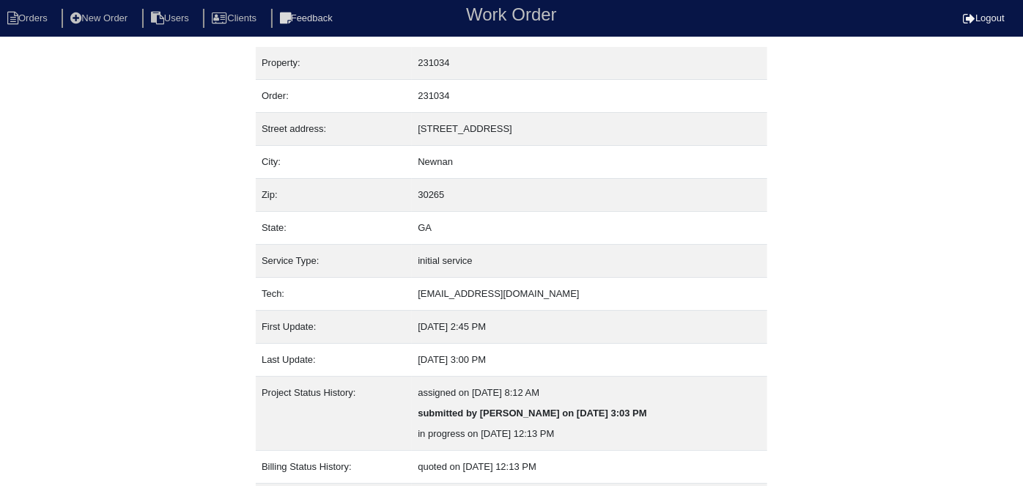
select select "0"
select select "Carrier"
select select "1"
select select "0"
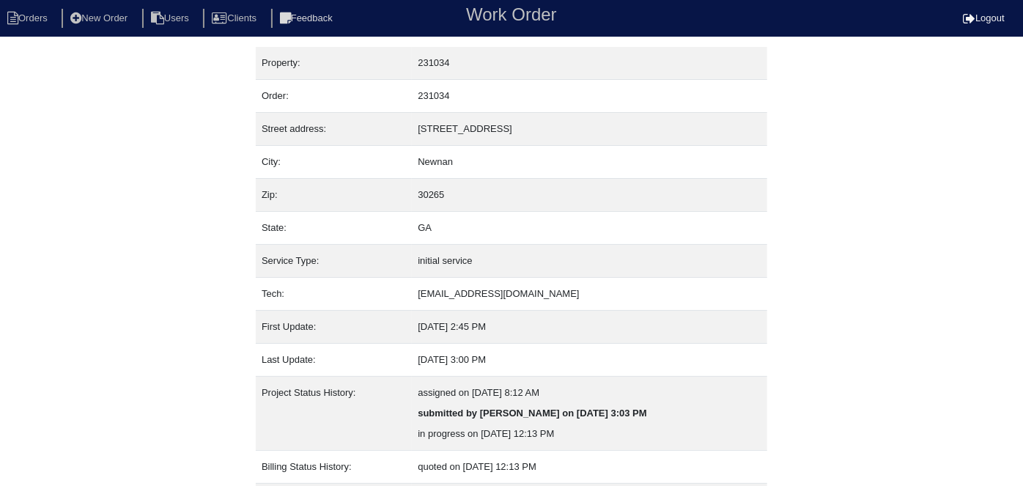
select select "0"
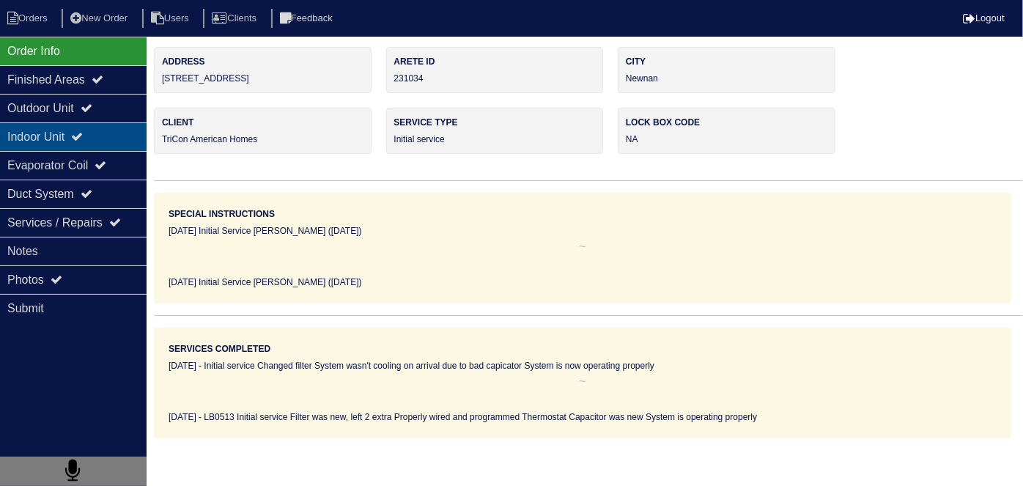
click at [75, 123] on div "Indoor Unit" at bounding box center [73, 136] width 146 height 29
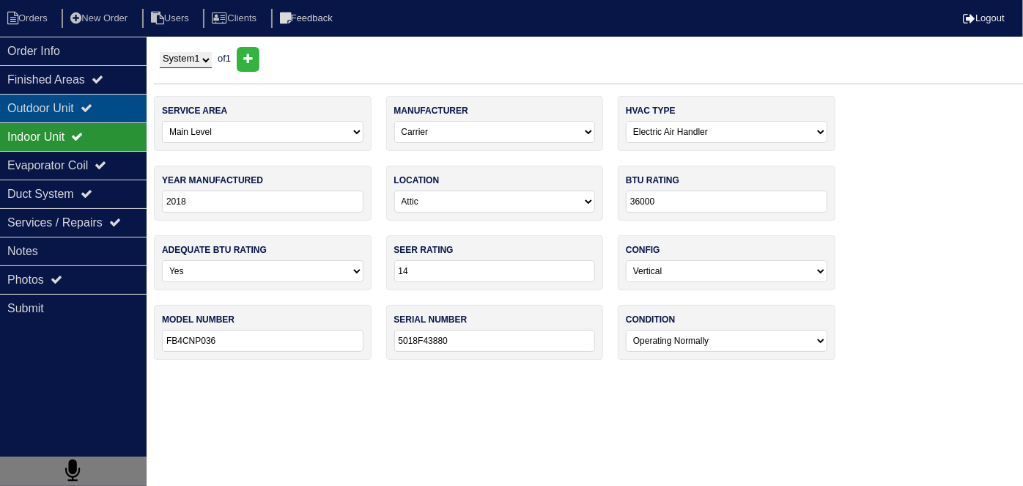
click at [82, 105] on div "Outdoor Unit" at bounding box center [73, 108] width 146 height 29
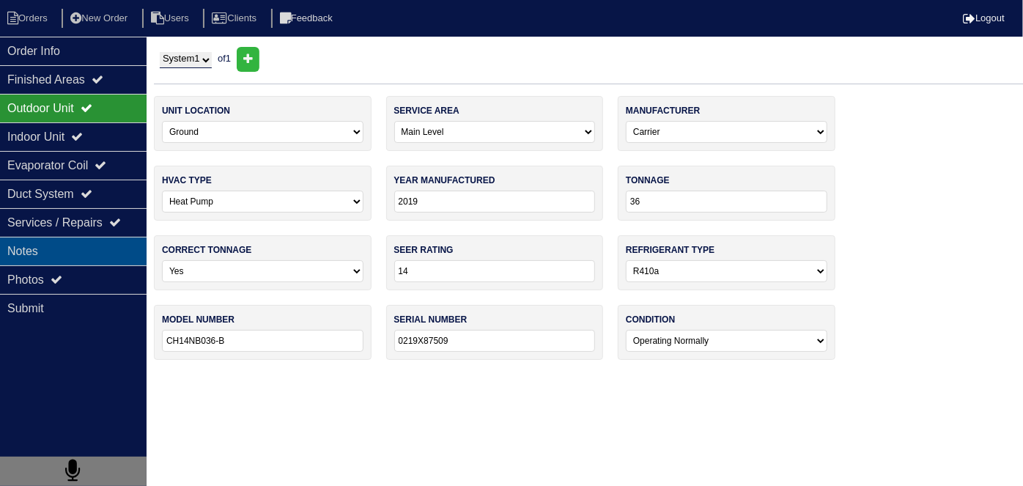
click at [48, 249] on div "Notes" at bounding box center [73, 251] width 146 height 29
type textarea "LB0513 Initial service Filter was new, left 2 extra Properly wired and programm…"
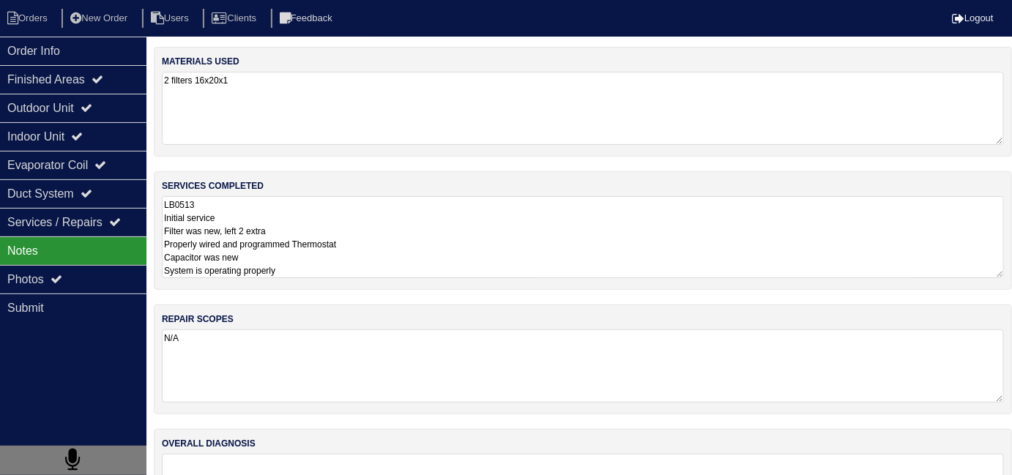
click at [481, 249] on textarea "LB0513 Initial service Filter was new, left 2 extra Properly wired and programm…" at bounding box center [583, 237] width 842 height 82
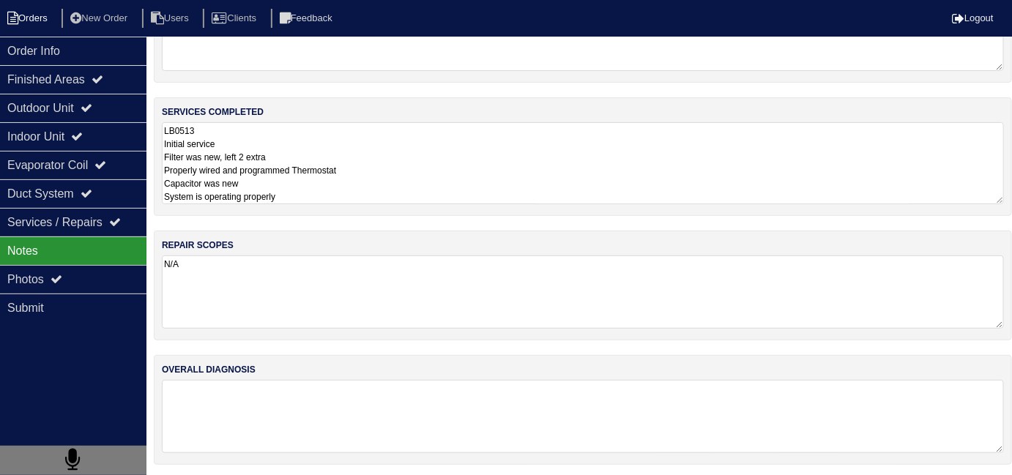
scroll to position [1, 0]
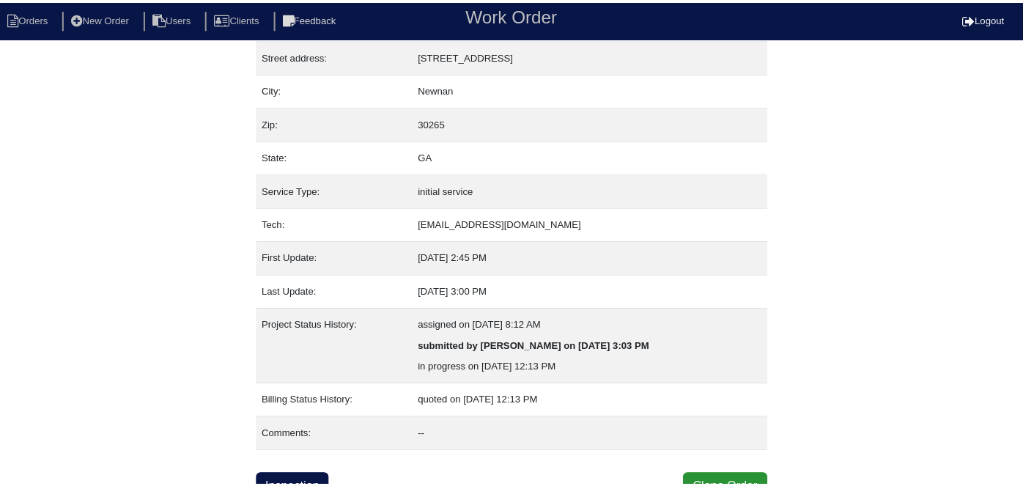
scroll to position [77, 0]
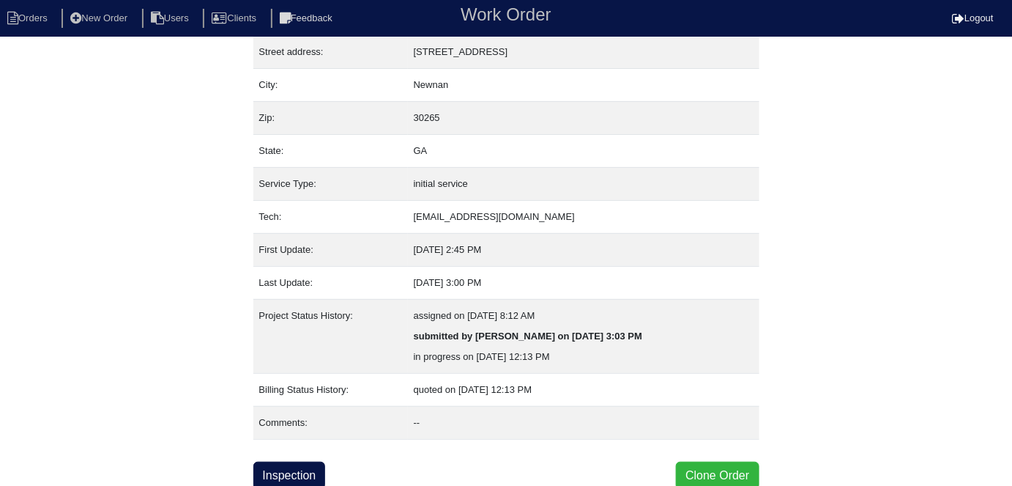
click at [694, 473] on button "Clone Order" at bounding box center [717, 475] width 83 height 28
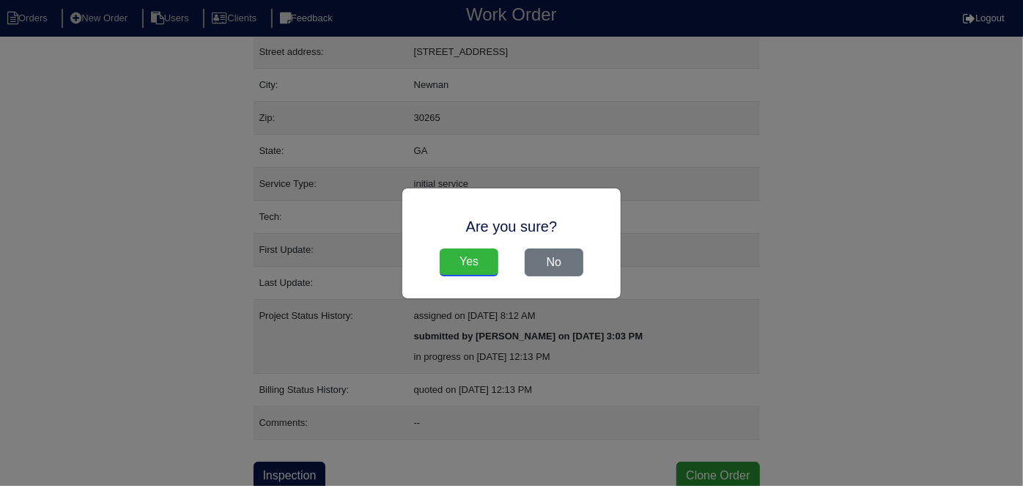
click at [485, 267] on input "Yes" at bounding box center [468, 262] width 59 height 28
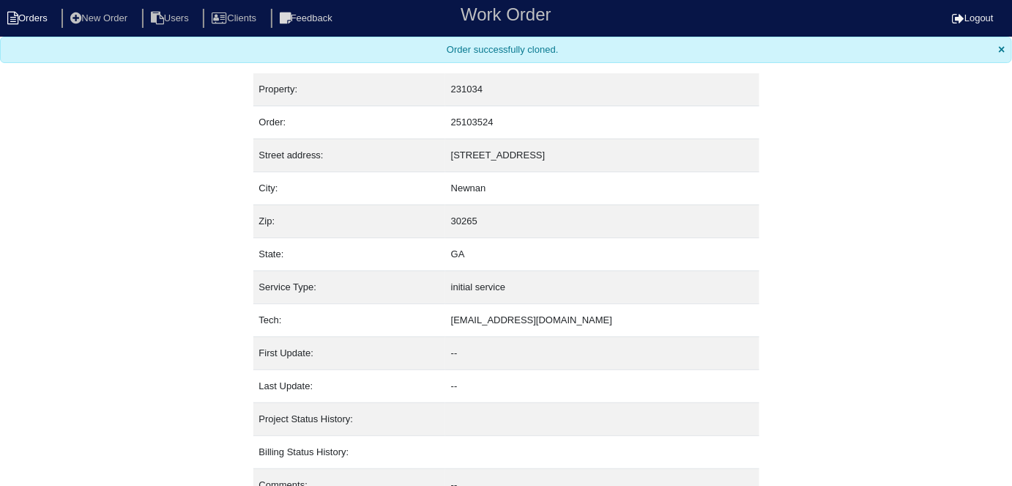
click at [43, 14] on li "Orders" at bounding box center [29, 19] width 59 height 20
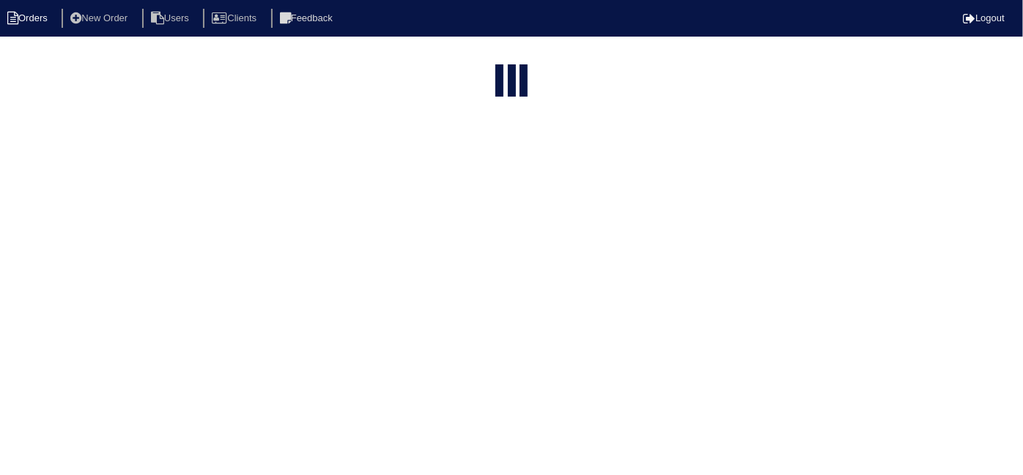
select select "15"
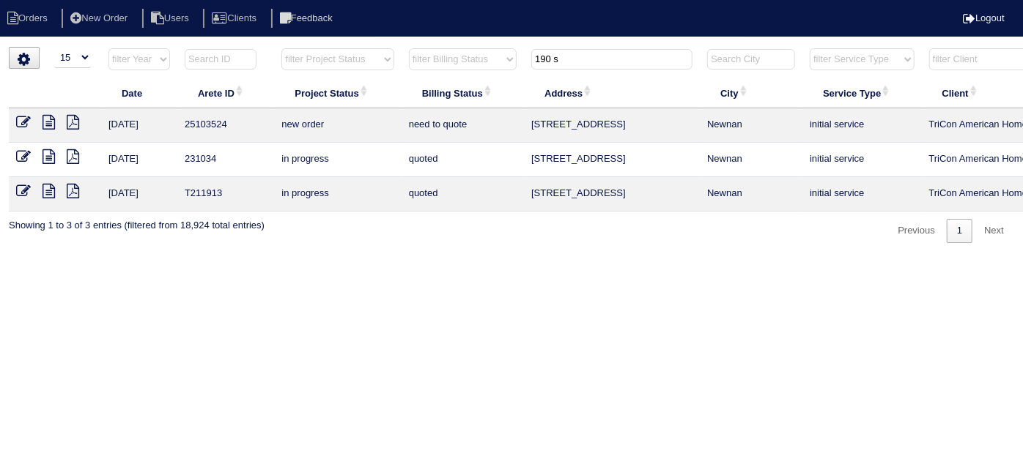
click at [19, 116] on icon at bounding box center [23, 122] width 15 height 15
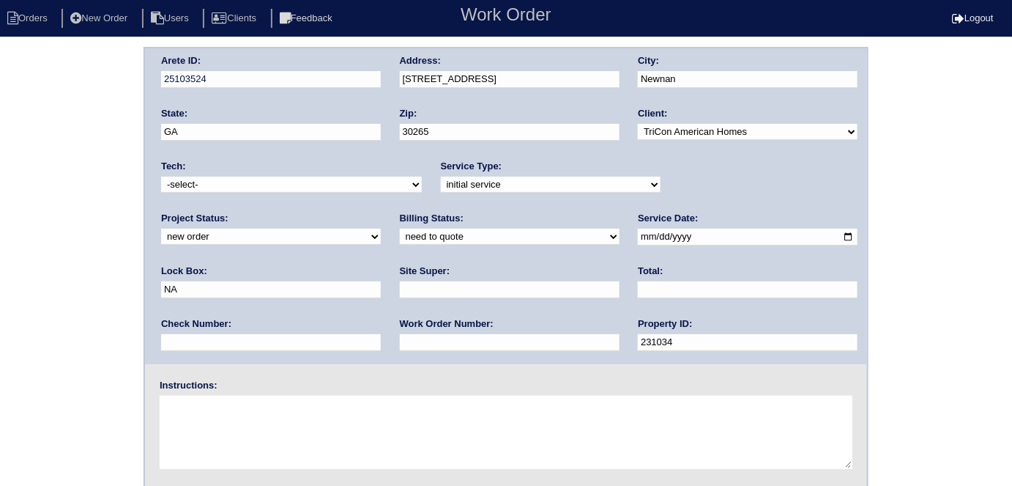
click at [400, 335] on input "text" at bounding box center [510, 342] width 220 height 17
type input "550793"
drag, startPoint x: 670, startPoint y: 238, endPoint x: 617, endPoint y: 237, distance: 53.5
click at [617, 237] on div "Arete ID: 25103524 Address: [STREET_ADDRESS] City: [GEOGRAPHIC_DATA] State: [GE…" at bounding box center [506, 206] width 722 height 316
click at [381, 281] on input "text" at bounding box center [271, 289] width 220 height 17
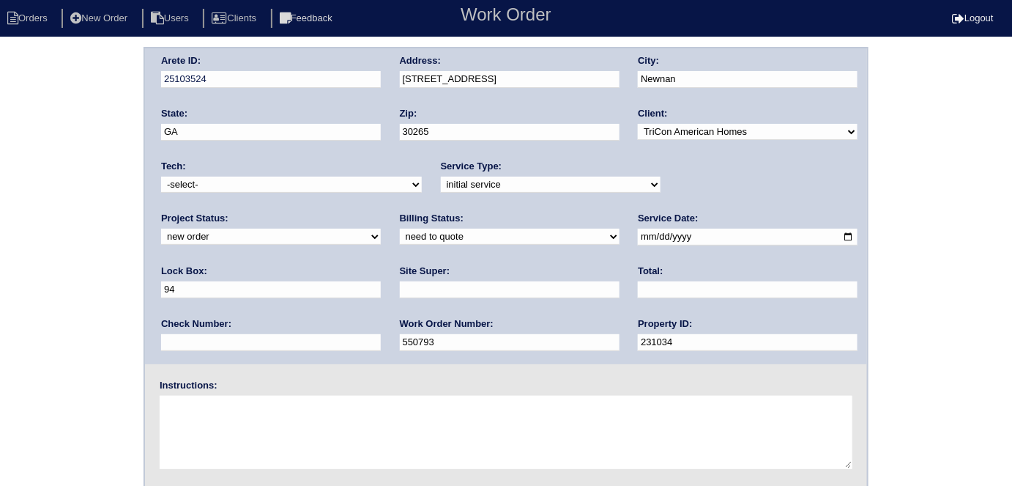
type input "9470"
click at [400, 281] on input "text" at bounding box center [510, 289] width 220 height 17
type input "[PERSON_NAME]"
click at [255, 409] on textarea at bounding box center [506, 432] width 693 height 73
type textarea "Install smart tstats if needed"
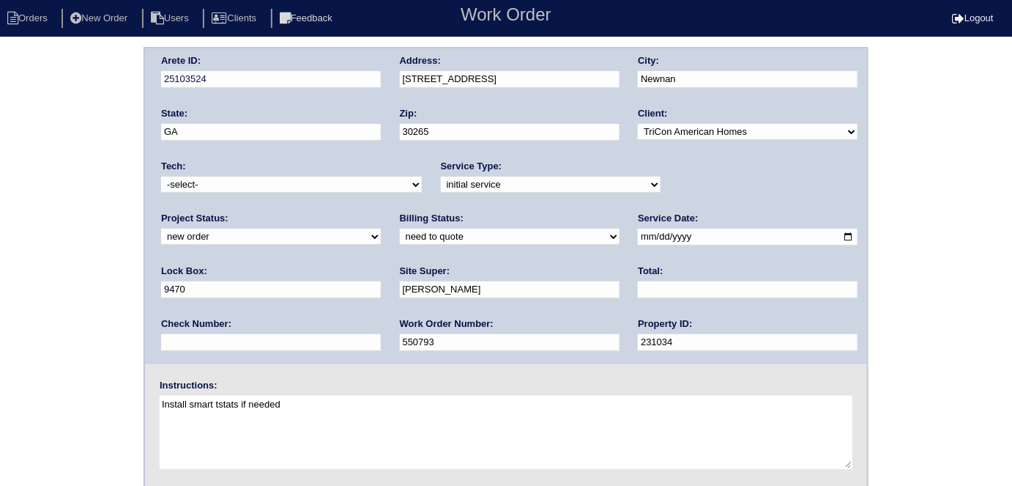
click at [373, 79] on div "Arete ID: 25103524 Address: 190 Southwind Cir City: Newnan State: GA Zip: 30265…" at bounding box center [506, 206] width 722 height 316
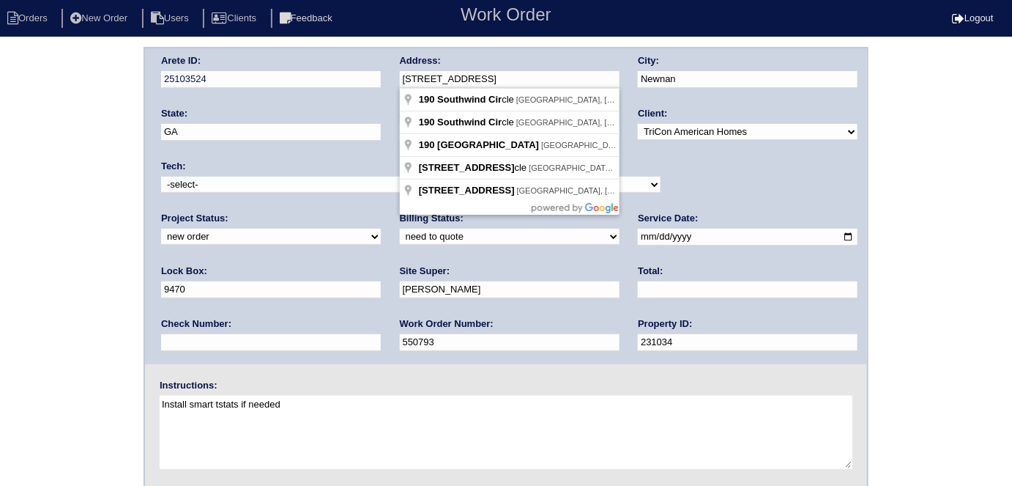
click at [75, 245] on div "Arete ID: 25103524 Address: [STREET_ADDRESS] City: [GEOGRAPHIC_DATA] State: [GE…" at bounding box center [506, 343] width 1012 height 593
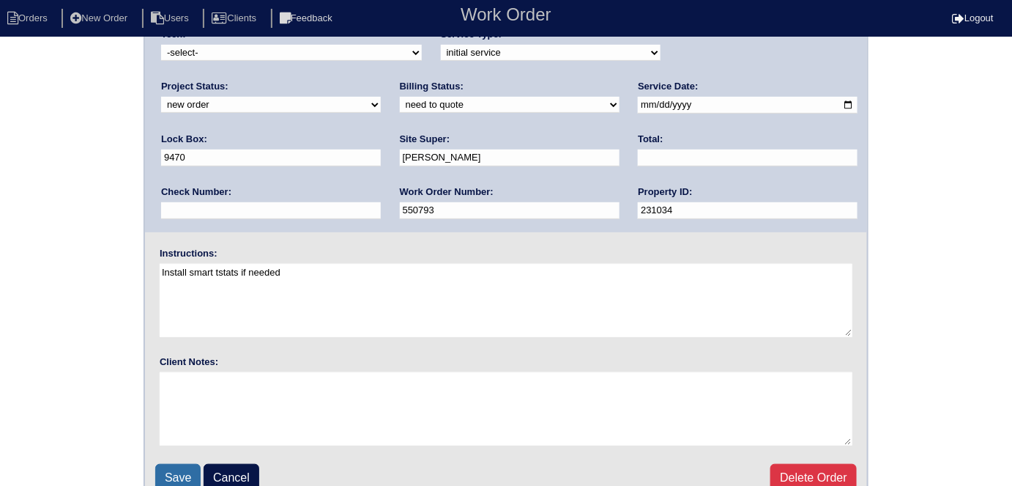
scroll to position [133, 0]
click at [188, 463] on input "Save" at bounding box center [177, 477] width 45 height 28
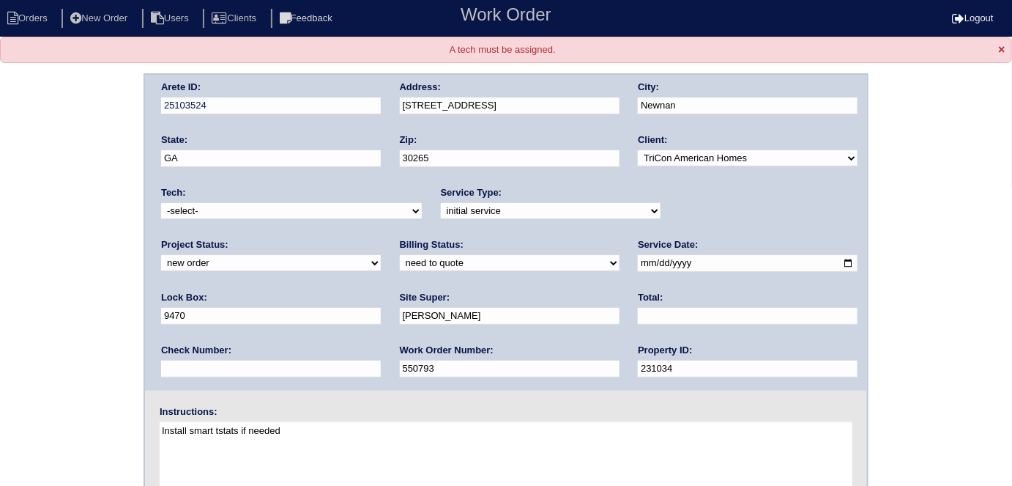
drag, startPoint x: 299, startPoint y: 204, endPoint x: 272, endPoint y: 215, distance: 29.5
click at [298, 204] on select "-select- [EMAIL_ADDRESS][DOMAIN_NAME] [EMAIL_ADDRESS][DOMAIN_NAME] [EMAIL_ADDRE…" at bounding box center [291, 211] width 261 height 16
select select "33"
click at [161, 203] on select "-select- [EMAIL_ADDRESS][DOMAIN_NAME] [EMAIL_ADDRESS][DOMAIN_NAME] [EMAIL_ADDRE…" at bounding box center [291, 211] width 261 height 16
click at [0, 305] on div "Arete ID: 25103524 Address: [STREET_ADDRESS] City: [GEOGRAPHIC_DATA] State: [GE…" at bounding box center [506, 369] width 1012 height 593
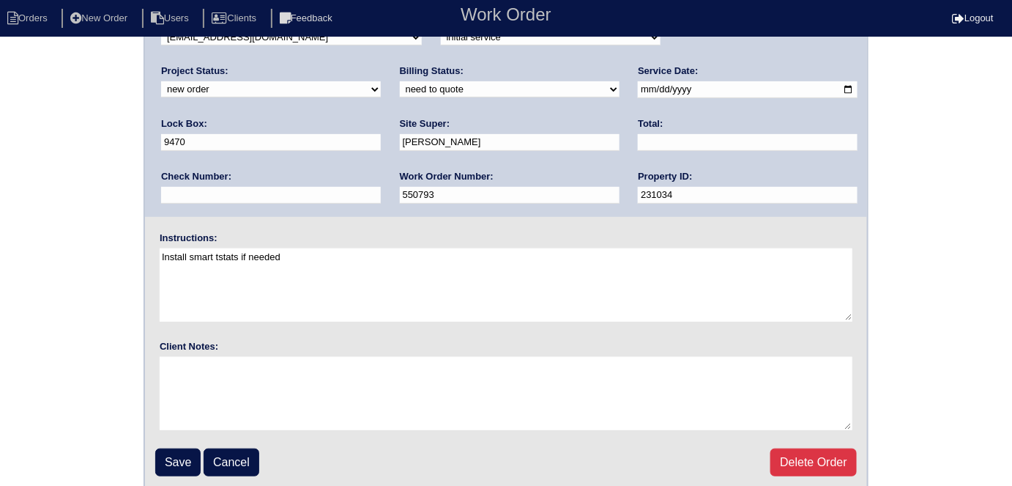
scroll to position [176, 0]
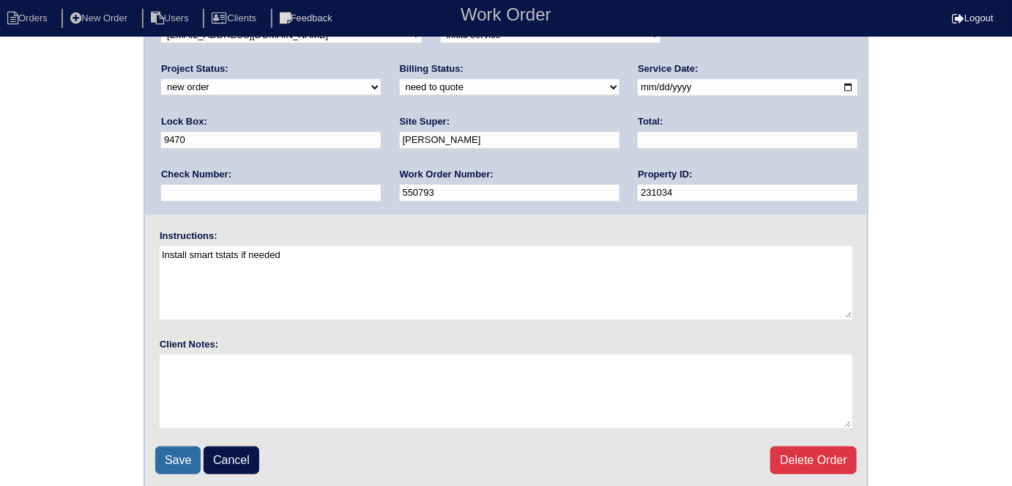
click at [168, 456] on input "Save" at bounding box center [177, 460] width 45 height 28
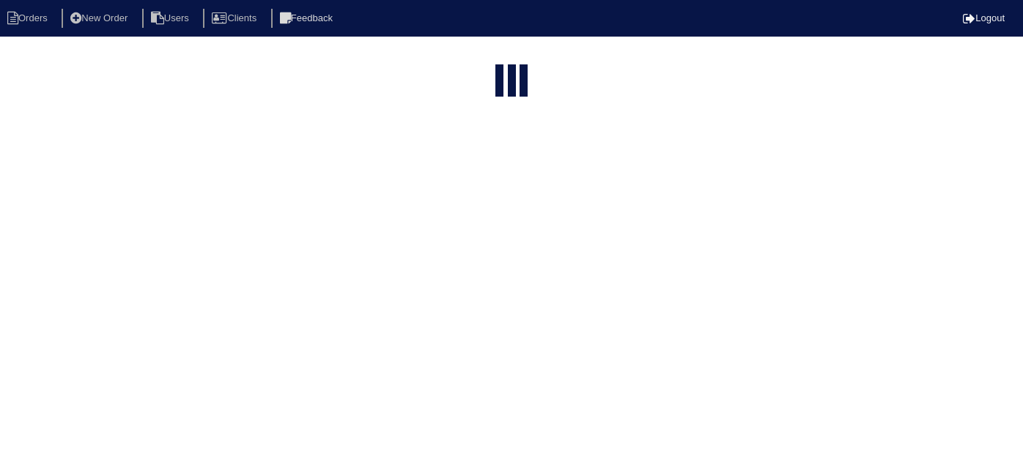
select select "15"
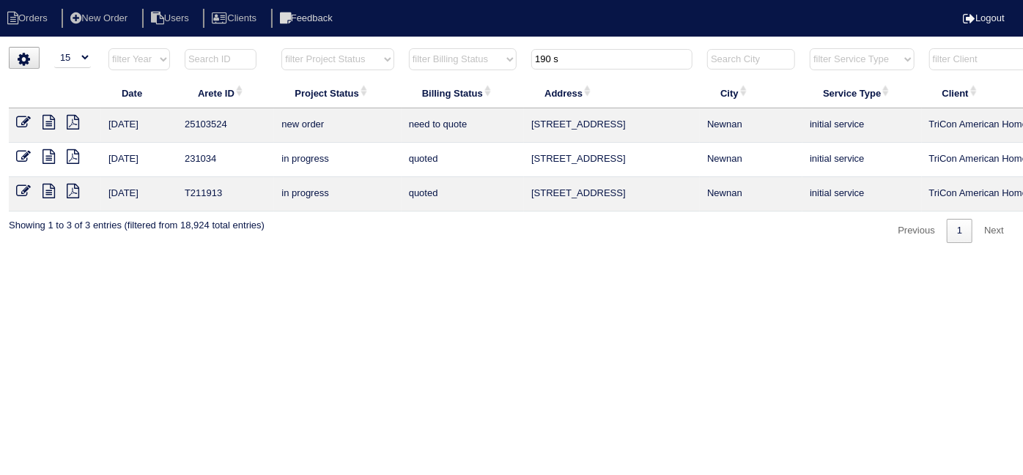
drag, startPoint x: 592, startPoint y: 67, endPoint x: 482, endPoint y: 55, distance: 110.6
click at [486, 61] on tr "filter Year -- Any Year -- 2025 2024 2023 2022 2021 2020 2019 filter Project St…" at bounding box center [643, 63] width 1269 height 30
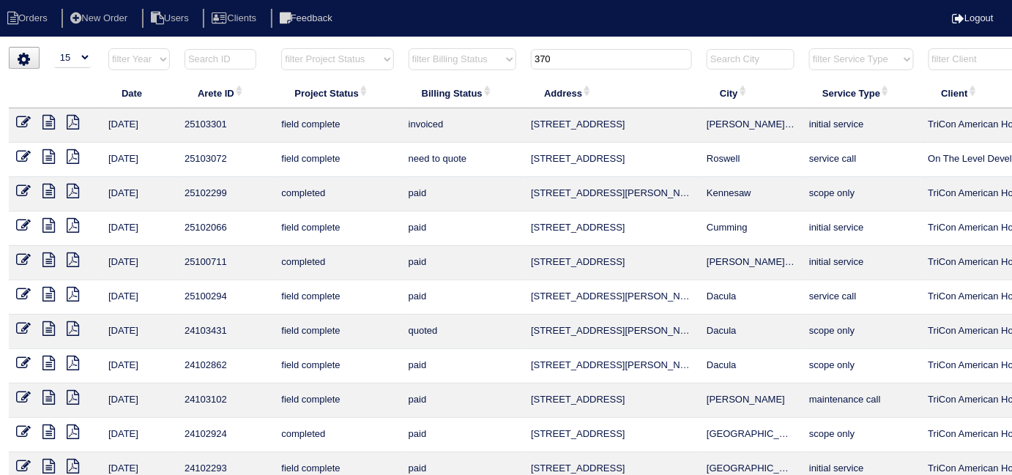
drag, startPoint x: 579, startPoint y: 62, endPoint x: 346, endPoint y: 40, distance: 234.0
click at [361, 45] on html "Orders New Order Users Clients Feedback Logout Orders New Order Users Clients M…" at bounding box center [506, 335] width 1012 height 671
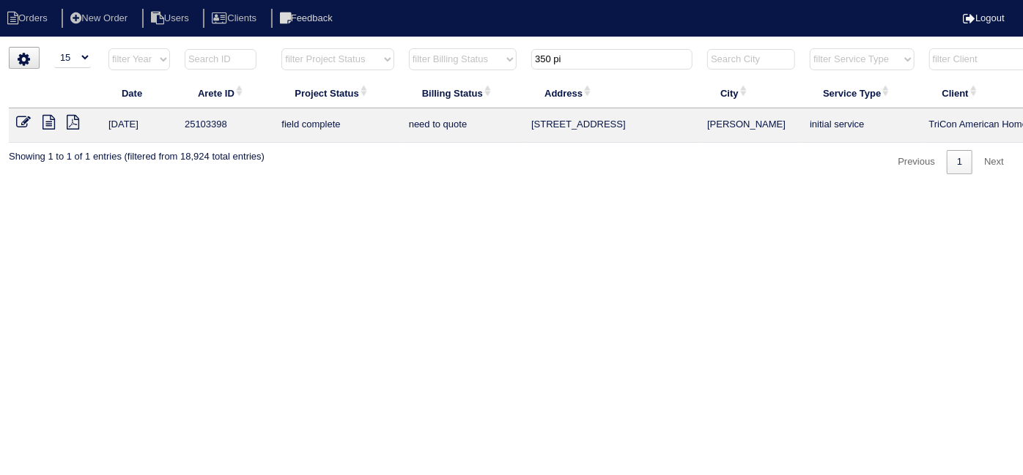
type input "350 pi"
click at [45, 120] on icon at bounding box center [48, 122] width 12 height 15
click at [25, 122] on icon at bounding box center [23, 122] width 15 height 15
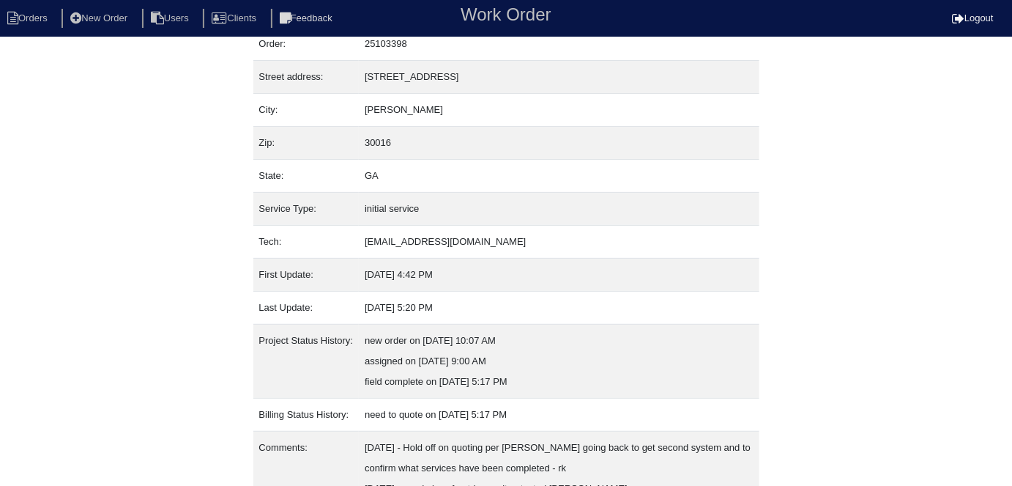
scroll to position [118, 0]
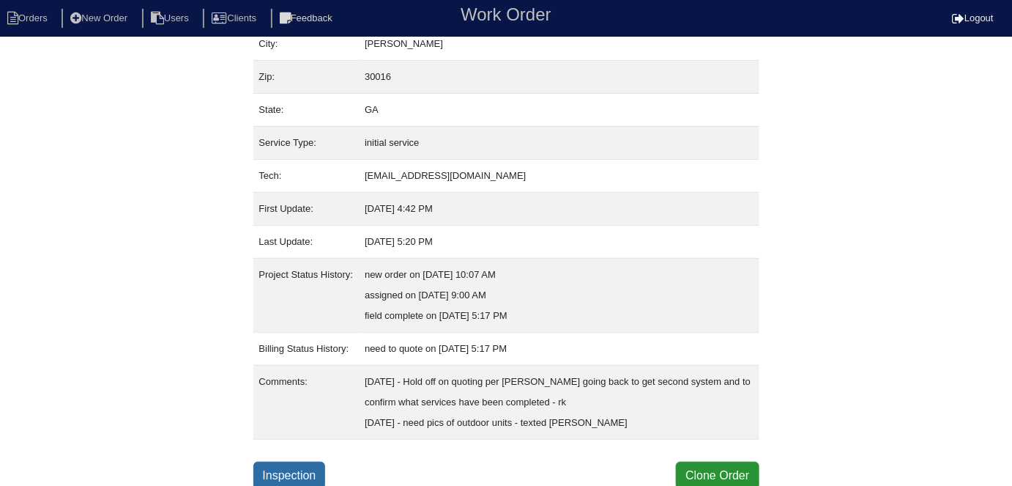
click at [272, 461] on link "Inspection" at bounding box center [289, 475] width 73 height 28
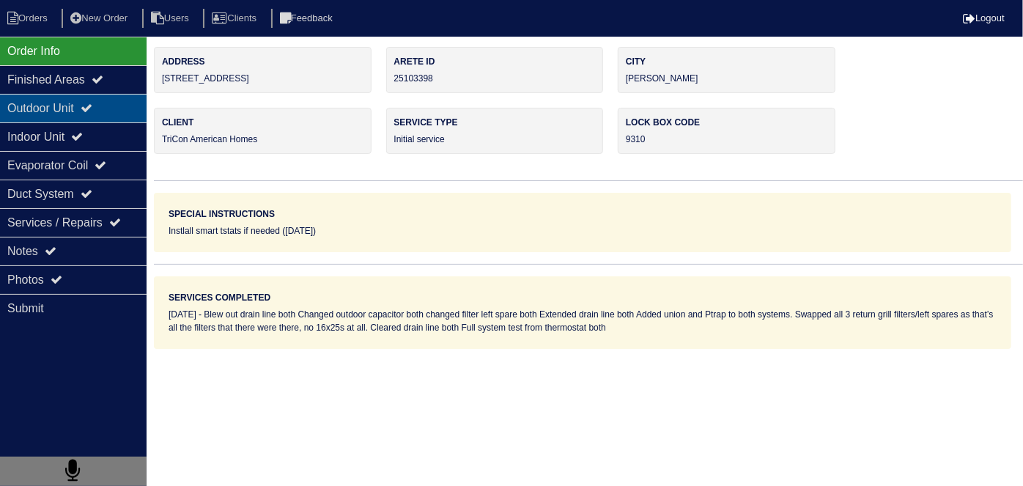
click at [121, 102] on div "Outdoor Unit" at bounding box center [73, 108] width 146 height 29
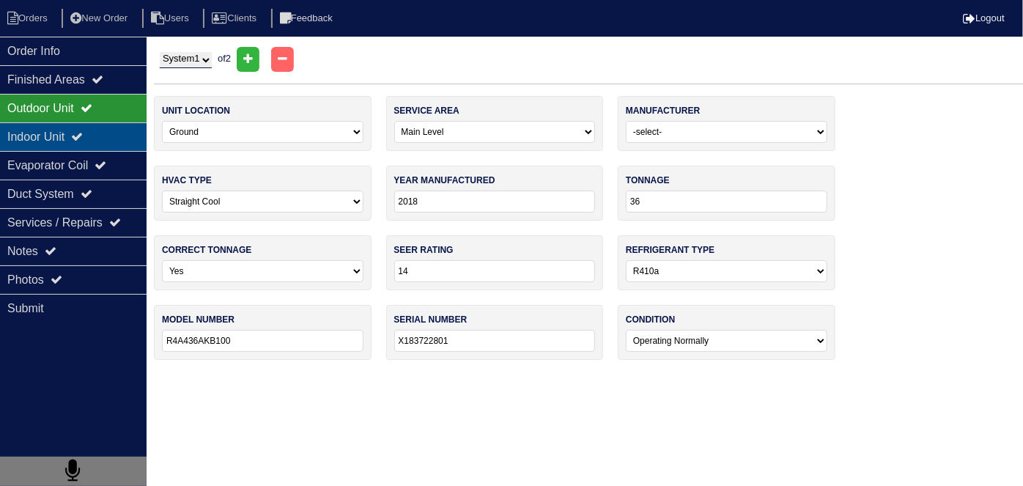
click at [111, 140] on div "Indoor Unit" at bounding box center [73, 136] width 146 height 29
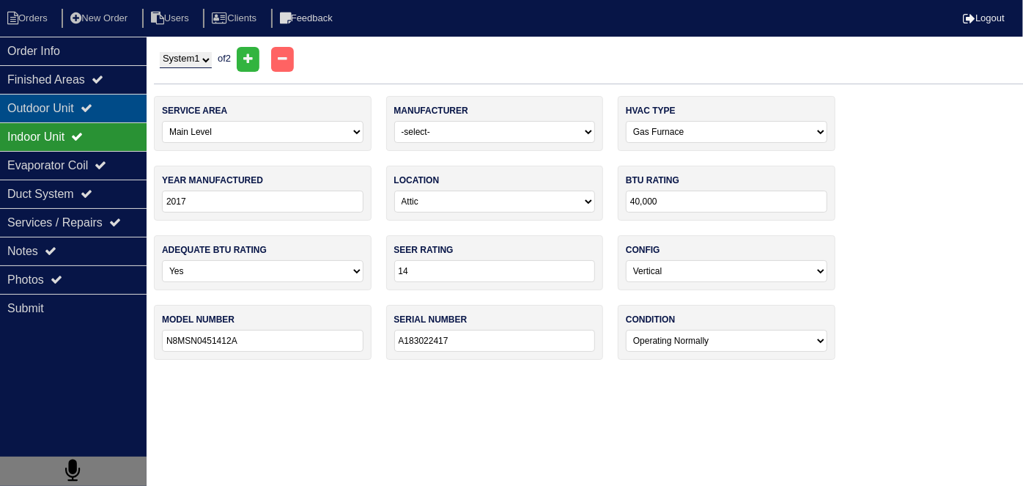
click at [92, 105] on icon at bounding box center [87, 108] width 12 height 12
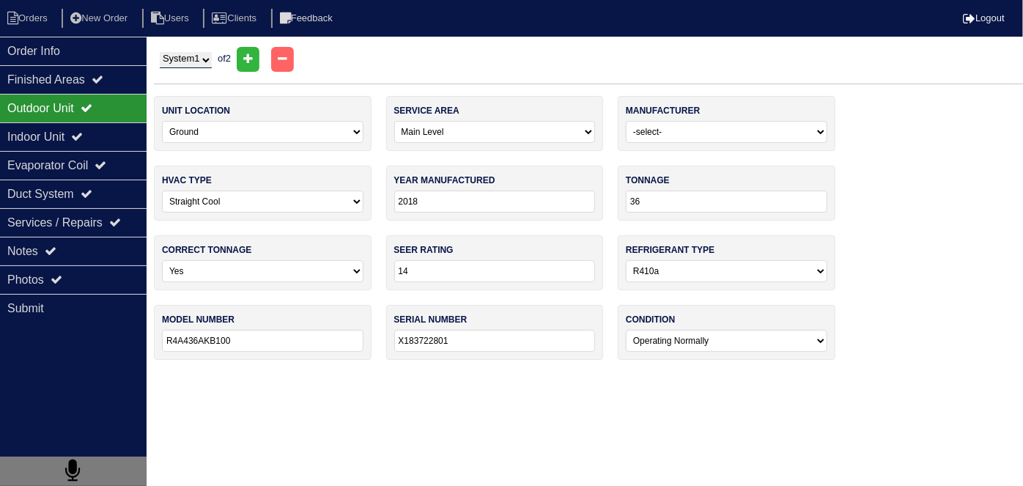
click at [72, 119] on div "Outdoor Unit" at bounding box center [73, 108] width 146 height 29
click at [70, 120] on div "Outdoor Unit" at bounding box center [73, 108] width 146 height 29
click at [70, 131] on div "Indoor Unit" at bounding box center [73, 136] width 146 height 29
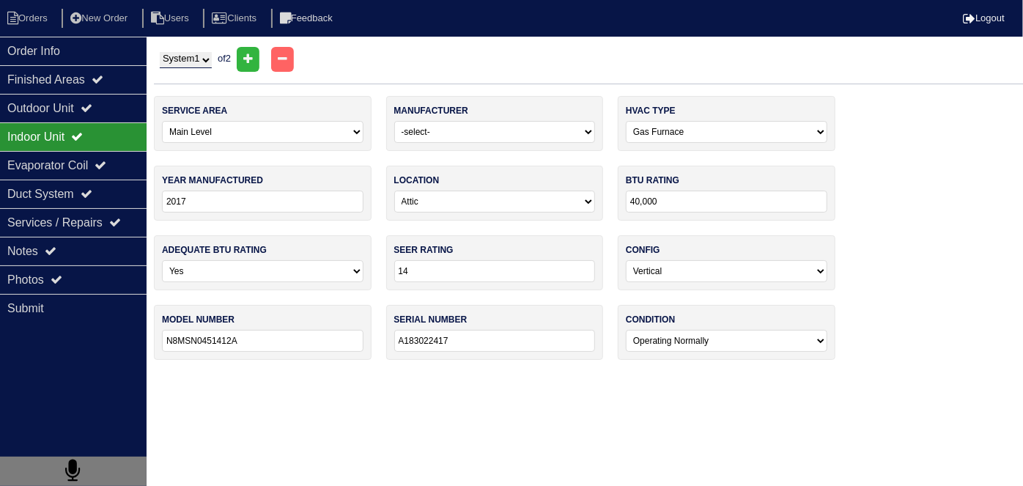
click at [190, 57] on select "System 1 System 2" at bounding box center [186, 60] width 52 height 16
select select "2"
click at [160, 52] on select "System 1 System 2" at bounding box center [186, 60] width 52 height 16
select select "1"
type input "48"
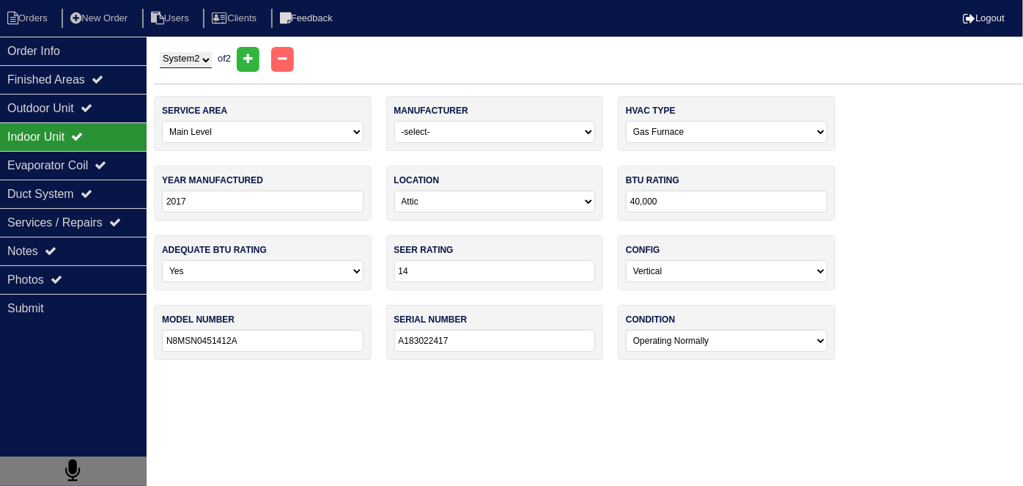
type input "R4A448AKB100"
type input "X183229454"
select select "1"
type input "66,000"
type input "N8MSN0701716A"
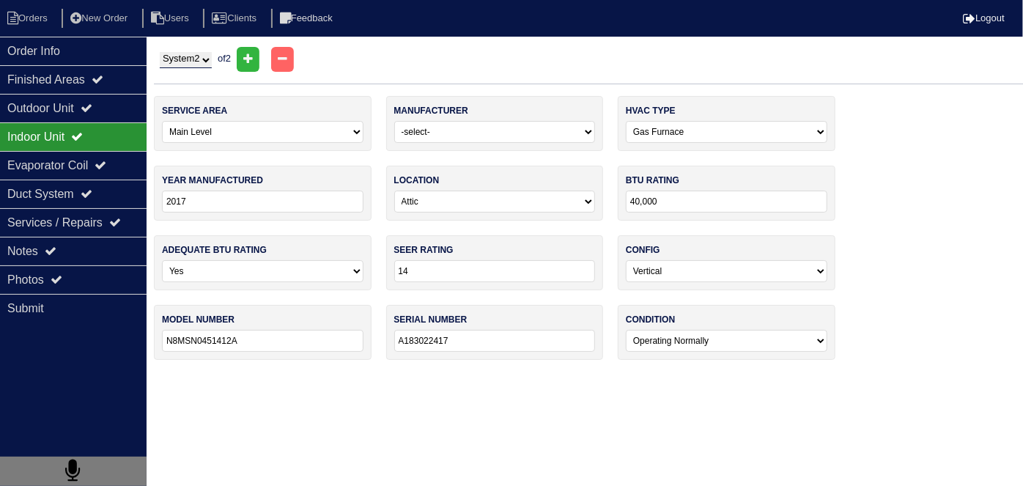
type input "A183015542"
click at [71, 100] on div "Outdoor Unit" at bounding box center [73, 108] width 146 height 29
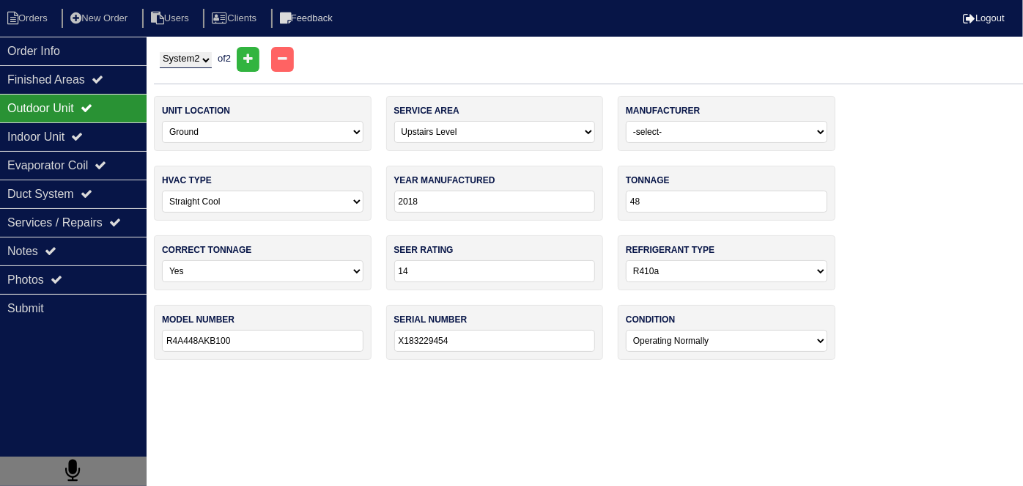
click at [204, 59] on select "System 1 System 2" at bounding box center [186, 60] width 52 height 16
select select "1"
click at [160, 52] on select "System 1 System 2" at bounding box center [186, 60] width 52 height 16
select select "0"
type input "36"
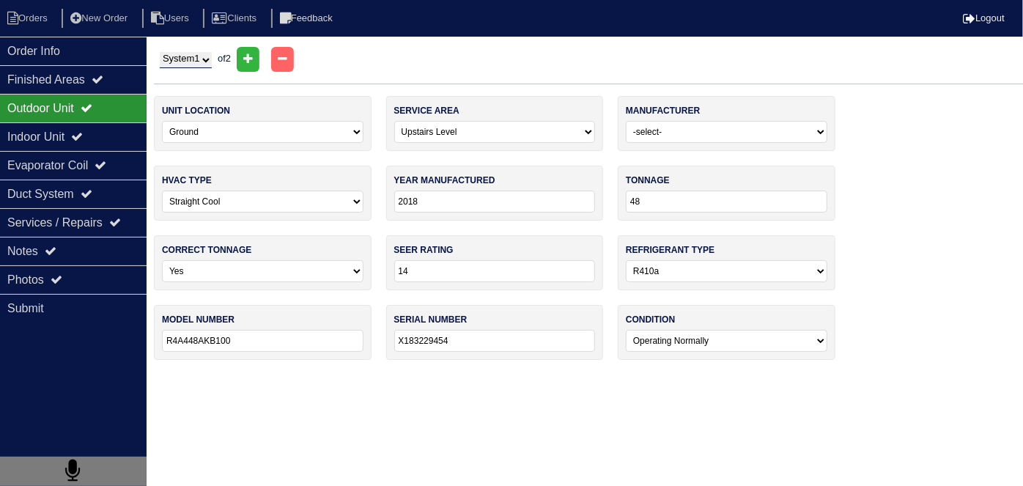
type input "R4A436AKB100"
type input "X183722801"
click at [186, 56] on select "System 1 System 2" at bounding box center [186, 60] width 52 height 16
select select "2"
click at [160, 52] on select "System 1 System 2" at bounding box center [186, 60] width 52 height 16
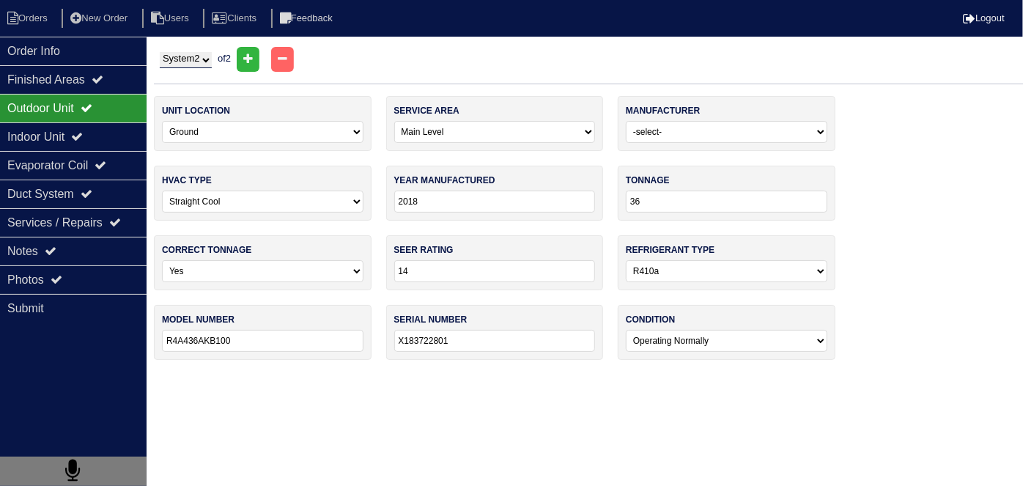
select select "1"
type input "48"
type input "R4A448AKB100"
type input "X183229454"
click at [48, 132] on div "Indoor Unit" at bounding box center [73, 136] width 146 height 29
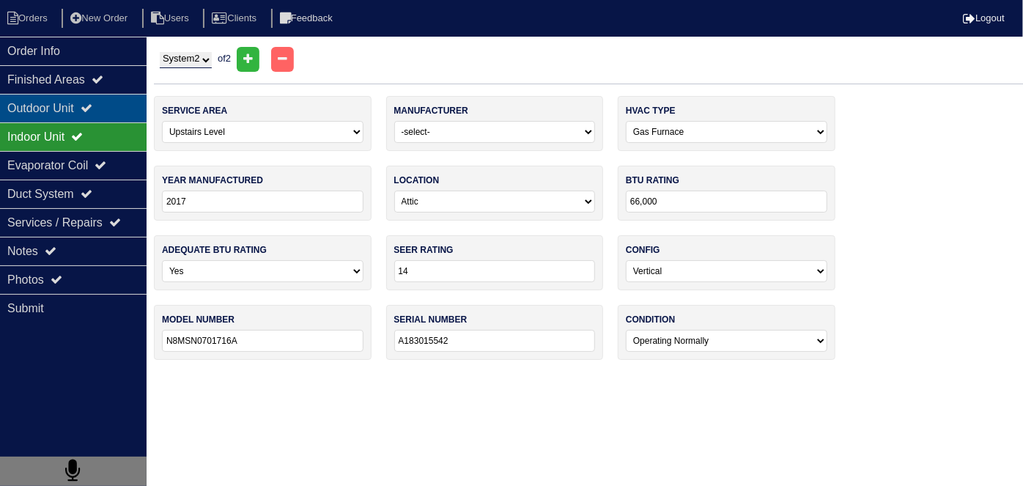
click at [48, 113] on div "Outdoor Unit" at bounding box center [73, 108] width 146 height 29
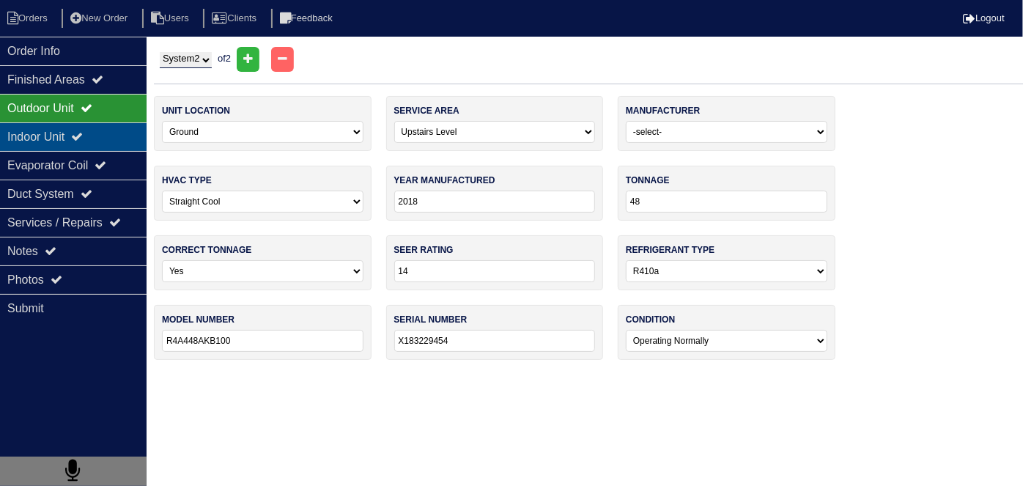
click at [64, 127] on div "Indoor Unit" at bounding box center [73, 136] width 146 height 29
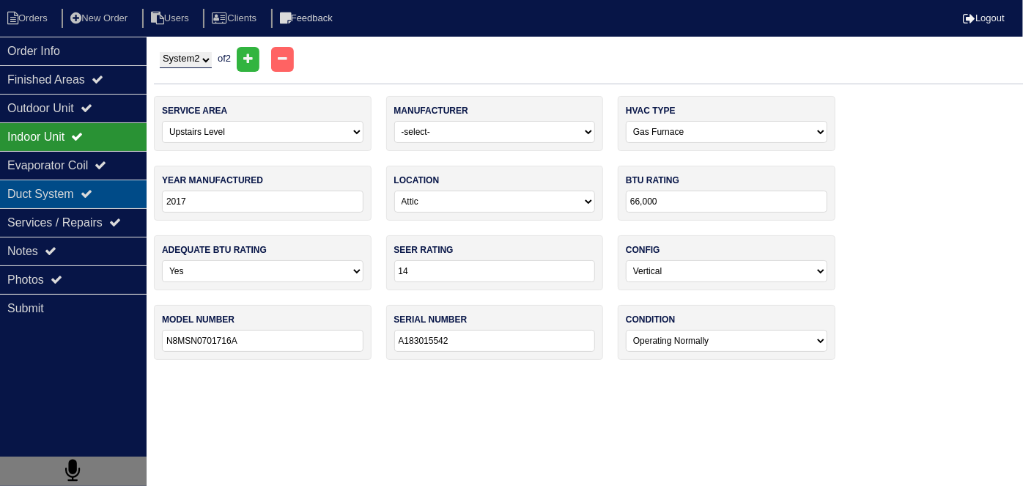
click at [47, 196] on div "Duct System" at bounding box center [73, 193] width 146 height 29
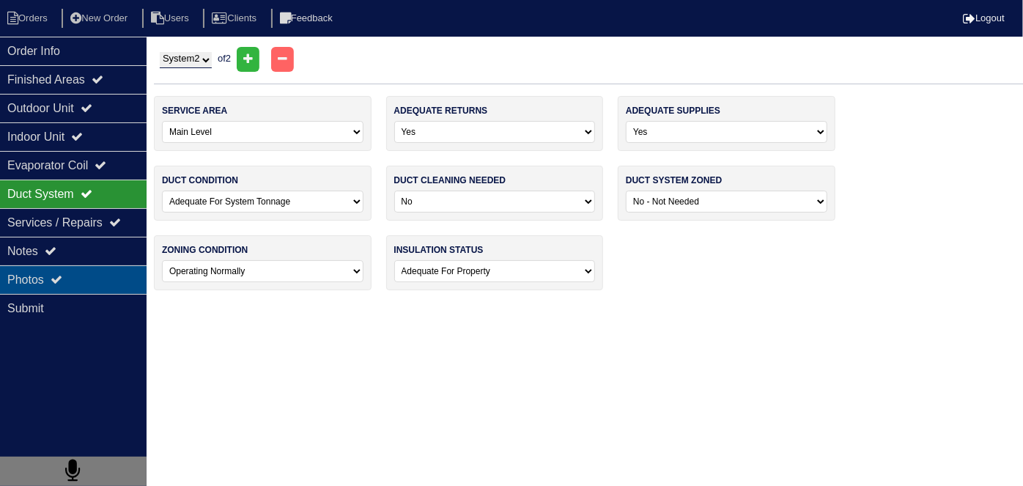
click at [53, 265] on div "Photos" at bounding box center [73, 279] width 146 height 29
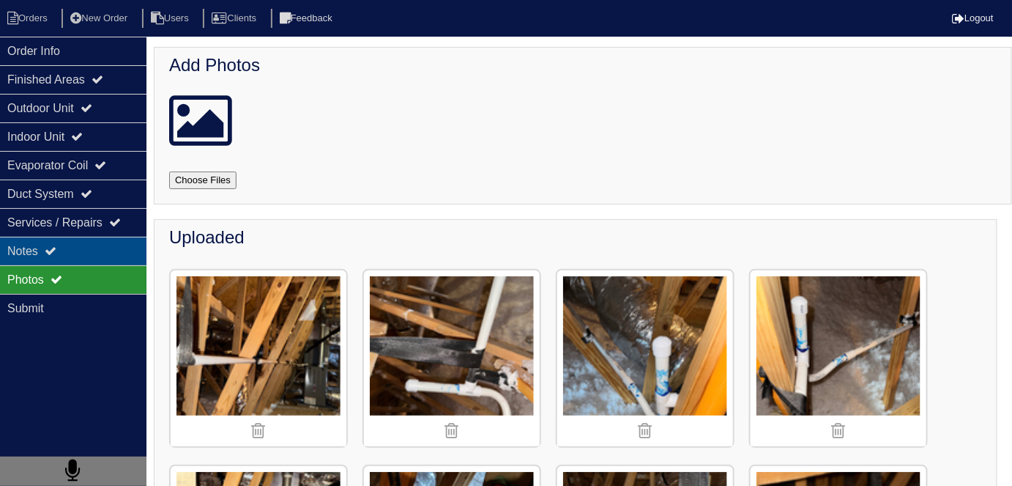
click at [53, 248] on icon at bounding box center [51, 251] width 12 height 12
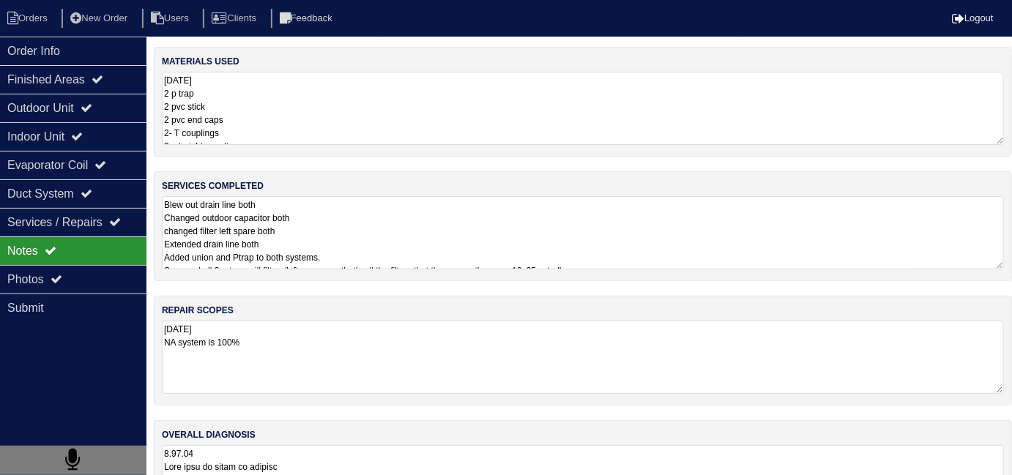
click at [508, 215] on textarea "Blew out drain line both Changed outdoor capacitor both changed filter left spa…" at bounding box center [583, 232] width 842 height 73
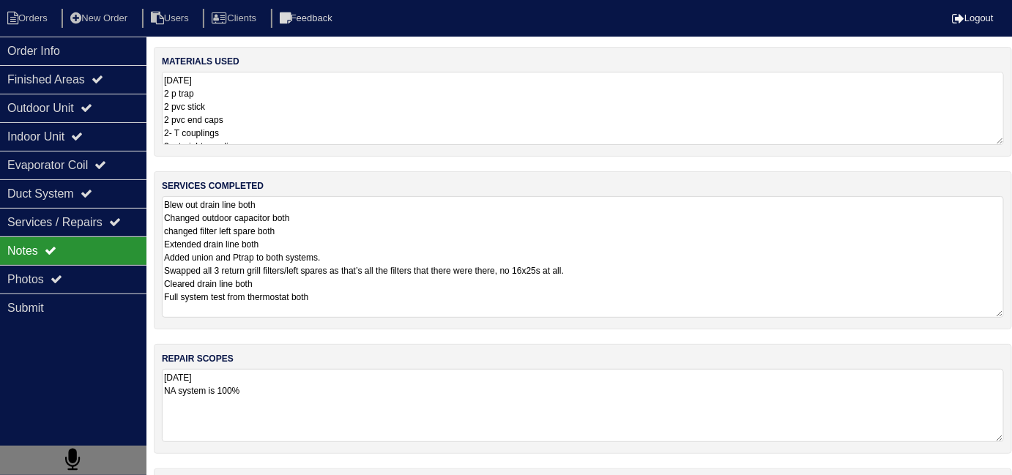
click at [256, 92] on textarea "9.18.25 2 p trap 2 pvc stick 2 pvc end caps 2- T couplings 2- straight coupling…" at bounding box center [583, 108] width 842 height 73
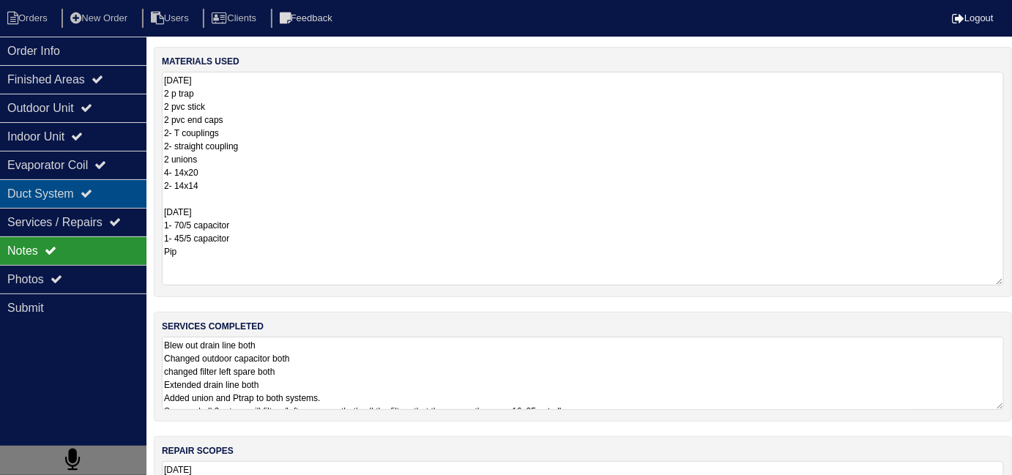
click at [52, 199] on div "Duct System" at bounding box center [73, 193] width 146 height 29
select select "2"
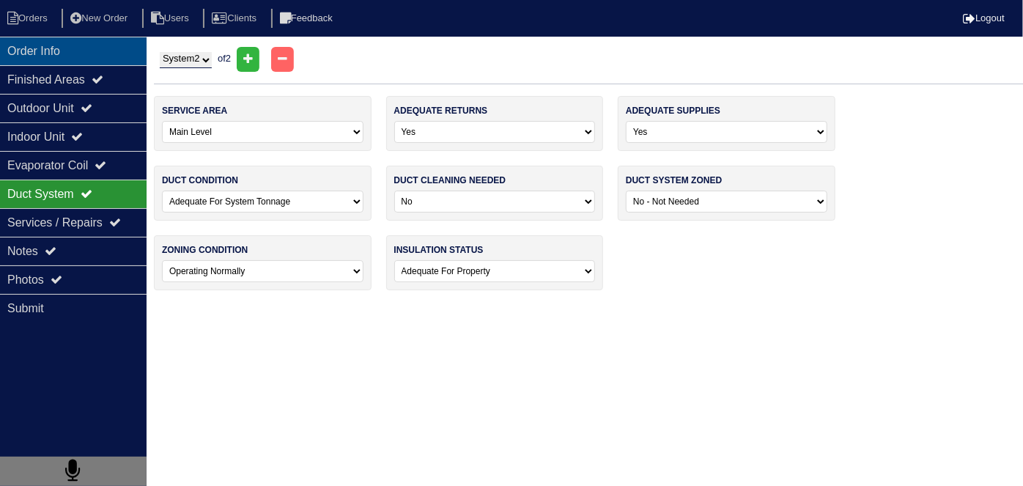
drag, startPoint x: 89, startPoint y: 50, endPoint x: 114, endPoint y: 57, distance: 26.0
click at [89, 50] on div "Order Info" at bounding box center [73, 51] width 146 height 29
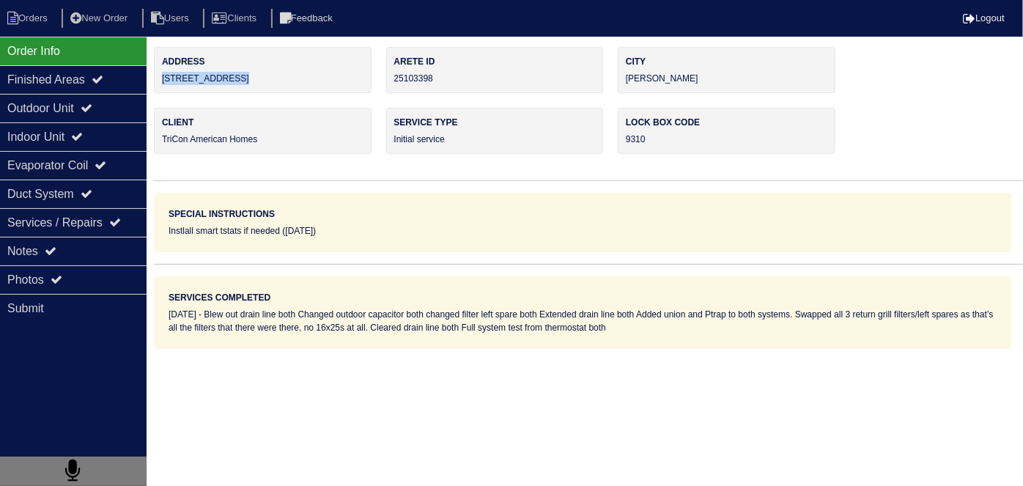
drag, startPoint x: 246, startPoint y: 75, endPoint x: 156, endPoint y: 78, distance: 90.1
click at [156, 78] on div "Address 350 Piedmont Cir" at bounding box center [263, 70] width 218 height 46
copy div "350 Piedmont Cir"
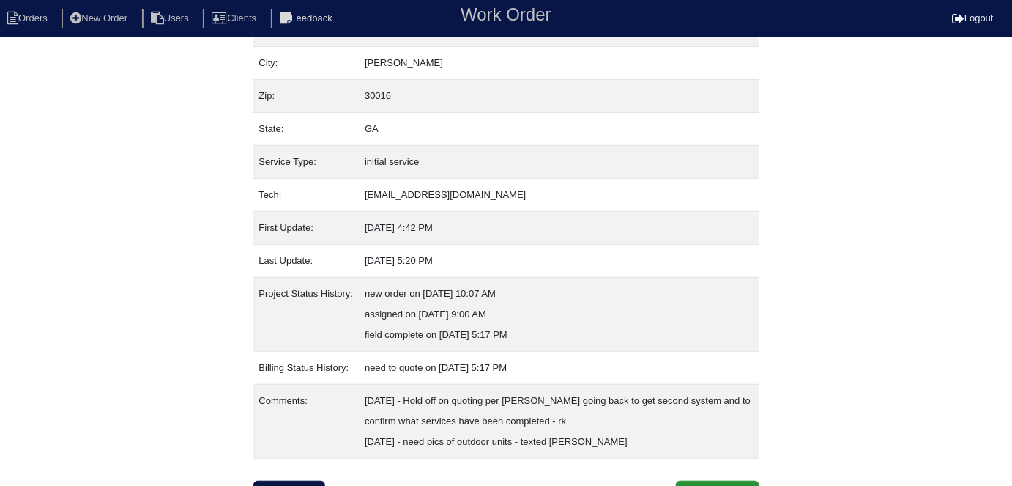
scroll to position [118, 0]
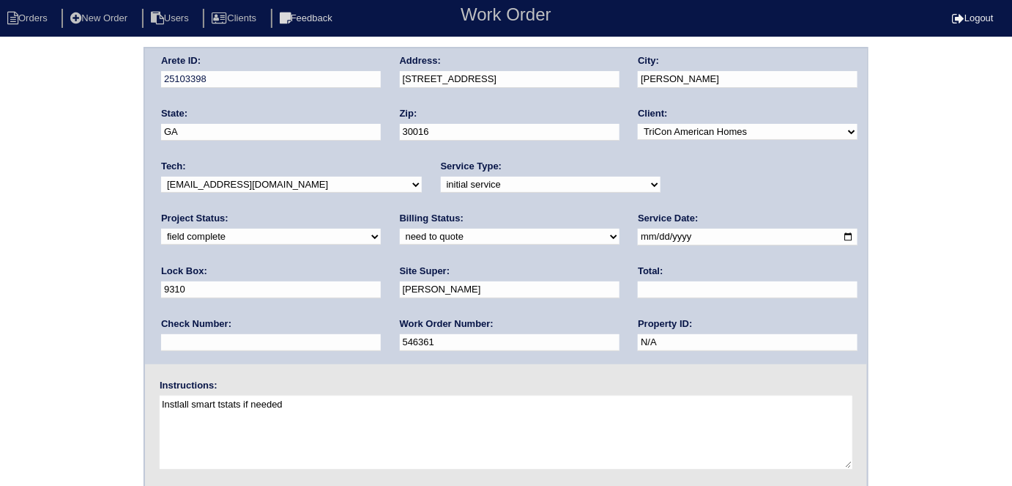
click at [400, 235] on select "need to quote quoted need to invoice invoiced paid warranty purchase order need…" at bounding box center [510, 237] width 220 height 16
select select "quoted"
click at [400, 229] on select "need to quote quoted need to invoice invoiced paid warranty purchase order need…" at bounding box center [510, 237] width 220 height 16
click at [638, 287] on input "text" at bounding box center [748, 289] width 220 height 17
type input "1475.00"
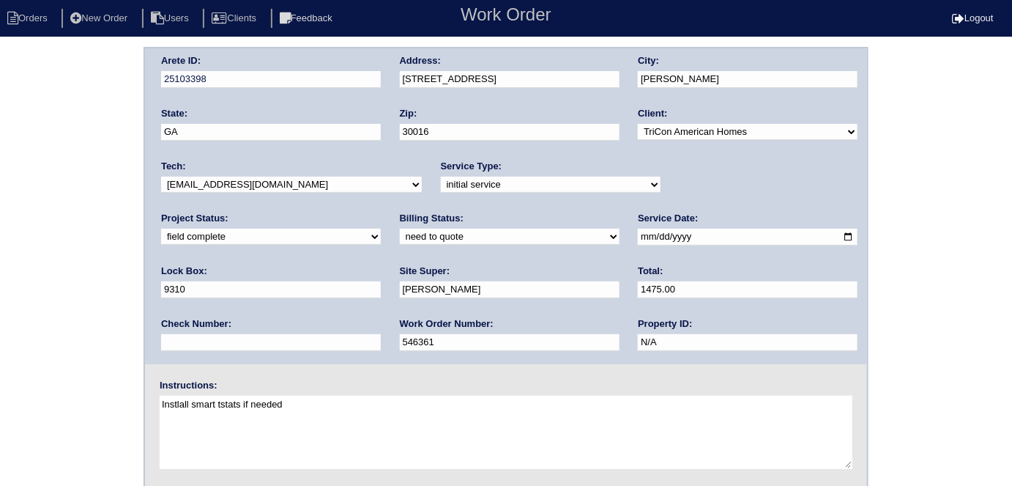
click at [0, 257] on div "Arete ID: 25103398 Address: [STREET_ADDRESS] City: [GEOGRAPHIC_DATA] State: [GE…" at bounding box center [506, 343] width 1012 height 593
click at [95, 251] on div "Arete ID: 25103398 Address: [STREET_ADDRESS] City: [GEOGRAPHIC_DATA] State: [GE…" at bounding box center [506, 343] width 1012 height 593
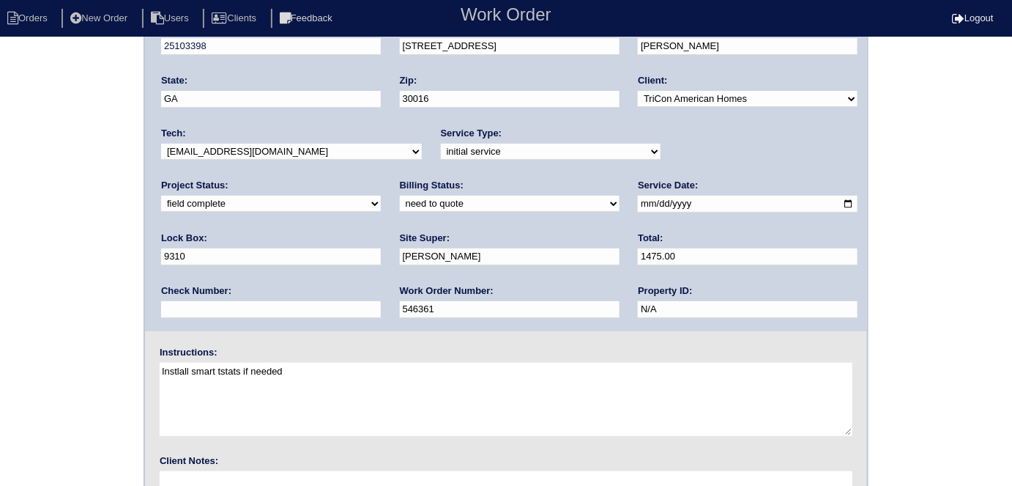
scroll to position [150, 0]
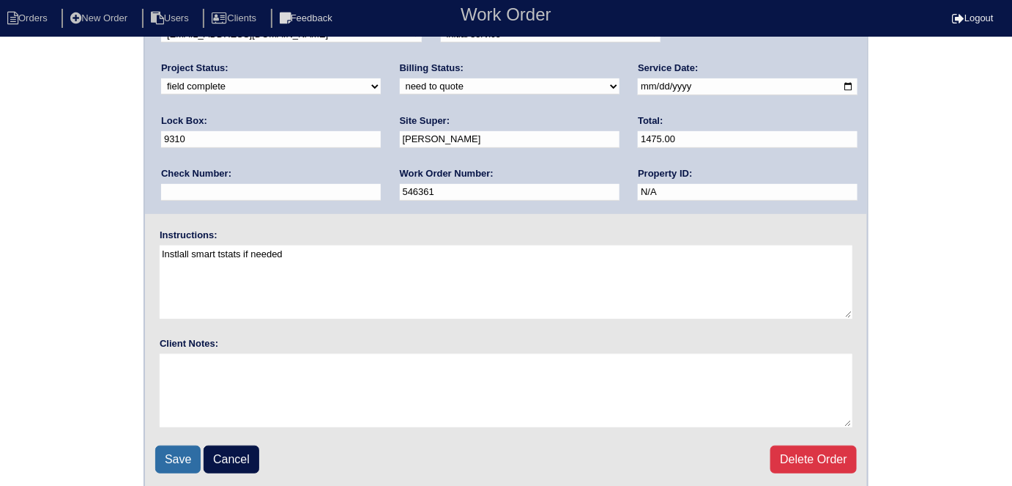
click at [171, 449] on input "Save" at bounding box center [177, 459] width 45 height 28
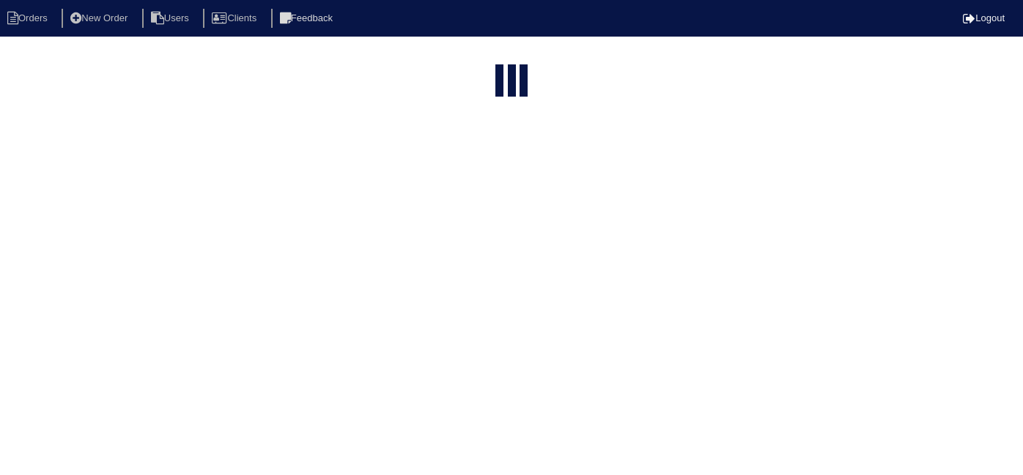
select select "15"
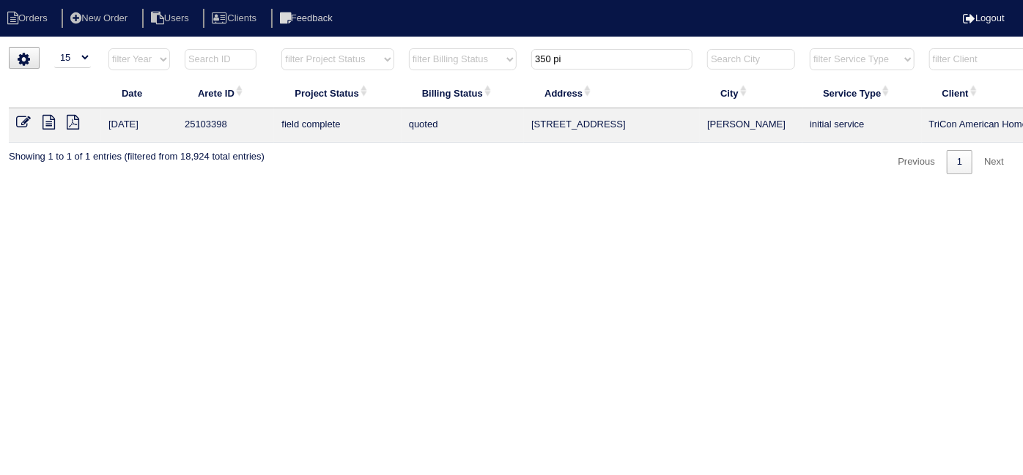
drag, startPoint x: 580, startPoint y: 64, endPoint x: 325, endPoint y: 6, distance: 261.5
click at [325, 47] on body "Orders New Order Users Clients Feedback Logout Orders New Order Users Clients M…" at bounding box center [511, 110] width 1023 height 127
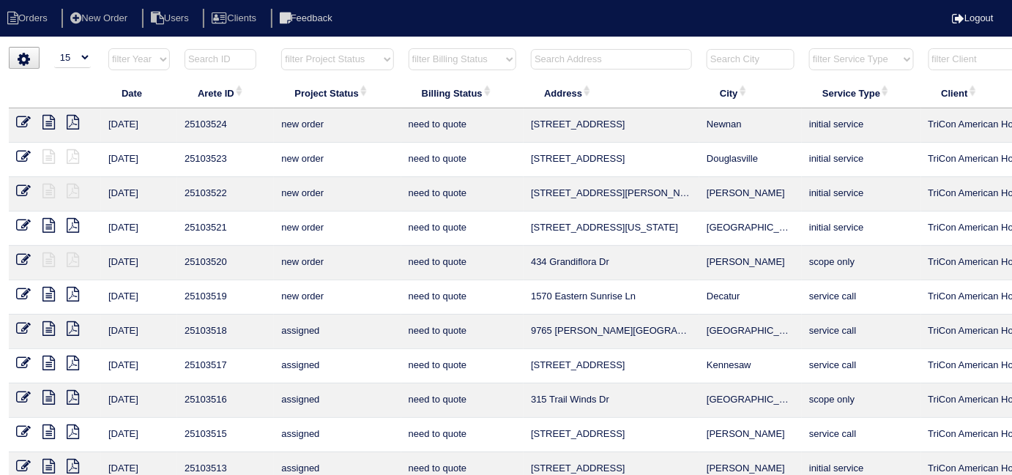
click at [578, 56] on input "text" at bounding box center [611, 59] width 161 height 21
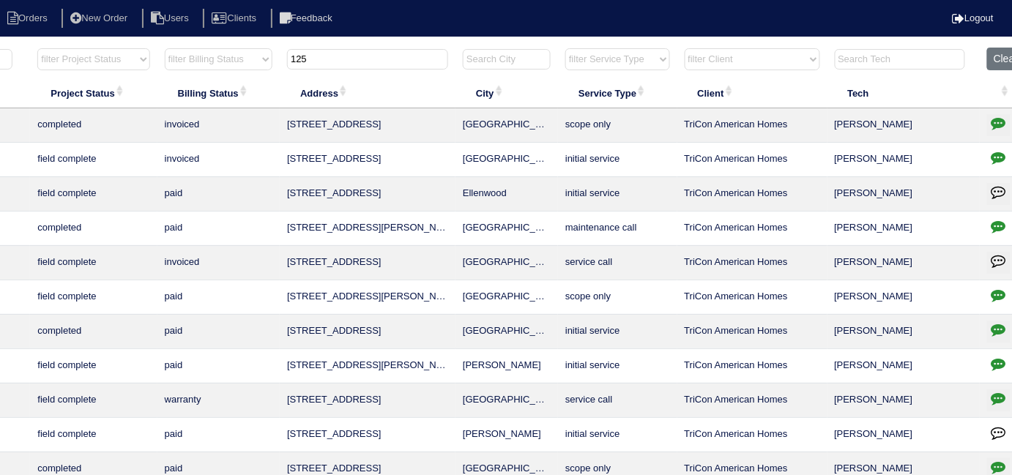
scroll to position [0, 265]
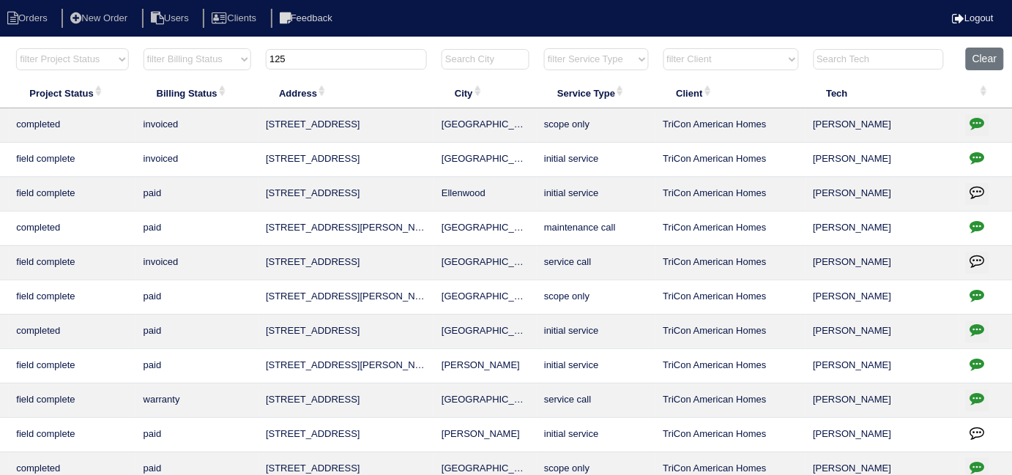
type input "125"
click at [981, 156] on icon "button" at bounding box center [978, 157] width 15 height 15
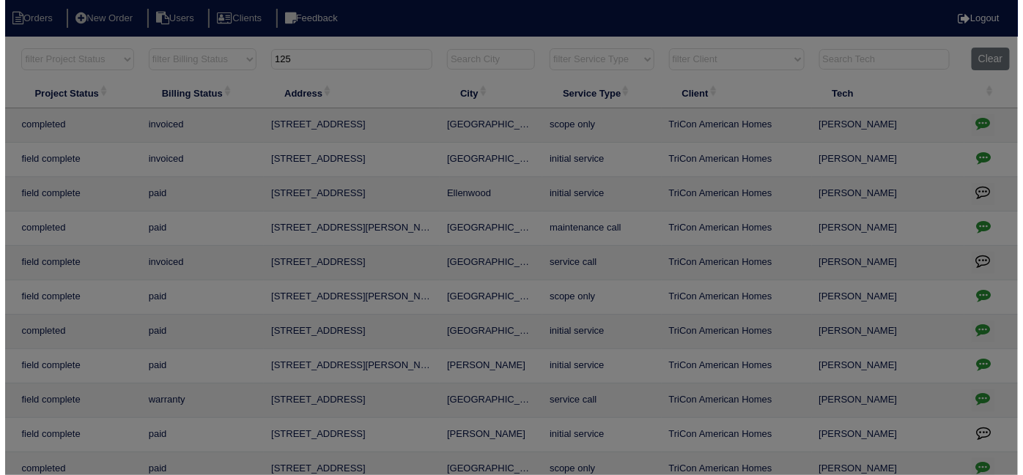
scroll to position [0, 255]
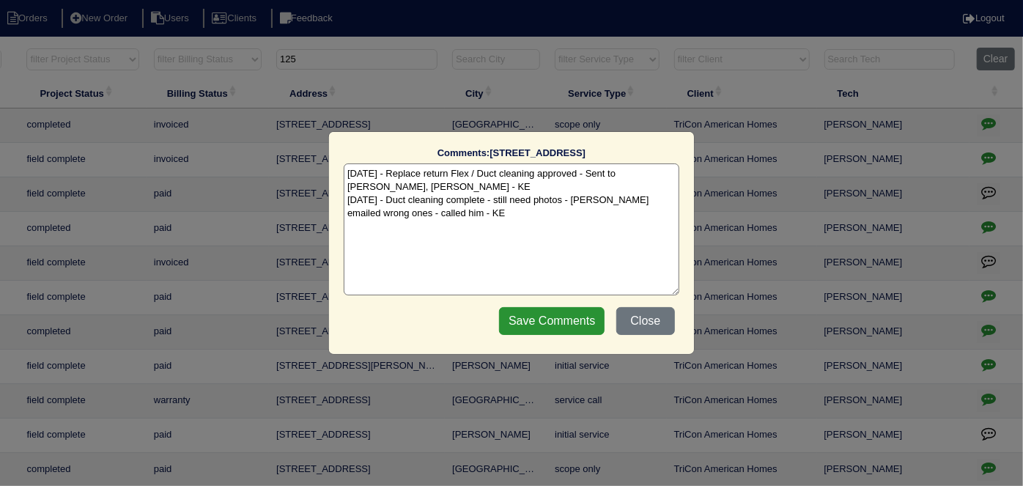
click at [490, 215] on textarea "9/16/25 - Replace return Flex / Duct cleaning approved - Sent to Dan, Payton - …" at bounding box center [511, 229] width 335 height 132
type textarea "9/16/25 - Replace return Flex / Duct cleaning approved - Sent to Dan, Payton - …"
click at [529, 336] on div "Save Comments Close" at bounding box center [586, 321] width 185 height 37
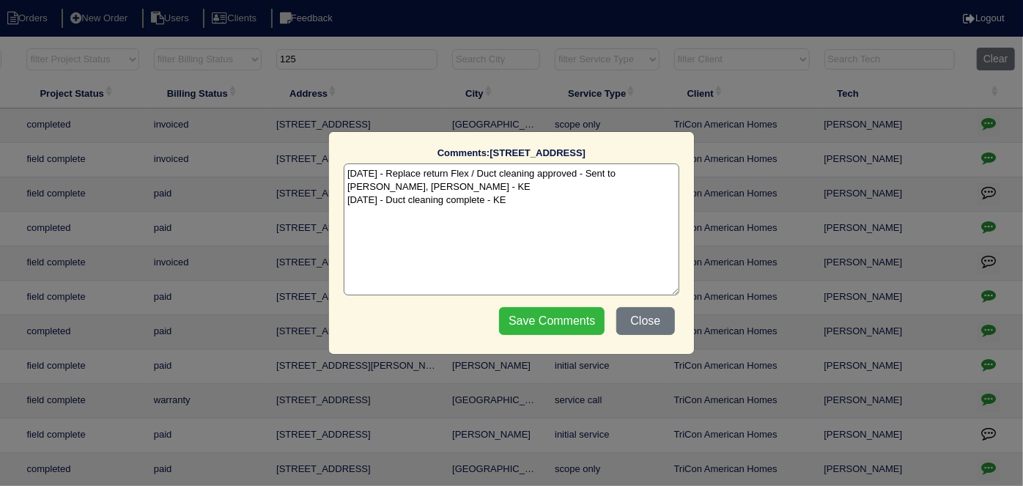
click at [531, 324] on input "Save Comments" at bounding box center [551, 321] width 105 height 28
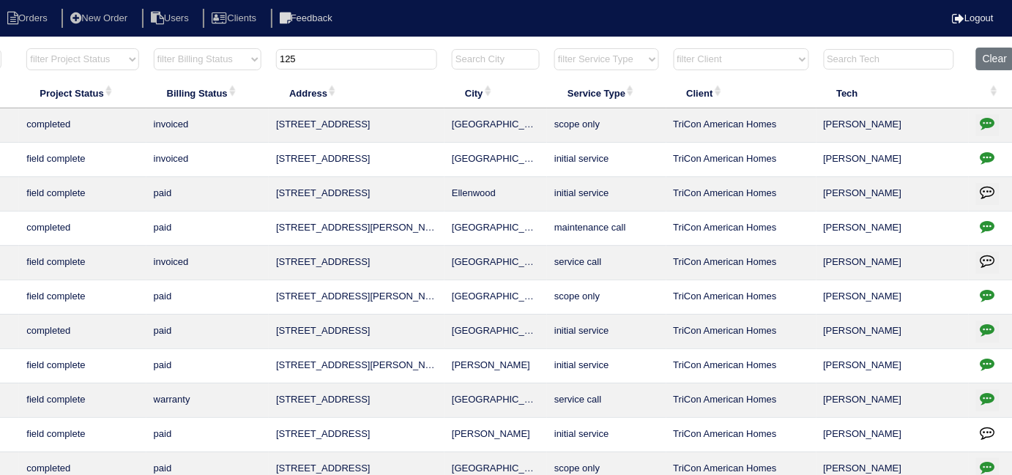
drag, startPoint x: 319, startPoint y: 59, endPoint x: 0, endPoint y: -18, distance: 327.8
click at [0, 0] on html "Orders New Order Users Clients Feedback Logout Orders New Order Users Clients M…" at bounding box center [251, 335] width 1012 height 671
type input "5348 m"
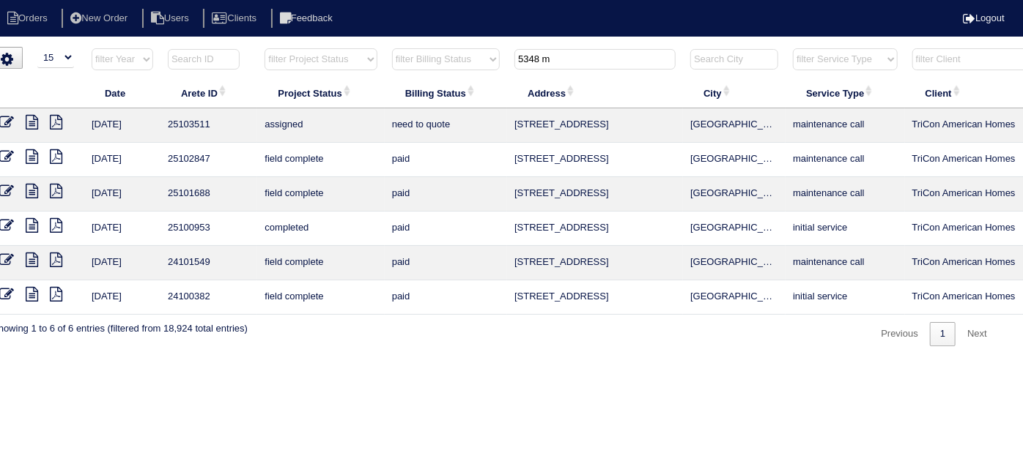
scroll to position [0, 0]
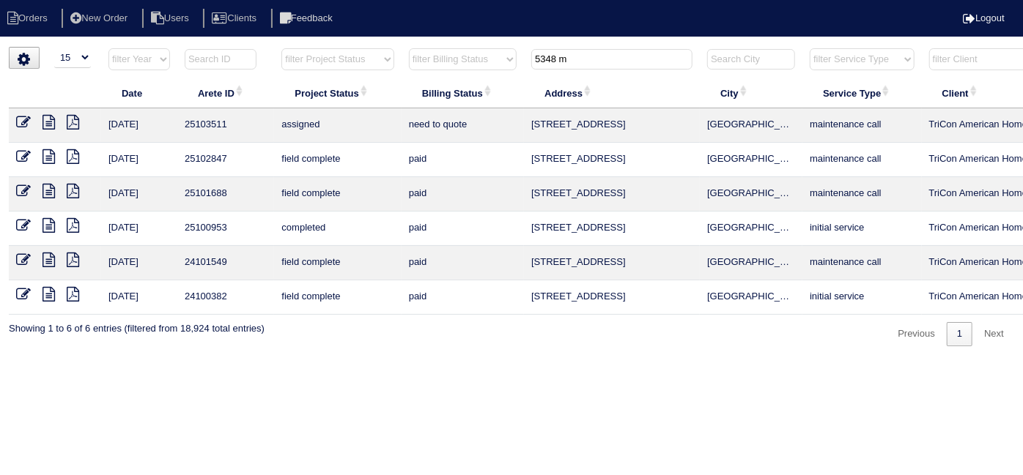
drag, startPoint x: 605, startPoint y: 65, endPoint x: 475, endPoint y: 14, distance: 140.1
click at [486, 37] on html "Orders New Order Users Clients Feedback Logout Orders New Order Users Clients M…" at bounding box center [511, 180] width 1023 height 361
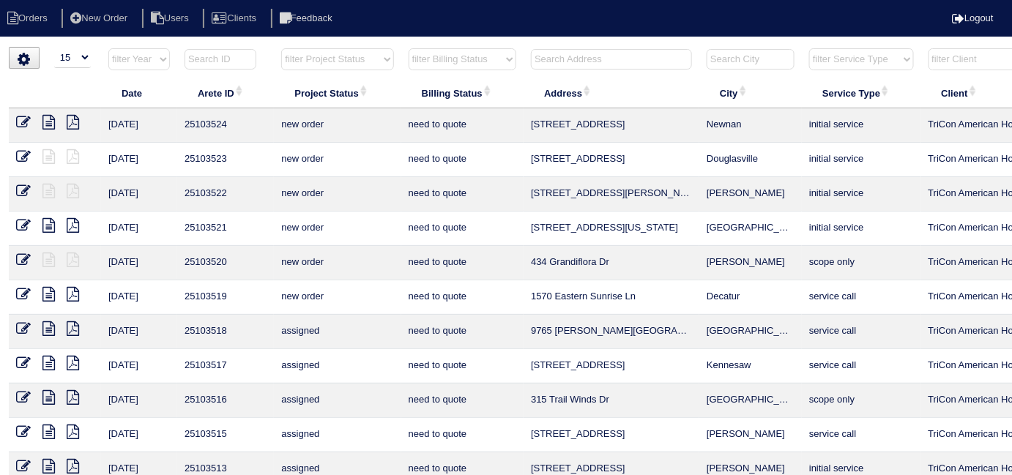
click at [537, 54] on input "text" at bounding box center [611, 59] width 161 height 21
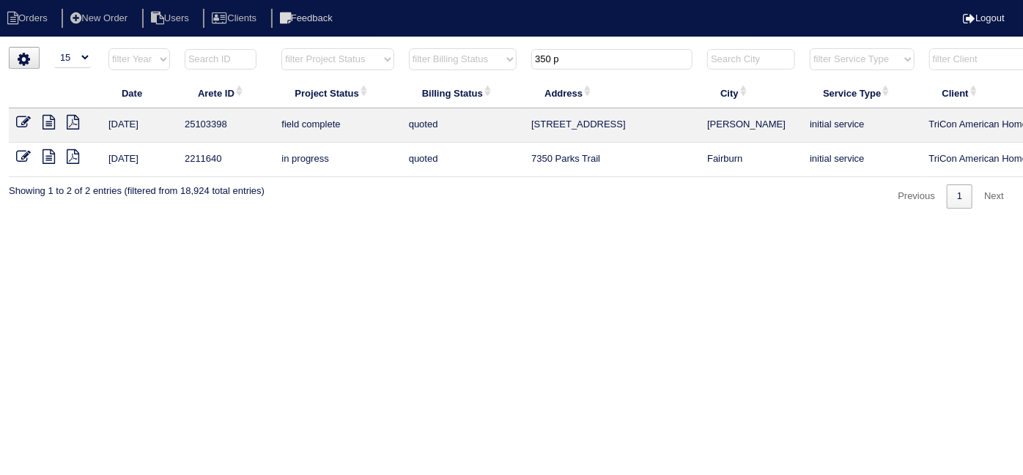
type input "350 p"
click at [25, 116] on icon at bounding box center [23, 122] width 15 height 15
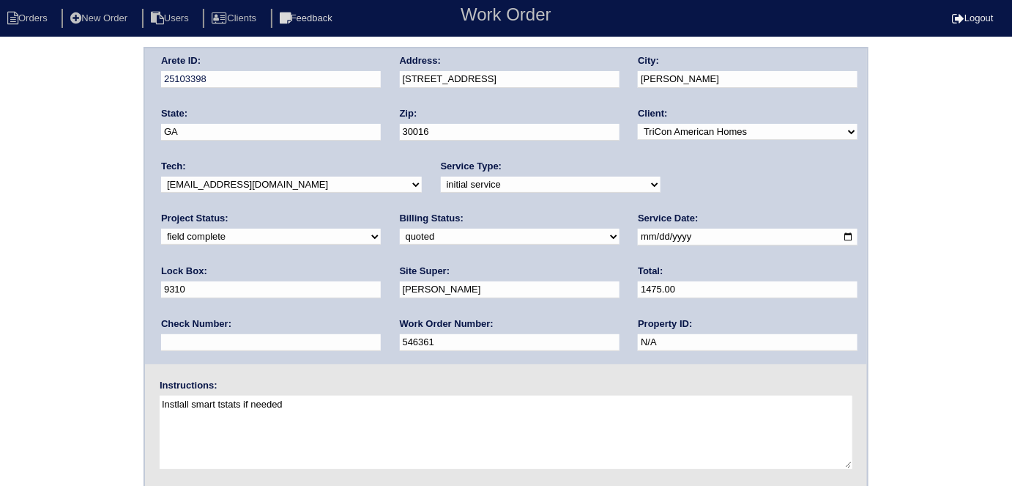
click at [400, 238] on select "need to quote quoted need to invoice invoiced paid warranty purchase order need…" at bounding box center [510, 237] width 220 height 16
select select "need to invoice"
click at [400, 229] on select "need to quote quoted need to invoice invoiced paid warranty purchase order need…" at bounding box center [510, 237] width 220 height 16
click at [51, 281] on div "Arete ID: 25103398 Address: [STREET_ADDRESS] City: [GEOGRAPHIC_DATA] State: [GE…" at bounding box center [506, 343] width 1012 height 593
click at [28, 93] on div "Arete ID: 25103398 Address: [STREET_ADDRESS] City: [GEOGRAPHIC_DATA] State: [GE…" at bounding box center [506, 343] width 1012 height 593
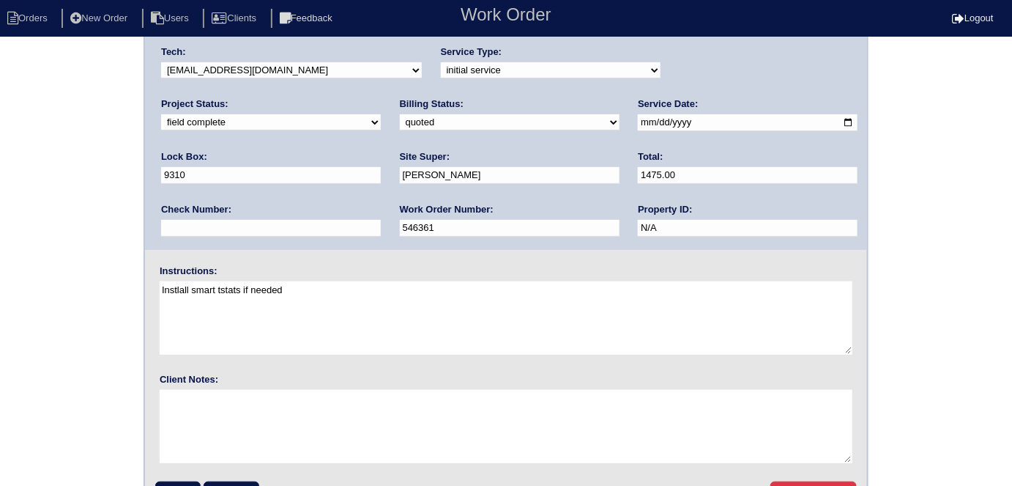
scroll to position [150, 0]
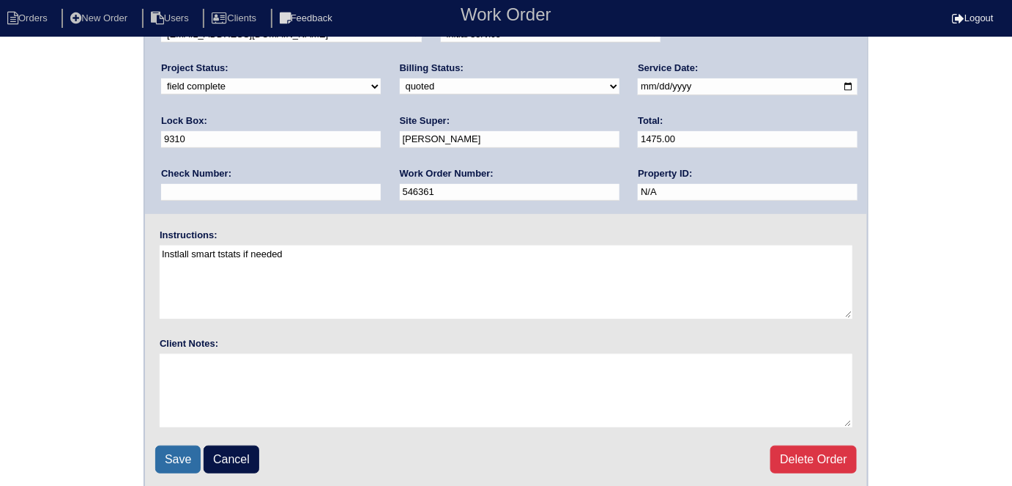
click at [182, 445] on input "Save" at bounding box center [177, 459] width 45 height 28
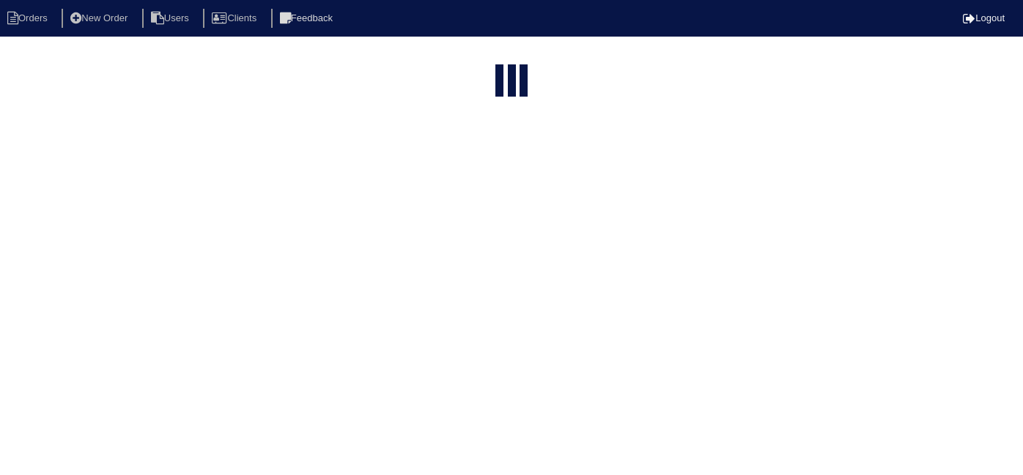
select select "15"
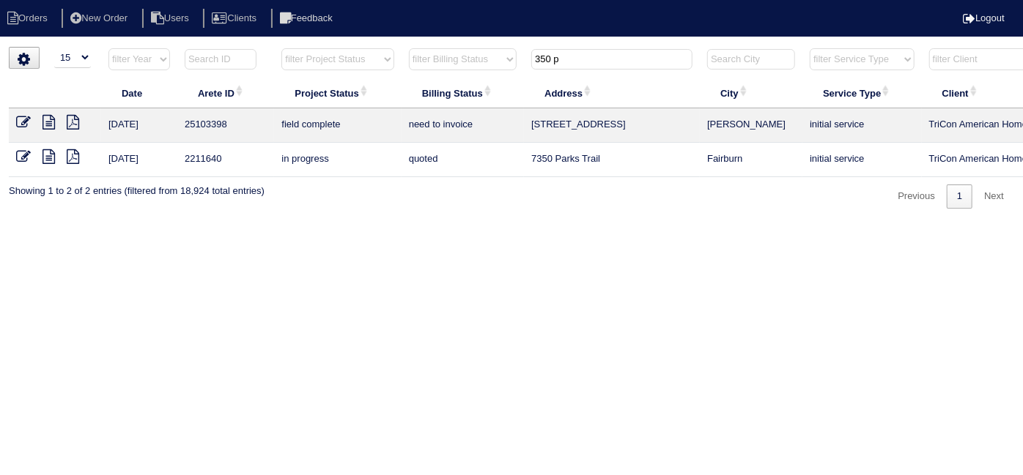
drag, startPoint x: 580, startPoint y: 59, endPoint x: 278, endPoint y: 1, distance: 307.3
click at [333, 47] on body "Orders New Order Users Clients Feedback Logout Orders New Order Users Clients M…" at bounding box center [511, 128] width 1023 height 162
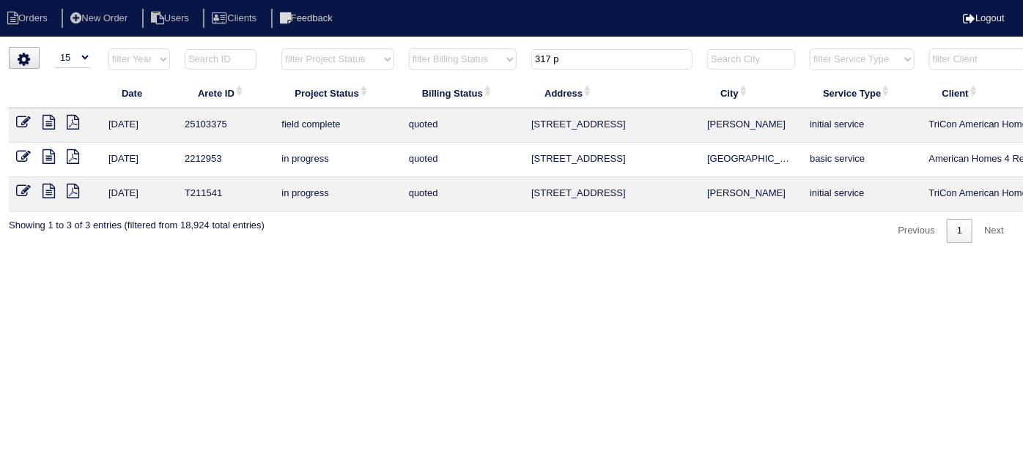
type input "317 p"
click at [17, 123] on icon at bounding box center [23, 122] width 15 height 15
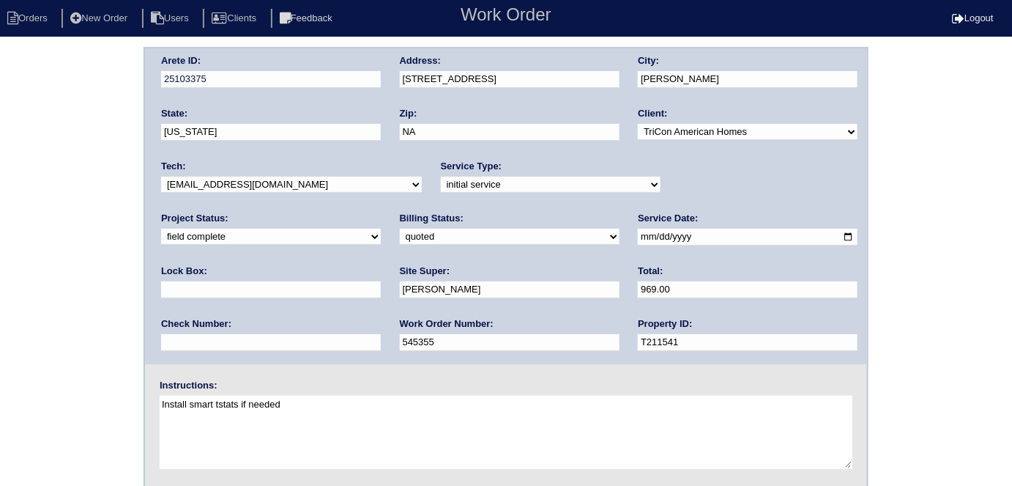
click at [86, 137] on div "Arete ID: 25103375 Address: [STREET_ADDRESS] City: [PERSON_NAME] State: [US_STA…" at bounding box center [506, 343] width 1012 height 593
click at [400, 231] on select "need to quote quoted need to invoice invoiced paid warranty purchase order need…" at bounding box center [510, 237] width 220 height 16
select select "need to invoice"
click at [400, 229] on select "need to quote quoted need to invoice invoiced paid warranty purchase order need…" at bounding box center [510, 237] width 220 height 16
click at [97, 266] on div "Arete ID: 25103375 Address: [STREET_ADDRESS] City: [PERSON_NAME] State: [US_STA…" at bounding box center [506, 343] width 1012 height 593
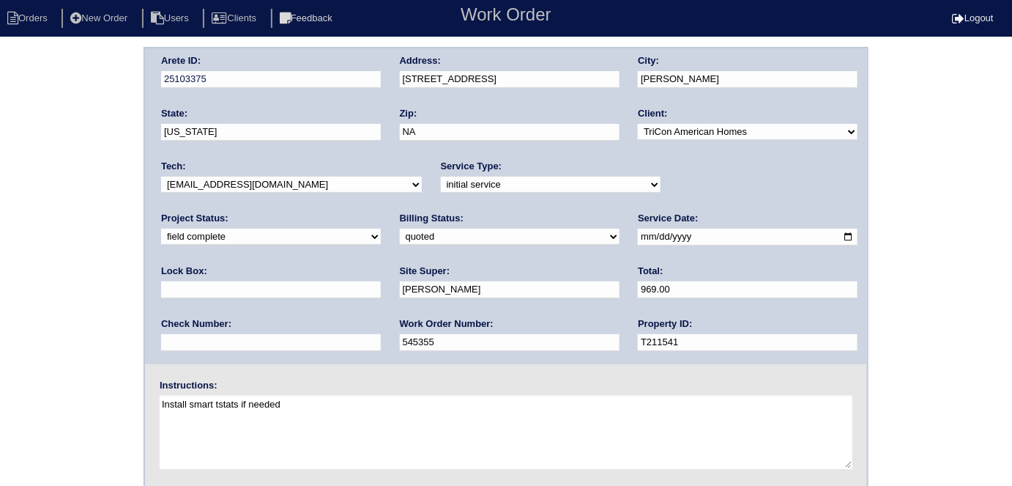
scroll to position [150, 0]
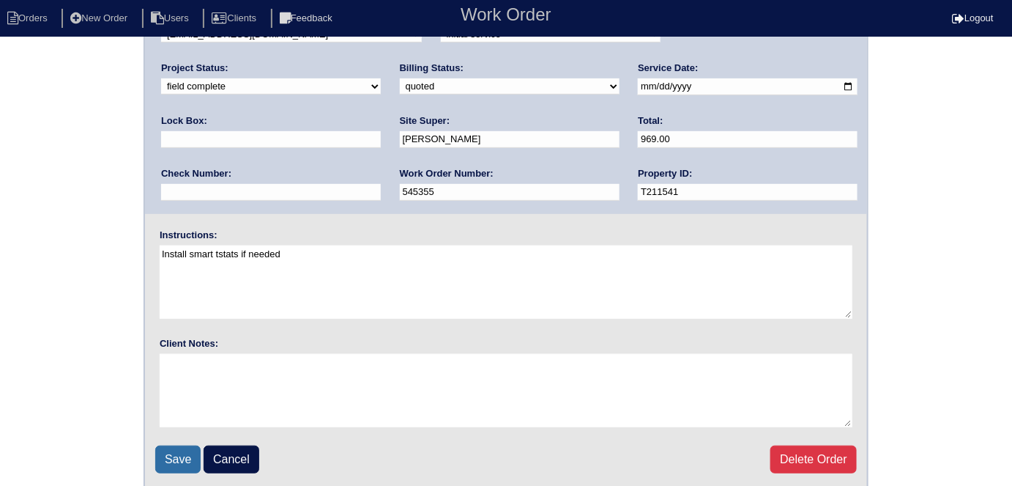
click at [182, 453] on input "Save" at bounding box center [177, 459] width 45 height 28
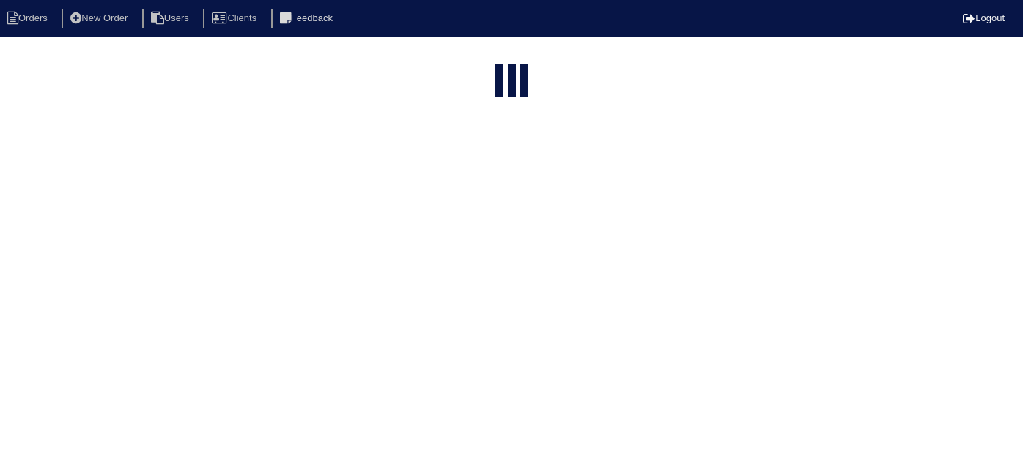
select select "15"
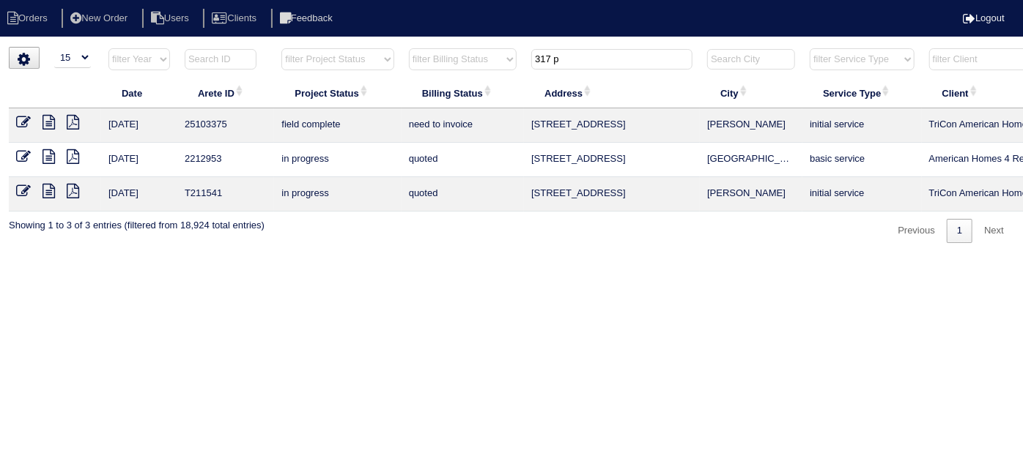
click at [432, 47] on body "Orders New Order Users Clients Feedback Logout Orders New Order Users Clients M…" at bounding box center [511, 145] width 1023 height 196
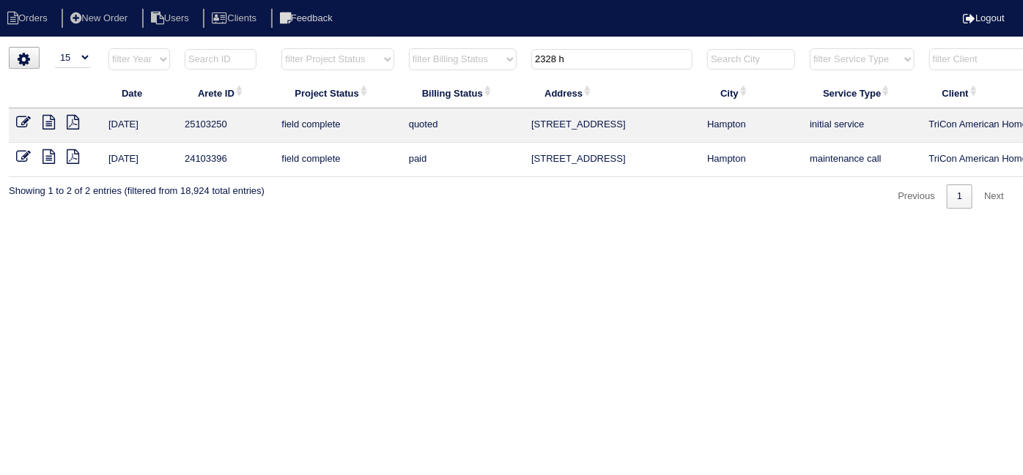
type input "2328 h"
click at [27, 118] on icon at bounding box center [23, 122] width 15 height 15
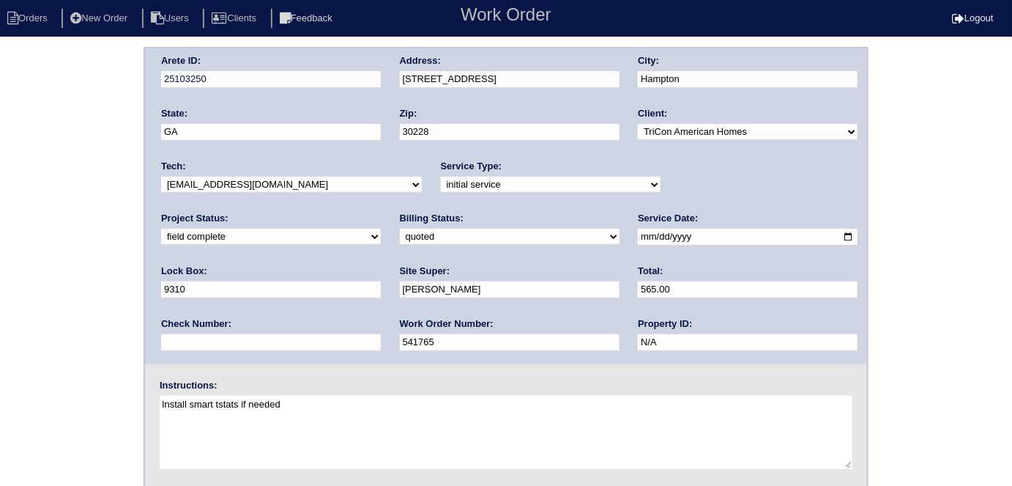
click at [400, 239] on select "need to quote quoted need to invoice invoiced paid warranty purchase order need…" at bounding box center [510, 237] width 220 height 16
click at [400, 229] on select "need to quote quoted need to invoice invoiced paid warranty purchase order need…" at bounding box center [510, 237] width 220 height 16
click at [400, 240] on select "need to quote quoted need to invoice invoiced paid warranty purchase order need…" at bounding box center [510, 237] width 220 height 16
select select "need to invoice"
click at [400, 229] on select "need to quote quoted need to invoice invoiced paid warranty purchase order need…" at bounding box center [510, 237] width 220 height 16
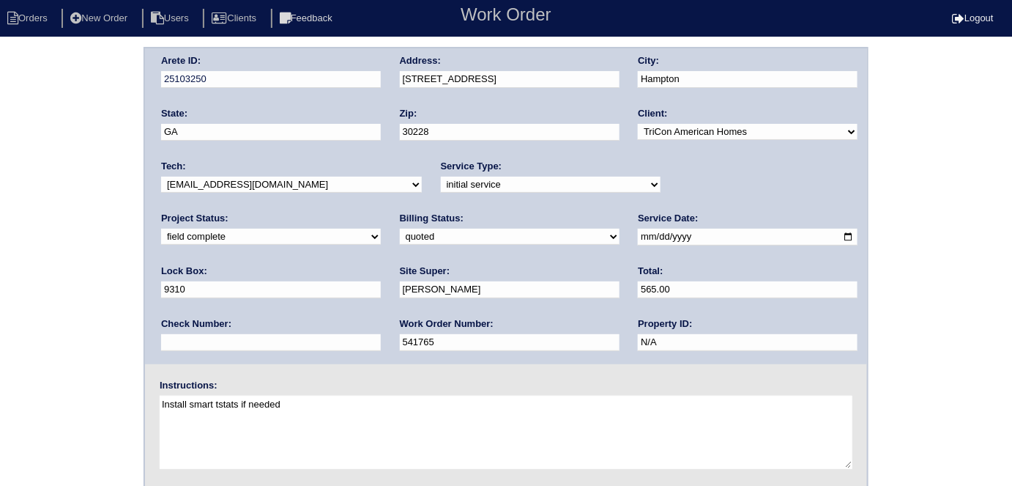
click at [141, 283] on div "Arete ID: 25103250 Address: [STREET_ADDRESS] City: [GEOGRAPHIC_DATA] State: [GE…" at bounding box center [506, 343] width 1012 height 593
click at [59, 163] on div "Arete ID: 25103250 Address: [STREET_ADDRESS] City: [GEOGRAPHIC_DATA] State: [GE…" at bounding box center [506, 343] width 1012 height 593
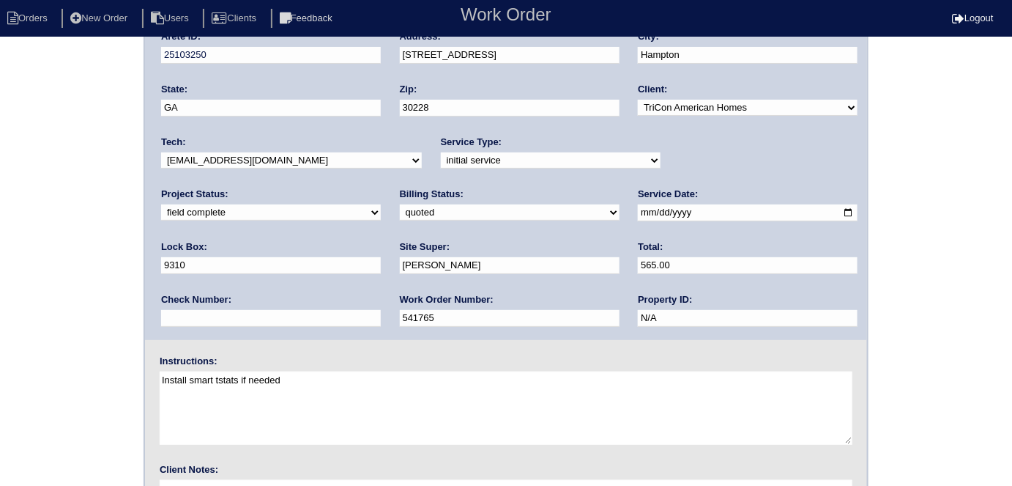
scroll to position [150, 0]
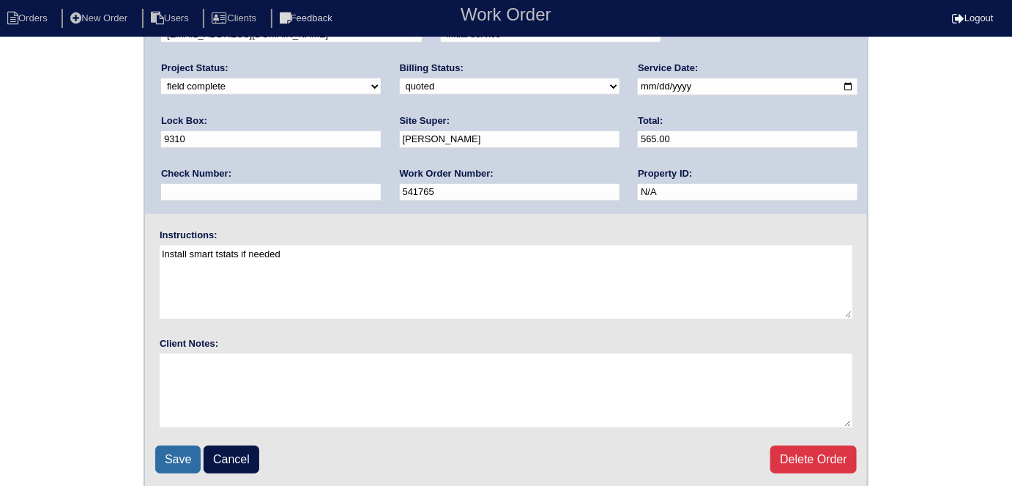
click at [162, 445] on input "Save" at bounding box center [177, 459] width 45 height 28
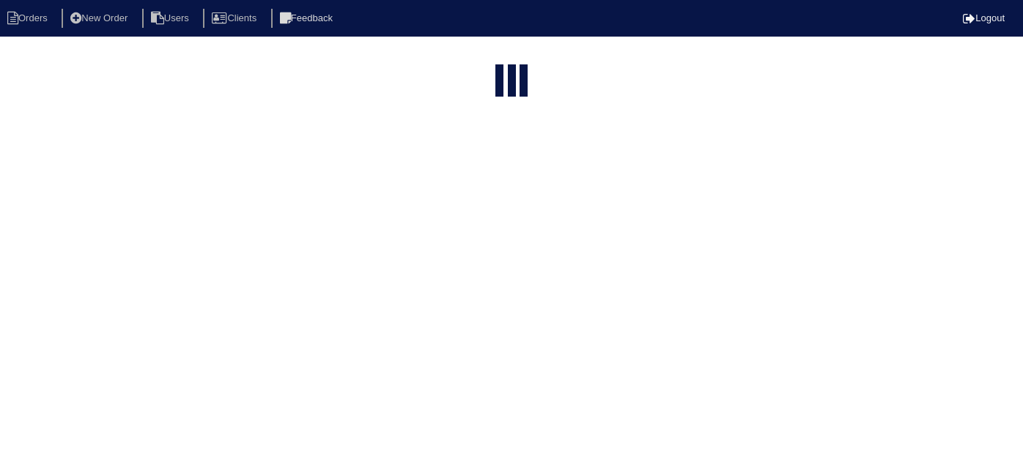
select select "15"
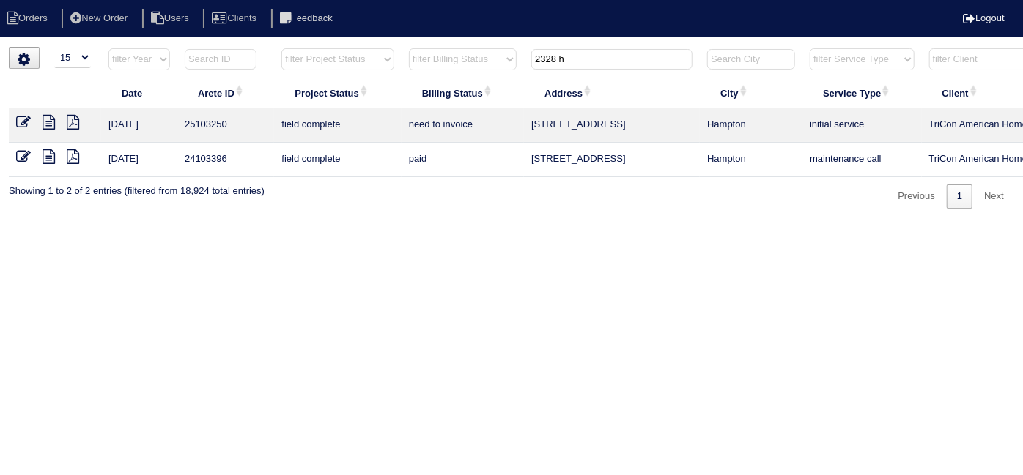
drag, startPoint x: 590, startPoint y: 62, endPoint x: 482, endPoint y: 48, distance: 108.6
click at [488, 53] on tr "filter Year -- Any Year -- 2025 2024 2023 2022 2021 2020 2019 filter Project St…" at bounding box center [643, 63] width 1269 height 30
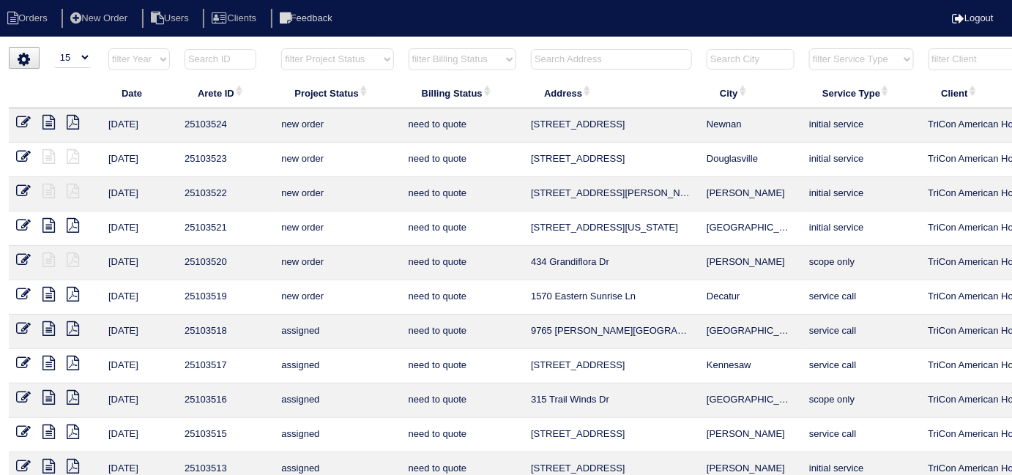
drag, startPoint x: 300, startPoint y: 59, endPoint x: 298, endPoint y: 67, distance: 9.1
click at [300, 59] on select "filter Project Status -- Any Project Status -- new order assigned in progress f…" at bounding box center [337, 59] width 112 height 22
click at [281, 48] on select "filter Project Status -- Any Project Status -- new order assigned in progress f…" at bounding box center [337, 59] width 112 height 22
select select "field complete"
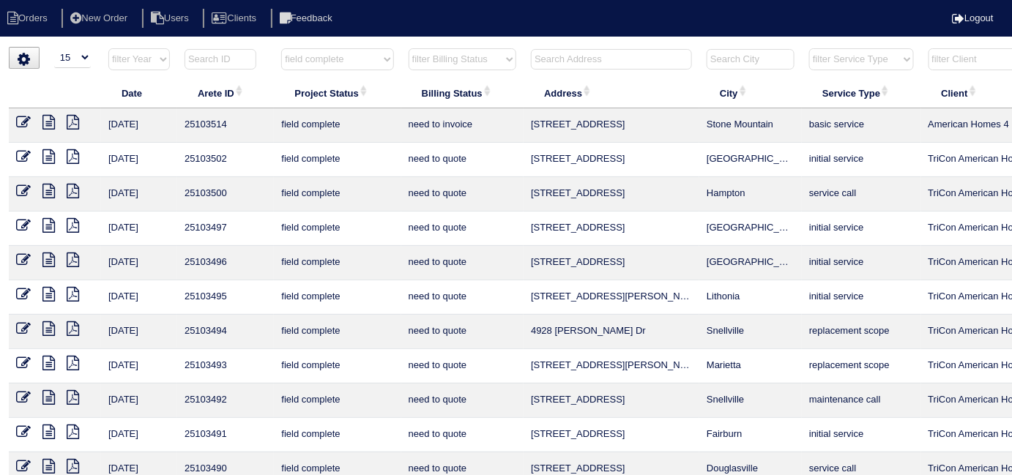
click at [425, 64] on select "filter Billing Status -- Any Billing Status -- need to quote quoted need to inv…" at bounding box center [463, 59] width 108 height 22
select select "need to quote"
click at [409, 48] on select "filter Billing Status -- Any Billing Status -- need to quote quoted need to inv…" at bounding box center [463, 59] width 108 height 22
select select "field complete"
select select "need to quote"
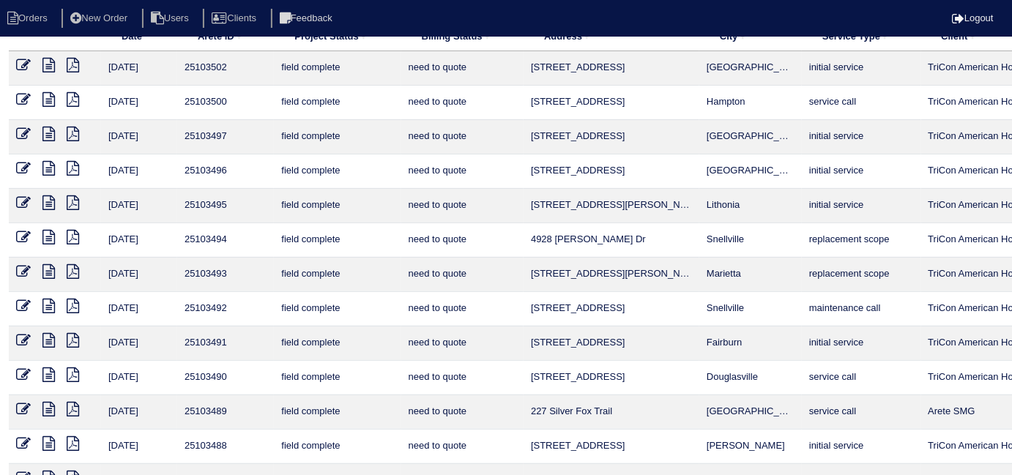
scroll to position [190, 0]
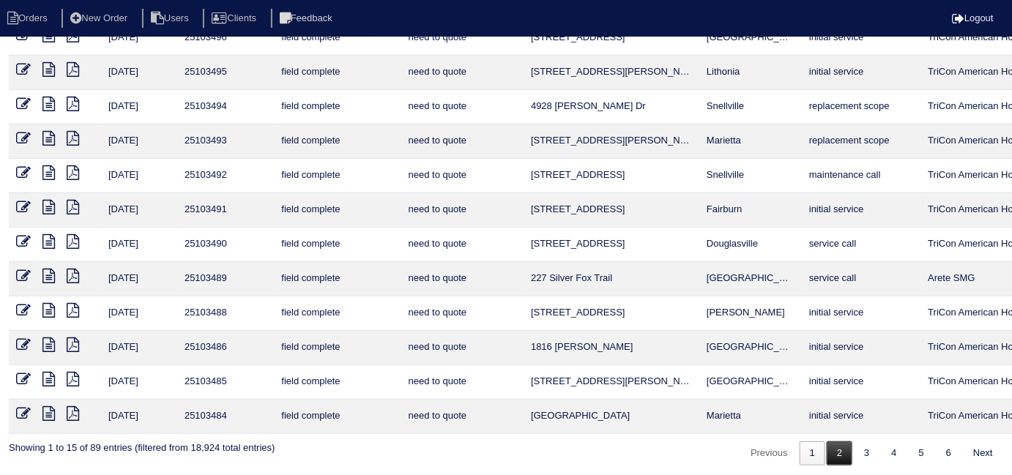
click at [827, 444] on link "2" at bounding box center [840, 454] width 26 height 24
select select "field complete"
select select "need to quote"
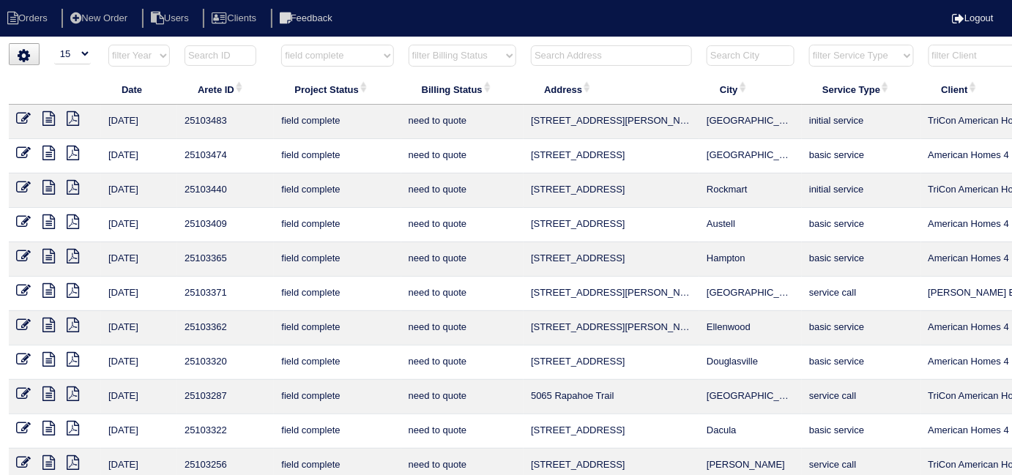
scroll to position [2, 0]
click at [303, 57] on select "filter Project Status -- Any Project Status -- new order assigned in progress f…" at bounding box center [337, 57] width 112 height 22
select select
click at [281, 46] on select "filter Project Status -- Any Project Status -- new order assigned in progress f…" at bounding box center [337, 57] width 112 height 22
select select "need to quote"
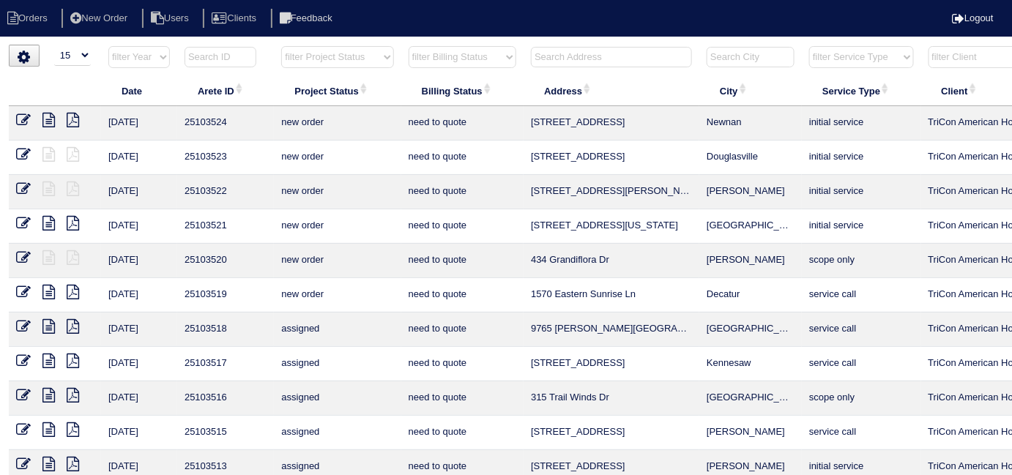
click at [412, 60] on select "filter Billing Status -- Any Billing Status -- need to quote quoted need to inv…" at bounding box center [463, 57] width 108 height 22
select select
click at [409, 46] on select "filter Billing Status -- Any Billing Status -- need to quote quoted need to inv…" at bounding box center [463, 57] width 108 height 22
click at [670, 52] on input "text" at bounding box center [611, 57] width 161 height 21
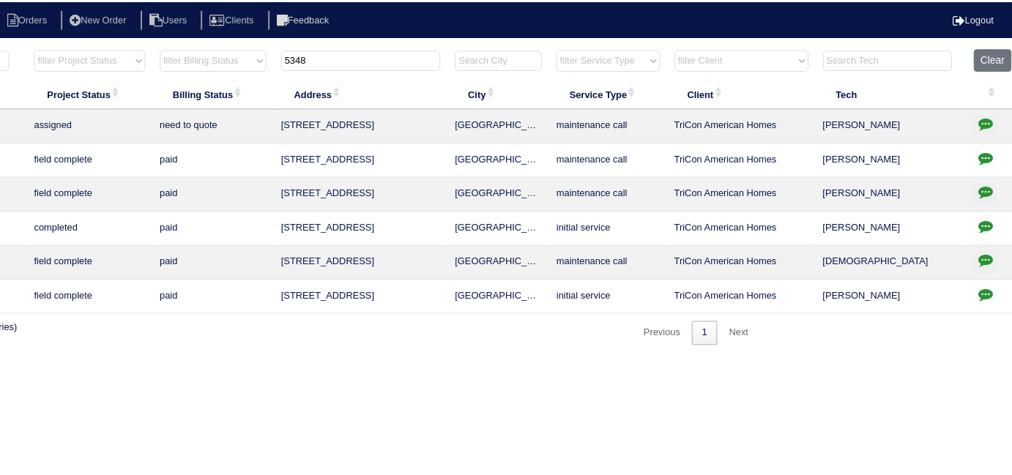
scroll to position [0, 255]
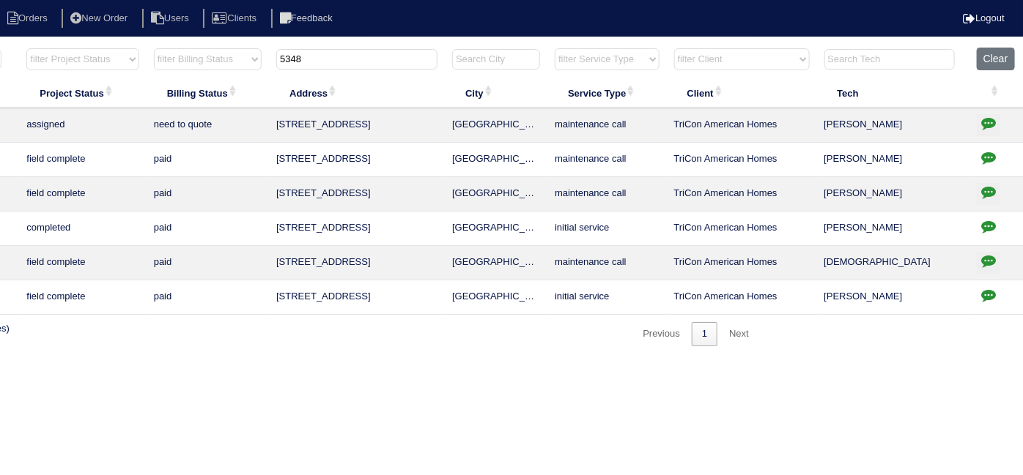
type input "5348"
drag, startPoint x: 357, startPoint y: 62, endPoint x: 192, endPoint y: -20, distance: 183.8
click at [192, 0] on html "Orders New Order Users Clients Feedback Logout Orders New Order Users Clients M…" at bounding box center [256, 180] width 1023 height 361
